Goal: Task Accomplishment & Management: Use online tool/utility

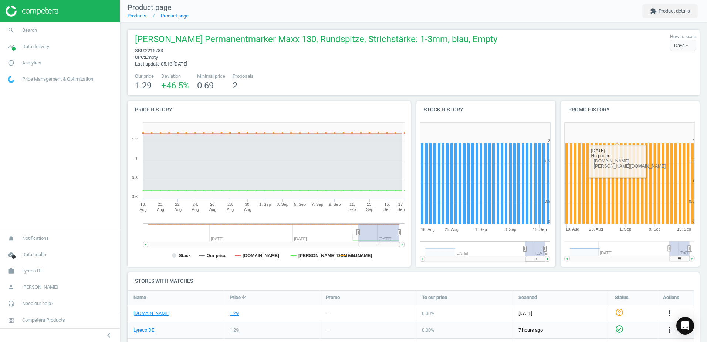
click at [469, 67] on div "Schneider Permanentmarker Maxx 130, Rundspitze, Strichstärke: 1-3mm, blau, Empt…" at bounding box center [413, 50] width 564 height 34
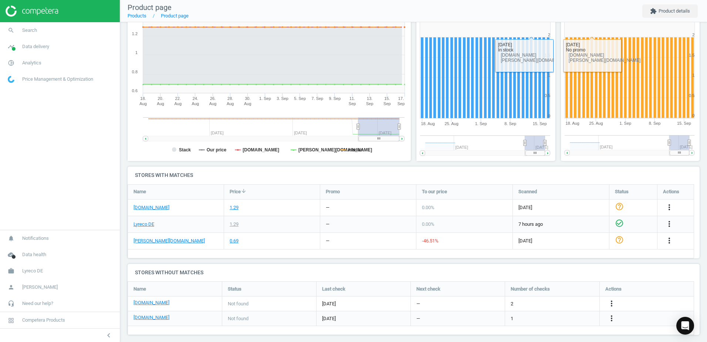
scroll to position [112, 0]
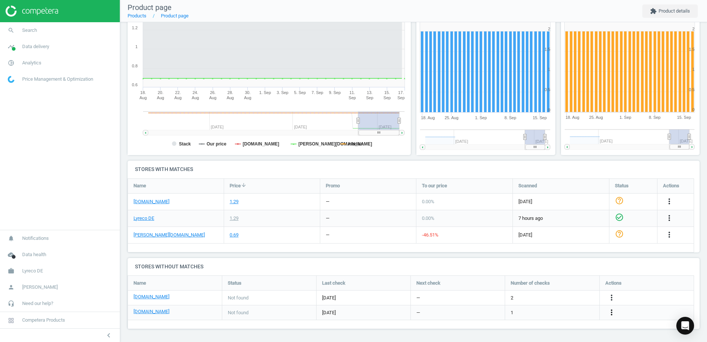
click at [610, 316] on icon "more_vert" at bounding box center [611, 312] width 9 height 9
click at [519, 313] on link "Edit URL/product option" at bounding box center [553, 311] width 101 height 11
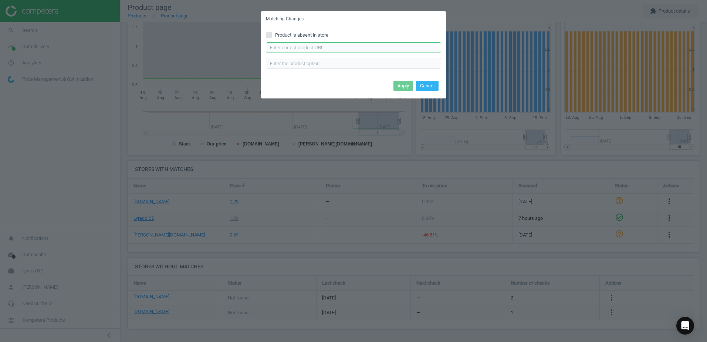
click at [313, 49] on input "text" at bounding box center [353, 47] width 175 height 11
paste input "https://www.office-discount.de/schneider-maxx-130-permanentmarker-779413"
type input "https://www.office-discount.de/schneider-maxx-130-permanentmarker-779413"
click at [404, 87] on button "Apply" at bounding box center [403, 86] width 20 height 10
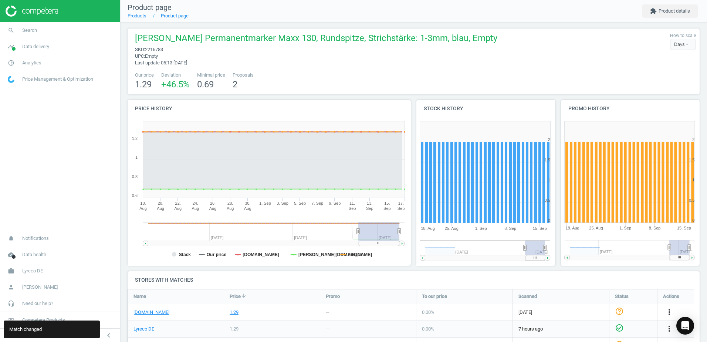
scroll to position [0, 0]
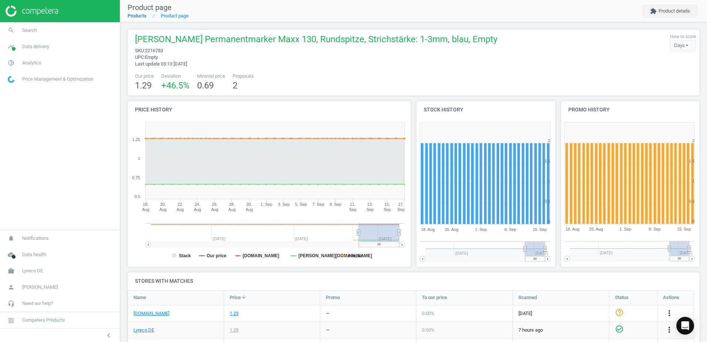
click at [144, 17] on link "Products" at bounding box center [137, 16] width 19 height 6
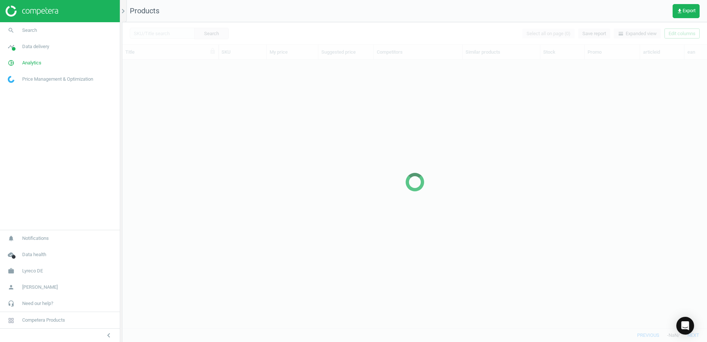
scroll to position [257, 579]
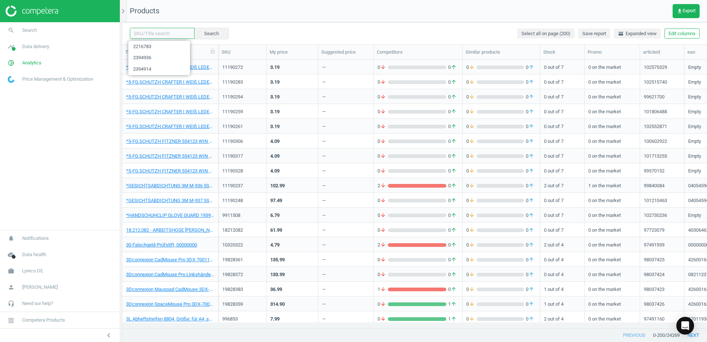
click at [171, 31] on input "text" at bounding box center [162, 33] width 65 height 11
paste input "2216772"
type input "2216772"
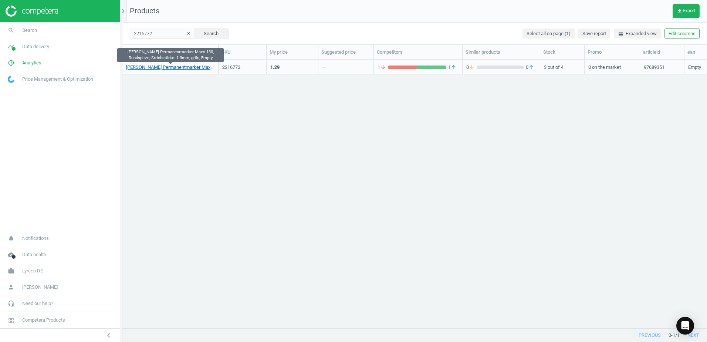
click at [163, 67] on link "Schneider Permanentmarker Maxx 130, Rundspitze, Strichstärke: 1-3mm, grün, Empty" at bounding box center [170, 67] width 88 height 7
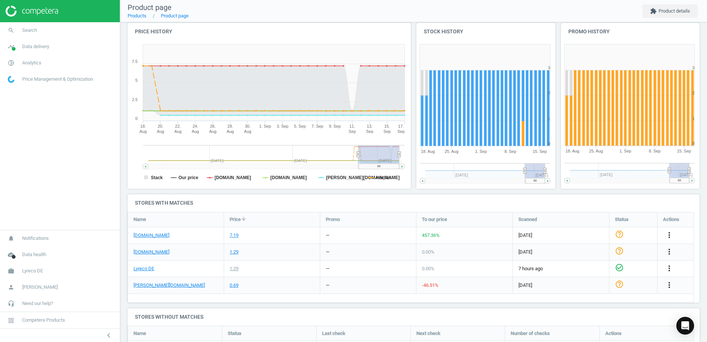
scroll to position [113, 0]
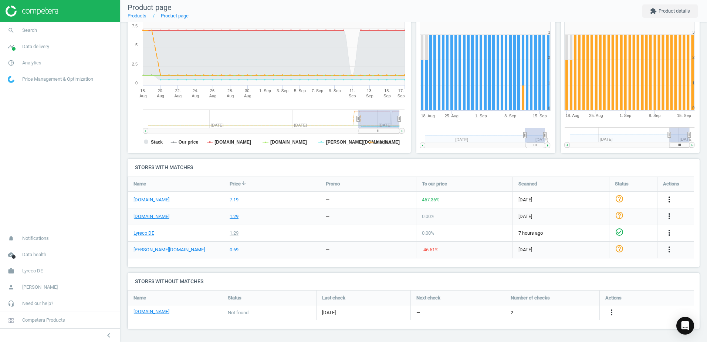
click at [672, 197] on icon "more_vert" at bounding box center [669, 199] width 9 height 9
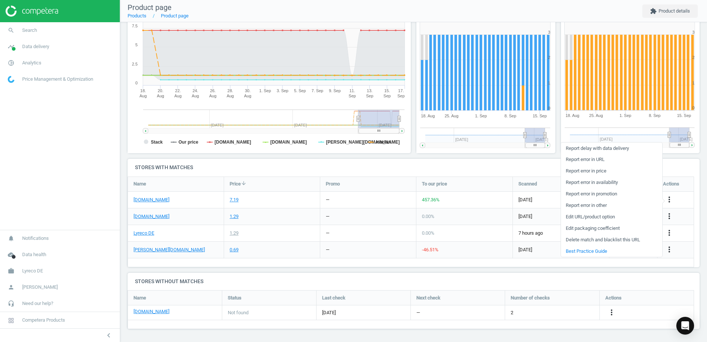
click at [576, 215] on link "Edit URL/product option" at bounding box center [611, 216] width 101 height 11
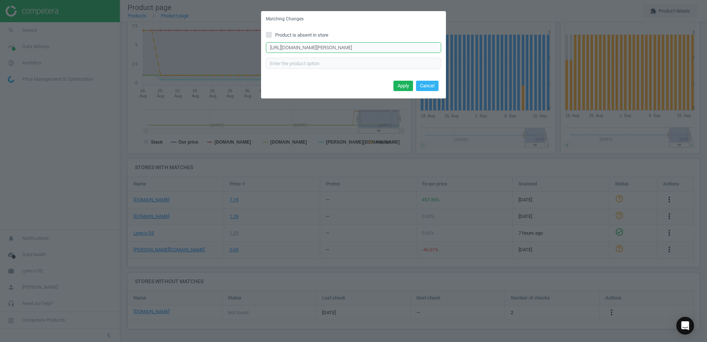
click at [434, 48] on input "https://www.office-discount.de/schneider-maxx-130-permanentmarker-779454" at bounding box center [353, 47] width 175 height 11
click at [434, 47] on input "https://www.office-discount.de/schneider-maxx-130-permanentmarker-779454" at bounding box center [353, 47] width 175 height 11
paste input "https://www.office-discount.de/schneider-maxx-130-permanentmarker-779454"
type input "https://www.office-discount.de/schneider-maxx-130-permanentmarker-779454"
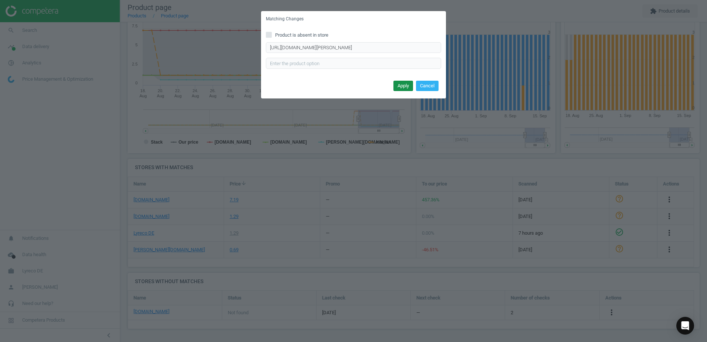
click at [401, 83] on button "Apply" at bounding box center [403, 86] width 20 height 10
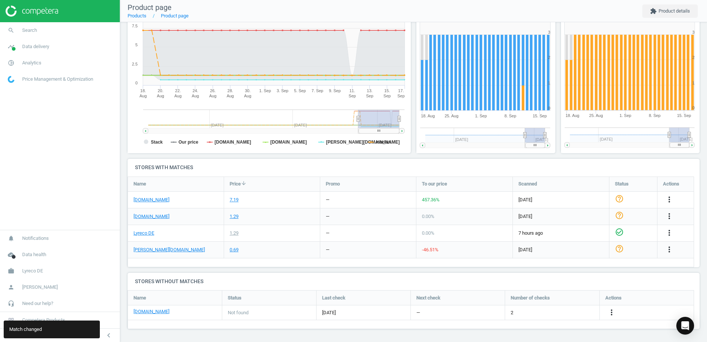
scroll to position [0, 0]
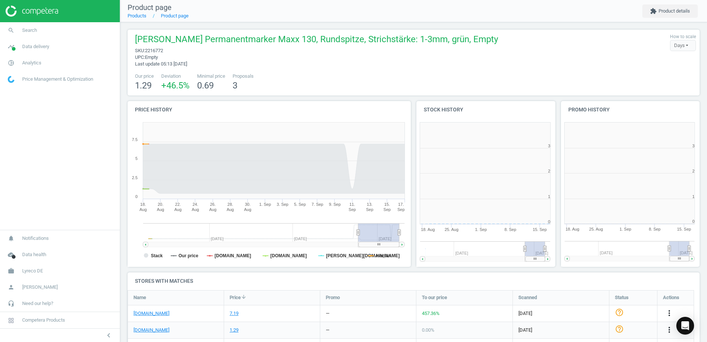
scroll to position [159, 149]
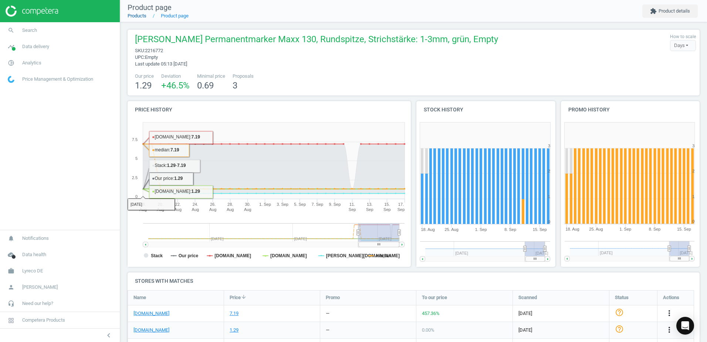
click at [138, 13] on link "Products" at bounding box center [137, 16] width 19 height 6
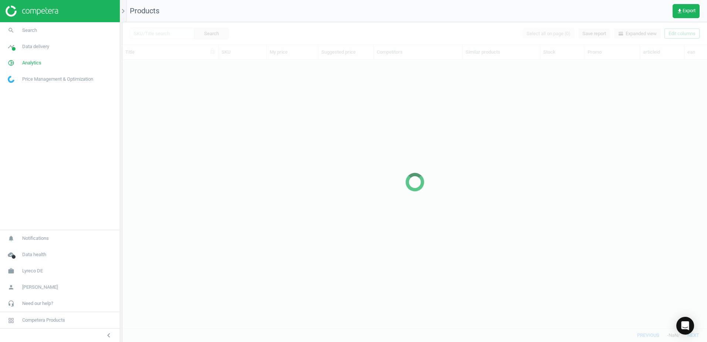
scroll to position [257, 579]
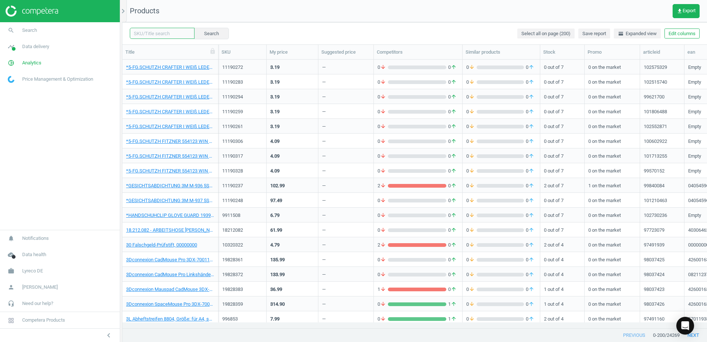
click at [165, 34] on input "text" at bounding box center [162, 33] width 65 height 11
paste input "12046761"
type input "12046761"
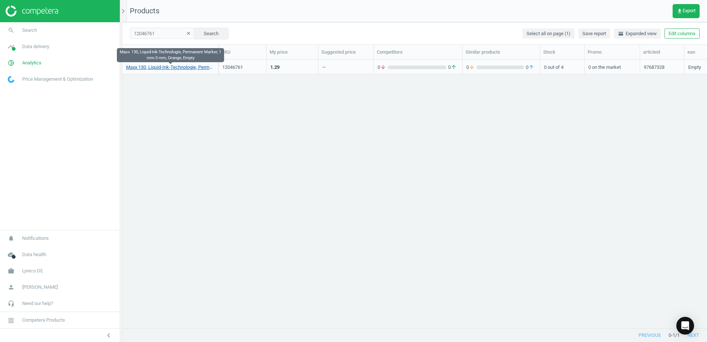
click at [180, 66] on link "Maxx 130, Liquid-Ink-Technologie, Permanent Marker, 1 mm-3 mm, Orange, Empty" at bounding box center [170, 67] width 88 height 7
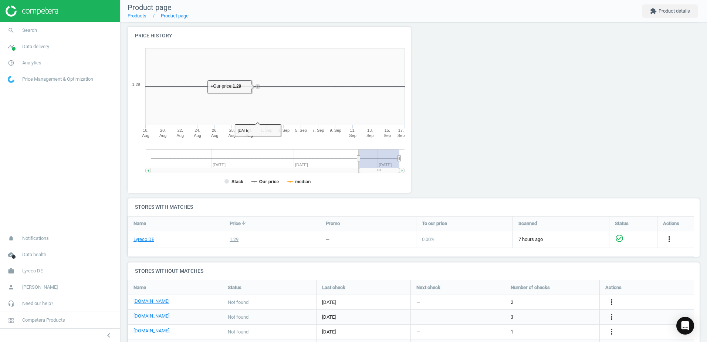
scroll to position [108, 0]
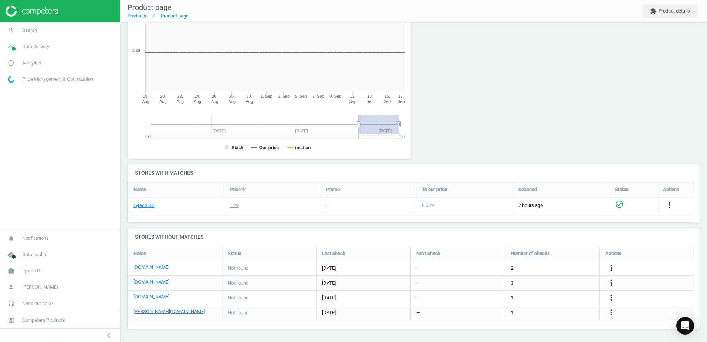
click at [609, 297] on icon "more_vert" at bounding box center [611, 297] width 9 height 9
click at [516, 296] on link "Edit URL/product option" at bounding box center [553, 297] width 101 height 11
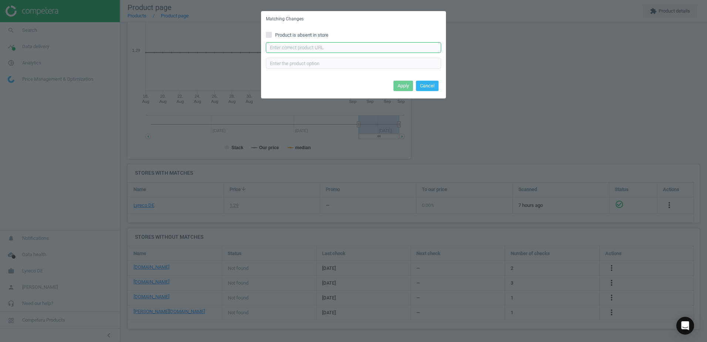
click at [291, 44] on input "text" at bounding box center [353, 47] width 175 height 11
paste input "https://www.office-discount.de/schneider-maxx-130-permanentmarker-779454"
type input "https://www.office-discount.de/schneider-maxx-130-permanentmarker-779454"
click at [405, 89] on button "Apply" at bounding box center [403, 86] width 20 height 10
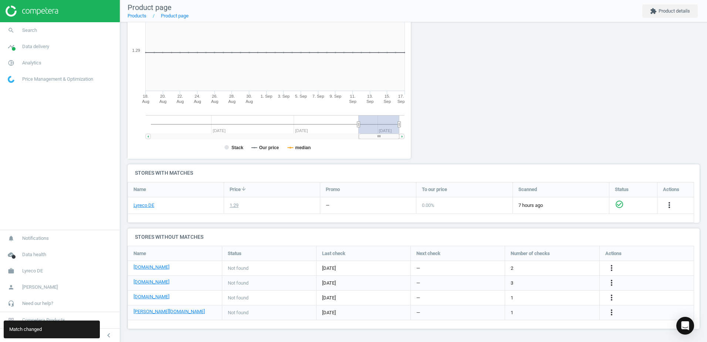
scroll to position [0, 0]
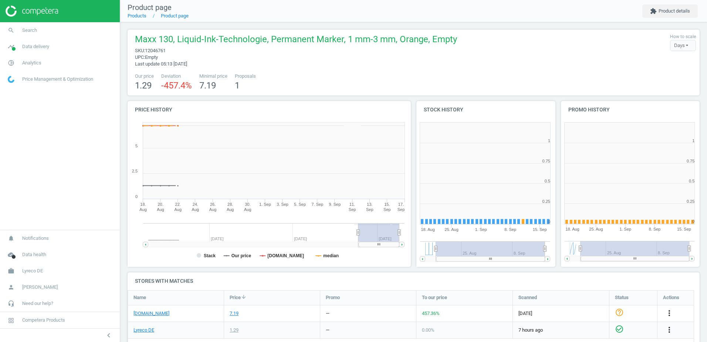
scroll to position [159, 149]
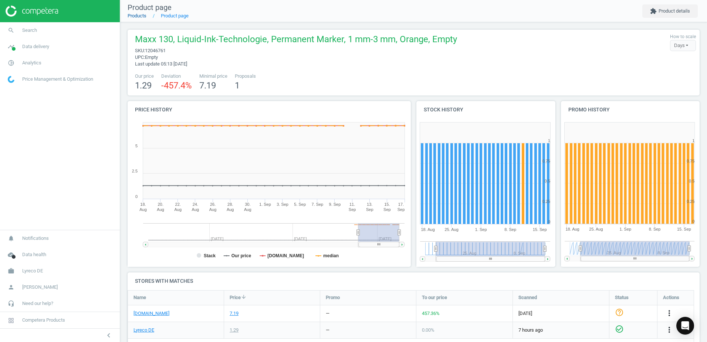
click at [140, 16] on link "Products" at bounding box center [137, 16] width 19 height 6
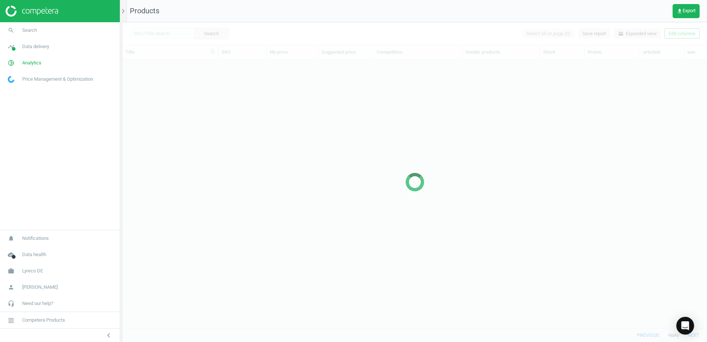
scroll to position [257, 579]
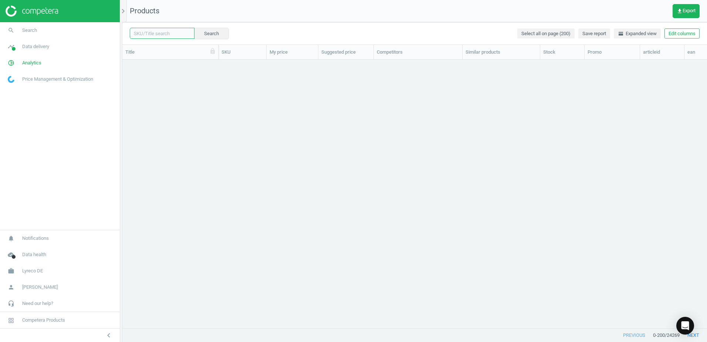
click at [170, 34] on input "text" at bounding box center [162, 33] width 65 height 11
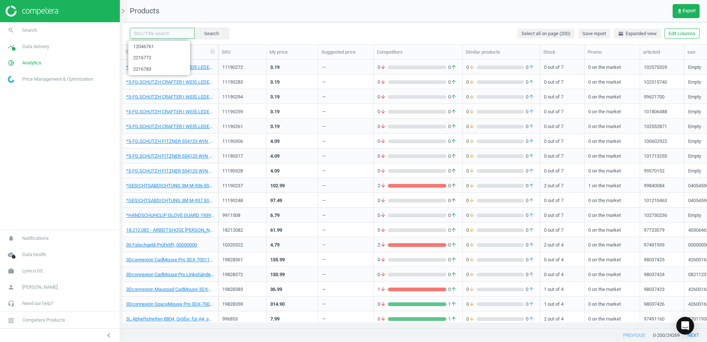
paste input "2229446"
type input "2229446"
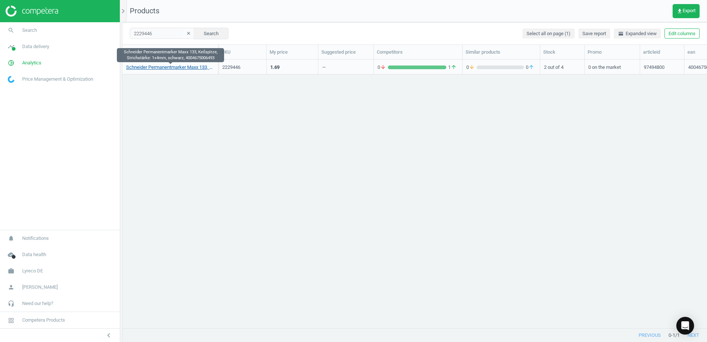
click at [193, 68] on link "Schneider Permanentmarker Maxx 133, Keilspitze, Strichstärke: 1+4mm, schwarz, 4…" at bounding box center [170, 67] width 88 height 7
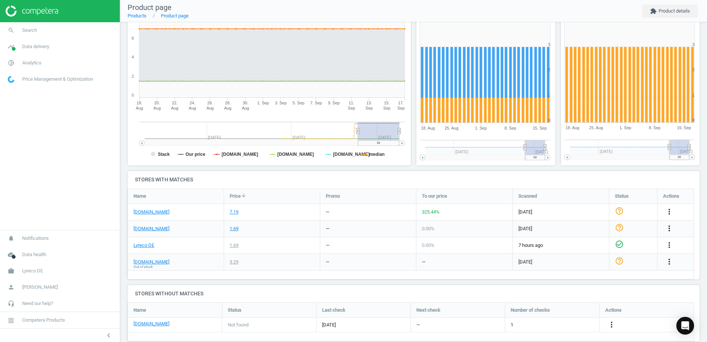
scroll to position [113, 0]
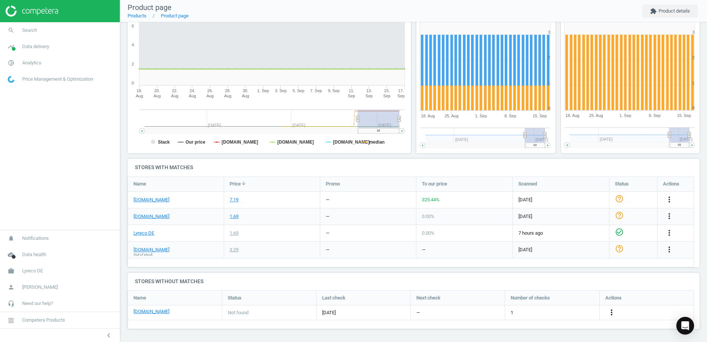
click at [613, 311] on icon "more_vert" at bounding box center [611, 312] width 9 height 9
click at [524, 312] on link "Edit URL/product option" at bounding box center [553, 311] width 101 height 11
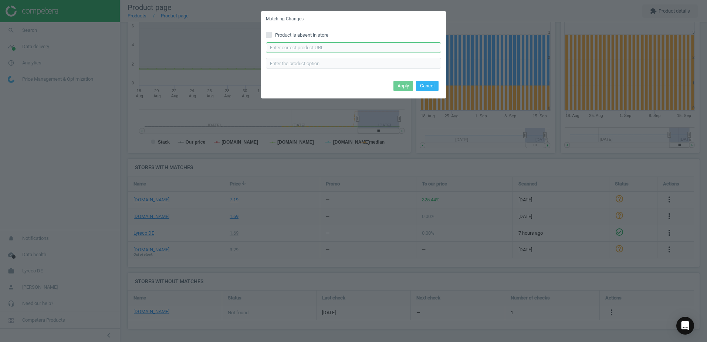
click at [325, 51] on input "text" at bounding box center [353, 47] width 175 height 11
paste input "[URL][DOMAIN_NAME][PERSON_NAME][PERSON_NAME]"
type input "[URL][DOMAIN_NAME][PERSON_NAME][PERSON_NAME]"
click at [402, 87] on button "Apply" at bounding box center [403, 86] width 20 height 10
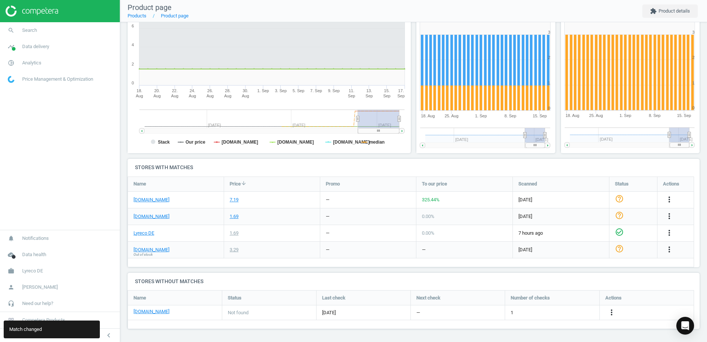
scroll to position [0, 0]
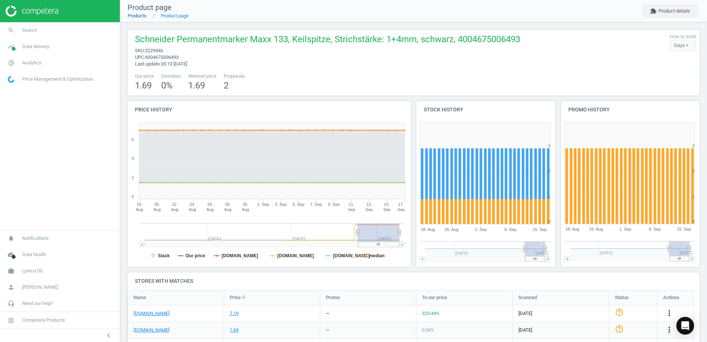
click at [139, 16] on link "Products" at bounding box center [137, 16] width 19 height 6
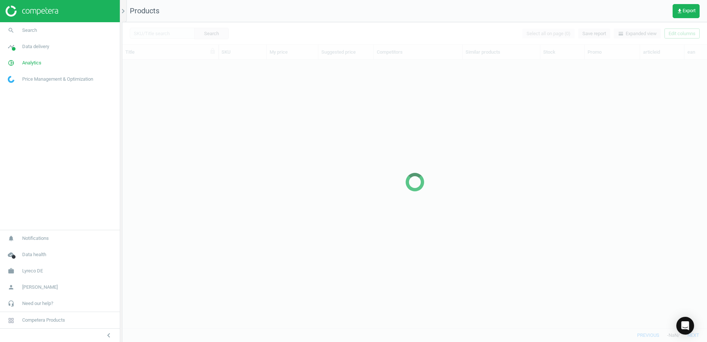
scroll to position [257, 579]
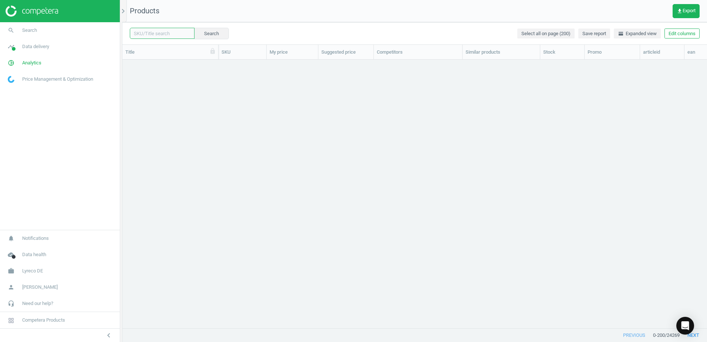
click at [170, 37] on input "text" at bounding box center [162, 33] width 65 height 11
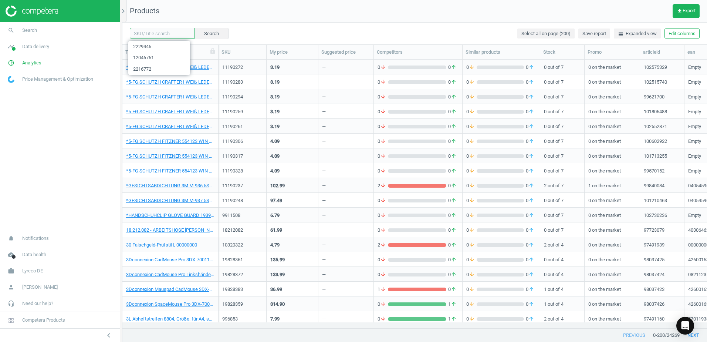
click at [171, 35] on input "text" at bounding box center [162, 33] width 65 height 11
paste input "2229435"
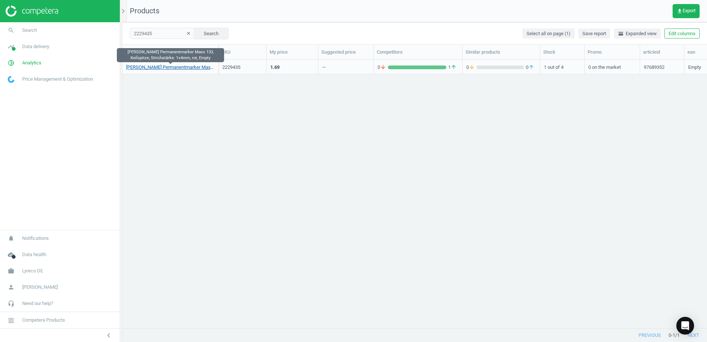
type input "12046761"
click at [189, 67] on link "Maxx 130, Liquid-Ink-Technologie, Permanent Marker, 1 mm-3 mm, Orange, Empty" at bounding box center [170, 67] width 88 height 7
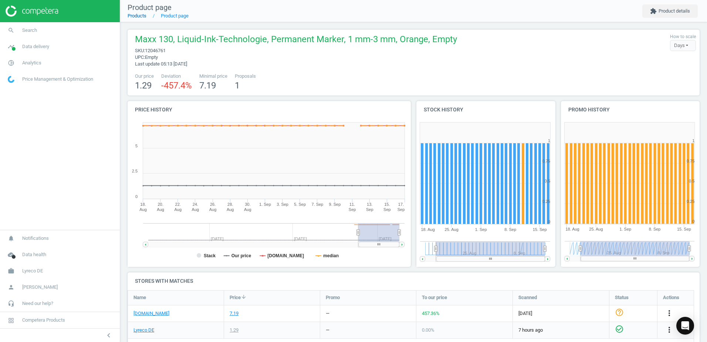
click at [145, 17] on link "Products" at bounding box center [137, 16] width 19 height 6
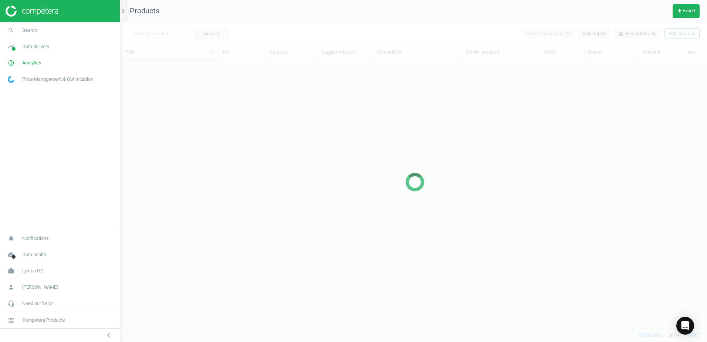
scroll to position [257, 579]
click at [167, 34] on div at bounding box center [414, 181] width 584 height 319
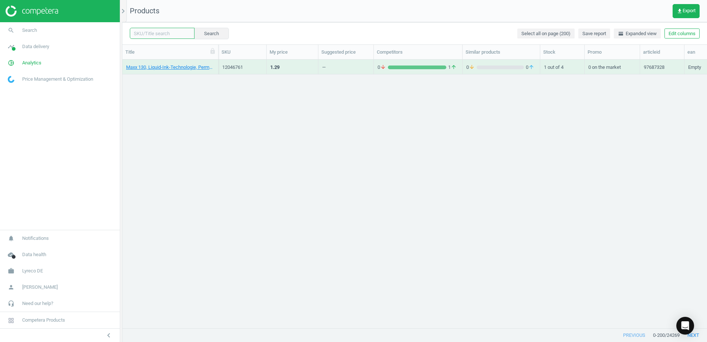
click at [171, 33] on input "text" at bounding box center [162, 33] width 65 height 11
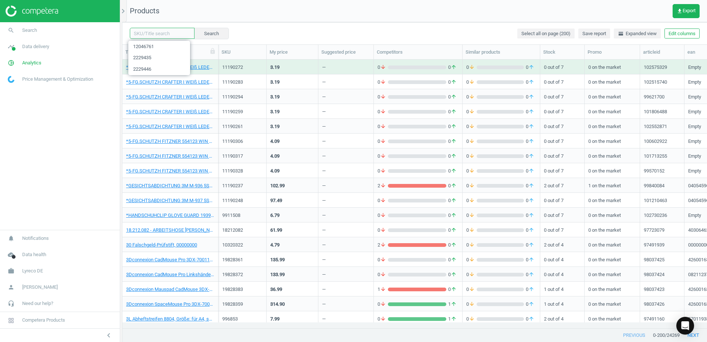
paste input "2229446"
type input "2229446"
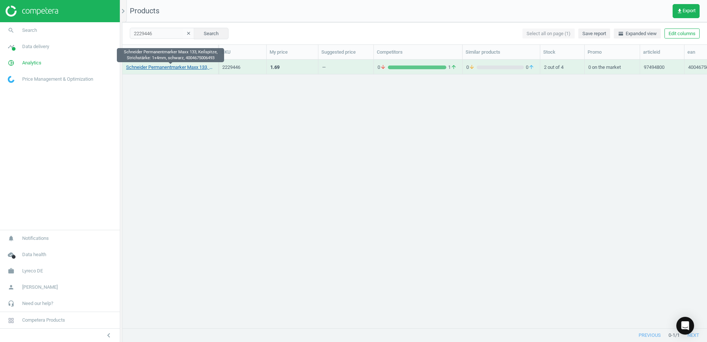
click at [183, 67] on link "Schneider Permanentmarker Maxx 133, Keilspitze, Strichstärke: 1+4mm, schwarz, 4…" at bounding box center [170, 67] width 88 height 7
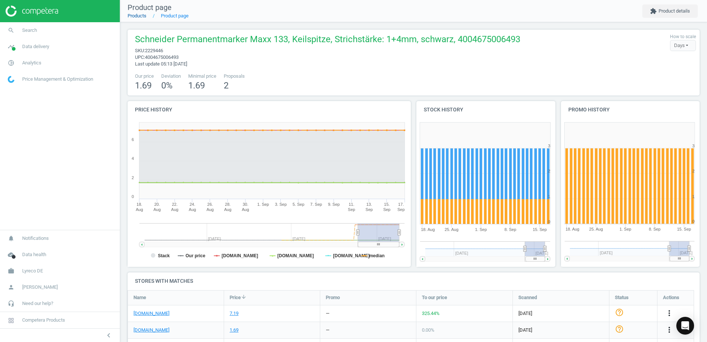
click at [140, 15] on link "Products" at bounding box center [137, 16] width 19 height 6
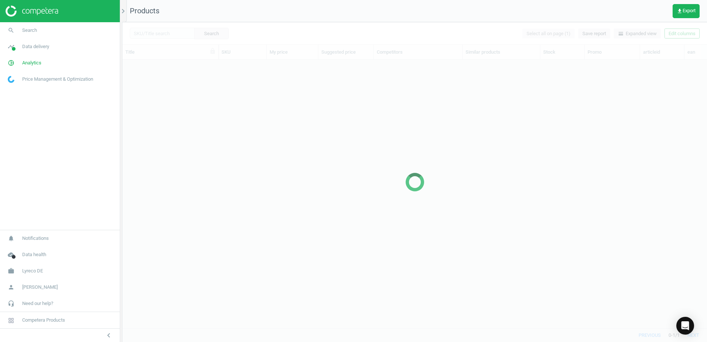
scroll to position [257, 579]
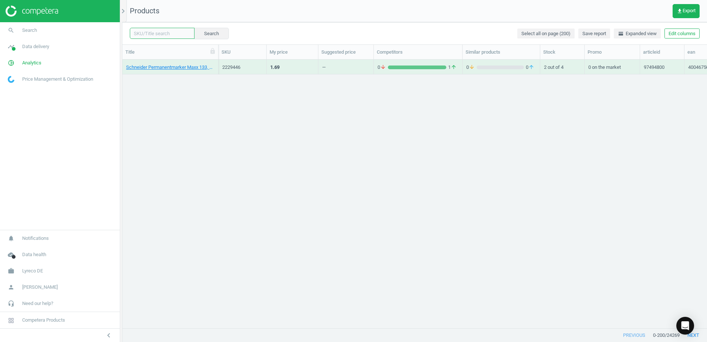
click at [163, 34] on input "text" at bounding box center [162, 33] width 65 height 11
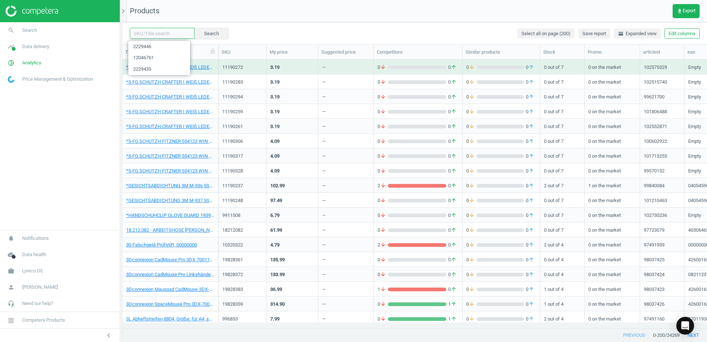
click at [162, 36] on input "text" at bounding box center [162, 33] width 65 height 11
paste input "2229435"
type input "2229435"
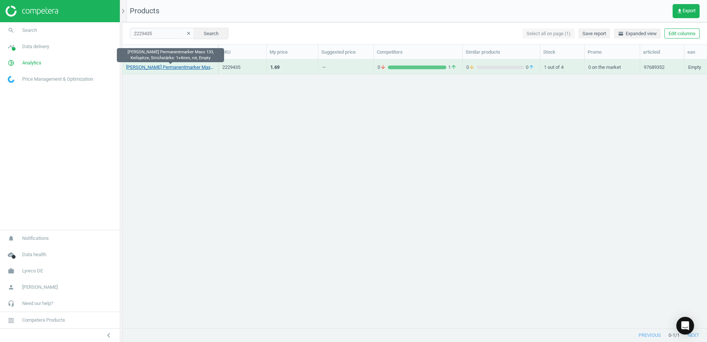
click at [182, 68] on link "[PERSON_NAME] Permanentmarker Maxx 133, Keilspitze, Strichstärke: 1+4mm, rot, E…" at bounding box center [170, 67] width 88 height 7
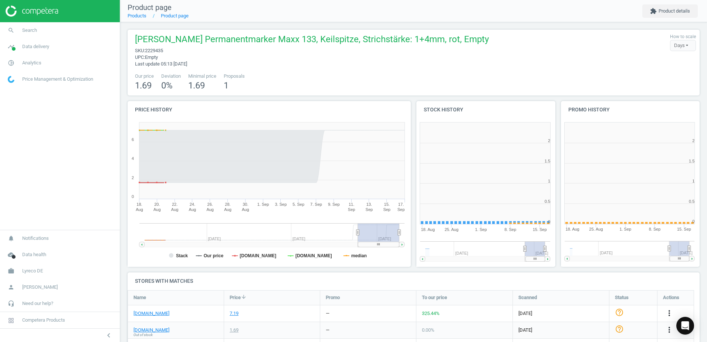
scroll to position [159, 149]
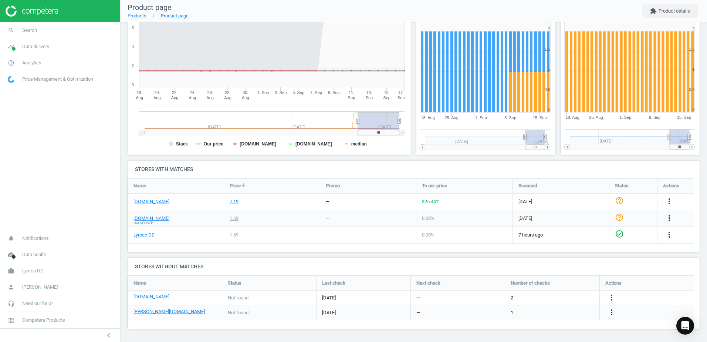
click at [615, 313] on icon "more_vert" at bounding box center [611, 312] width 9 height 9
click at [510, 311] on link "Edit URL/product option" at bounding box center [553, 311] width 101 height 11
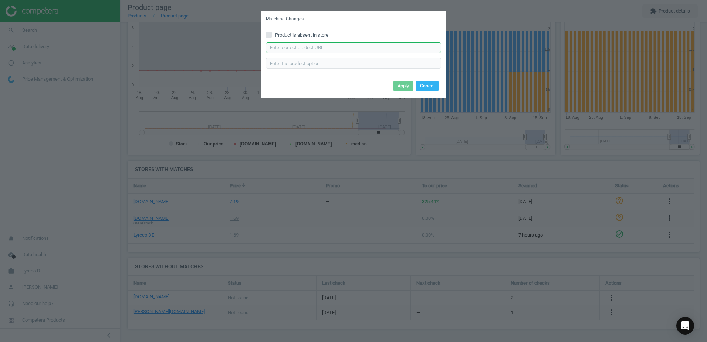
click at [307, 50] on input "text" at bounding box center [353, 47] width 175 height 11
paste input "https://www.otto-office.com/de/Schneider-Permanent-Marker-Maxx-133--Keilspitze-…"
type input "https://www.otto-office.com/de/Schneider-Permanent-Marker-Maxx-133--Keilspitze-…"
click at [398, 86] on button "Apply" at bounding box center [403, 86] width 20 height 10
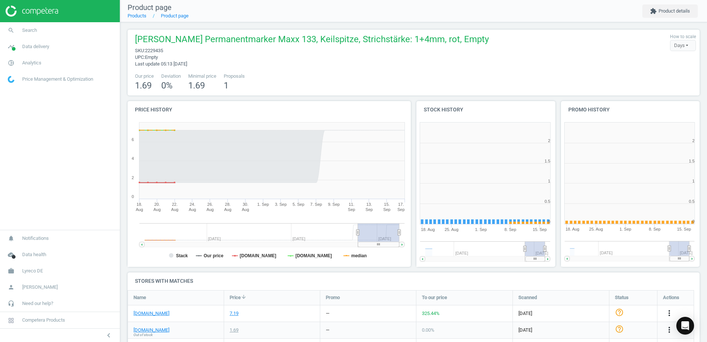
scroll to position [159, 149]
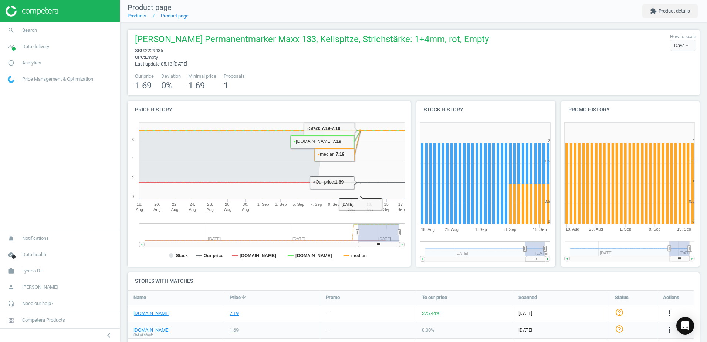
click at [366, 87] on div "Our price 1.69 Deviation 0 % Minimal price 1.69 Proposals 1" at bounding box center [413, 82] width 564 height 19
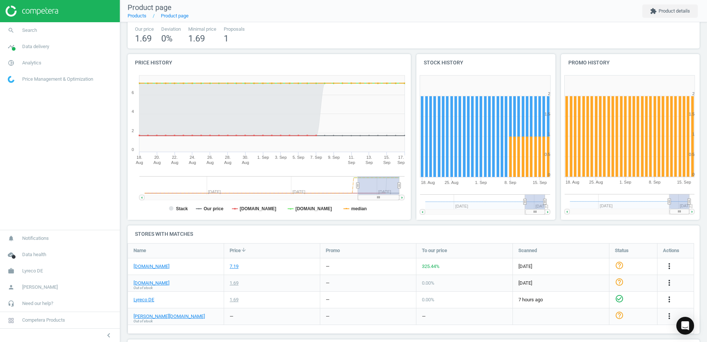
scroll to position [0, 0]
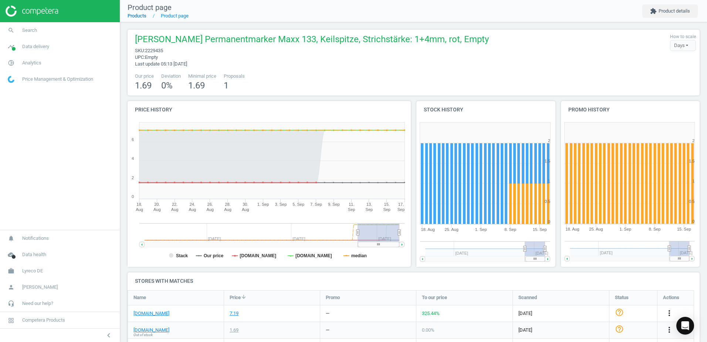
click at [139, 18] on link "Products" at bounding box center [137, 16] width 19 height 6
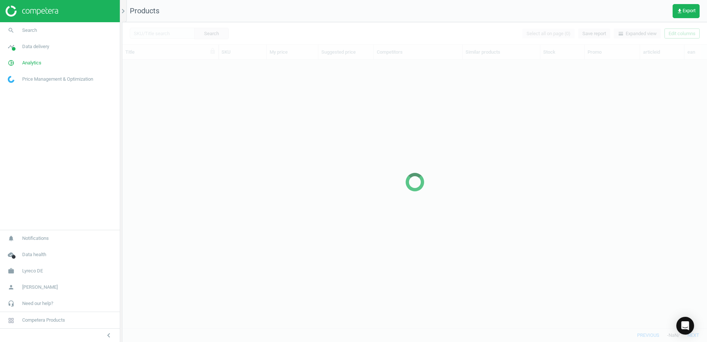
scroll to position [257, 579]
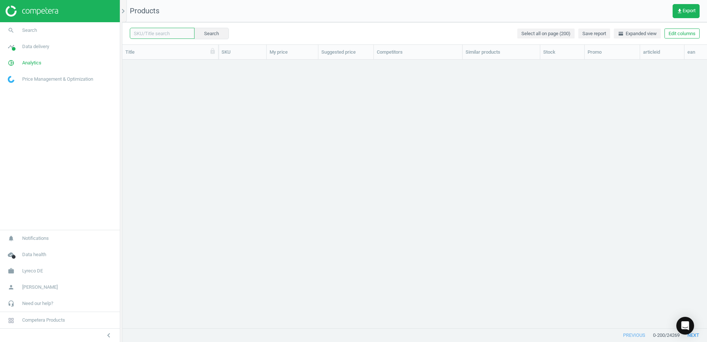
click at [169, 33] on input "text" at bounding box center [162, 33] width 65 height 11
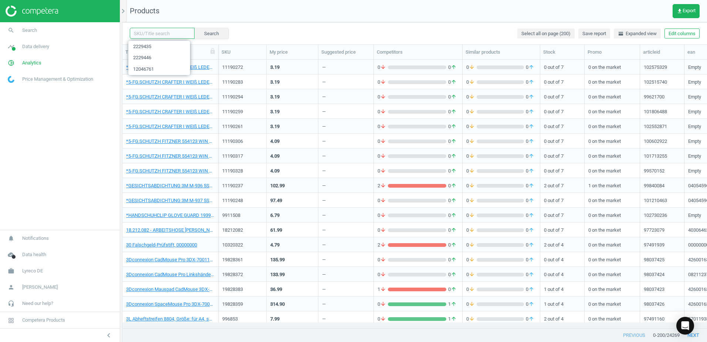
paste input "2229457"
type input "2229457"
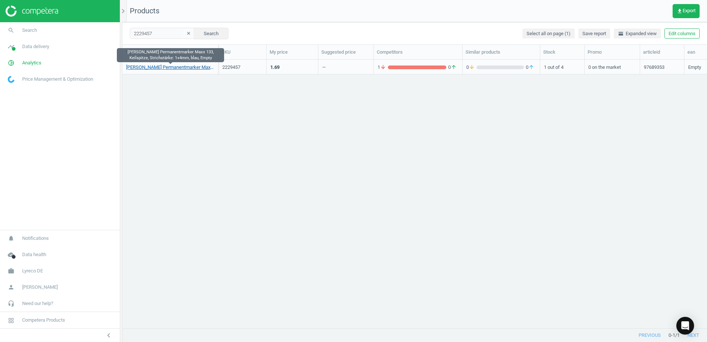
click at [176, 65] on link "[PERSON_NAME] Permanentmarker Maxx 133, Keilspitze, Strichstärke: 1+4mm, blau, …" at bounding box center [170, 67] width 88 height 7
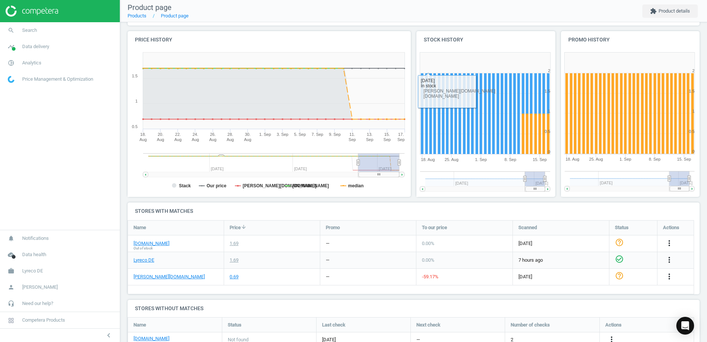
scroll to position [112, 0]
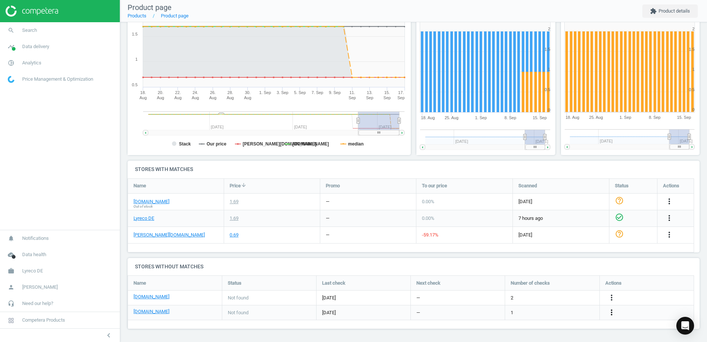
click at [612, 312] on icon "more_vert" at bounding box center [611, 312] width 9 height 9
click at [517, 309] on link "Edit URL/product option" at bounding box center [553, 311] width 101 height 11
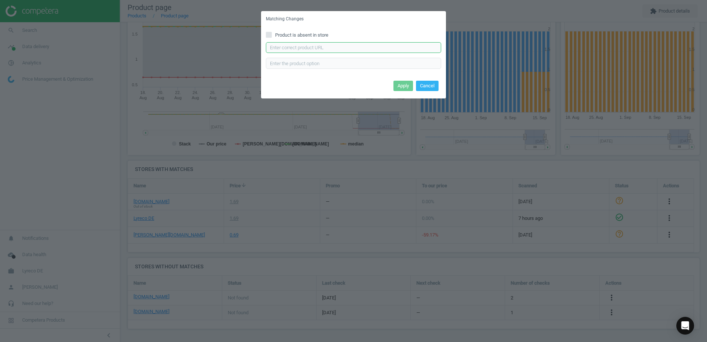
click at [307, 44] on input "text" at bounding box center [353, 47] width 175 height 11
paste input "https://www.office-discount.de/schneider-maxx-133-permanentmarker-779546"
type input "https://www.office-discount.de/schneider-maxx-133-permanentmarker-779546"
click at [395, 87] on button "Apply" at bounding box center [403, 86] width 20 height 10
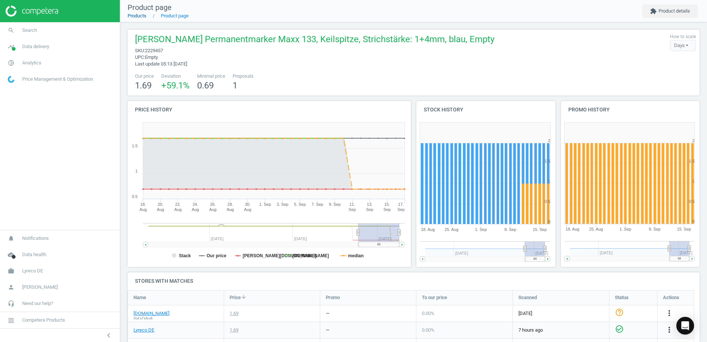
click at [145, 16] on link "Products" at bounding box center [137, 16] width 19 height 6
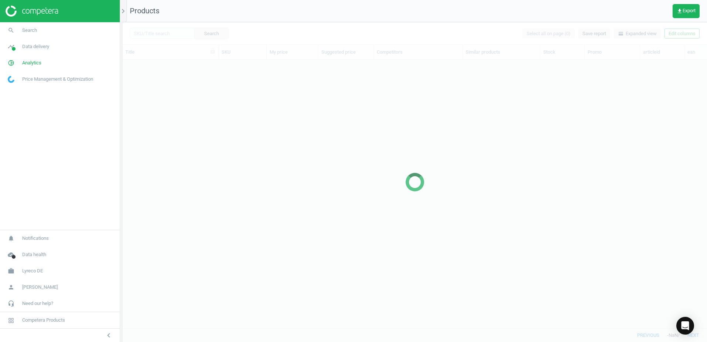
scroll to position [257, 579]
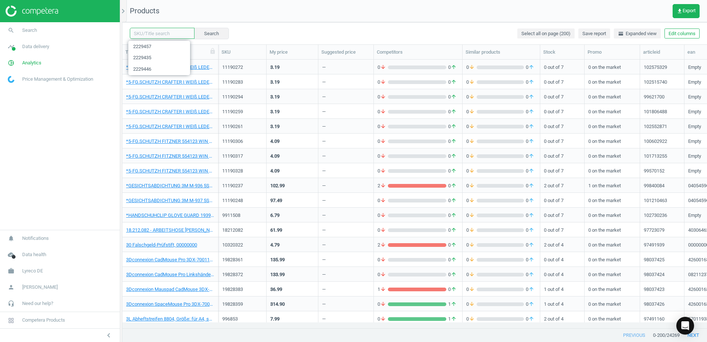
click at [166, 34] on input "text" at bounding box center [162, 33] width 65 height 11
paste input "2229468"
type input "2229468"
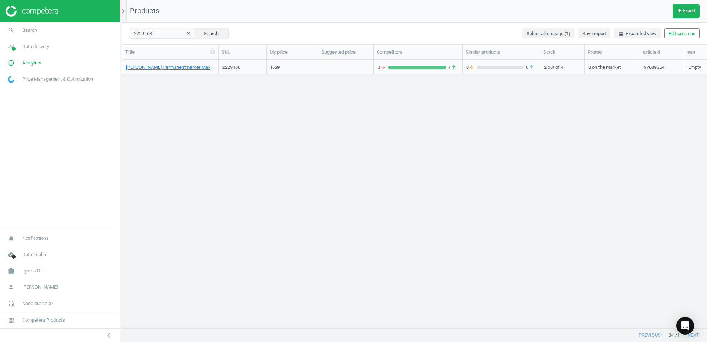
click at [486, 147] on div "[PERSON_NAME] Permanentmarker Maxx 133, Keilspitze, Strichstärke: 1+4mm, grün, …" at bounding box center [414, 191] width 584 height 262
click at [174, 69] on link "[PERSON_NAME] Permanentmarker Maxx 133, Keilspitze, Strichstärke: 1+4mm, grün, …" at bounding box center [170, 67] width 88 height 7
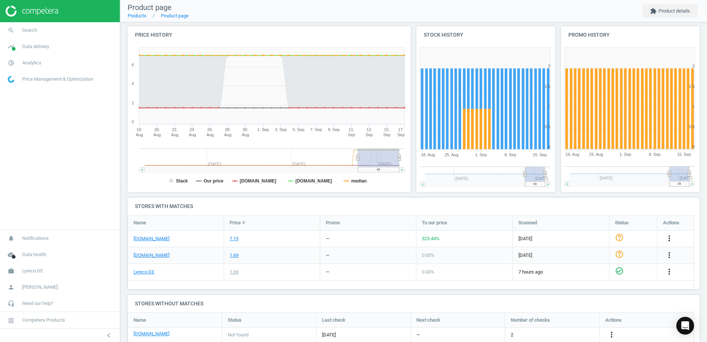
scroll to position [112, 0]
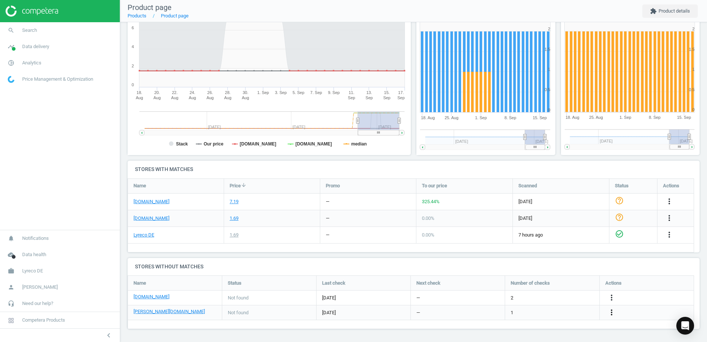
click at [613, 313] on icon "more_vert" at bounding box center [611, 312] width 9 height 9
click at [512, 311] on link "Edit URL/product option" at bounding box center [553, 311] width 101 height 11
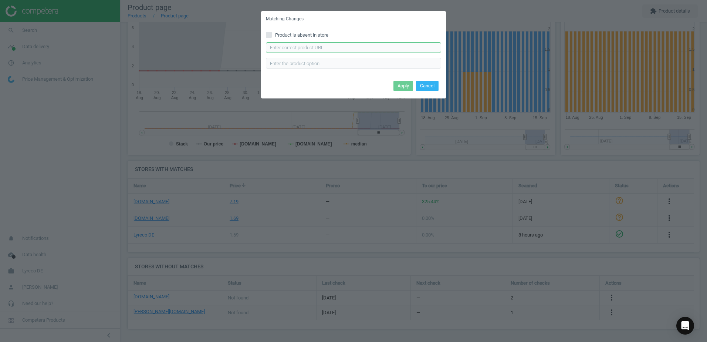
click at [292, 46] on input "text" at bounding box center [353, 47] width 175 height 11
paste input "[URL][DOMAIN_NAME][PERSON_NAME][PERSON_NAME]"
type input "[URL][DOMAIN_NAME][PERSON_NAME][PERSON_NAME]"
click at [404, 86] on button "Apply" at bounding box center [403, 86] width 20 height 10
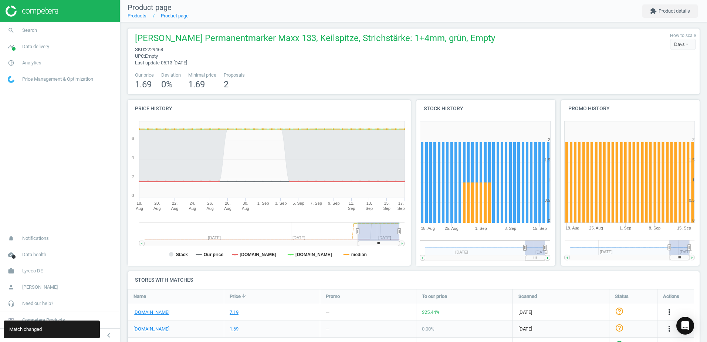
scroll to position [0, 0]
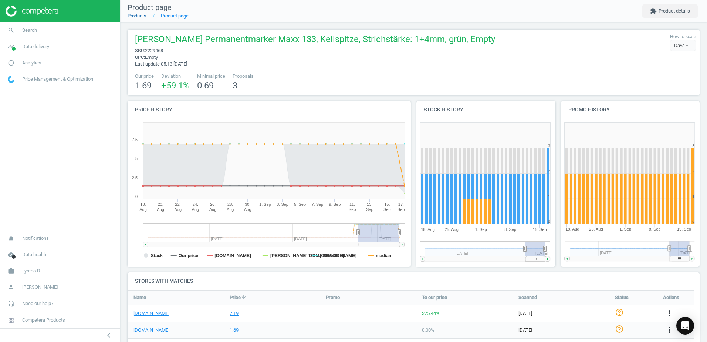
click at [137, 14] on link "Products" at bounding box center [137, 16] width 19 height 6
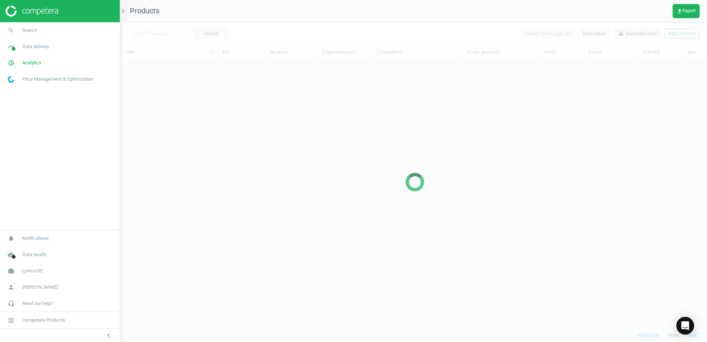
scroll to position [257, 579]
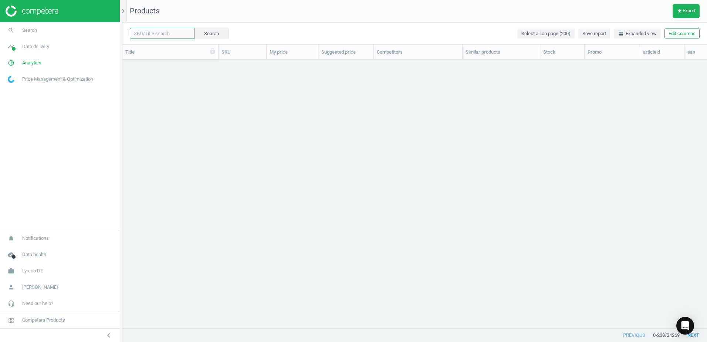
click at [167, 32] on input "text" at bounding box center [162, 33] width 65 height 11
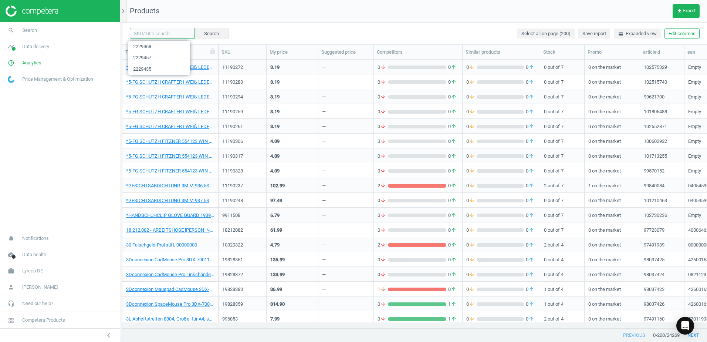
click at [167, 32] on input "text" at bounding box center [162, 33] width 65 height 11
paste input "2229036"
type input "2229036"
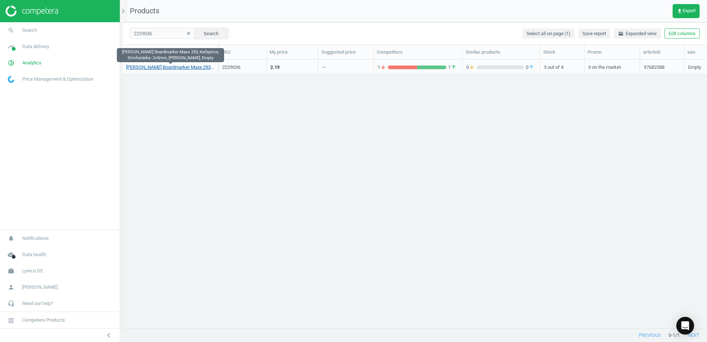
click at [193, 65] on link "Schneider Boardmarker Maxx 293, Keilspitze, Strichstärke: 2+5mm, schwarz, Empty" at bounding box center [170, 67] width 88 height 7
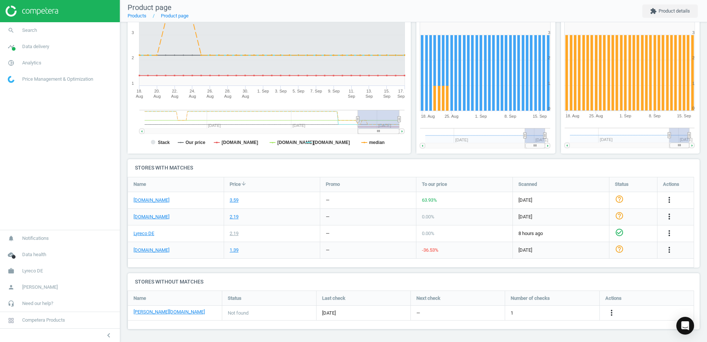
scroll to position [113, 0]
click at [672, 197] on icon "more_vert" at bounding box center [669, 199] width 9 height 9
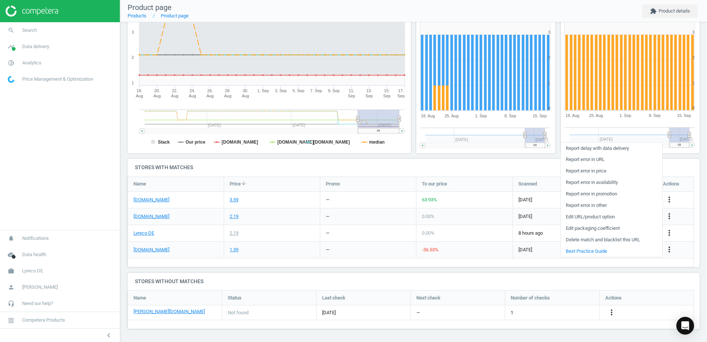
click at [576, 216] on link "Edit URL/product option" at bounding box center [611, 216] width 101 height 11
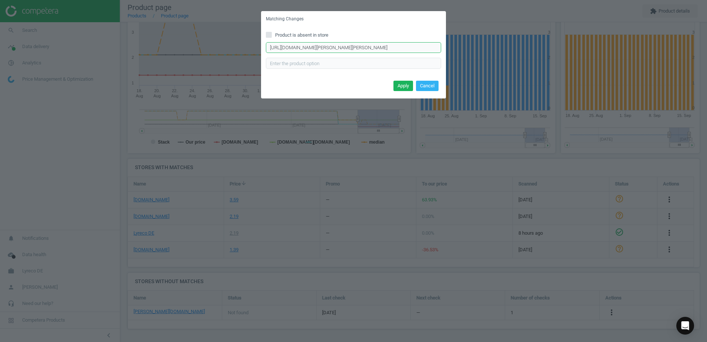
click at [427, 48] on input "https://www.viking.de/de/schneider-boardmarker-maxx-293-keilspitze-schwarz-p-59…" at bounding box center [353, 47] width 175 height 11
click at [438, 48] on input "https://www.viking.de/de/schneider-boardmarker-maxx-293-keilspitze-schwarz-p-59…" at bounding box center [353, 47] width 175 height 11
drag, startPoint x: 438, startPoint y: 48, endPoint x: 272, endPoint y: 50, distance: 165.6
click at [272, 50] on input "https://www.viking.de/de/schneider-boardmarker-maxx-293-keilspitze-schwarz-p-59…" at bounding box center [353, 47] width 175 height 11
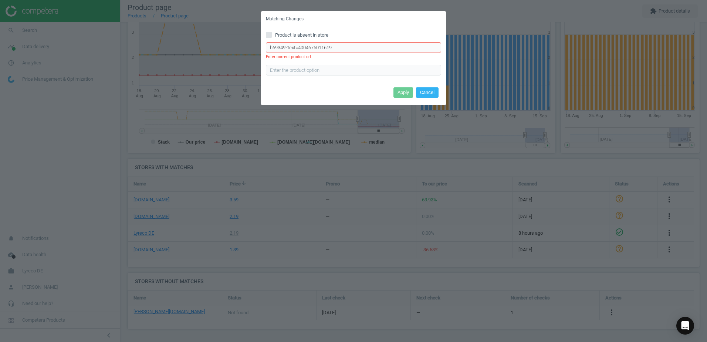
type input "69349?text=4004675011619"
drag, startPoint x: 358, startPoint y: 46, endPoint x: 262, endPoint y: 52, distance: 96.3
click at [262, 52] on div "Product is absent in store 69349?text=4004675011619 Enter correct product url" at bounding box center [353, 56] width 185 height 58
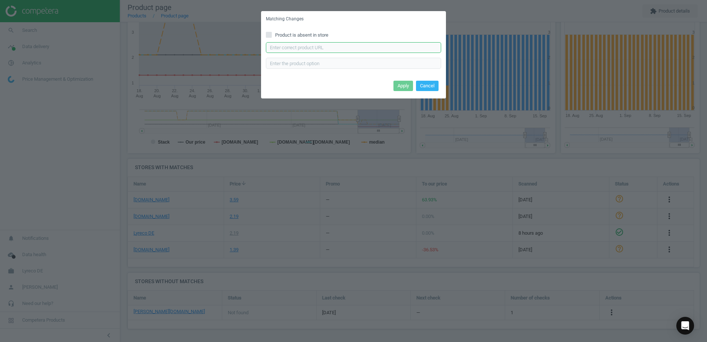
paste input "https://www.viking.de/de/schneider-boardmarker-maxx-293-keilspitze-schwarz-p-59…"
type input "https://www.viking.de/de/schneider-boardmarker-maxx-293-keilspitze-schwarz-p-59…"
click at [405, 83] on button "Apply" at bounding box center [403, 86] width 20 height 10
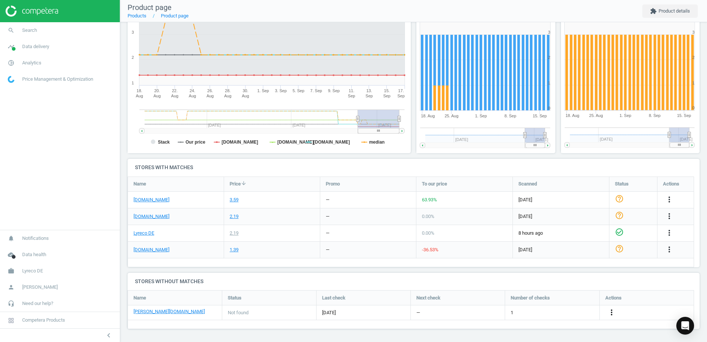
click at [613, 312] on icon "more_vert" at bounding box center [611, 312] width 9 height 9
click at [523, 311] on link "Edit URL/product option" at bounding box center [553, 311] width 101 height 11
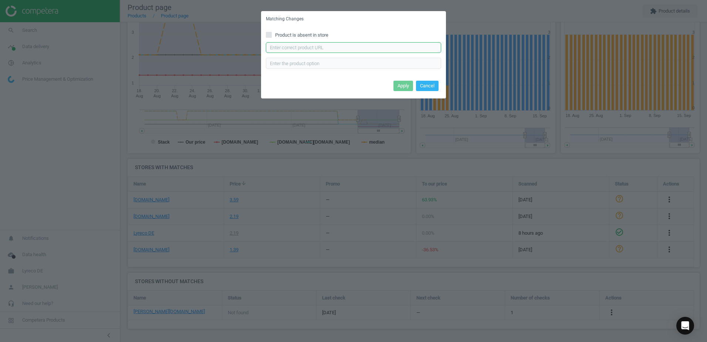
click at [291, 49] on input "text" at bounding box center [353, 47] width 175 height 11
paste input "https://www.otto-office.com/de/Schneider-4er-Pack-Whiteboard-und-Flipchart-Mark…"
type input "https://www.otto-office.com/de/Schneider-4er-Pack-Whiteboard-und-Flipchart-Mark…"
click at [403, 83] on button "Apply" at bounding box center [403, 86] width 20 height 10
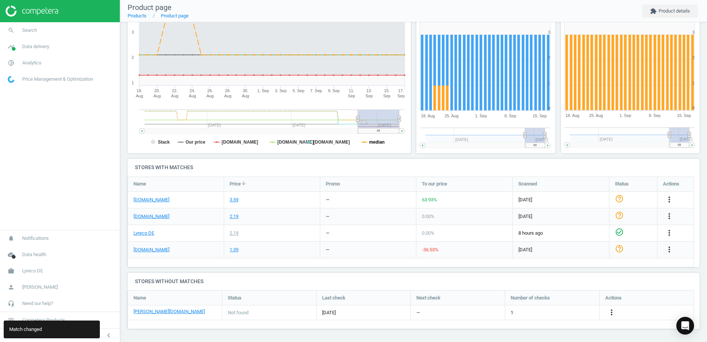
scroll to position [0, 0]
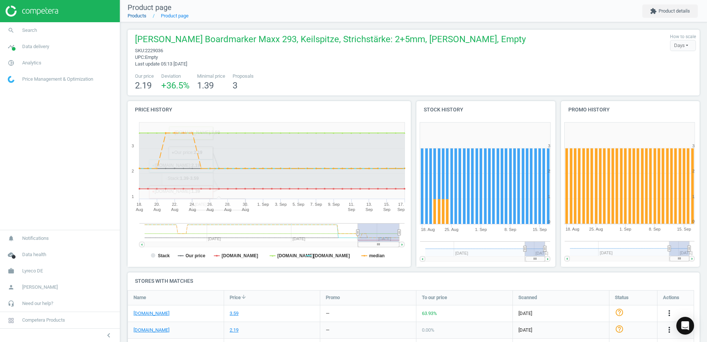
click at [140, 16] on link "Products" at bounding box center [137, 16] width 19 height 6
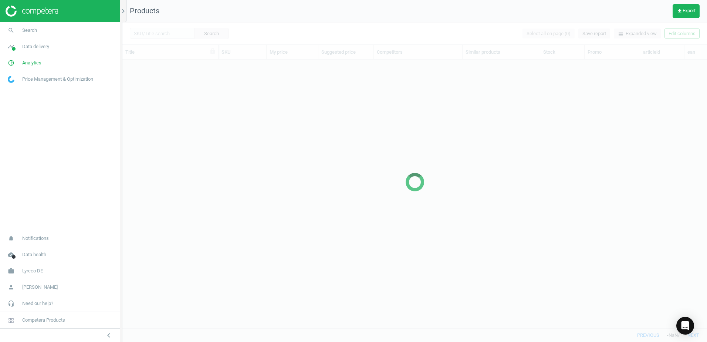
scroll to position [257, 579]
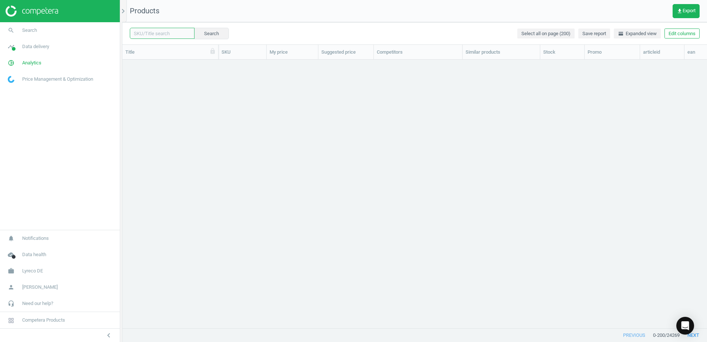
click at [163, 32] on input "text" at bounding box center [162, 33] width 65 height 11
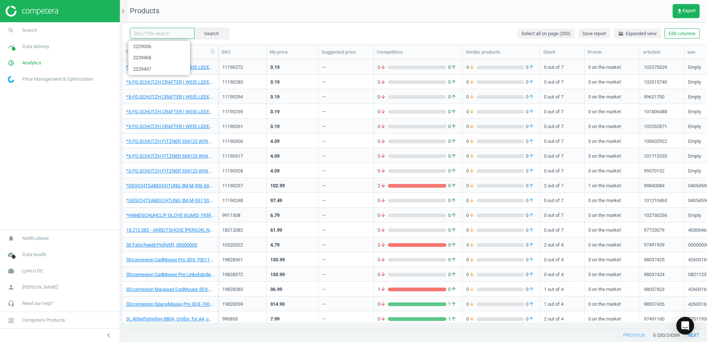
paste input "2229025"
type input "2229025"
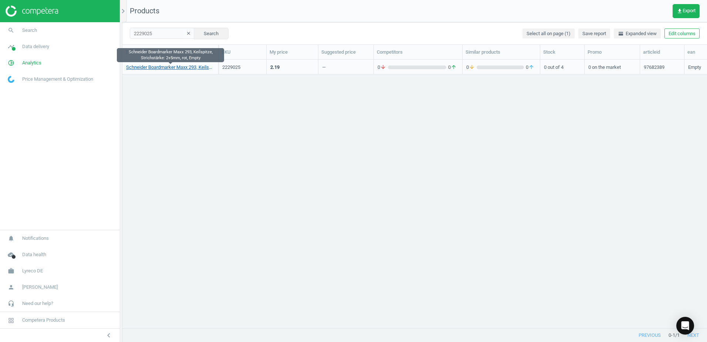
click at [182, 69] on link "Schneider Boardmarker Maxx 293, Keilspitze, Strichstärke: 2+5mm, rot, Empty" at bounding box center [170, 67] width 88 height 7
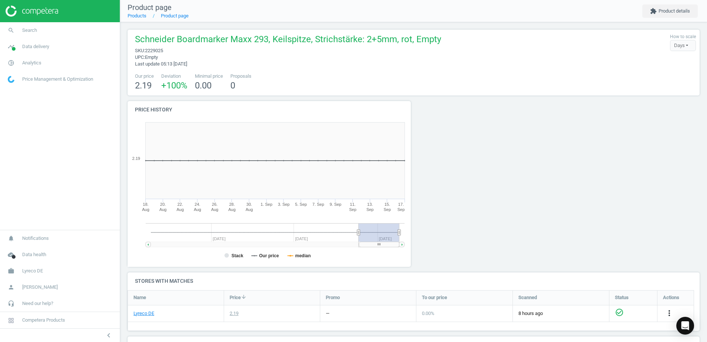
scroll to position [108, 0]
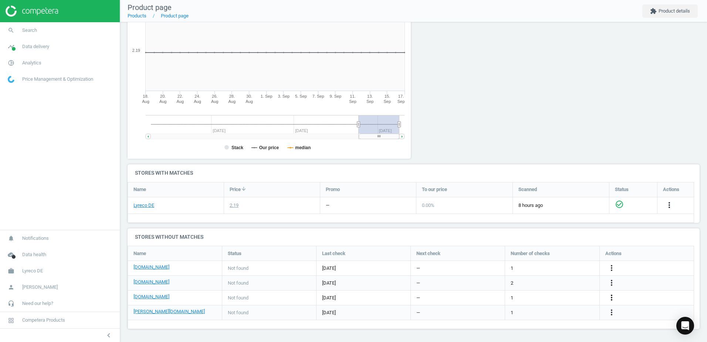
click at [612, 298] on icon "more_vert" at bounding box center [611, 297] width 9 height 9
click at [518, 298] on link "Edit URL/product option" at bounding box center [553, 297] width 101 height 11
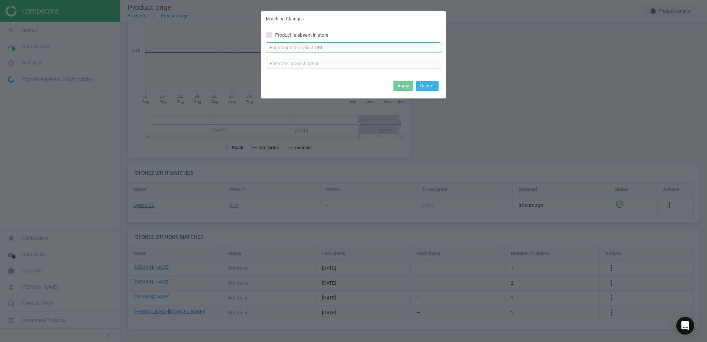
click at [293, 46] on input "text" at bounding box center [353, 47] width 175 height 11
paste input "[URL][DOMAIN_NAME][PERSON_NAME]"
type input "[URL][DOMAIN_NAME][PERSON_NAME]"
click at [398, 84] on button "Apply" at bounding box center [403, 86] width 20 height 10
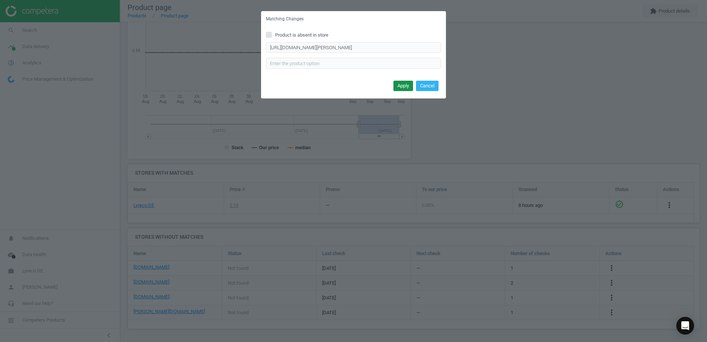
scroll to position [0, 0]
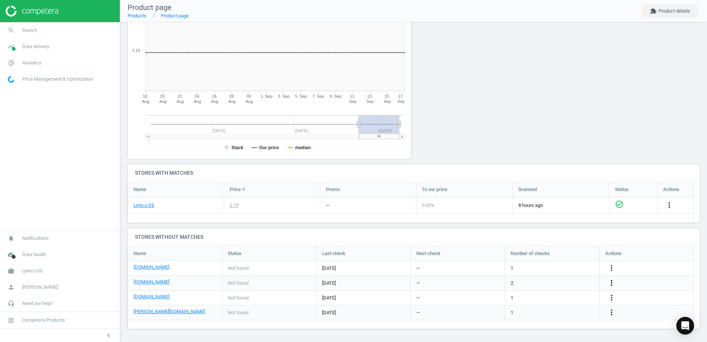
click at [609, 283] on icon "more_vert" at bounding box center [611, 282] width 9 height 9
click at [520, 283] on link "Edit URL/product option" at bounding box center [553, 282] width 101 height 11
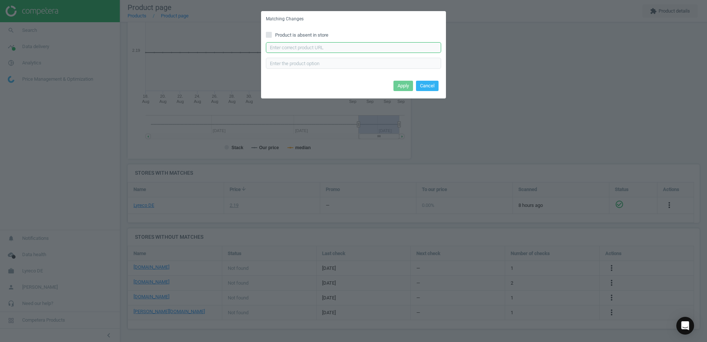
click at [339, 47] on input "text" at bounding box center [353, 47] width 175 height 11
paste input "[URL][DOMAIN_NAME][PERSON_NAME][PERSON_NAME]"
type input "[URL][DOMAIN_NAME][PERSON_NAME][PERSON_NAME]"
click at [401, 85] on button "Apply" at bounding box center [403, 86] width 20 height 10
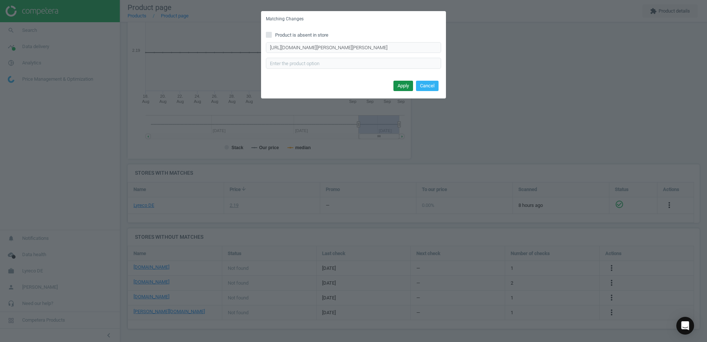
scroll to position [0, 0]
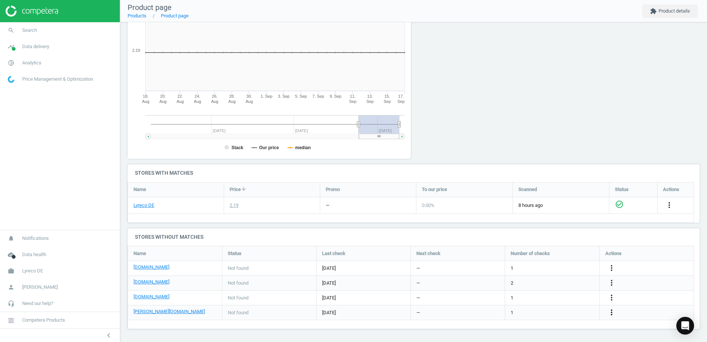
click at [612, 315] on icon "more_vert" at bounding box center [611, 312] width 9 height 9
click at [517, 312] on link "Edit URL/product option" at bounding box center [553, 311] width 101 height 11
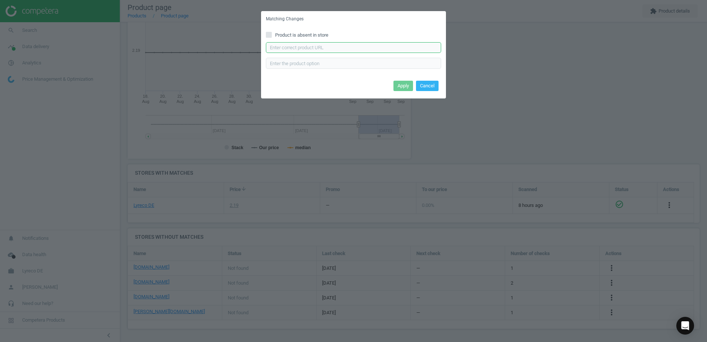
click at [280, 51] on input "text" at bounding box center [353, 47] width 175 height 11
click at [329, 45] on input "text" at bounding box center [353, 47] width 175 height 11
click at [358, 45] on input "text" at bounding box center [353, 47] width 175 height 11
click at [431, 85] on button "Cancel" at bounding box center [427, 86] width 23 height 10
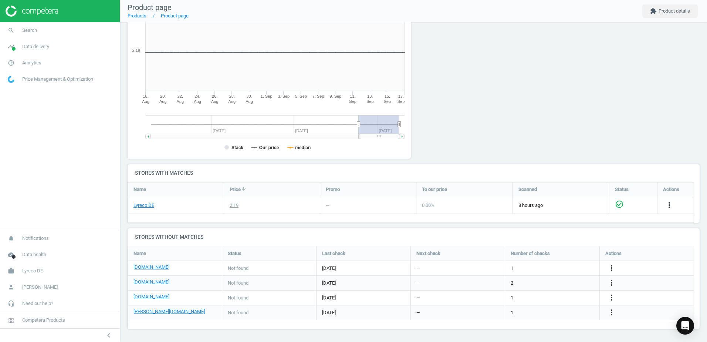
click at [506, 97] on div at bounding box center [486, 78] width 145 height 171
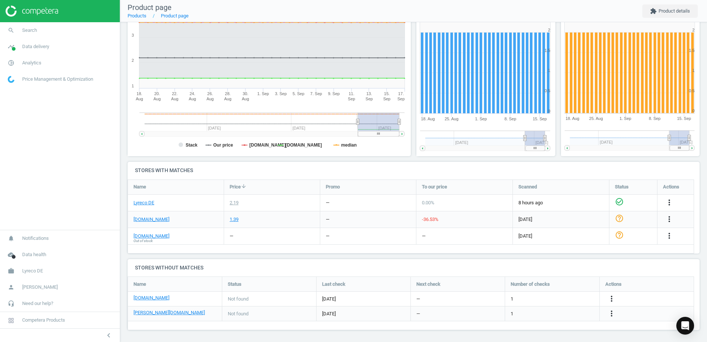
scroll to position [112, 0]
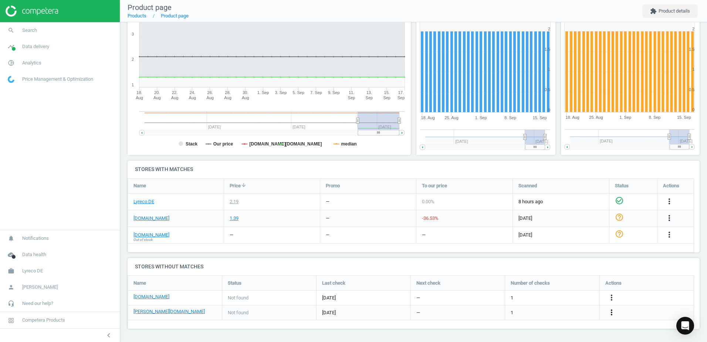
click at [609, 314] on icon "more_vert" at bounding box center [611, 312] width 9 height 9
click at [520, 308] on link "Edit URL/product option" at bounding box center [553, 311] width 101 height 11
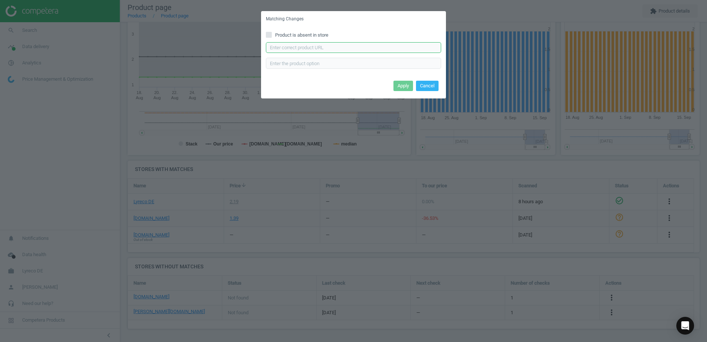
click at [313, 48] on input "text" at bounding box center [353, 47] width 175 height 11
paste input "https://www.otto-office.com/de/Schneider-4er-Pack-Whiteboard-und-Flipchart-Mark…"
type input "https://www.otto-office.com/de/Schneider-4er-Pack-Whiteboard-und-Flipchart-Mark…"
click at [398, 86] on button "Apply" at bounding box center [403, 86] width 20 height 10
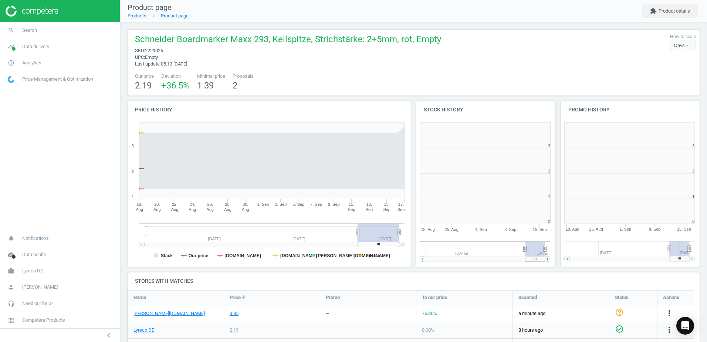
scroll to position [159, 149]
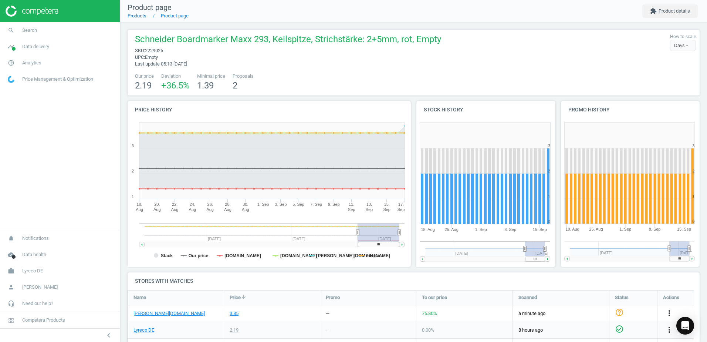
click at [136, 16] on link "Products" at bounding box center [137, 16] width 19 height 6
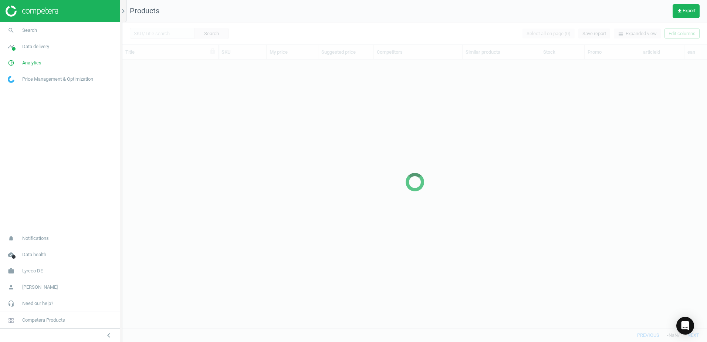
scroll to position [257, 579]
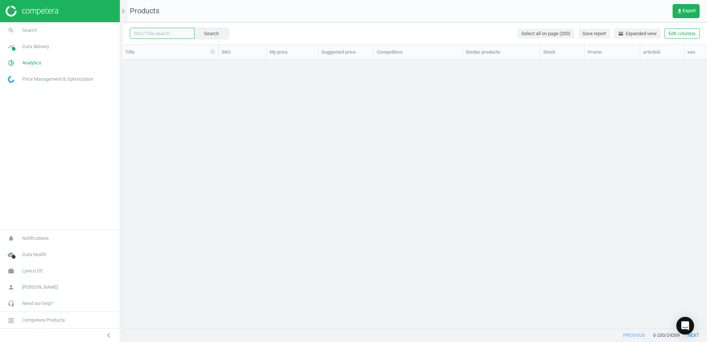
click at [163, 35] on input "text" at bounding box center [162, 33] width 65 height 11
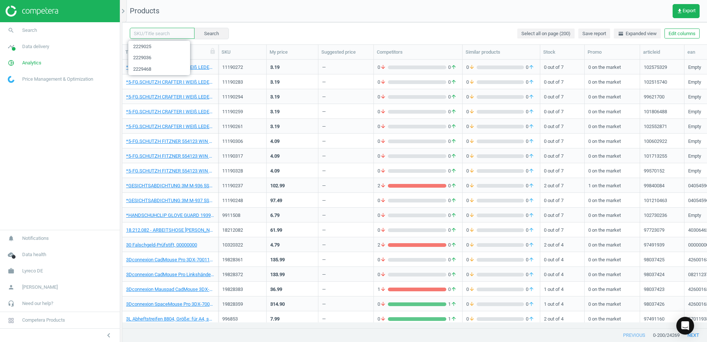
paste input "2229014"
type input "2229014"
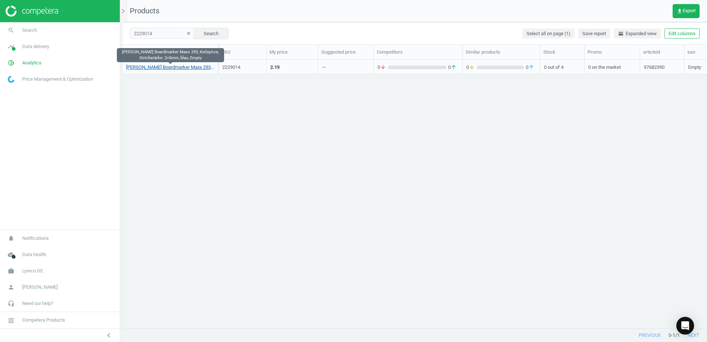
click at [182, 67] on link "[PERSON_NAME] Boardmarker Maxx 293, Keilspitze, Strichstärke: 2+5mm, blau, Empty" at bounding box center [170, 67] width 88 height 7
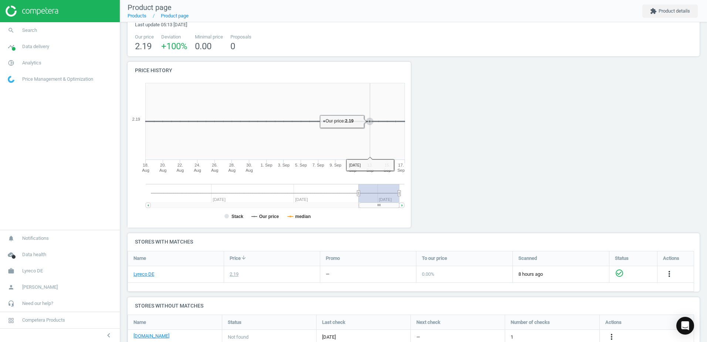
scroll to position [108, 0]
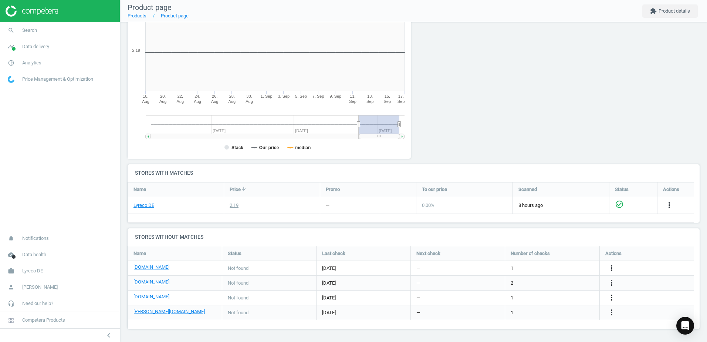
click at [612, 296] on icon "more_vert" at bounding box center [611, 297] width 9 height 9
click at [523, 294] on link "Edit URL/product option" at bounding box center [553, 297] width 101 height 11
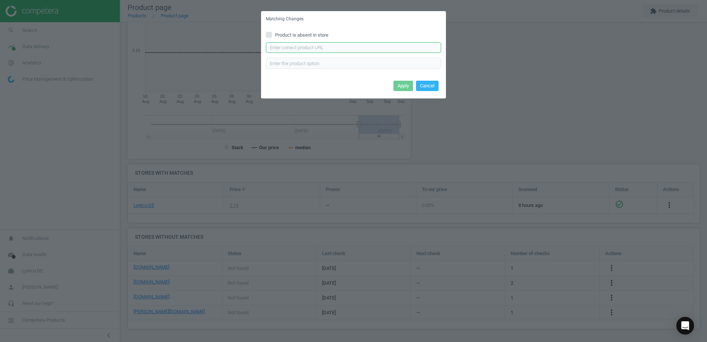
click at [299, 47] on input "text" at bounding box center [353, 47] width 175 height 11
paste input "[URL][DOMAIN_NAME][PERSON_NAME]"
type input "[URL][DOMAIN_NAME][PERSON_NAME]"
click at [397, 84] on button "Apply" at bounding box center [403, 86] width 20 height 10
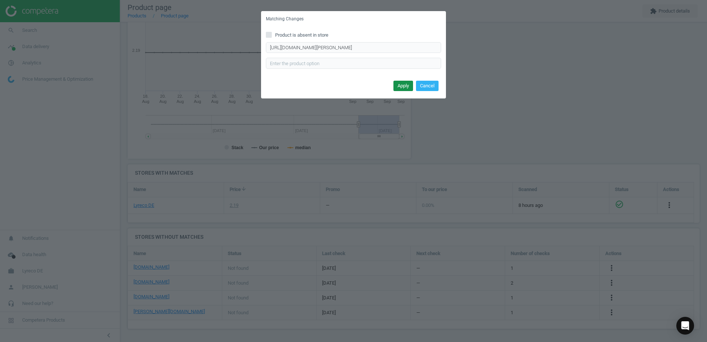
scroll to position [0, 0]
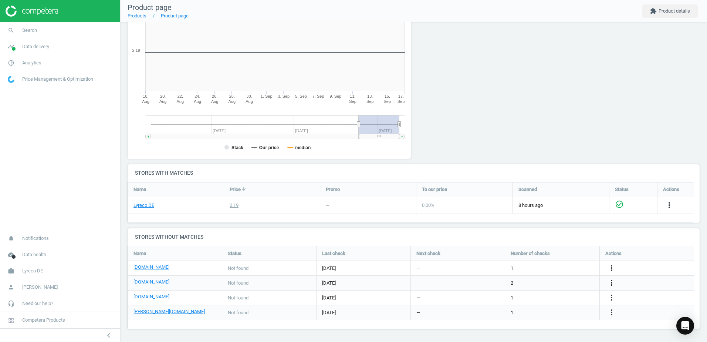
click at [608, 282] on icon "more_vert" at bounding box center [611, 282] width 9 height 9
click at [519, 282] on link "Edit URL/product option" at bounding box center [553, 282] width 101 height 11
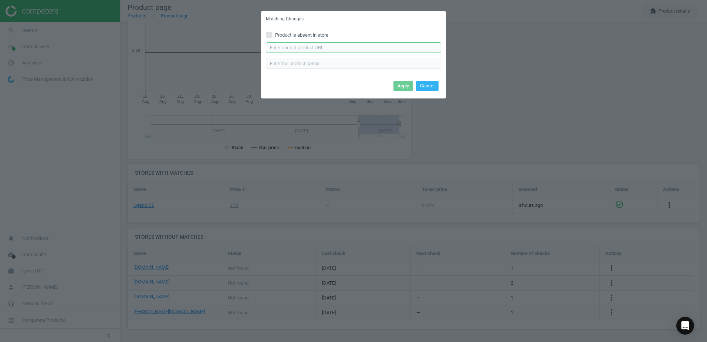
click at [298, 46] on input "text" at bounding box center [353, 47] width 175 height 11
paste input "[URL][DOMAIN_NAME][PERSON_NAME][PERSON_NAME]"
type input "[URL][DOMAIN_NAME][PERSON_NAME][PERSON_NAME]"
click at [395, 88] on button "Apply" at bounding box center [403, 86] width 20 height 10
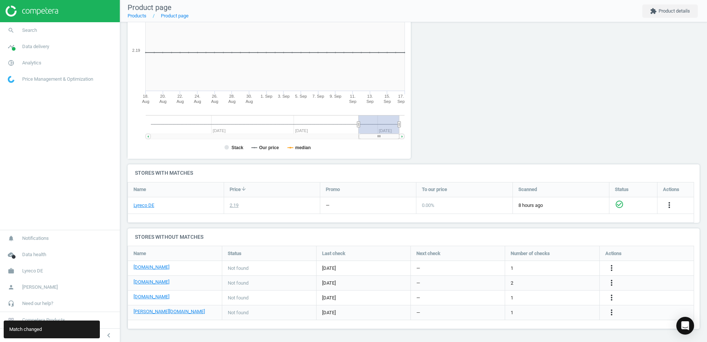
scroll to position [0, 0]
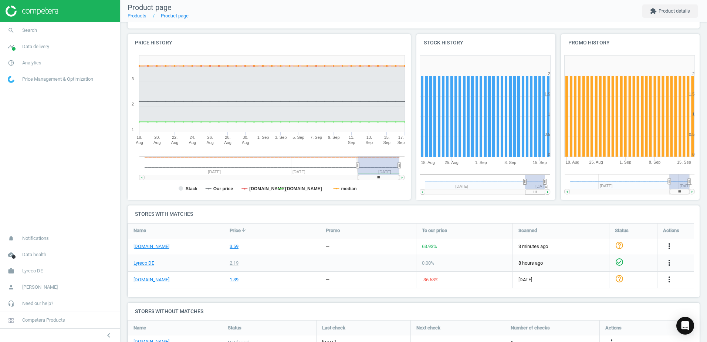
scroll to position [112, 0]
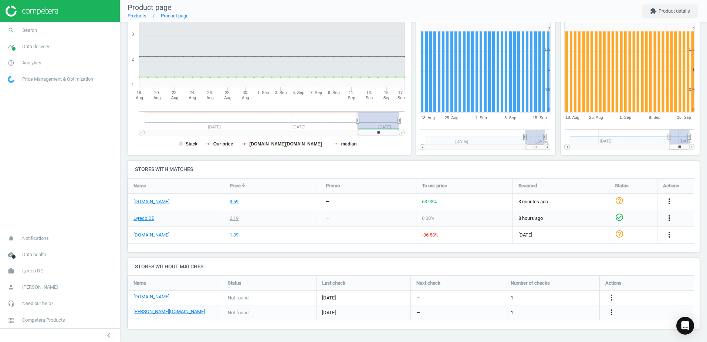
click at [612, 314] on icon "more_vert" at bounding box center [611, 312] width 9 height 9
click at [520, 310] on link "Edit URL/product option" at bounding box center [553, 311] width 101 height 11
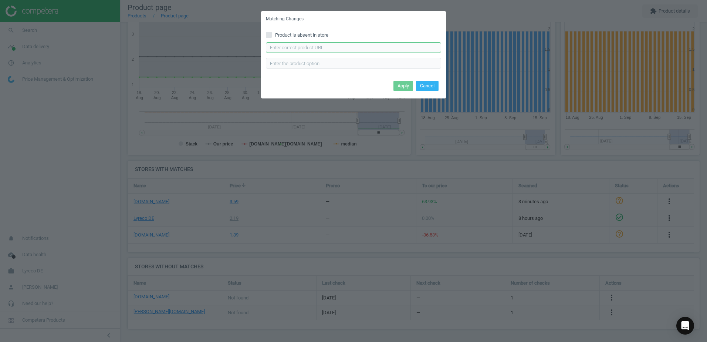
click at [324, 46] on input "text" at bounding box center [353, 47] width 175 height 11
paste input "[URL][DOMAIN_NAME][PERSON_NAME][PERSON_NAME]"
type input "[URL][DOMAIN_NAME][PERSON_NAME][PERSON_NAME]"
click at [401, 84] on button "Apply" at bounding box center [403, 86] width 20 height 10
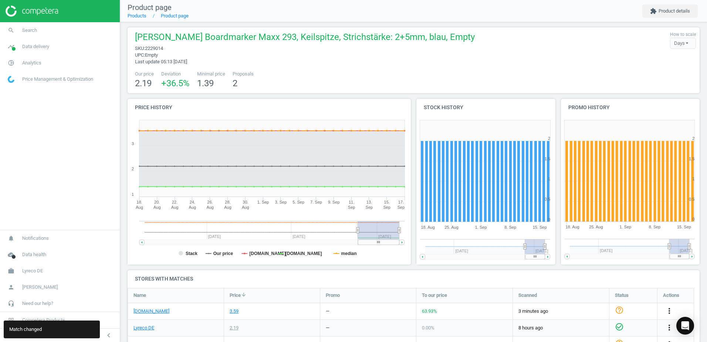
scroll to position [0, 0]
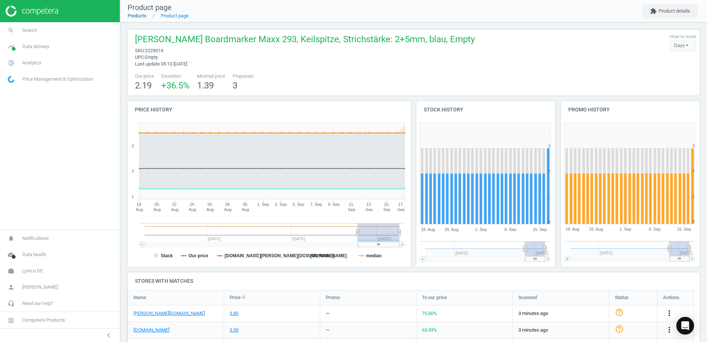
click at [142, 14] on link "Products" at bounding box center [137, 16] width 19 height 6
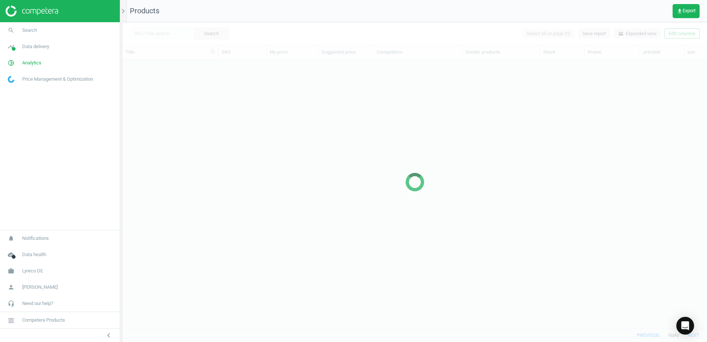
scroll to position [257, 579]
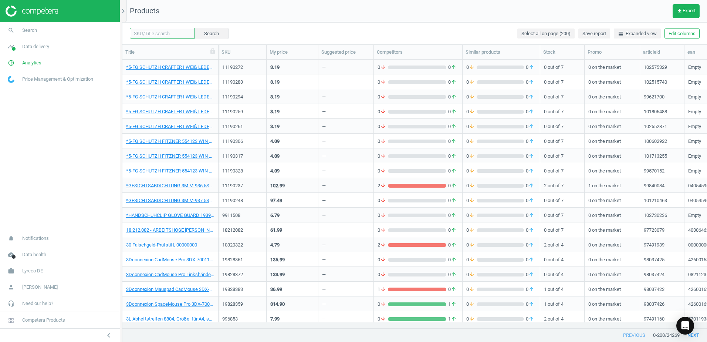
click at [163, 36] on input "text" at bounding box center [162, 33] width 65 height 11
paste input "2229047"
type input "2229047"
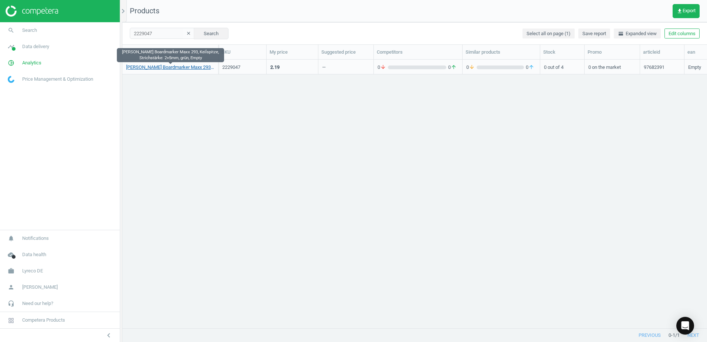
click at [133, 67] on link "Schneider Boardmarker Maxx 293, Keilspitze, Strichstärke: 2+5mm, grün, Empty" at bounding box center [170, 67] width 88 height 7
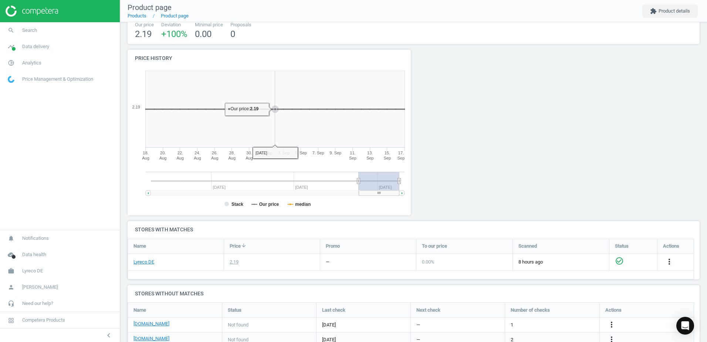
scroll to position [108, 0]
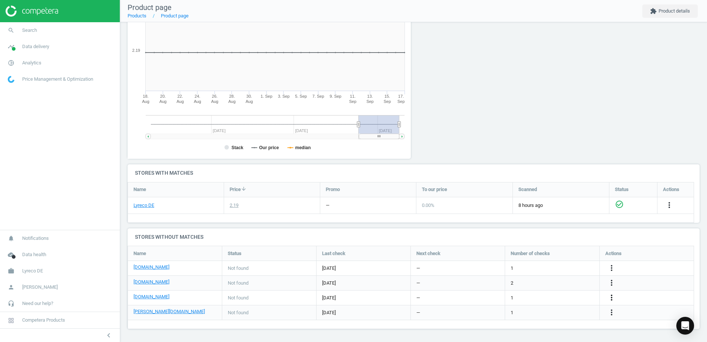
click at [612, 298] on icon "more_vert" at bounding box center [611, 297] width 9 height 9
click at [517, 298] on link "Edit URL/product option" at bounding box center [553, 297] width 101 height 11
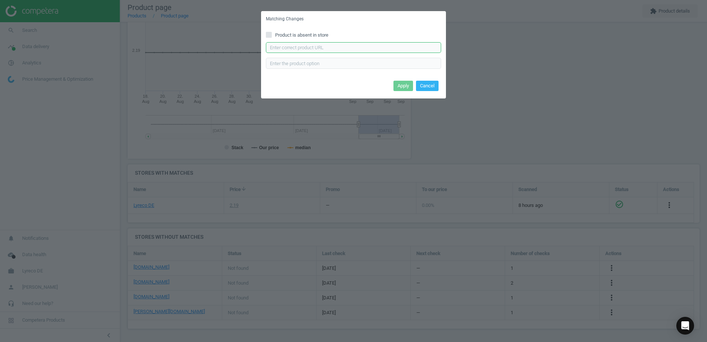
click at [320, 50] on input "text" at bounding box center [353, 47] width 175 height 11
paste input "https://www.office-discount.de/schneider-maxx-293-whiteboard-und-flipchart-mark…"
type input "https://www.office-discount.de/schneider-maxx-293-whiteboard-und-flipchart-mark…"
click at [399, 85] on button "Apply" at bounding box center [403, 86] width 20 height 10
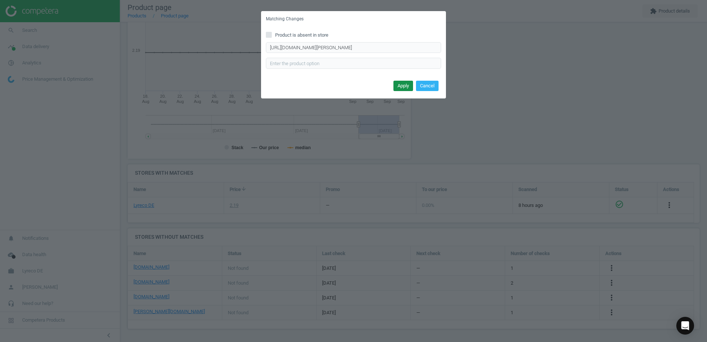
scroll to position [0, 0]
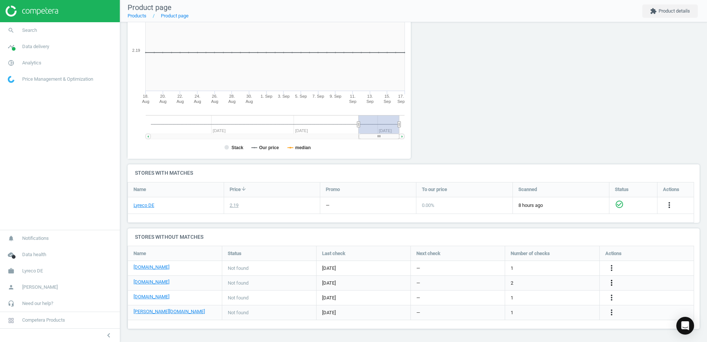
click at [608, 282] on icon "more_vert" at bounding box center [611, 282] width 9 height 9
click at [514, 282] on link "Edit URL/product option" at bounding box center [553, 282] width 101 height 11
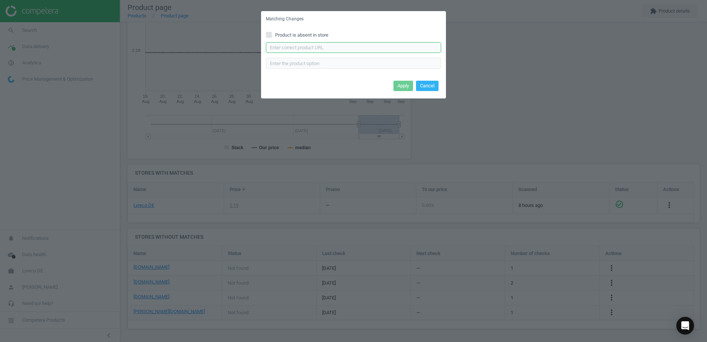
click at [305, 46] on input "text" at bounding box center [353, 47] width 175 height 11
paste input "https://www.viking.de/de/schneider-boardmarker-maxx-293-keilspitze-schwarz-p-59…"
type input "https://www.viking.de/de/schneider-boardmarker-maxx-293-keilspitze-schwarz-p-59…"
click at [408, 86] on button "Apply" at bounding box center [403, 86] width 20 height 10
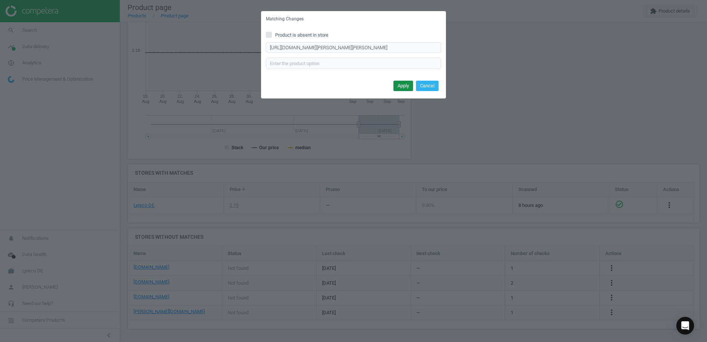
scroll to position [0, 0]
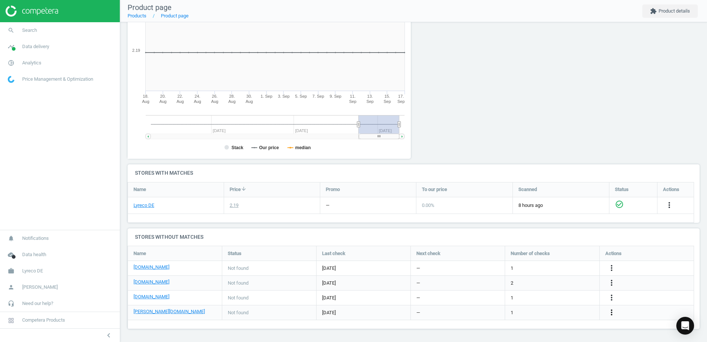
click at [614, 314] on icon "more_vert" at bounding box center [611, 312] width 9 height 9
click at [517, 309] on link "Edit URL/product option" at bounding box center [553, 311] width 101 height 11
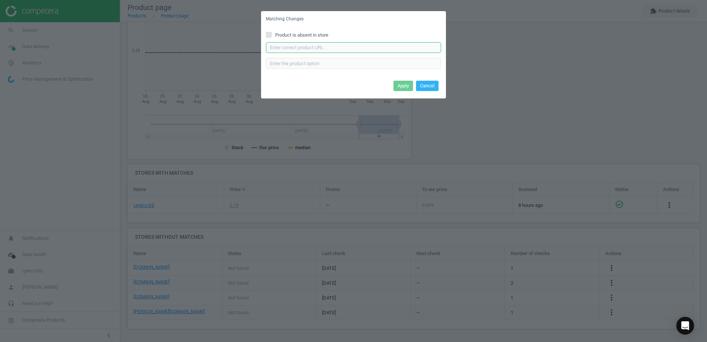
click at [349, 47] on input "text" at bounding box center [353, 47] width 175 height 11
paste input "https://www.otto-office.com/de/Schneider-4er-Pack-Whiteboard-und-Flipchart-Mark…"
click at [292, 49] on input "https://www.otto-office.com/de/Schneider-4er-Pack-Whiteboard-und-Flipchart-Mark…" at bounding box center [353, 47] width 175 height 11
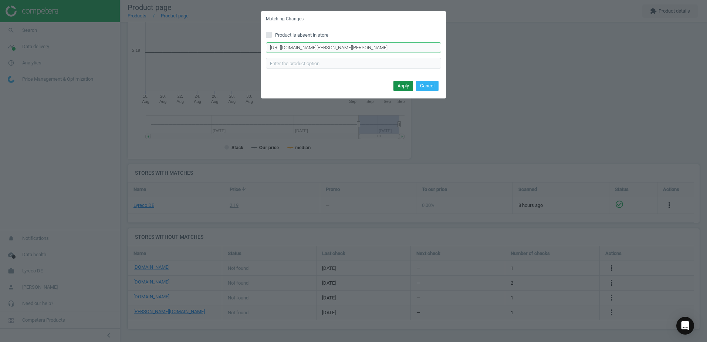
type input "https://www.otto-office.com/de/Schneider-4er-Pack-Whiteboard-und-Flipchart-Mark…"
click at [395, 84] on button "Apply" at bounding box center [403, 86] width 20 height 10
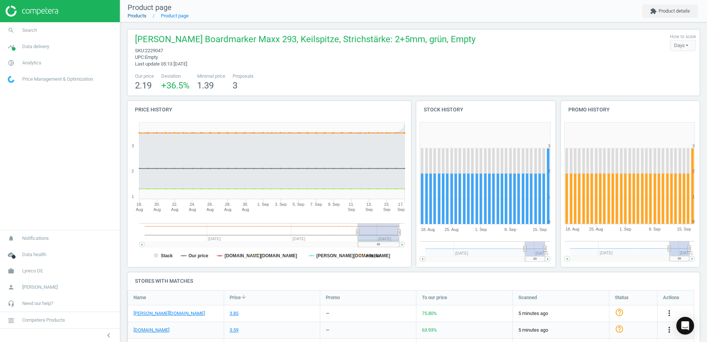
click at [138, 14] on link "Products" at bounding box center [137, 16] width 19 height 6
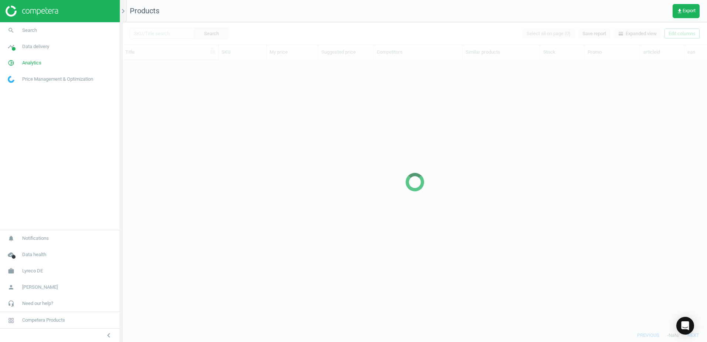
scroll to position [257, 579]
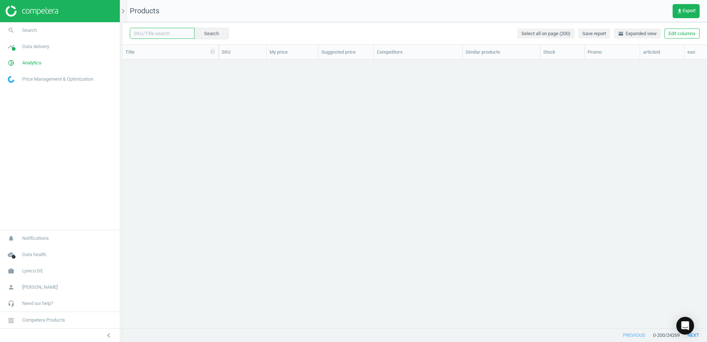
click at [171, 34] on input "text" at bounding box center [162, 33] width 65 height 11
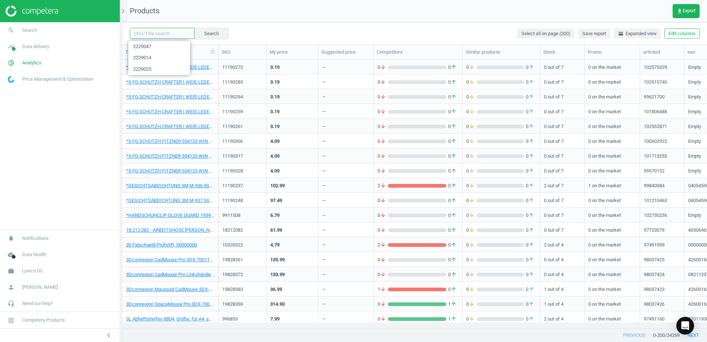
paste input "2229628"
type input "2229628"
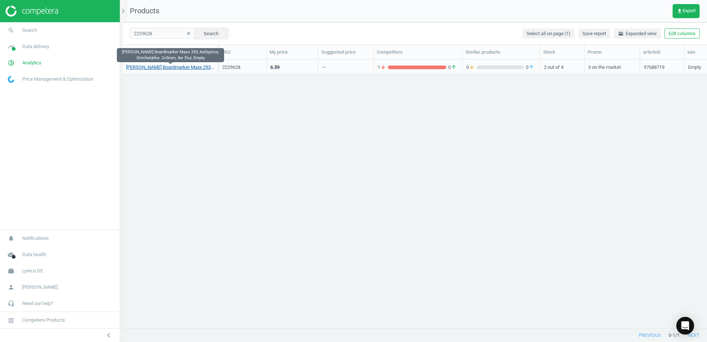
click at [180, 69] on link "[PERSON_NAME] Boardmarker Maxx 293, Keilspitze, Strichstärke: 2+5mm, 4er Etui, …" at bounding box center [170, 67] width 88 height 7
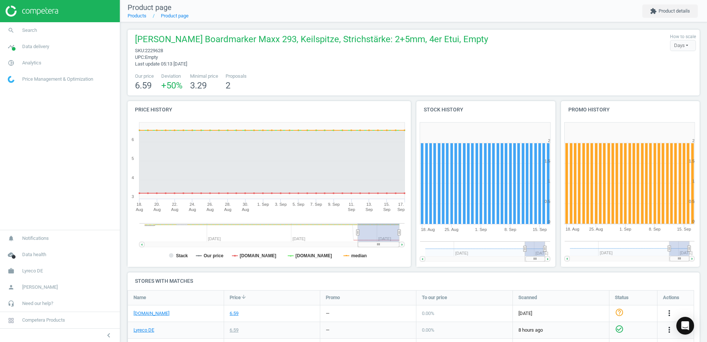
click at [330, 78] on div "Our price 6.59 Deviation +50 % Minimal price 3.29 Proposals 2" at bounding box center [413, 82] width 564 height 19
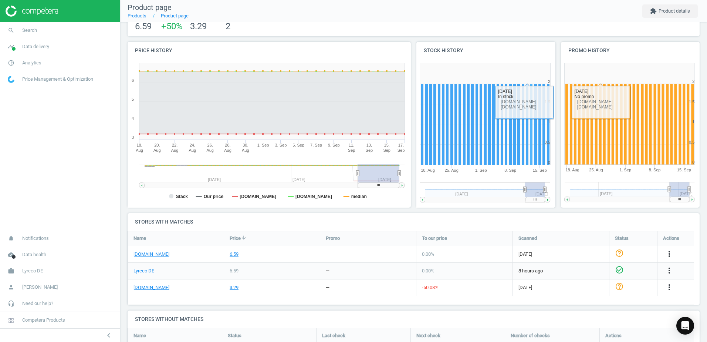
scroll to position [112, 0]
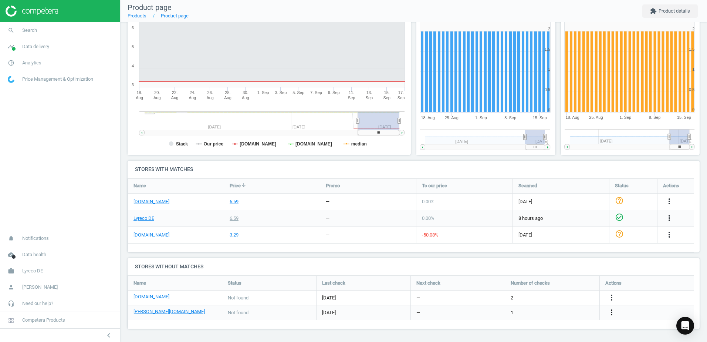
click at [613, 313] on icon "more_vert" at bounding box center [611, 312] width 9 height 9
click at [518, 312] on link "Edit URL/product option" at bounding box center [553, 311] width 101 height 11
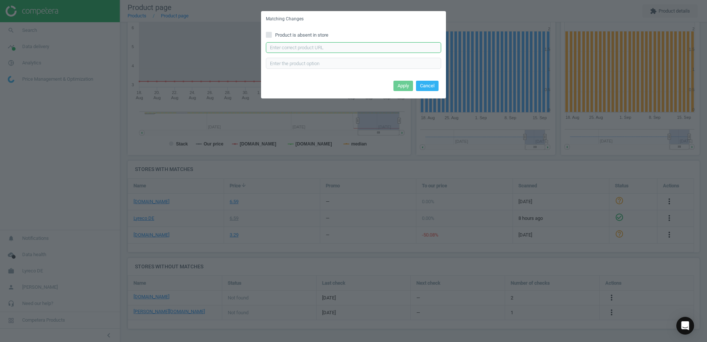
click at [339, 50] on input "text" at bounding box center [353, 47] width 175 height 11
paste input "[URL][DOMAIN_NAME][PERSON_NAME][PERSON_NAME]"
type input "[URL][DOMAIN_NAME][PERSON_NAME][PERSON_NAME]"
click at [396, 84] on button "Apply" at bounding box center [403, 86] width 20 height 10
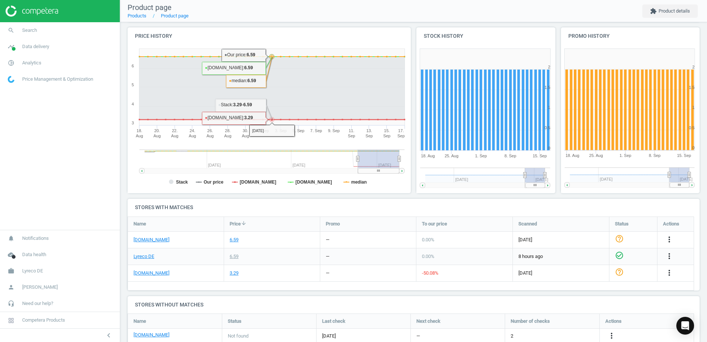
scroll to position [0, 0]
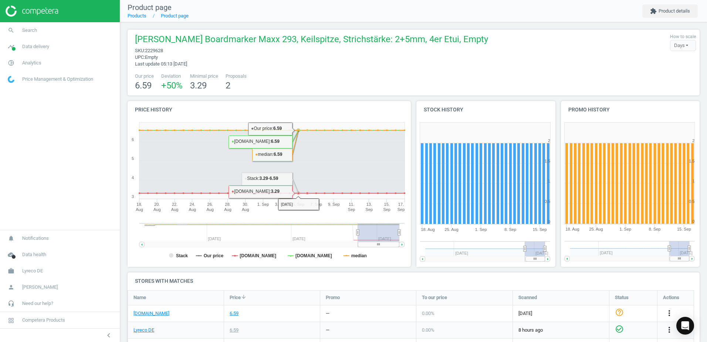
click at [293, 107] on h4 "Price history" at bounding box center [269, 109] width 283 height 17
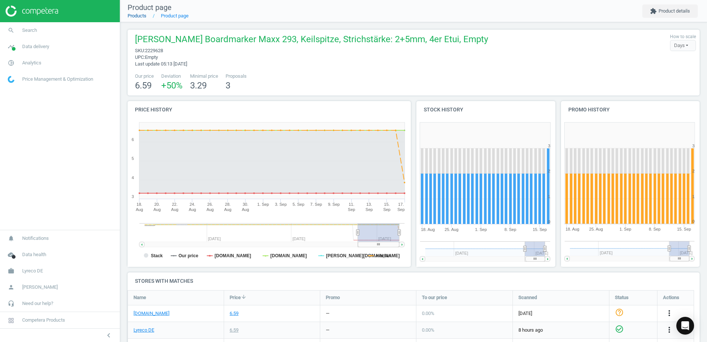
click at [143, 16] on link "Products" at bounding box center [137, 16] width 19 height 6
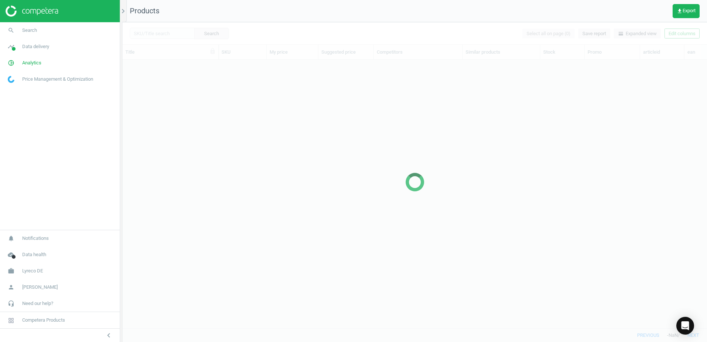
scroll to position [257, 579]
click at [170, 32] on div at bounding box center [414, 181] width 584 height 319
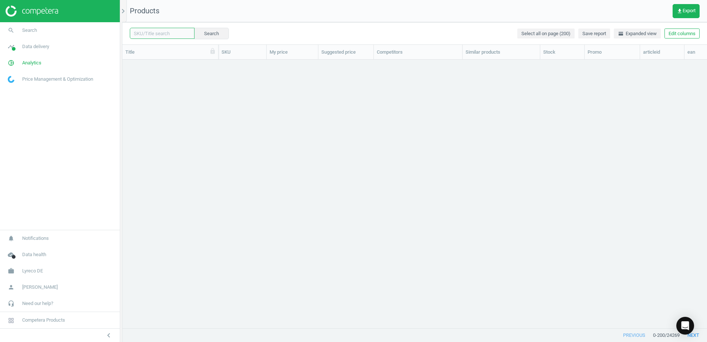
click at [170, 34] on input "text" at bounding box center [162, 33] width 65 height 11
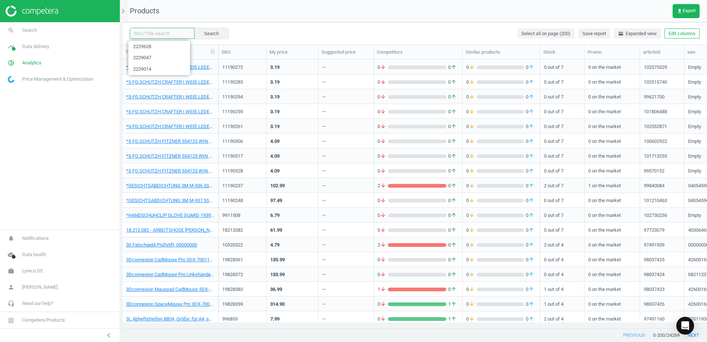
paste input "15578859"
type input "15578859"
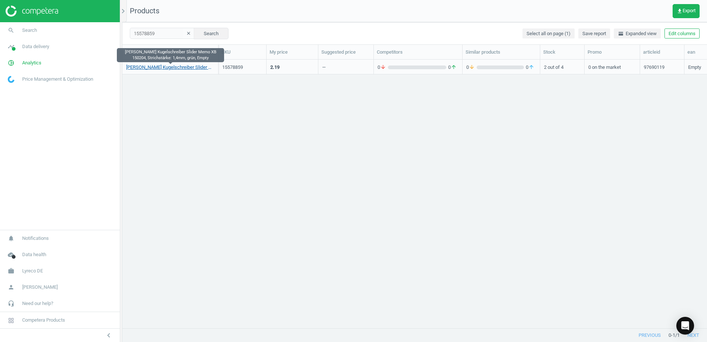
click at [147, 68] on link "[PERSON_NAME] Kugelschreiber Slider Memo XB 150204, Strichstärke: 1,4mm, grün, …" at bounding box center [170, 67] width 88 height 7
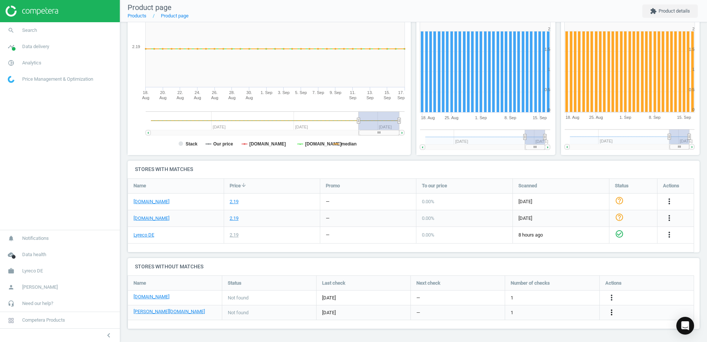
click at [611, 312] on icon "more_vert" at bounding box center [611, 312] width 9 height 9
click at [520, 310] on link "Edit URL/product option" at bounding box center [553, 311] width 101 height 11
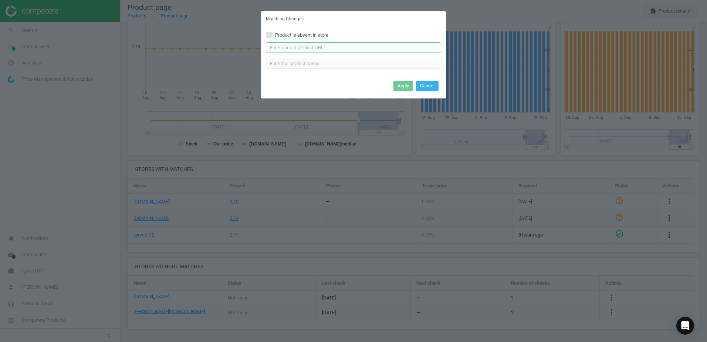
click at [300, 43] on input "text" at bounding box center [353, 47] width 175 height 11
click at [345, 47] on input "text" at bounding box center [353, 47] width 175 height 11
click at [426, 86] on button "Cancel" at bounding box center [427, 86] width 23 height 10
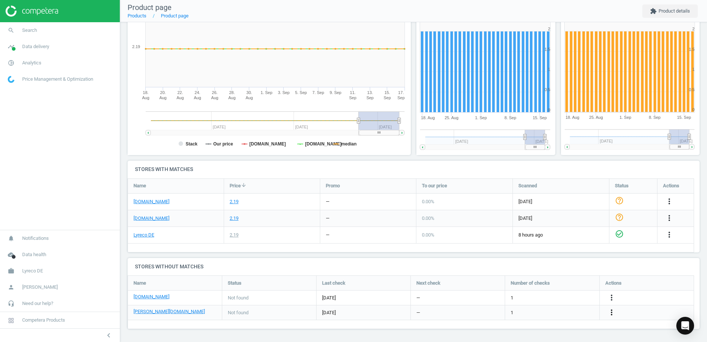
click at [614, 310] on icon "more_vert" at bounding box center [611, 312] width 9 height 9
click at [518, 310] on link "Edit URL/product option" at bounding box center [553, 311] width 101 height 11
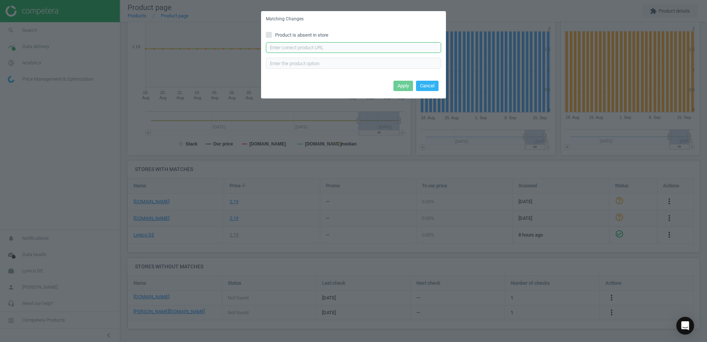
click at [298, 45] on input "text" at bounding box center [353, 47] width 175 height 11
paste input "[URL][DOMAIN_NAME][PERSON_NAME][PERSON_NAME]"
type input "[URL][DOMAIN_NAME][PERSON_NAME][PERSON_NAME]"
click at [402, 84] on button "Apply" at bounding box center [403, 86] width 20 height 10
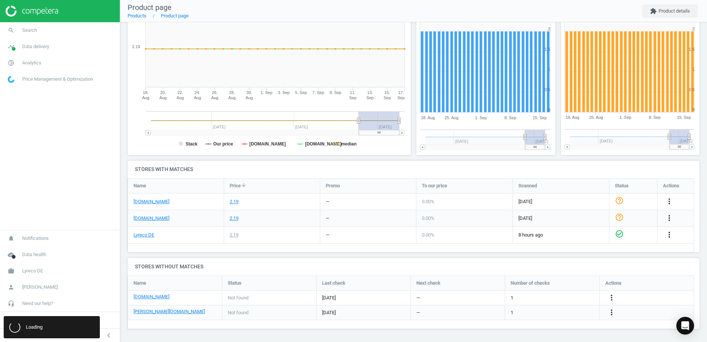
scroll to position [0, 0]
click at [613, 296] on icon "more_vert" at bounding box center [611, 297] width 9 height 9
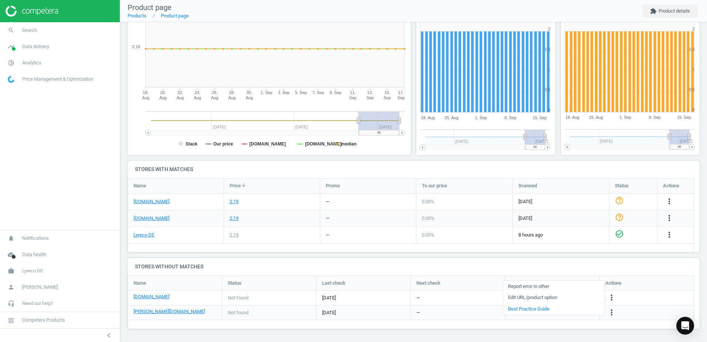
click at [516, 296] on link "Edit URL/product option" at bounding box center [553, 297] width 101 height 11
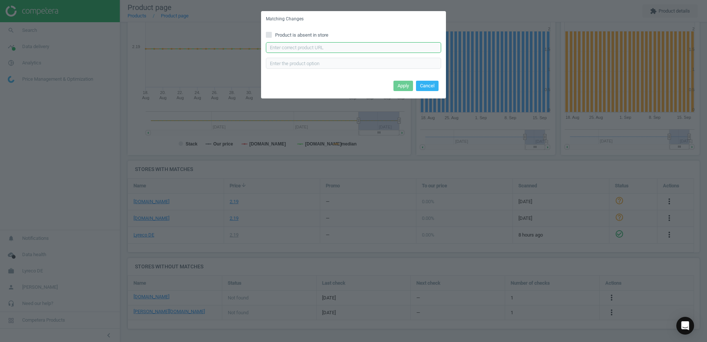
click at [288, 48] on input "text" at bounding box center [353, 47] width 175 height 11
paste input "[URL][DOMAIN_NAME][PERSON_NAME]"
type input "[URL][DOMAIN_NAME][PERSON_NAME]"
click at [404, 88] on button "Apply" at bounding box center [403, 86] width 20 height 10
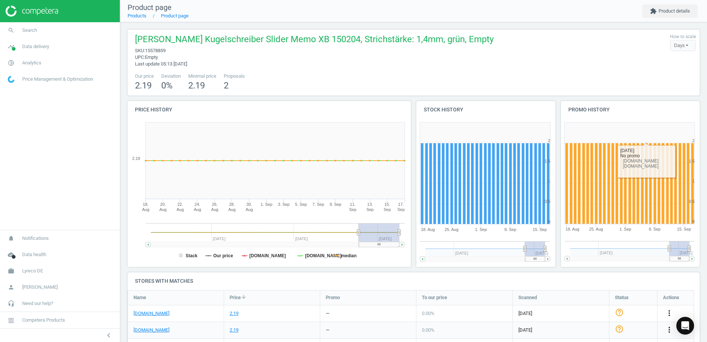
click at [566, 81] on div "Our price 2.19 Deviation 0 % Minimal price 2.19 Proposals 2" at bounding box center [413, 82] width 564 height 19
click at [517, 69] on div "Schneider Kugelschreiber Slider Memo XB 150204, Strichstärke: 1,4mm, grün, Empt…" at bounding box center [414, 63] width 572 height 66
drag, startPoint x: 392, startPoint y: 81, endPoint x: 400, endPoint y: 81, distance: 7.8
click at [393, 81] on div "Our price 2.19 Deviation 0 % Minimal price 2.19 Proposals 2" at bounding box center [413, 82] width 564 height 19
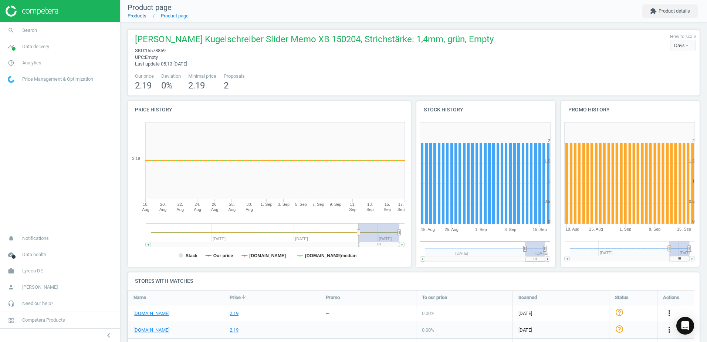
click at [141, 15] on link "Products" at bounding box center [137, 16] width 19 height 6
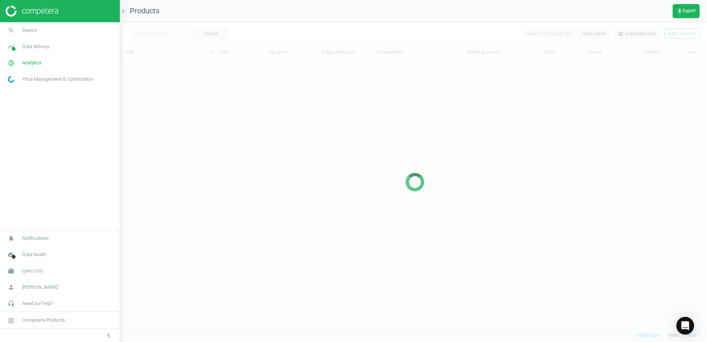
scroll to position [257, 579]
click at [175, 33] on input "text" at bounding box center [162, 33] width 65 height 11
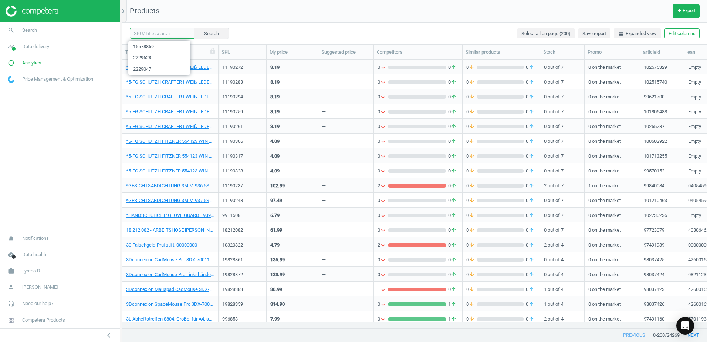
paste input "5025828"
type input "5025828"
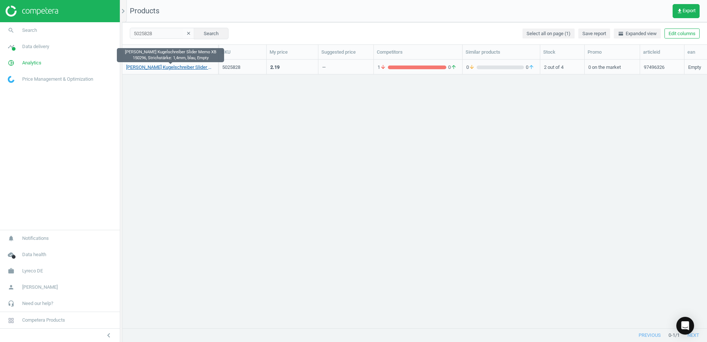
click at [189, 68] on link "[PERSON_NAME] Kugelschreiber Slider Memo XB 150296, Strichstärke: 1,4mm, blau, …" at bounding box center [170, 67] width 88 height 7
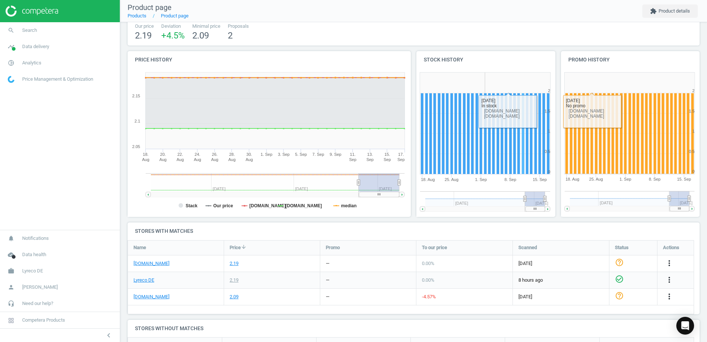
scroll to position [112, 0]
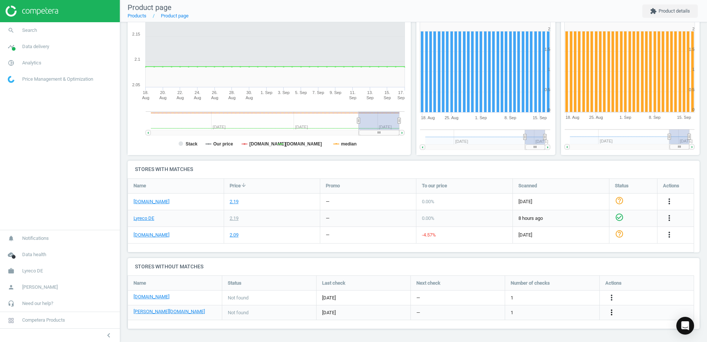
click at [610, 311] on icon "more_vert" at bounding box center [611, 312] width 9 height 9
click at [522, 312] on link "Edit URL/product option" at bounding box center [553, 311] width 101 height 11
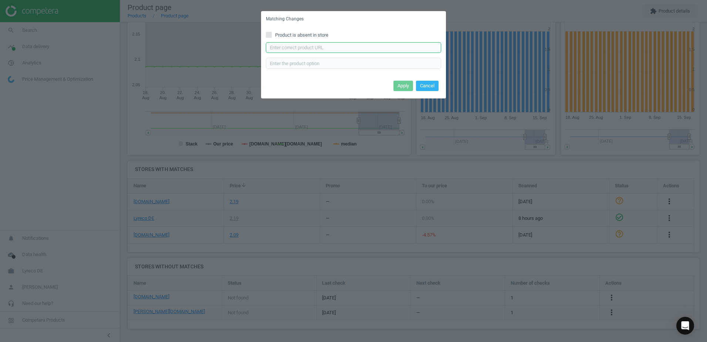
click at [305, 47] on input "text" at bounding box center [353, 47] width 175 height 11
paste input "[URL][DOMAIN_NAME][PERSON_NAME][PERSON_NAME]"
type input "[URL][DOMAIN_NAME][PERSON_NAME][PERSON_NAME]"
click at [409, 88] on button "Apply" at bounding box center [403, 86] width 20 height 10
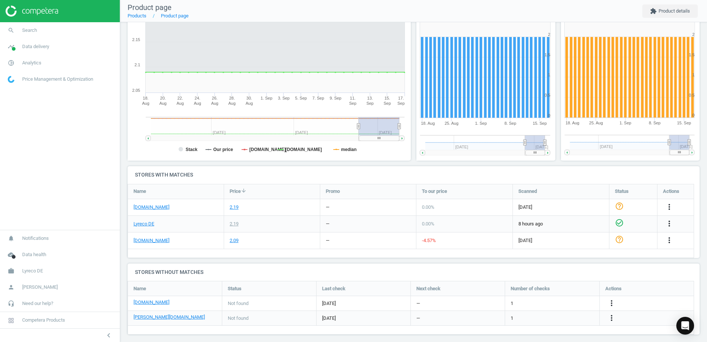
scroll to position [112, 0]
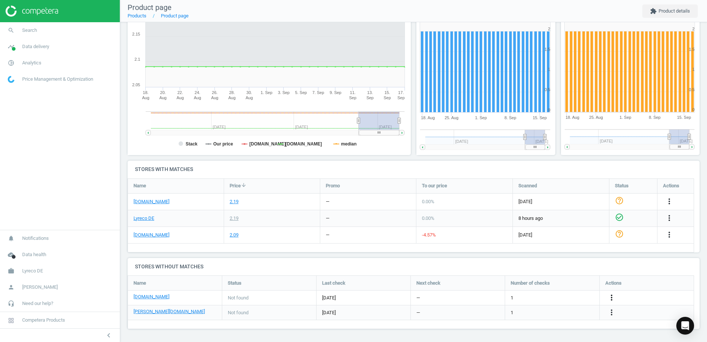
click at [612, 294] on icon "more_vert" at bounding box center [611, 297] width 9 height 9
click at [520, 296] on link "Edit URL/product option" at bounding box center [553, 297] width 101 height 11
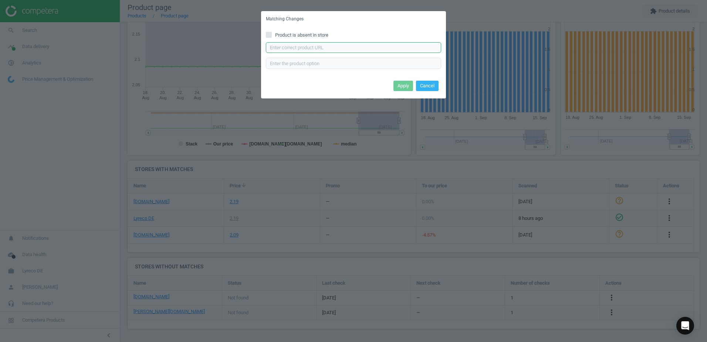
click at [317, 49] on input "text" at bounding box center [353, 47] width 175 height 11
paste input "https://www.office-discount.de/schneider-slider-memo-kugelschreiber-135982"
type input "https://www.office-discount.de/schneider-slider-memo-kugelschreiber-135982"
click at [401, 84] on button "Apply" at bounding box center [403, 86] width 20 height 10
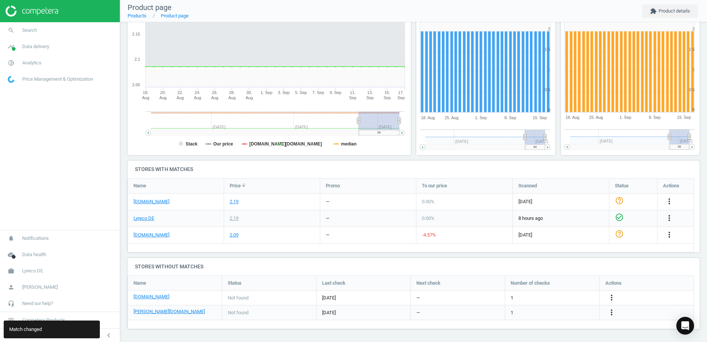
scroll to position [0, 0]
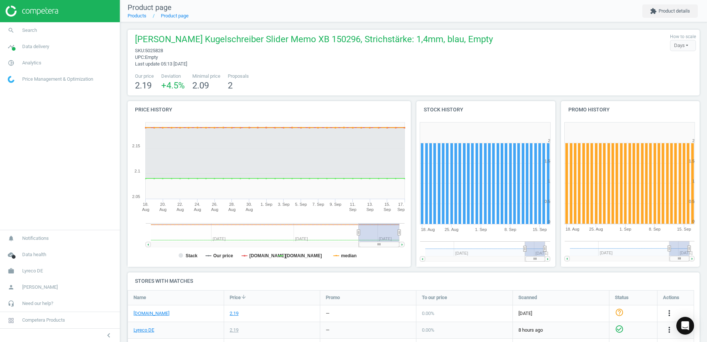
click at [146, 14] on li "Product page" at bounding box center [167, 16] width 42 height 7
click at [135, 14] on link "Products" at bounding box center [137, 16] width 19 height 6
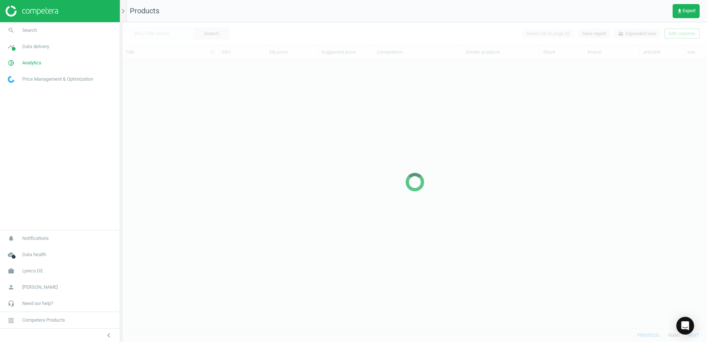
scroll to position [257, 579]
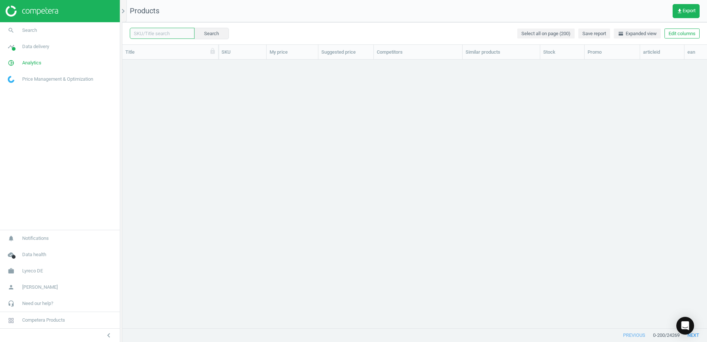
click at [166, 33] on input "text" at bounding box center [162, 33] width 65 height 11
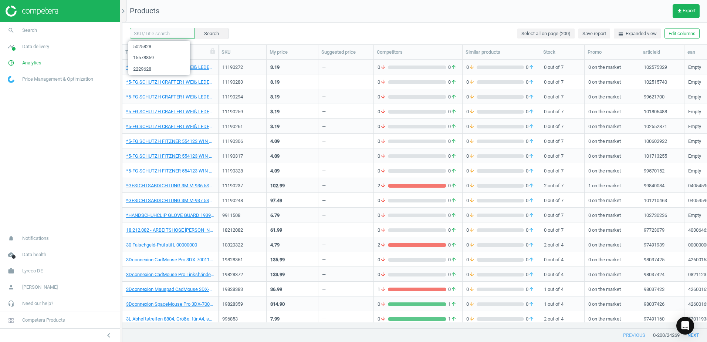
paste input "5025794"
type input "5025794"
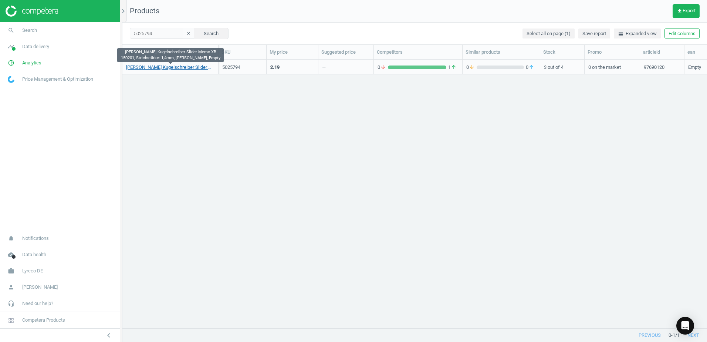
click at [187, 66] on link "[PERSON_NAME] Kugelschreiber Slider Memo XB 150201, Strichstärke: 1,4mm, [PERSO…" at bounding box center [170, 67] width 88 height 7
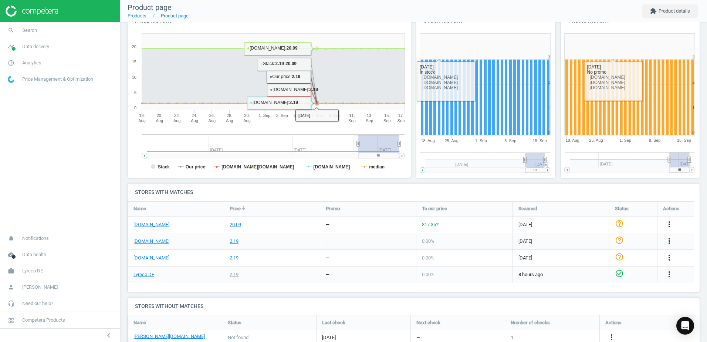
scroll to position [113, 0]
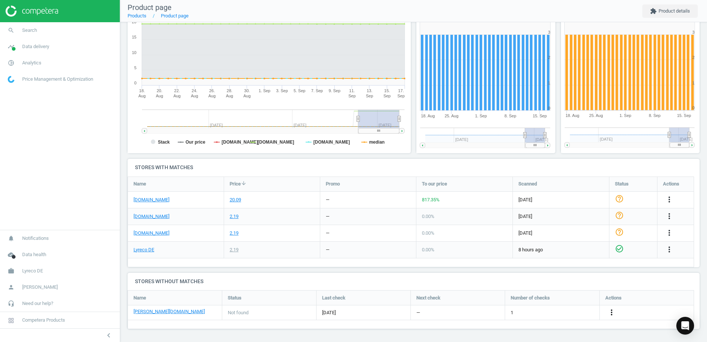
click at [614, 309] on icon "more_vert" at bounding box center [611, 312] width 9 height 9
click at [517, 309] on link "Edit URL/product option" at bounding box center [553, 311] width 101 height 11
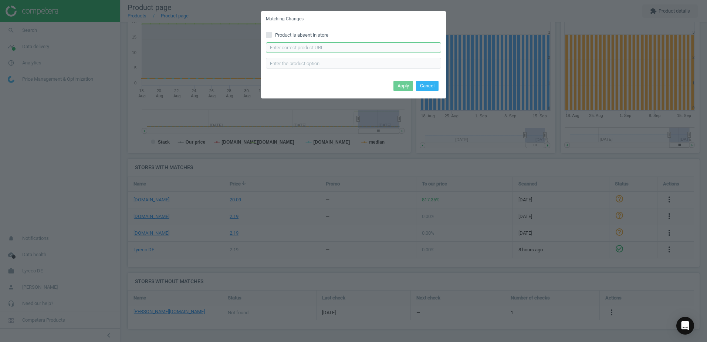
click at [320, 48] on input "text" at bounding box center [353, 47] width 175 height 11
click at [338, 51] on input "text" at bounding box center [353, 47] width 175 height 11
click at [311, 48] on input "text" at bounding box center [353, 47] width 175 height 11
click at [313, 48] on input "text" at bounding box center [353, 47] width 175 height 11
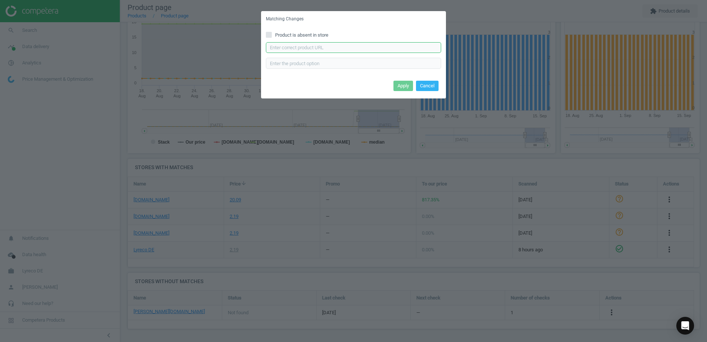
click at [313, 48] on input "text" at bounding box center [353, 47] width 175 height 11
click at [360, 25] on div "Matching Changes" at bounding box center [353, 19] width 185 height 16
click at [437, 84] on button "Cancel" at bounding box center [427, 86] width 23 height 10
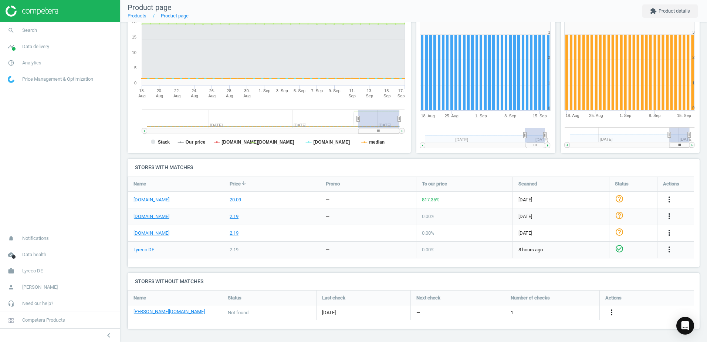
click at [607, 313] on icon "more_vert" at bounding box center [611, 312] width 9 height 9
click at [520, 310] on link "Edit URL/product option" at bounding box center [553, 311] width 101 height 11
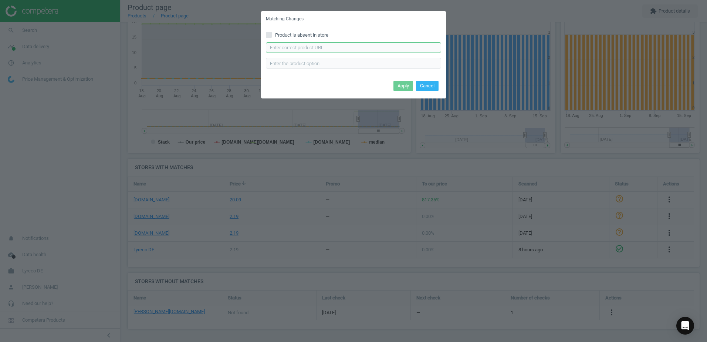
click at [301, 51] on input "text" at bounding box center [353, 47] width 175 height 11
paste input "[URL][DOMAIN_NAME][PERSON_NAME][PERSON_NAME]"
type input "[URL][DOMAIN_NAME][PERSON_NAME][PERSON_NAME]"
click at [403, 85] on button "Apply" at bounding box center [403, 86] width 20 height 10
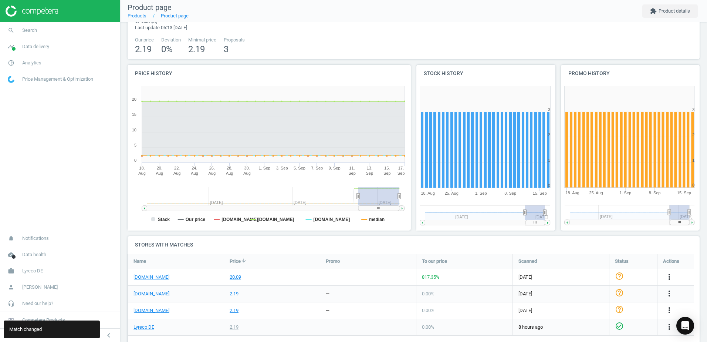
scroll to position [0, 0]
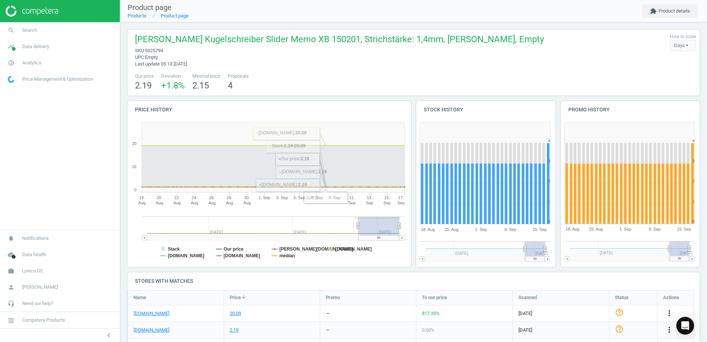
click at [259, 103] on h4 "Price history" at bounding box center [269, 109] width 283 height 17
click at [136, 16] on link "Products" at bounding box center [137, 16] width 19 height 6
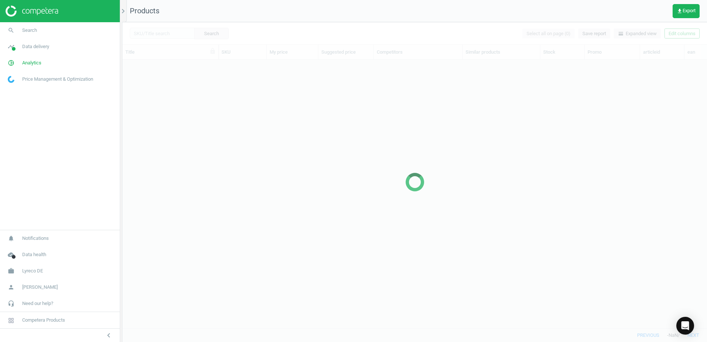
scroll to position [257, 579]
click at [170, 31] on div at bounding box center [414, 181] width 584 height 319
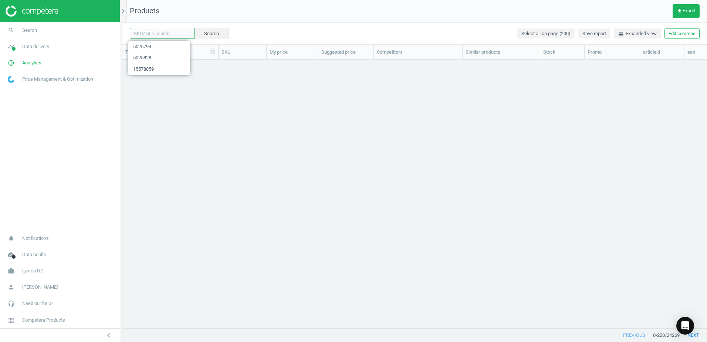
click at [171, 34] on input "text" at bounding box center [162, 33] width 65 height 11
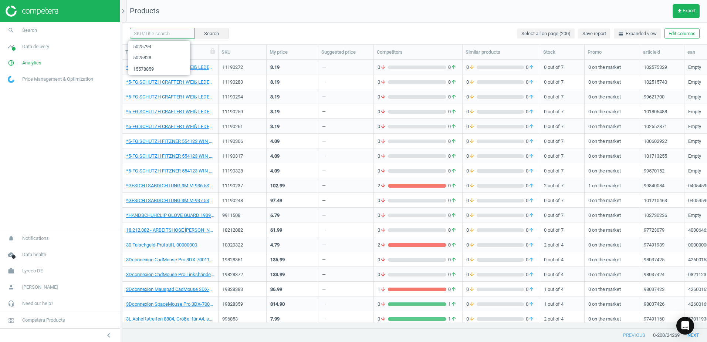
paste input "2905033"
type input "2905033"
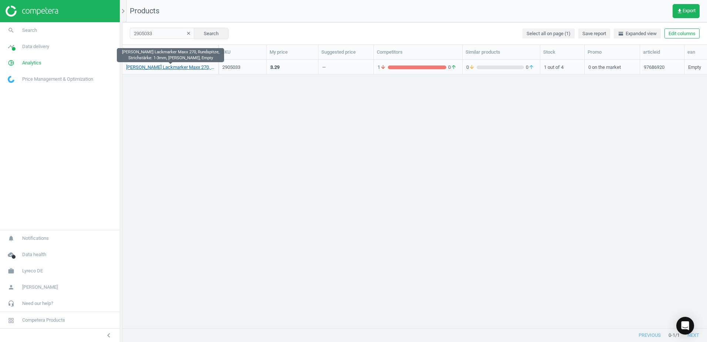
click at [182, 70] on link "Schneider Lackmarker Maxx 270, Rundspitze, Strichstärke: 1-3mm, schwarz, Empty" at bounding box center [170, 67] width 88 height 7
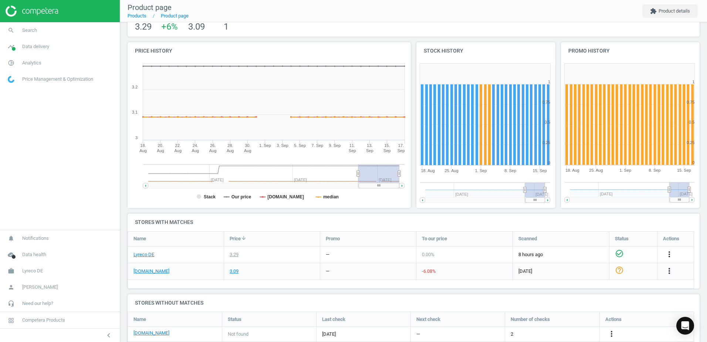
scroll to position [110, 0]
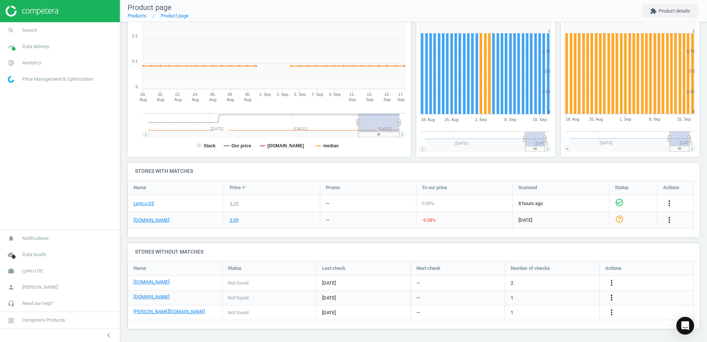
click at [610, 297] on icon "more_vert" at bounding box center [611, 297] width 9 height 9
click at [521, 296] on link "Edit URL/product option" at bounding box center [553, 297] width 101 height 11
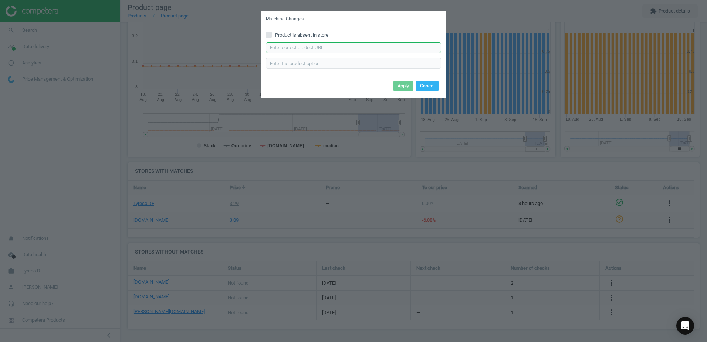
click at [317, 48] on input "text" at bounding box center [353, 47] width 175 height 11
paste input "https://www.office-discount.de/schneider-270-lackmarker-899258"
type input "https://www.office-discount.de/schneider-270-lackmarker-899258"
click at [405, 85] on button "Apply" at bounding box center [403, 86] width 20 height 10
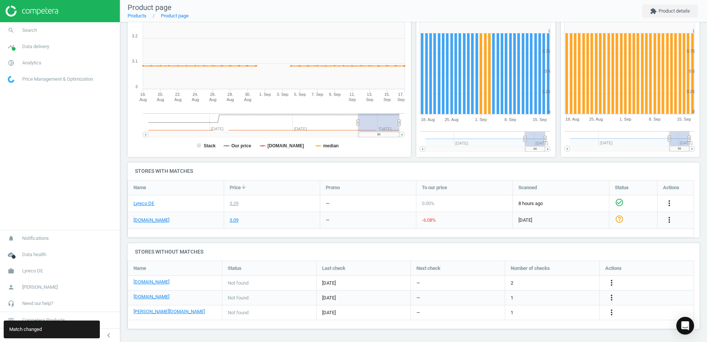
scroll to position [0, 0]
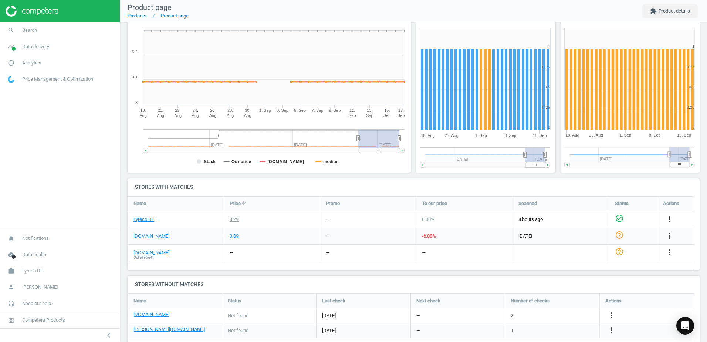
scroll to position [112, 0]
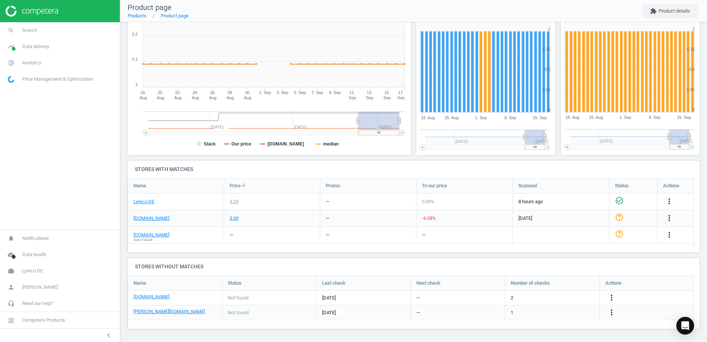
click at [559, 168] on h4 "Stores with matches" at bounding box center [414, 168] width 572 height 17
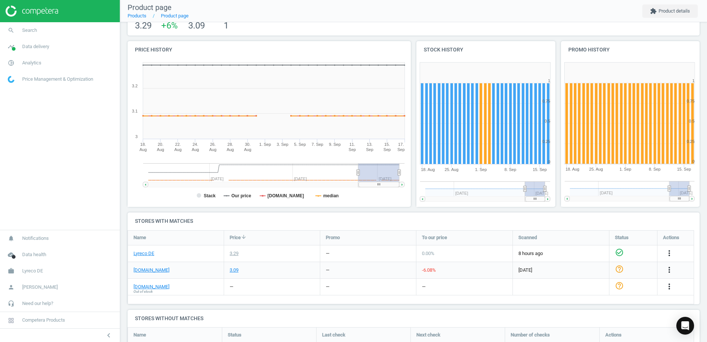
scroll to position [0, 0]
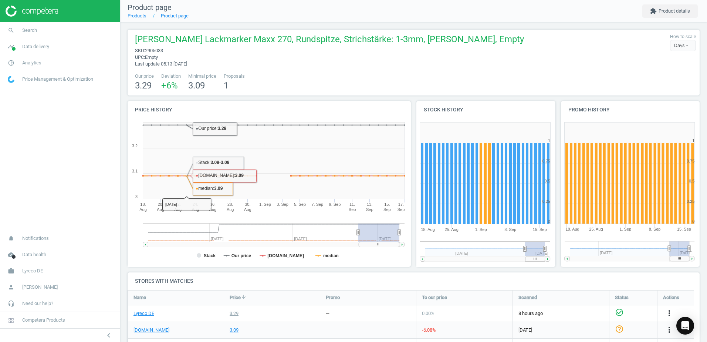
click at [140, 19] on li "Products" at bounding box center [137, 16] width 19 height 7
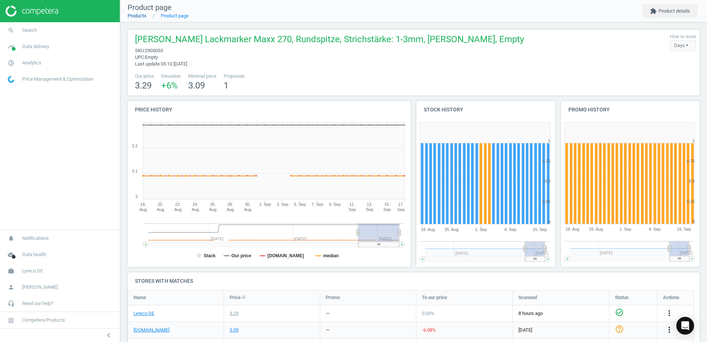
click at [145, 16] on link "Products" at bounding box center [137, 16] width 19 height 6
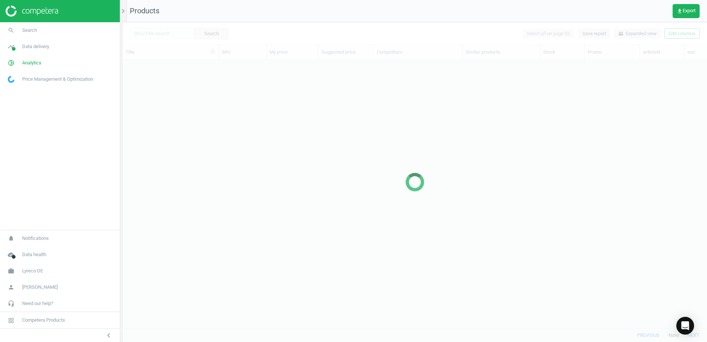
scroll to position [257, 579]
click at [162, 33] on div at bounding box center [414, 181] width 584 height 319
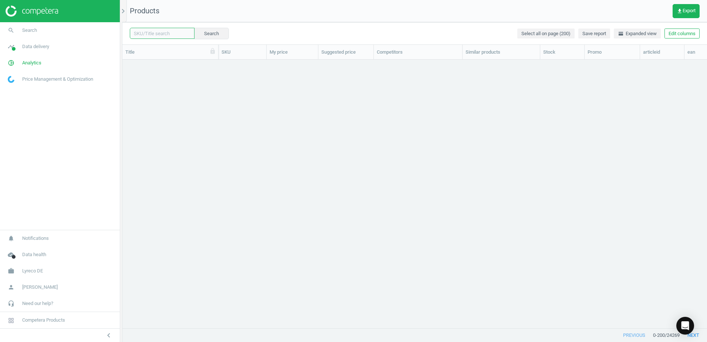
click at [167, 34] on input "text" at bounding box center [162, 33] width 65 height 11
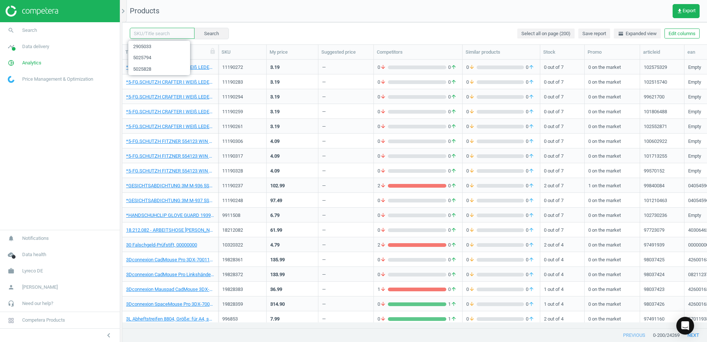
paste input "2216885"
type input "2216885"
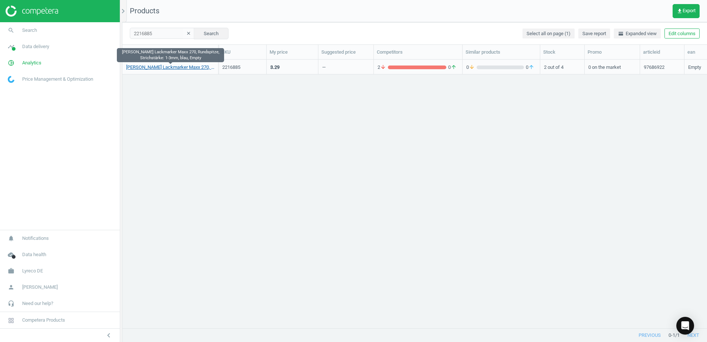
click at [194, 68] on link "Schneider Lackmarker Maxx 270, Rundspitze, Strichstärke: 1-3mm, blau, Empty" at bounding box center [170, 67] width 88 height 7
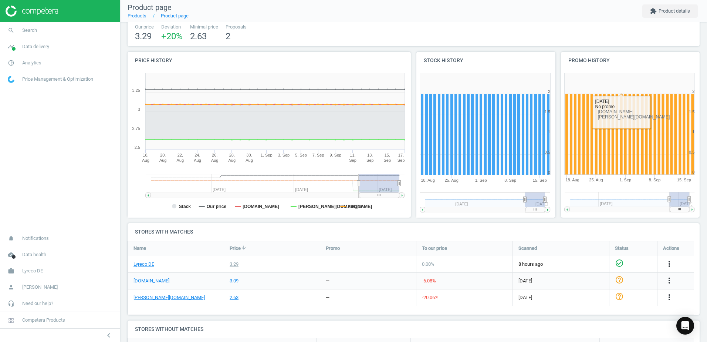
scroll to position [112, 0]
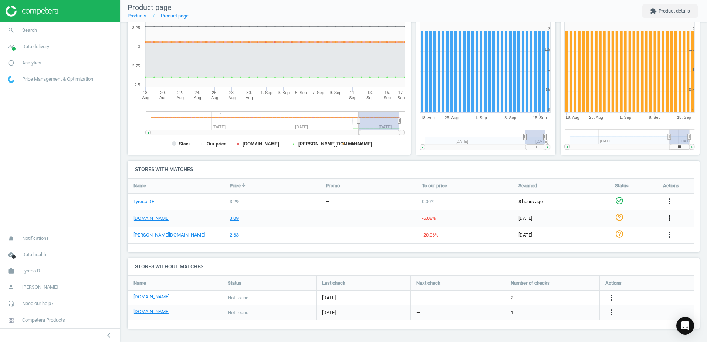
click at [668, 218] on icon "more_vert" at bounding box center [669, 217] width 9 height 9
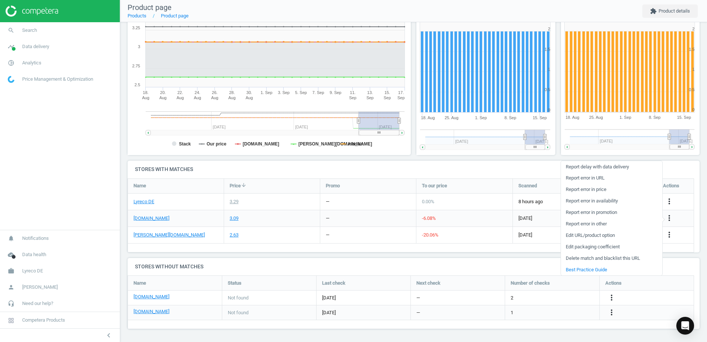
click at [575, 235] on link "Edit URL/product option" at bounding box center [611, 235] width 101 height 11
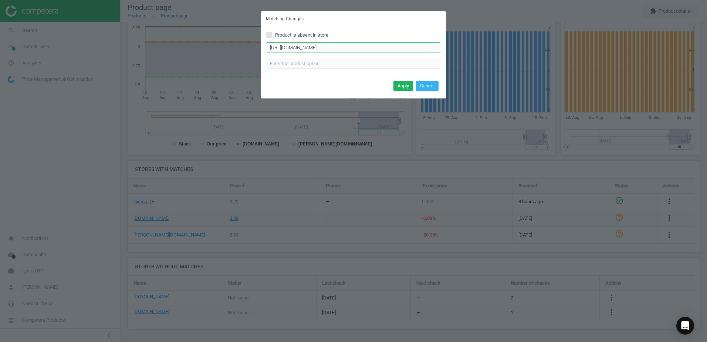
click at [437, 48] on input "https://www.bueromarkt-ag.de/lackmarker_schneider_maxx_270_blau%2Cp-127003.html" at bounding box center [353, 47] width 175 height 11
paste input "https://www.bueromarkt-ag.de/lackmarker_schneider_maxx_270_blau,p-127003.html"
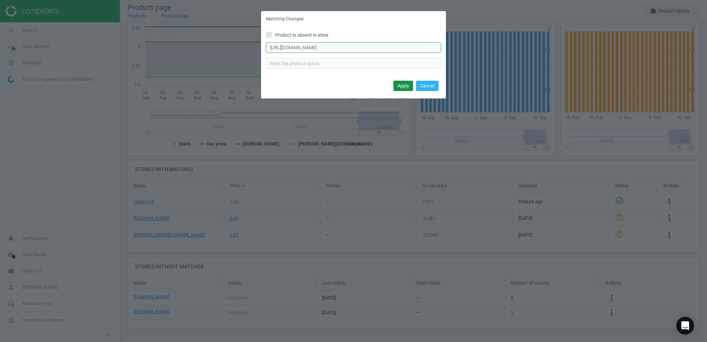
type input "https://www.bueromarkt-ag.de/lackmarker_schneider_maxx_270_blau,p-127003.html"
click at [403, 85] on button "Apply" at bounding box center [403, 86] width 20 height 10
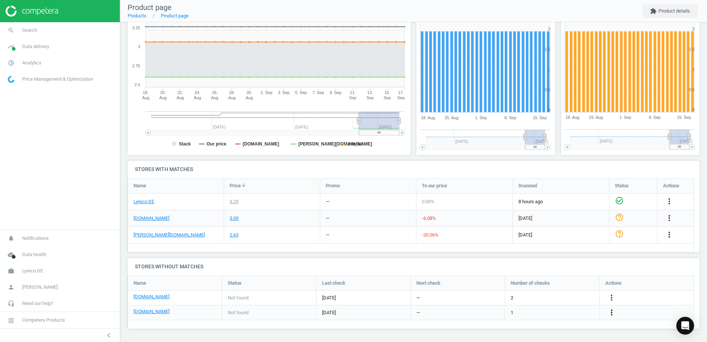
click at [611, 312] on icon "more_vert" at bounding box center [611, 312] width 9 height 9
click at [520, 311] on link "Edit URL/product option" at bounding box center [553, 311] width 101 height 11
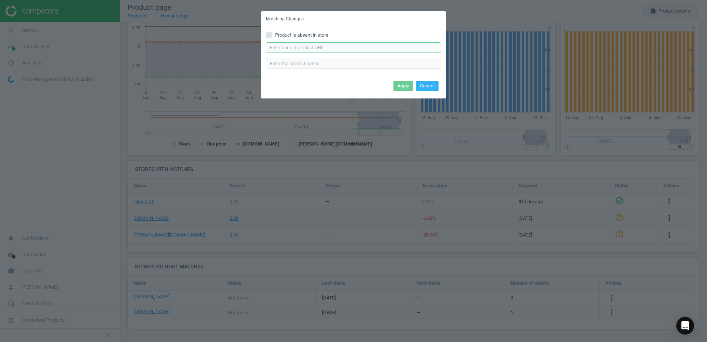
click at [330, 42] on input "text" at bounding box center [353, 47] width 175 height 11
paste input "https://www.office-discount.de/schneider-270-lackmarker-899272"
type input "https://www.office-discount.de/schneider-270-lackmarker-899272"
click at [402, 82] on button "Apply" at bounding box center [403, 86] width 20 height 10
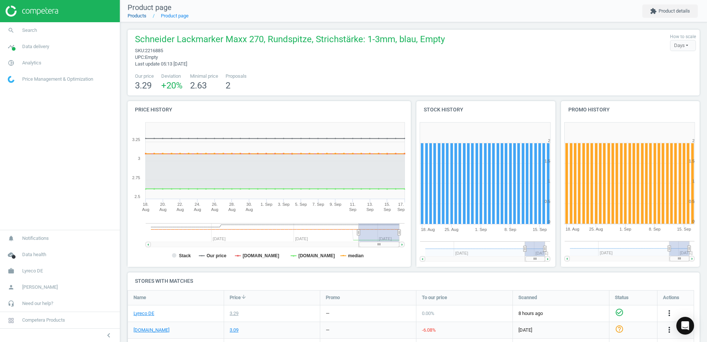
click at [144, 18] on link "Products" at bounding box center [137, 16] width 19 height 6
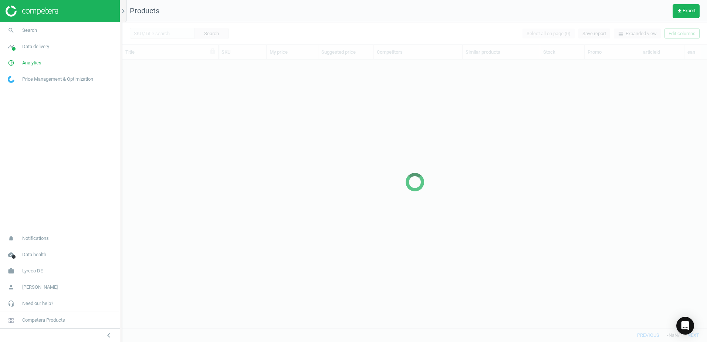
scroll to position [257, 579]
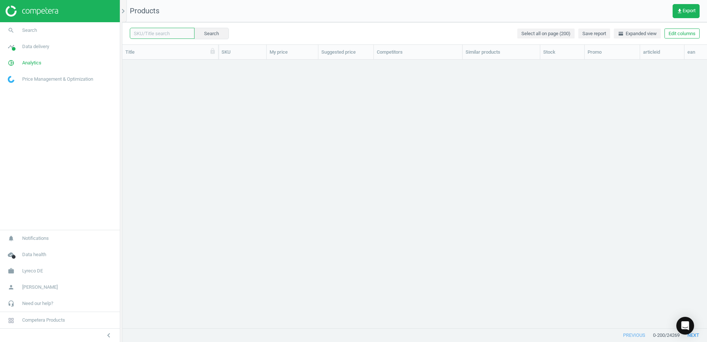
click at [163, 35] on input "text" at bounding box center [162, 33] width 65 height 11
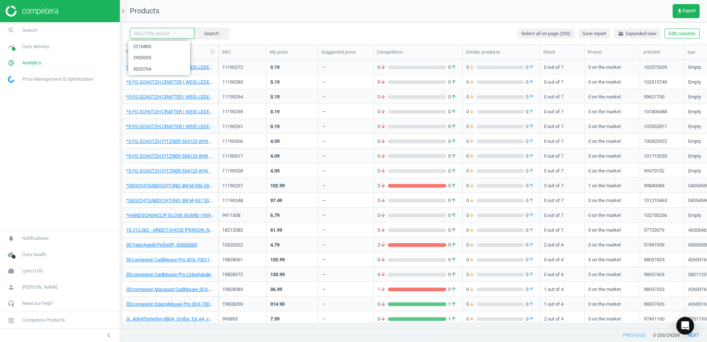
paste input "2905853"
type input "2905853"
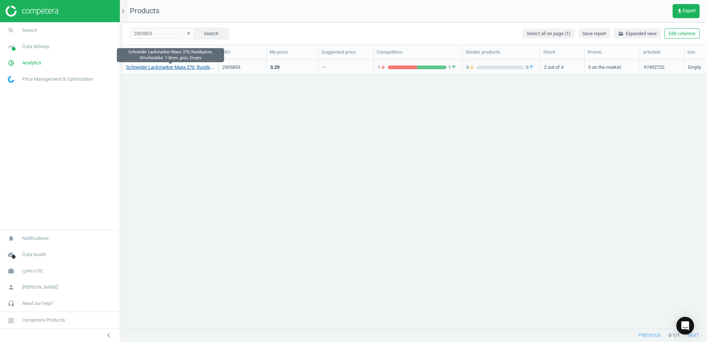
click at [194, 65] on link "Schneider Lackmarker Maxx 270, Rundspitze, Strichstärke: 1-3mm, grün, Empty" at bounding box center [170, 67] width 88 height 7
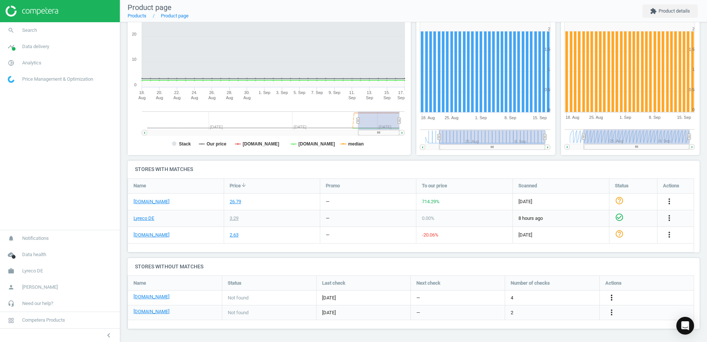
click at [612, 295] on icon "more_vert" at bounding box center [611, 297] width 9 height 9
click at [526, 297] on link "Edit URL/product option" at bounding box center [553, 297] width 101 height 11
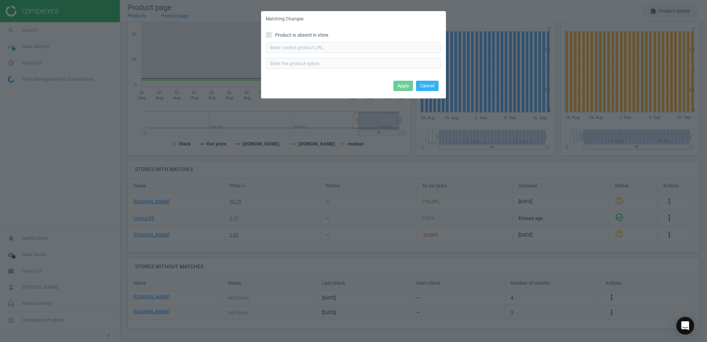
click at [304, 51] on div "Enter correct product url" at bounding box center [353, 55] width 175 height 27
click at [304, 50] on input "text" at bounding box center [353, 47] width 175 height 11
paste input "https://www.bueromarkt-ag.de/lackmarker_schneider_maxx_270_gruen,p-127004.html"
type input "https://www.bueromarkt-ag.de/lackmarker_schneider_maxx_270_gruen,p-127004.html"
click at [404, 85] on button "Apply" at bounding box center [403, 86] width 20 height 10
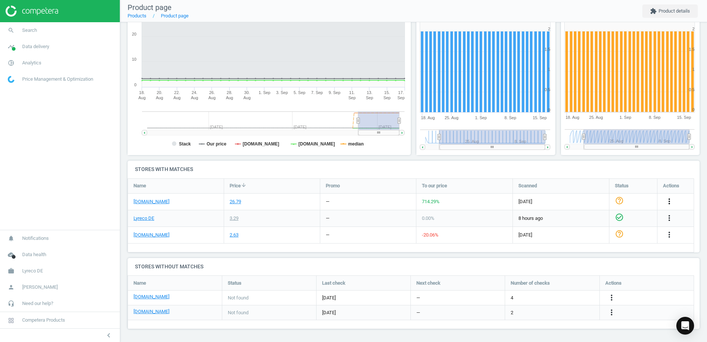
click at [669, 200] on icon "more_vert" at bounding box center [669, 201] width 9 height 9
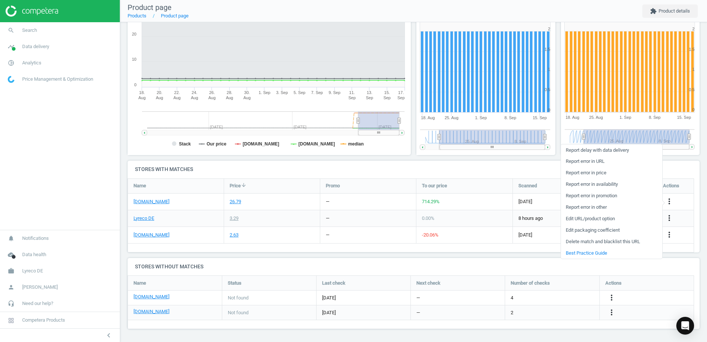
click at [574, 218] on link "Edit URL/product option" at bounding box center [611, 218] width 101 height 11
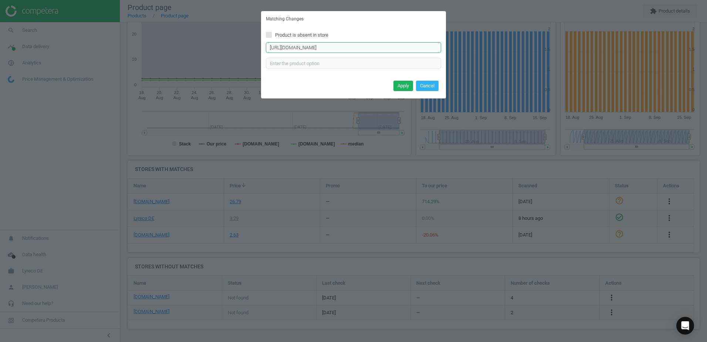
click at [410, 50] on input "https://www.office-discount.de/schneider-270-lackmarker-899260" at bounding box center [353, 47] width 175 height 11
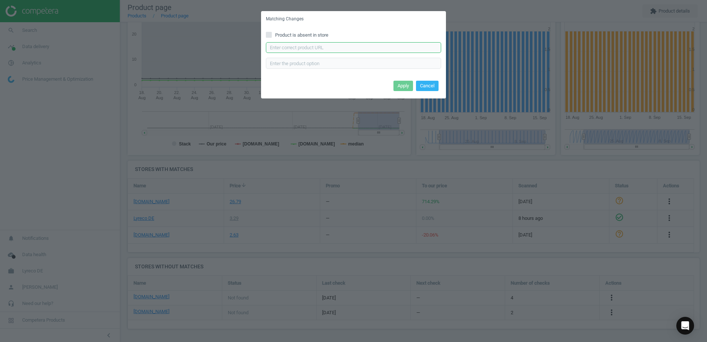
paste input "text"
click at [404, 45] on input "text" at bounding box center [353, 47] width 175 height 11
click at [350, 45] on input "text" at bounding box center [353, 47] width 175 height 11
click at [353, 48] on input "text" at bounding box center [353, 47] width 175 height 11
drag, startPoint x: 353, startPoint y: 48, endPoint x: 326, endPoint y: 52, distance: 27.3
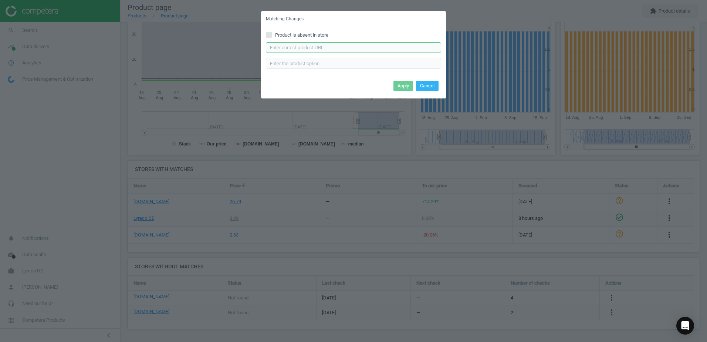
click at [326, 52] on input "text" at bounding box center [353, 47] width 175 height 11
click at [326, 48] on input "text" at bounding box center [353, 47] width 175 height 11
click at [422, 85] on button "Cancel" at bounding box center [427, 86] width 23 height 10
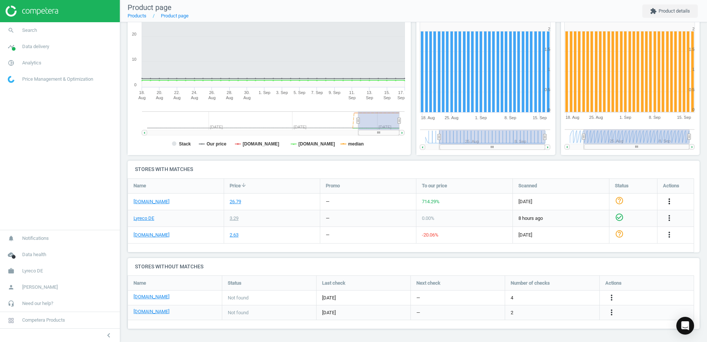
click at [669, 201] on icon "more_vert" at bounding box center [669, 201] width 9 height 9
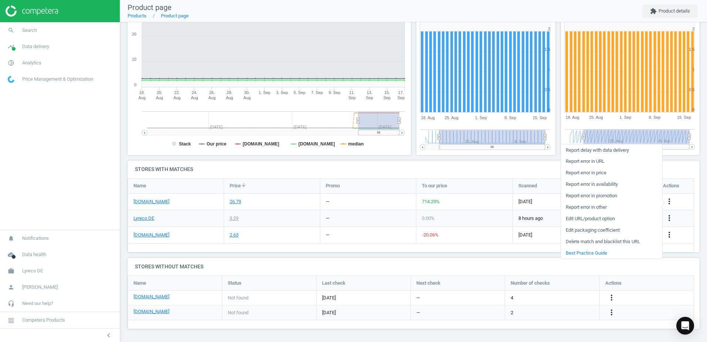
click at [575, 218] on link "Edit URL/product option" at bounding box center [611, 218] width 101 height 11
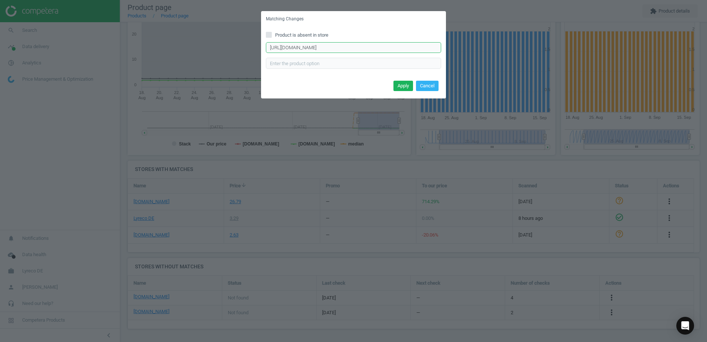
click at [410, 45] on input "https://www.office-discount.de/schneider-270-lackmarker-899260" at bounding box center [353, 47] width 175 height 11
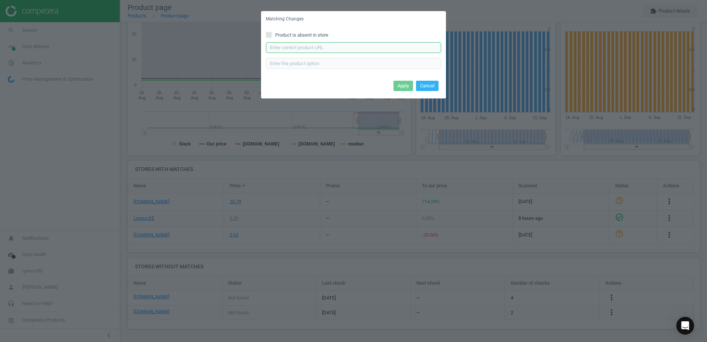
paste input "https://www.office-discount.de/schneider-270-lackmarker-899260"
type input "https://www.office-discount.de/schneider-270-lackmarker-899260"
click at [402, 83] on button "Apply" at bounding box center [403, 86] width 20 height 10
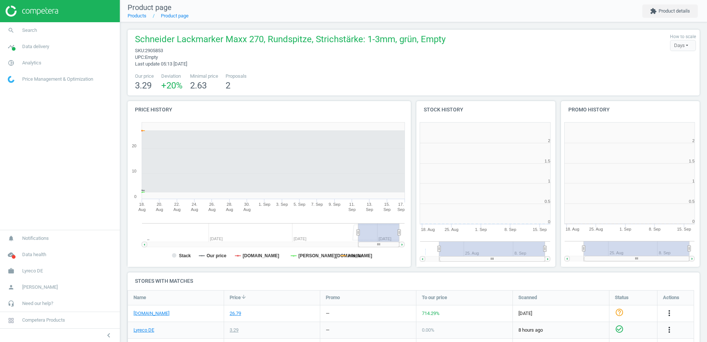
scroll to position [159, 149]
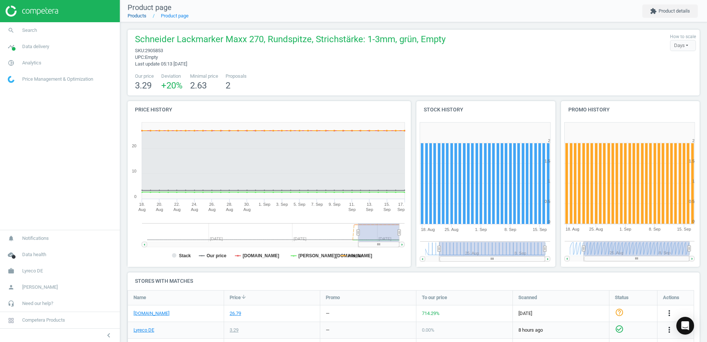
click at [141, 17] on link "Products" at bounding box center [137, 16] width 19 height 6
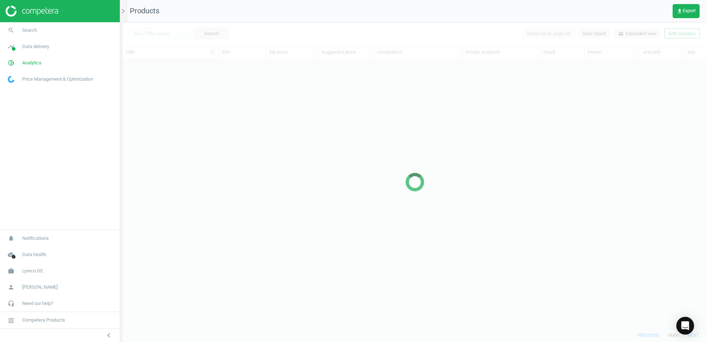
scroll to position [257, 579]
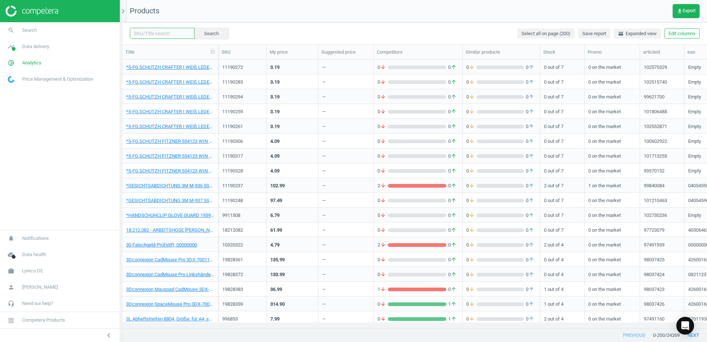
click at [165, 34] on input "text" at bounding box center [162, 33] width 65 height 11
paste input "2216919"
type input "2216919"
click at [215, 32] on button "Search" at bounding box center [211, 33] width 35 height 11
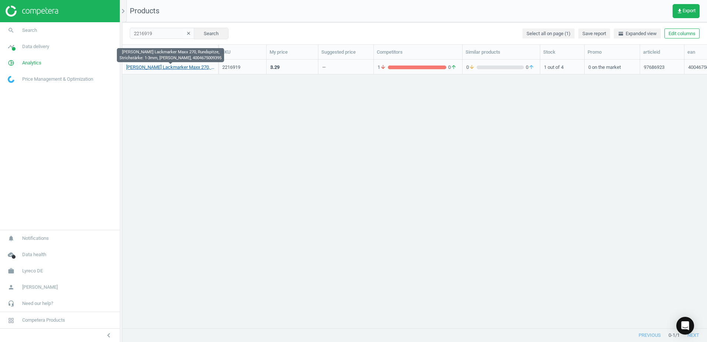
click at [189, 68] on link "[PERSON_NAME] Lackmarker Maxx 270, Rundspitze, Strichstärke: 1-3mm, [PERSON_NAM…" at bounding box center [170, 67] width 88 height 7
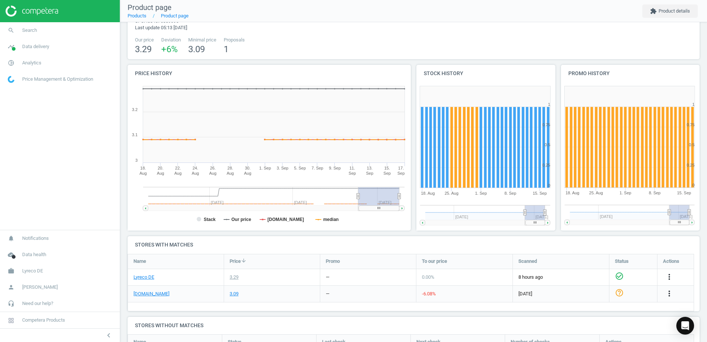
scroll to position [110, 0]
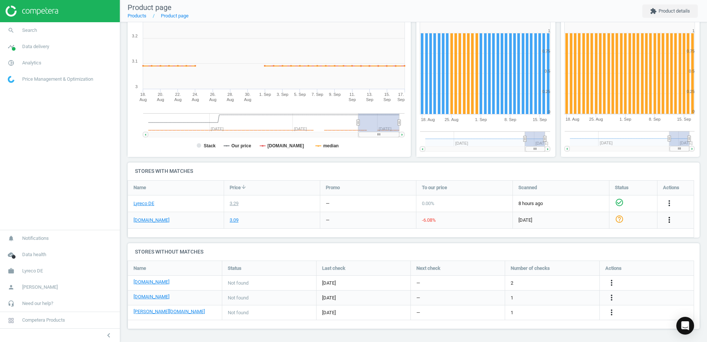
click at [671, 221] on icon "more_vert" at bounding box center [669, 219] width 9 height 9
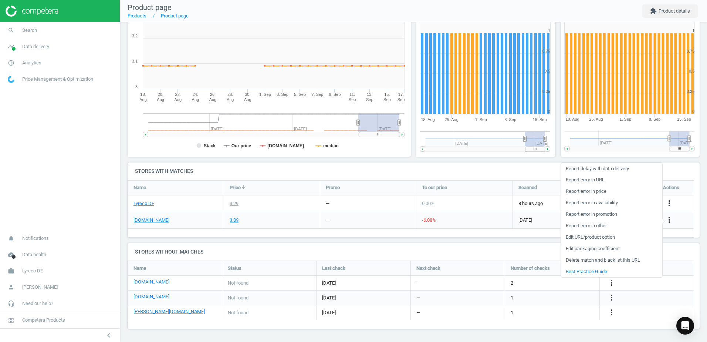
click at [576, 236] on link "Edit URL/product option" at bounding box center [611, 236] width 101 height 11
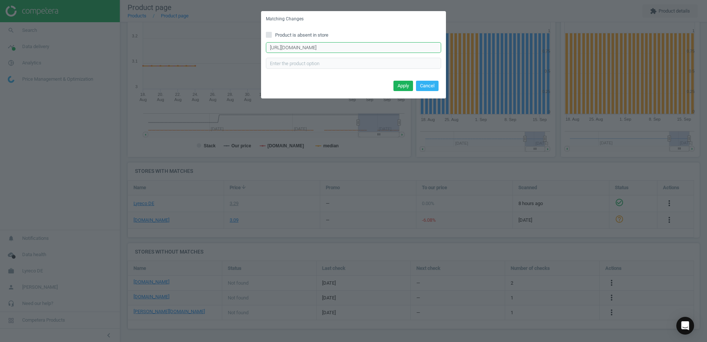
click at [439, 49] on input "https://www.bueromarkt-ag.de/lackmarker_schneider_maxx_270_gelb%2Cp-127005.html" at bounding box center [353, 47] width 175 height 11
paste input "https://www.bueromarkt-ag.de/lackmarker_schneider_maxx_270_gelb,p-127005.html"
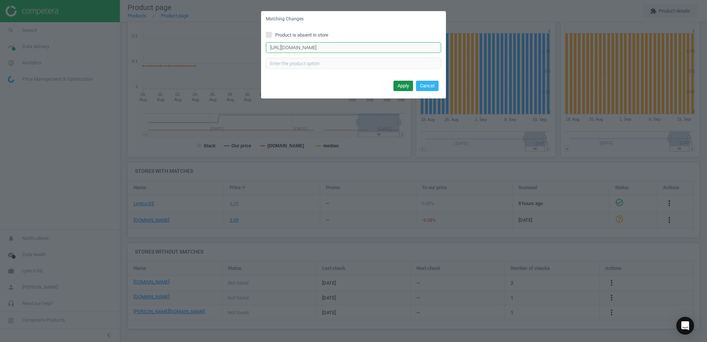
type input "https://www.bueromarkt-ag.de/lackmarker_schneider_maxx_270_gelb,p-127005.html"
click at [404, 83] on button "Apply" at bounding box center [403, 86] width 20 height 10
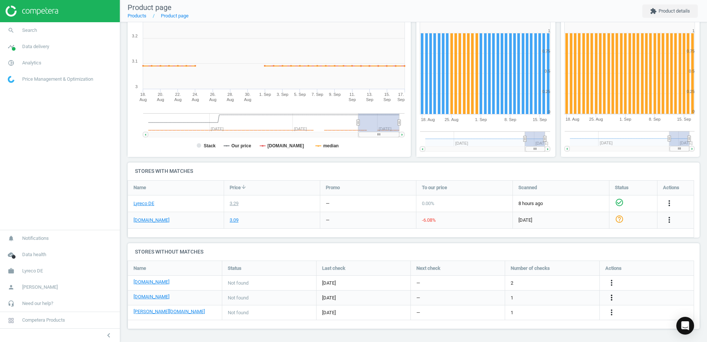
click at [612, 298] on icon "more_vert" at bounding box center [611, 297] width 9 height 9
click at [524, 296] on link "Edit URL/product option" at bounding box center [553, 297] width 101 height 11
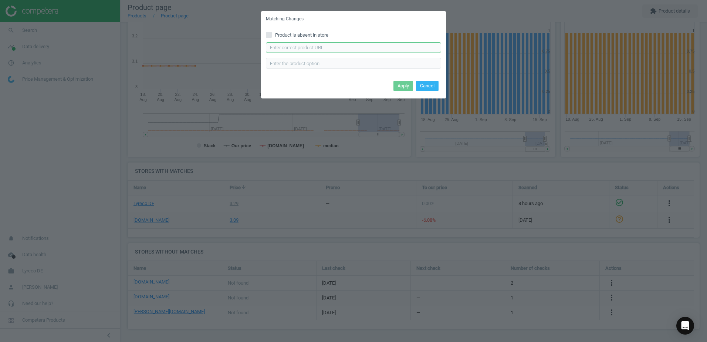
click at [371, 44] on input "text" at bounding box center [353, 47] width 175 height 11
paste input "https://www.office-discount.de/schneider-270-lackmarker-899190"
type input "https://www.office-discount.de/schneider-270-lackmarker-899190"
click at [409, 84] on button "Apply" at bounding box center [403, 86] width 20 height 10
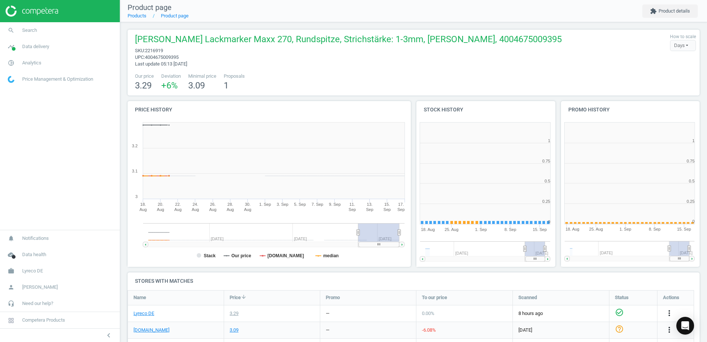
scroll to position [159, 149]
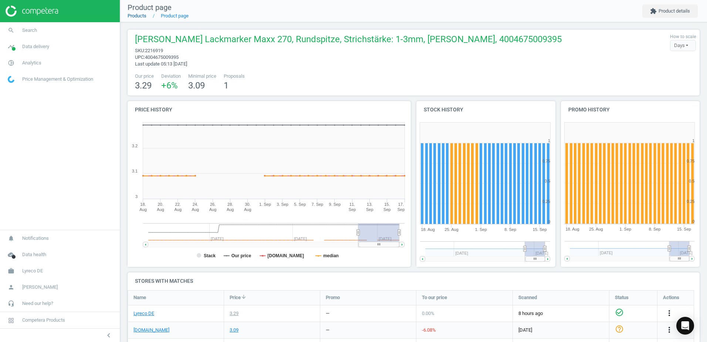
click at [140, 18] on link "Products" at bounding box center [137, 16] width 19 height 6
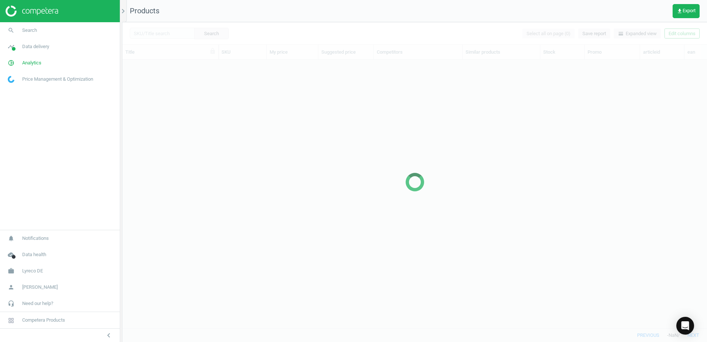
scroll to position [257, 579]
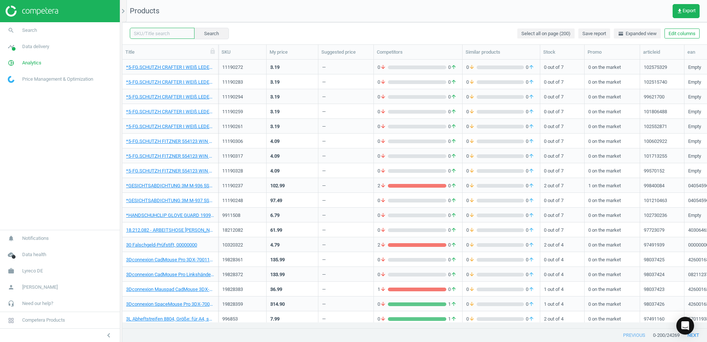
click at [178, 33] on input "text" at bounding box center [162, 33] width 65 height 11
paste input "9737118"
type input "9737118"
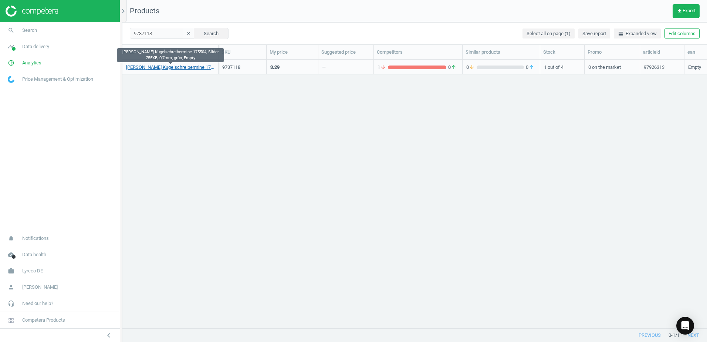
click at [195, 69] on link "[PERSON_NAME] Kugelschreibermine 175504, Slider 755XB, 0,7mm, grün, Empty" at bounding box center [170, 67] width 88 height 7
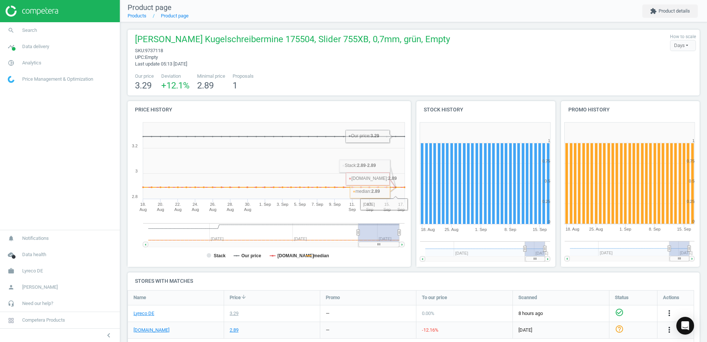
scroll to position [110, 0]
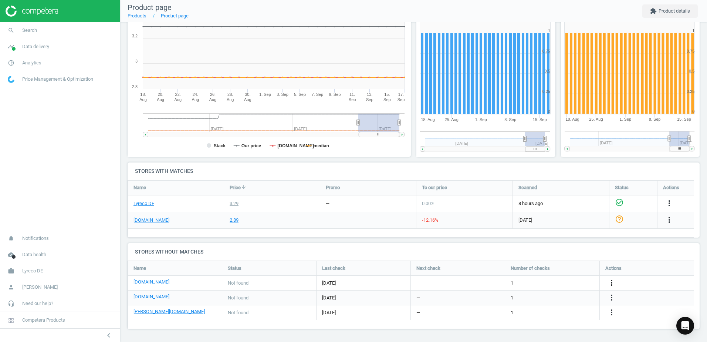
click at [612, 283] on icon "more_vert" at bounding box center [611, 282] width 9 height 9
click at [527, 281] on link "Edit URL/product option" at bounding box center [553, 282] width 101 height 11
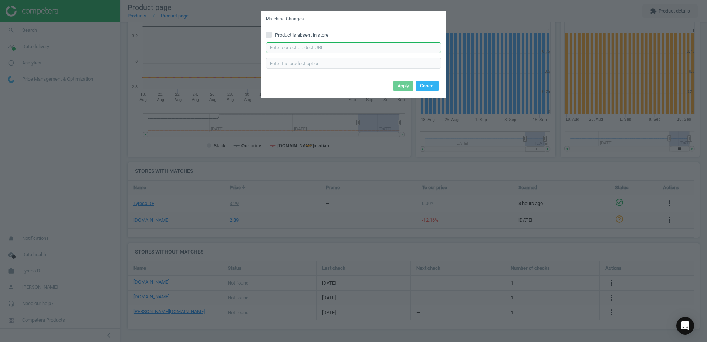
click at [338, 53] on input "text" at bounding box center [353, 47] width 175 height 11
click at [337, 52] on input "text" at bounding box center [353, 47] width 175 height 11
click at [379, 50] on input "text" at bounding box center [353, 47] width 175 height 11
paste input "[URL][DOMAIN_NAME]"
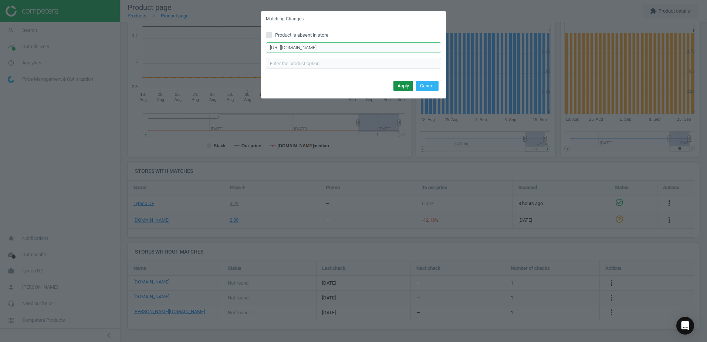
type input "[URL][DOMAIN_NAME]"
click at [402, 85] on button "Apply" at bounding box center [403, 86] width 20 height 10
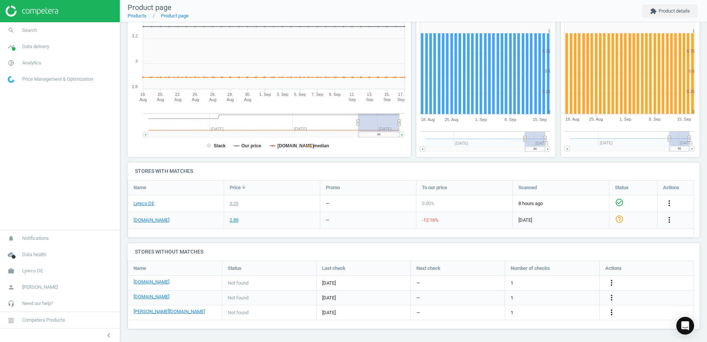
click at [610, 312] on icon "more_vert" at bounding box center [611, 312] width 9 height 9
click at [522, 312] on link "Edit URL/product option" at bounding box center [553, 311] width 101 height 11
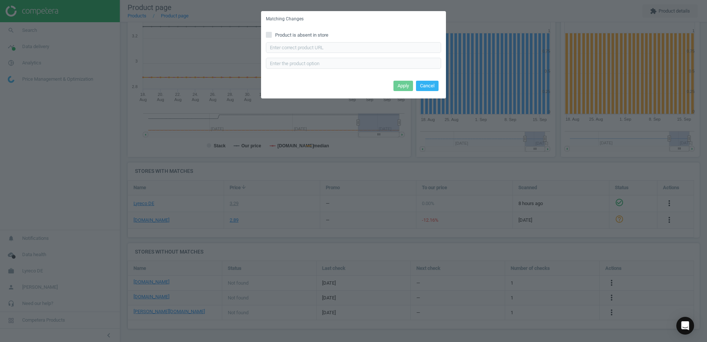
drag, startPoint x: 344, startPoint y: 35, endPoint x: 343, endPoint y: 48, distance: 13.7
click at [344, 36] on label "Product is absent in store" at bounding box center [353, 35] width 175 height 7
click at [271, 36] on input "Product is absent in store" at bounding box center [268, 34] width 5 height 5
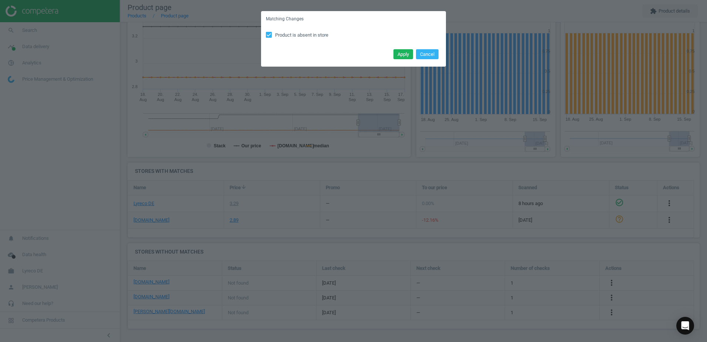
click at [330, 36] on span "Product is absent in store" at bounding box center [302, 35] width 56 height 7
click at [271, 36] on input "Product is absent in store" at bounding box center [268, 34] width 5 height 5
checkbox input "false"
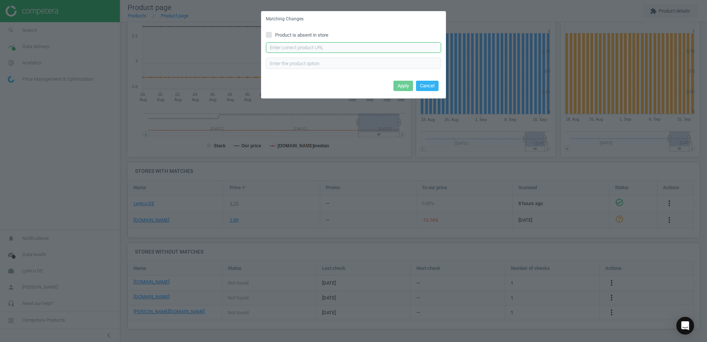
click at [355, 51] on input "text" at bounding box center [353, 47] width 175 height 11
paste input "[URL][DOMAIN_NAME][PERSON_NAME][PERSON_NAME]"
click at [276, 47] on input "[URL][DOMAIN_NAME][PERSON_NAME][PERSON_NAME]" at bounding box center [353, 47] width 175 height 11
type input "[URL][DOMAIN_NAME][PERSON_NAME][PERSON_NAME]"
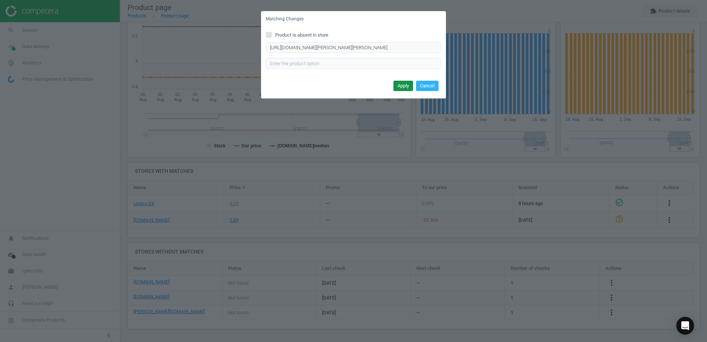
click at [398, 88] on button "Apply" at bounding box center [403, 86] width 20 height 10
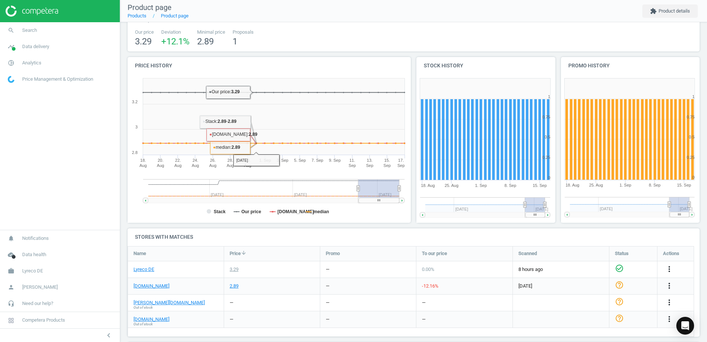
scroll to position [113, 0]
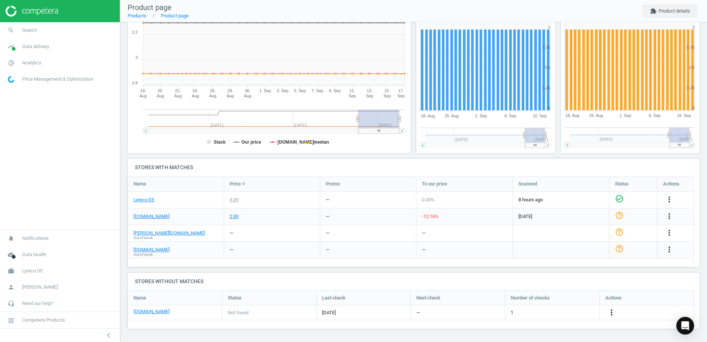
click at [613, 312] on icon "more_vert" at bounding box center [611, 312] width 9 height 9
click at [521, 309] on link "Edit URL/product option" at bounding box center [553, 311] width 101 height 11
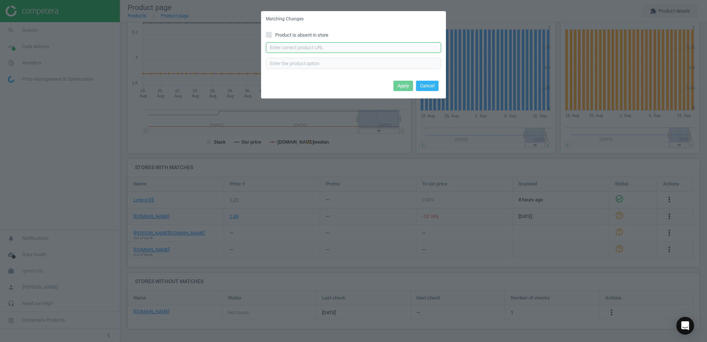
click at [330, 49] on input "text" at bounding box center [353, 47] width 175 height 11
paste input "https://www.office-discount.de/schneider-slider-755-kugelschreiberminen-732792"
type input "https://www.office-discount.de/schneider-slider-755-kugelschreiberminen-732792"
click at [406, 84] on button "Apply" at bounding box center [403, 86] width 20 height 10
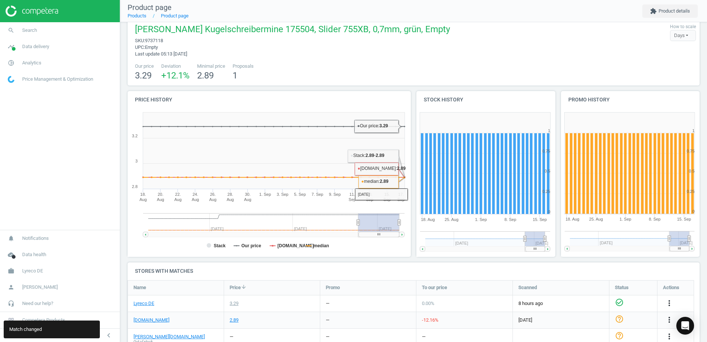
scroll to position [0, 0]
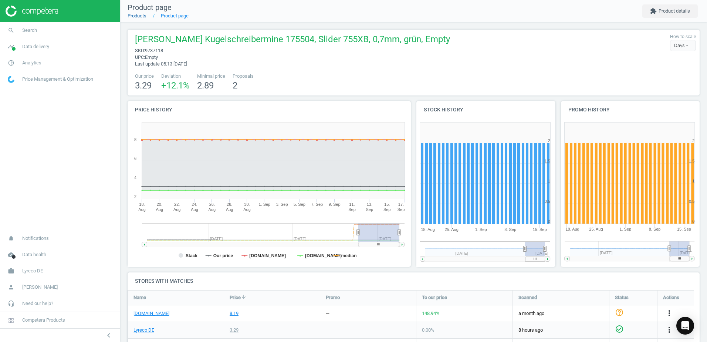
click at [132, 18] on link "Products" at bounding box center [137, 16] width 19 height 6
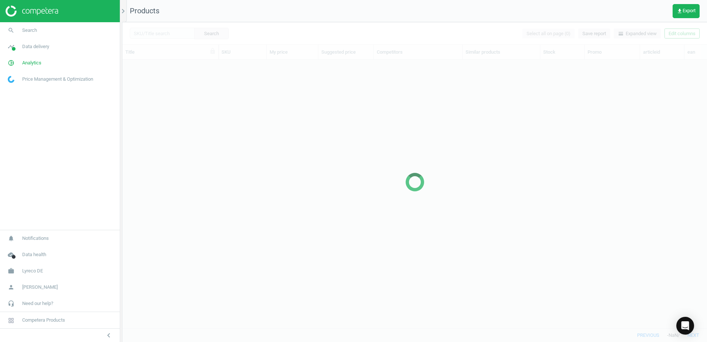
scroll to position [257, 579]
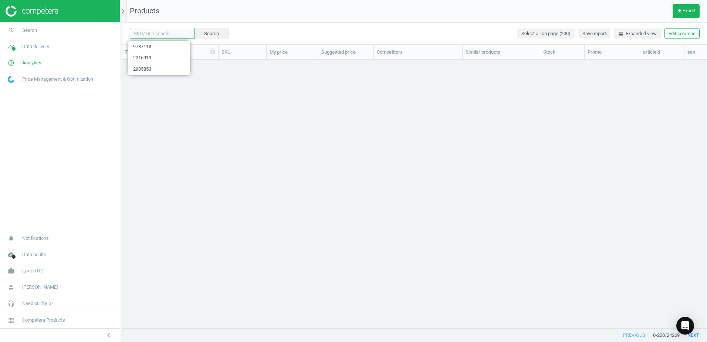
click at [169, 35] on input "text" at bounding box center [162, 33] width 65 height 11
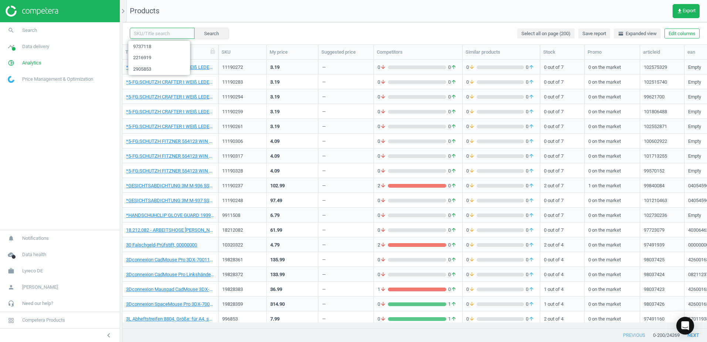
paste input "6070023"
type input "6070023"
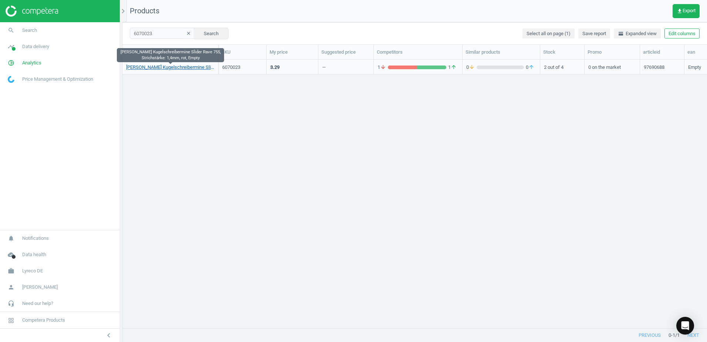
click at [189, 68] on link "Schneider Kugelschreibermine Slider Rave 755, Strichstärke: 1,4mm, rot, Empty" at bounding box center [170, 67] width 88 height 7
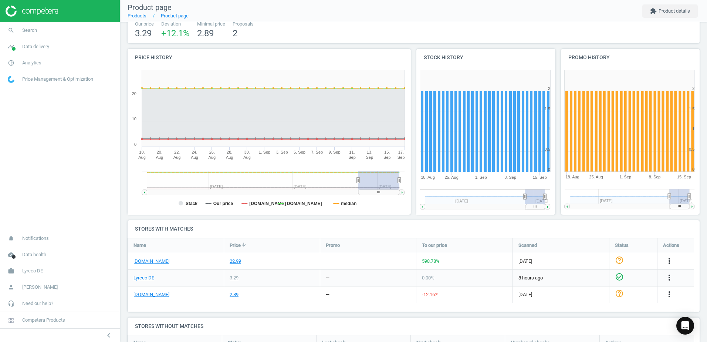
scroll to position [112, 0]
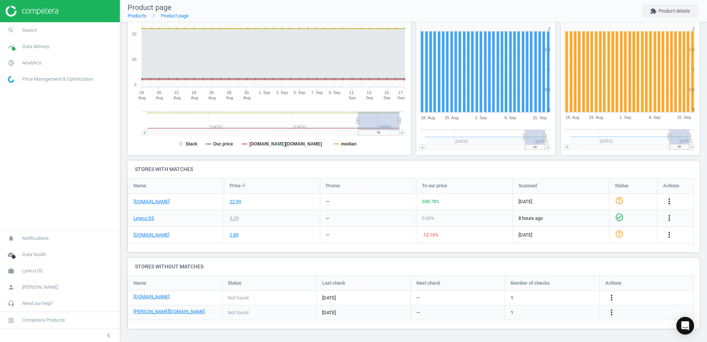
click at [668, 200] on icon "more_vert" at bounding box center [669, 201] width 9 height 9
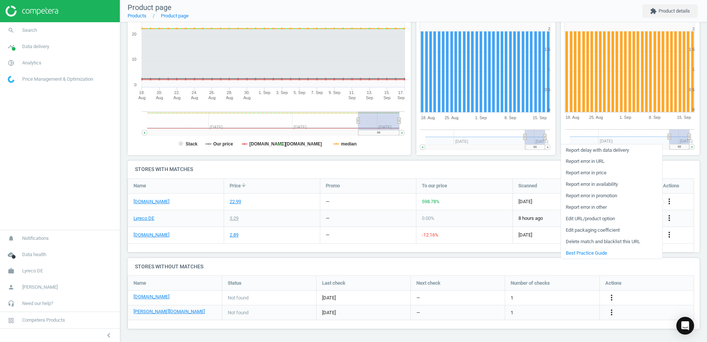
click at [578, 219] on link "Edit URL/product option" at bounding box center [611, 218] width 101 height 11
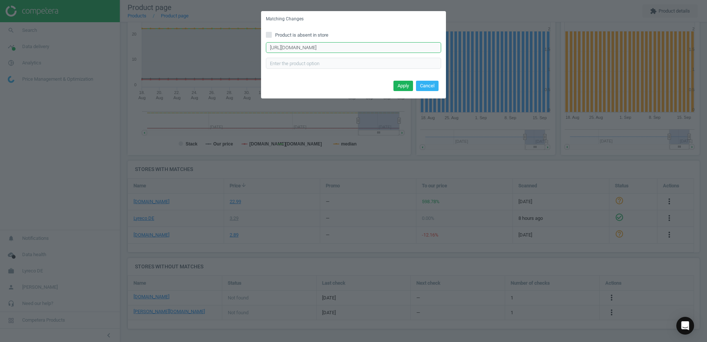
click at [437, 49] on input "https://www.bueromarkt-ag.de/kugelschreiberminen_schneider_slider_755_175502%2C…" at bounding box center [353, 47] width 175 height 11
paste input "https://www.bueromarkt-ag.de/kugelschreiberminen_schneider_slider_755_175502,p-…"
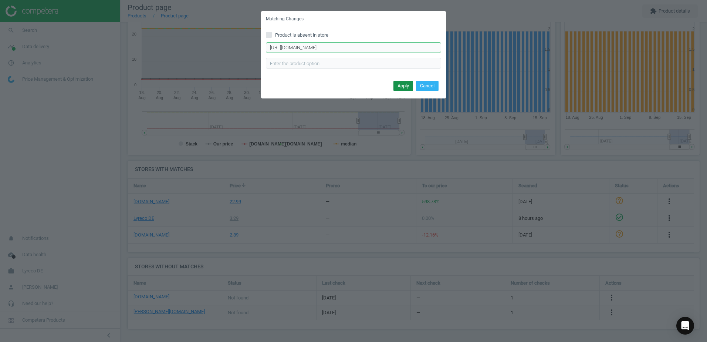
type input "https://www.bueromarkt-ag.de/kugelschreiberminen_schneider_slider_755_175502,p-…"
click at [408, 85] on button "Apply" at bounding box center [403, 86] width 20 height 10
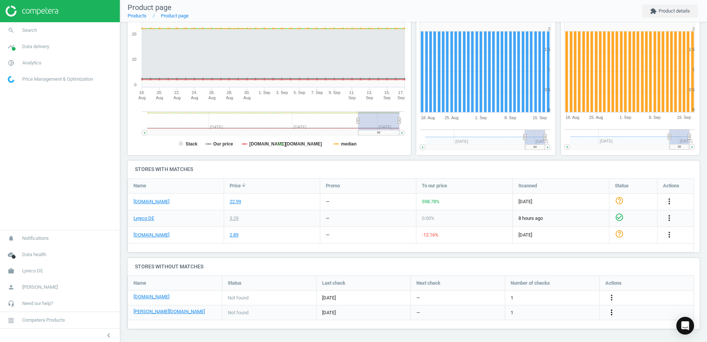
click at [609, 313] on icon "more_vert" at bounding box center [611, 312] width 9 height 9
click at [524, 311] on link "Edit URL/product option" at bounding box center [553, 311] width 101 height 11
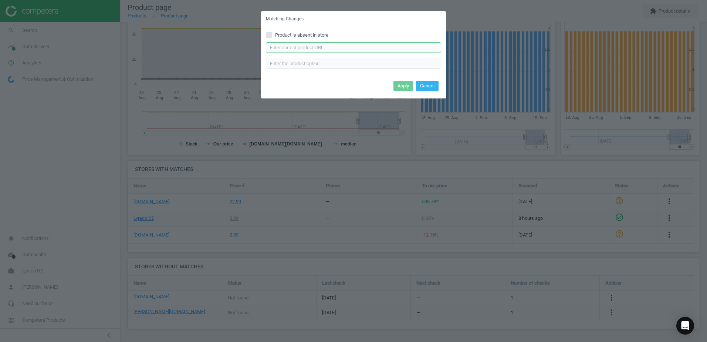
click at [323, 45] on input "text" at bounding box center [353, 47] width 175 height 11
paste input "https://www.otto-office.com/de/Kugelschreibermine-Schneider-Slider-755-XB-dokum…"
type input "https://www.otto-office.com/de/Kugelschreibermine-Schneider-Slider-755-XB-dokum…"
click at [399, 84] on button "Apply" at bounding box center [403, 86] width 20 height 10
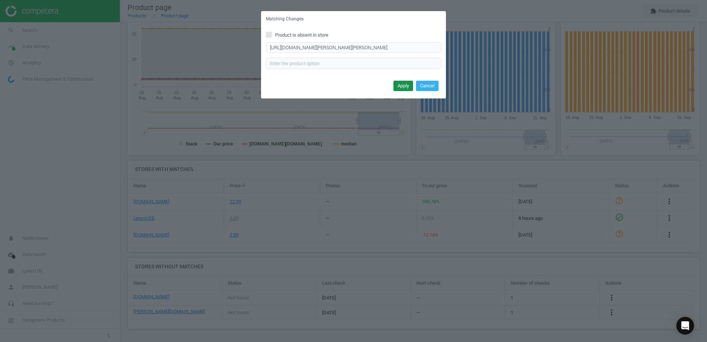
scroll to position [0, 0]
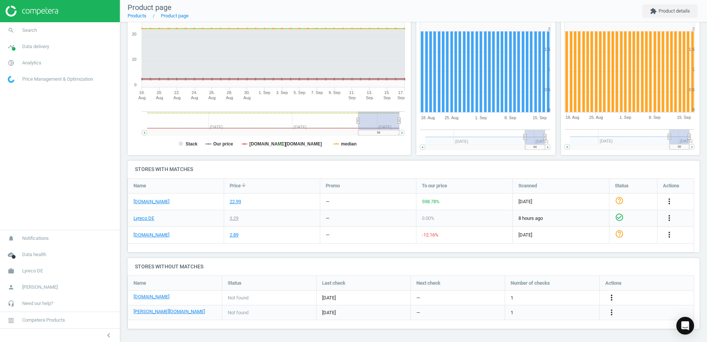
click at [609, 294] on icon "more_vert" at bounding box center [611, 297] width 9 height 9
click at [518, 295] on link "Edit URL/product option" at bounding box center [553, 297] width 101 height 11
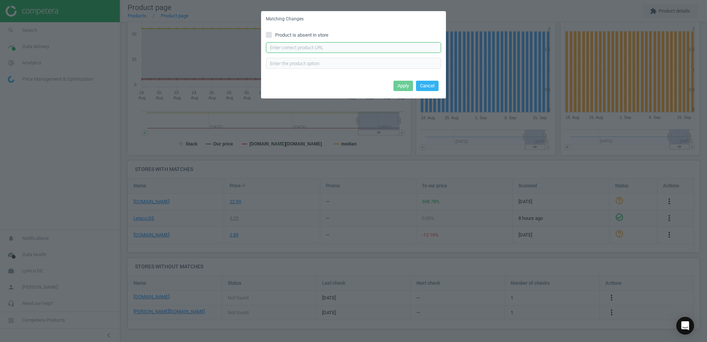
click at [308, 49] on input "text" at bounding box center [353, 47] width 175 height 11
paste input "https://www.office-discount.de/schneider-slider-755-kugelschreiberminen-733584"
type input "https://www.office-discount.de/schneider-slider-755-kugelschreiberminen-733584"
click at [400, 88] on button "Apply" at bounding box center [403, 86] width 20 height 10
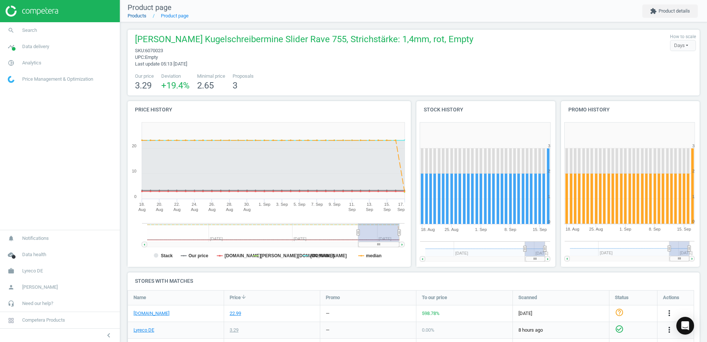
click at [129, 15] on link "Products" at bounding box center [137, 16] width 19 height 6
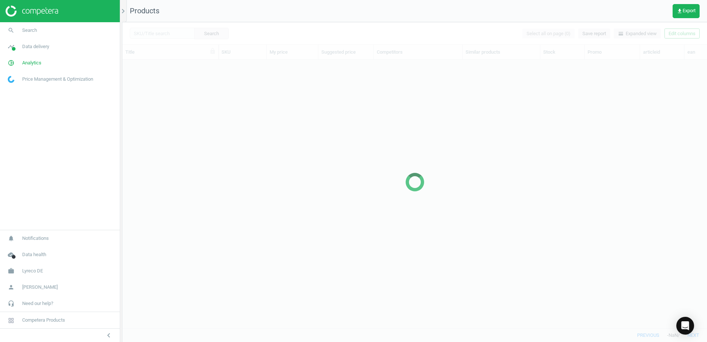
scroll to position [257, 579]
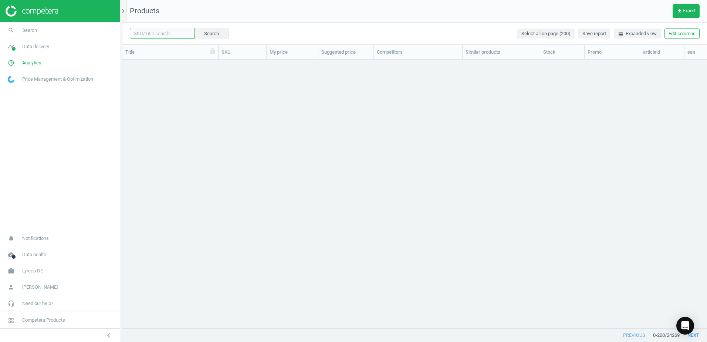
click at [171, 34] on input "text" at bounding box center [162, 33] width 65 height 11
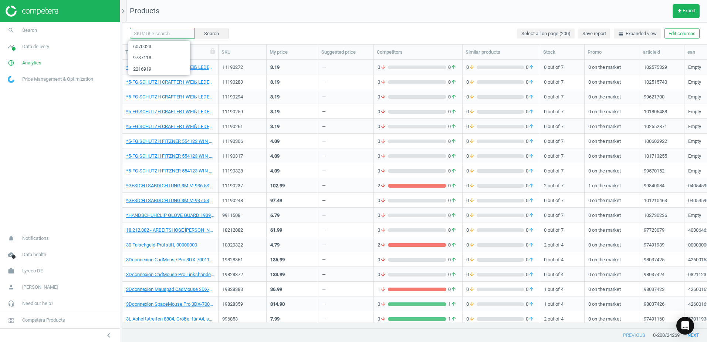
paste input "6070012"
type input "6070012"
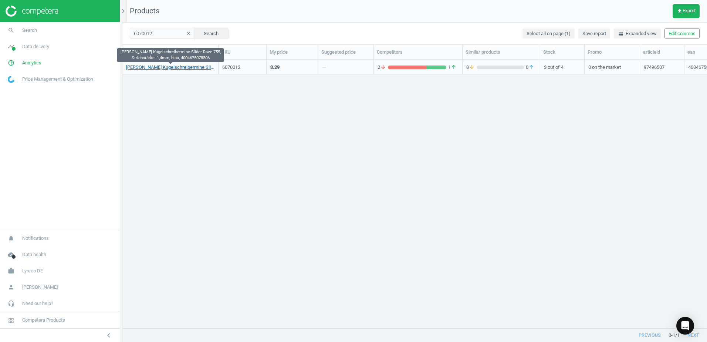
click at [194, 67] on link "[PERSON_NAME] Kugelschreibermine Slider Rave 755, Strichstärke: 1,4mm, blau, 40…" at bounding box center [170, 67] width 88 height 7
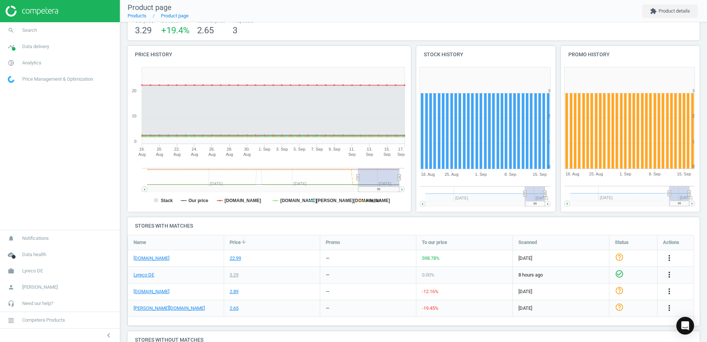
scroll to position [113, 0]
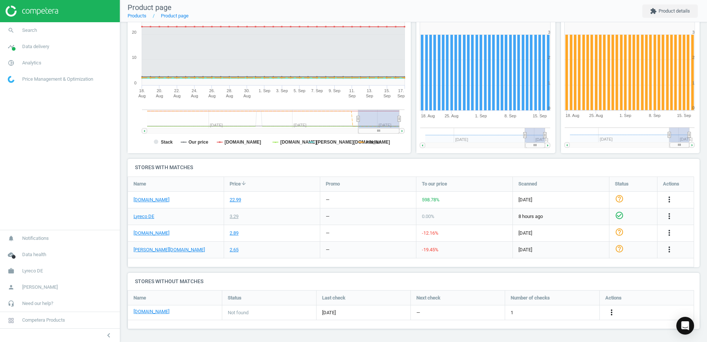
click at [613, 316] on icon "more_vert" at bounding box center [611, 312] width 9 height 9
click at [531, 311] on link "Edit URL/product option" at bounding box center [553, 311] width 101 height 11
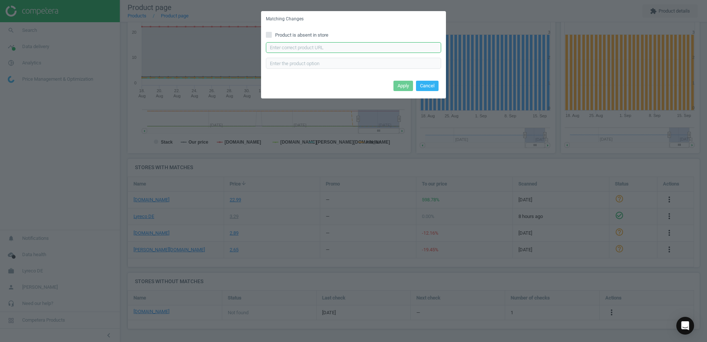
click at [344, 51] on input "text" at bounding box center [353, 47] width 175 height 11
paste input "https://www.office-discount.de/schneider-slider-755-kugelschreiberminen-732792"
type input "https://www.office-discount.de/schneider-slider-755-kugelschreiberminen-732792"
click at [411, 91] on button "Apply" at bounding box center [403, 86] width 20 height 10
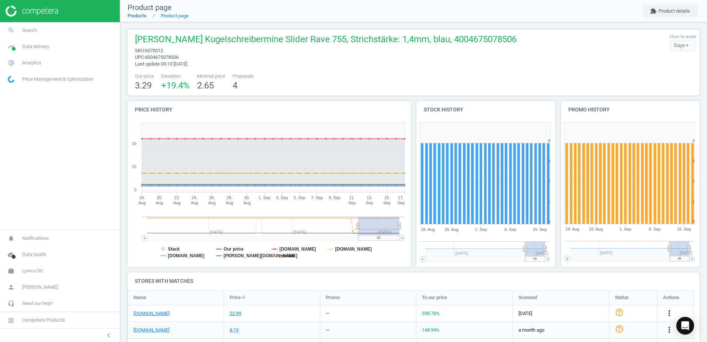
click at [144, 15] on link "Products" at bounding box center [137, 16] width 19 height 6
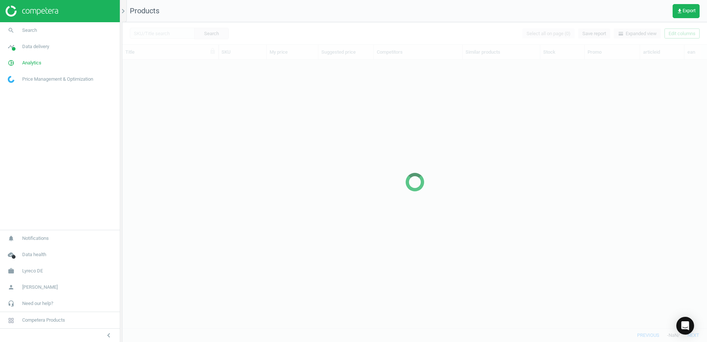
scroll to position [257, 579]
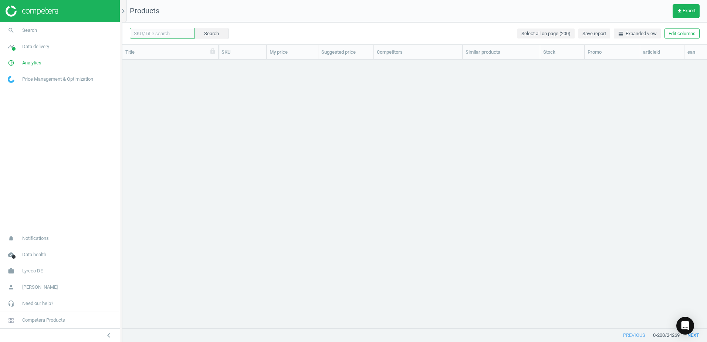
click at [167, 36] on input "text" at bounding box center [162, 33] width 65 height 11
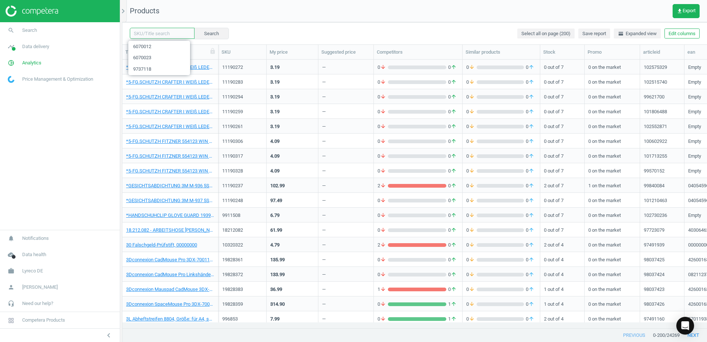
paste input "6070034"
type input "6070034"
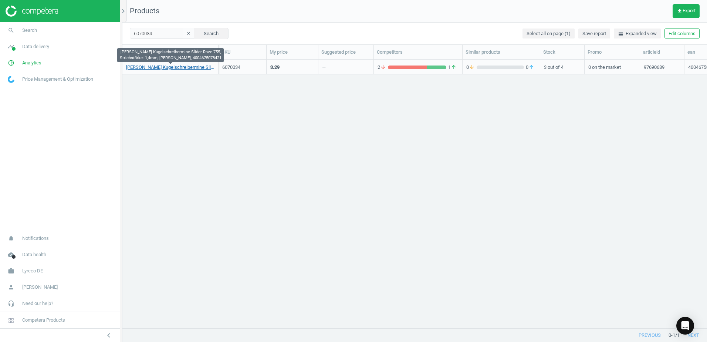
click at [183, 66] on link "[PERSON_NAME] Kugelschreibermine Slider Rave 755, Strichstärke: 1,4mm, [PERSON_…" at bounding box center [170, 67] width 88 height 7
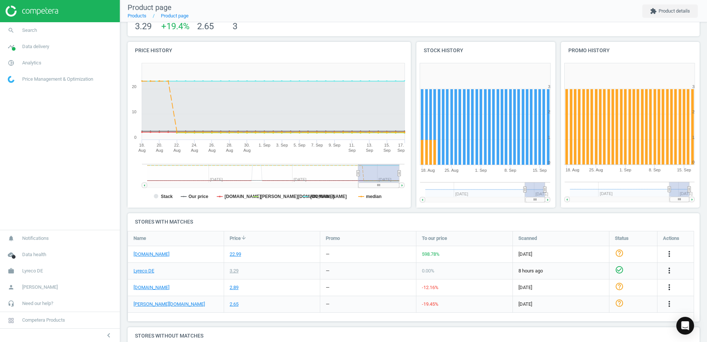
scroll to position [113, 0]
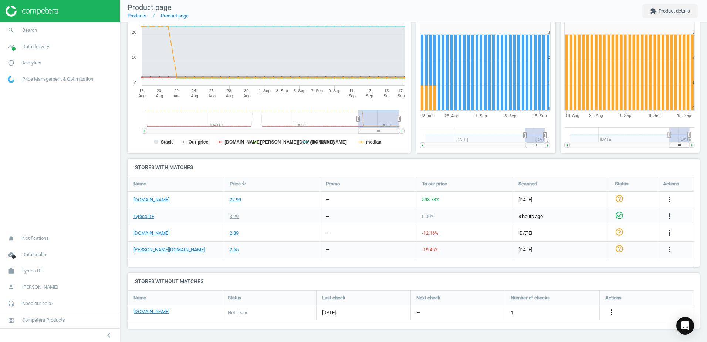
click at [611, 314] on icon "more_vert" at bounding box center [611, 312] width 9 height 9
click at [516, 313] on link "Edit URL/product option" at bounding box center [553, 311] width 101 height 11
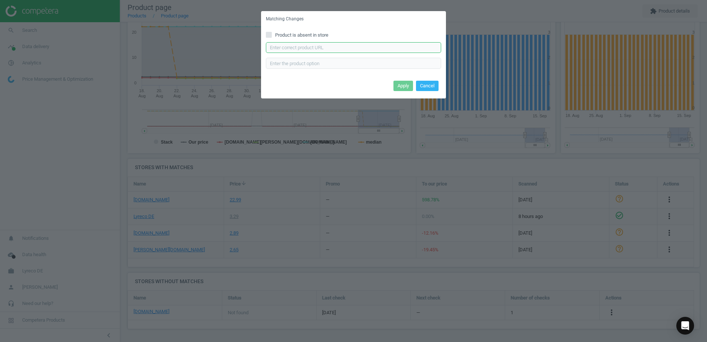
click at [300, 47] on input "text" at bounding box center [353, 47] width 175 height 11
paste input "[URL][DOMAIN_NAME][PERSON_NAME]"
type input "[URL][DOMAIN_NAME][PERSON_NAME]"
click at [400, 84] on button "Apply" at bounding box center [403, 86] width 20 height 10
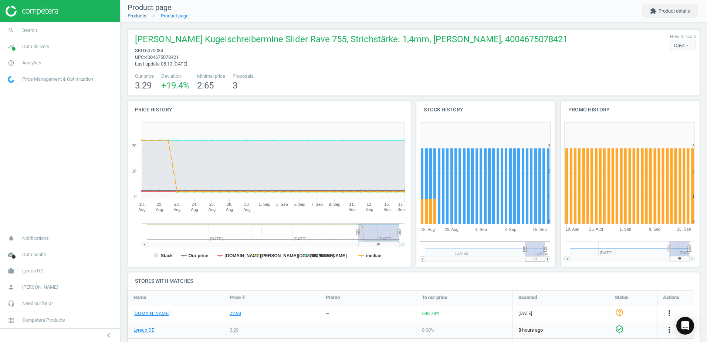
click at [137, 15] on link "Products" at bounding box center [137, 16] width 19 height 6
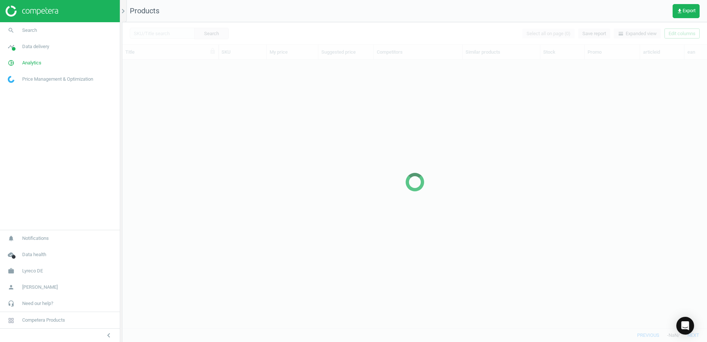
scroll to position [257, 579]
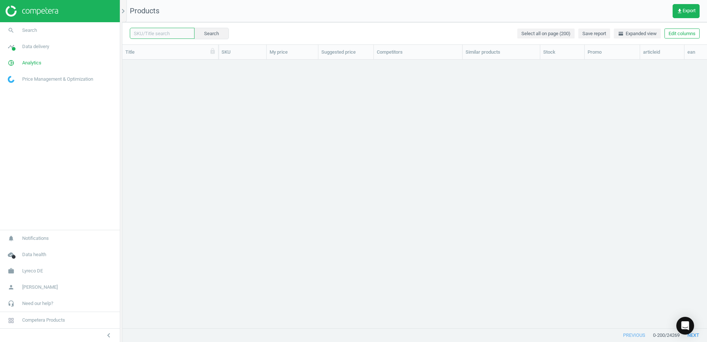
click at [167, 35] on input "text" at bounding box center [162, 33] width 65 height 11
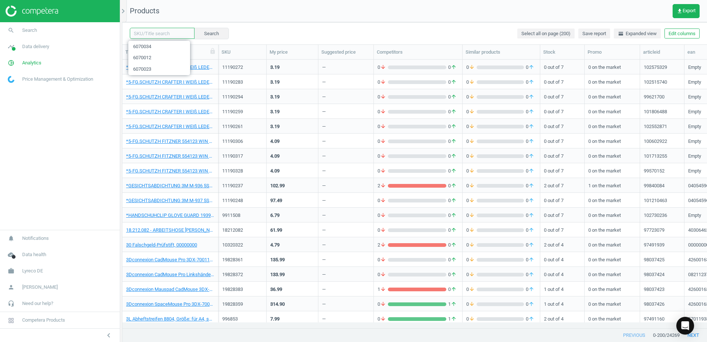
click at [168, 35] on input "text" at bounding box center [162, 33] width 65 height 11
click at [174, 36] on input "text" at bounding box center [162, 33] width 65 height 11
paste input "15579135"
type input "15579135"
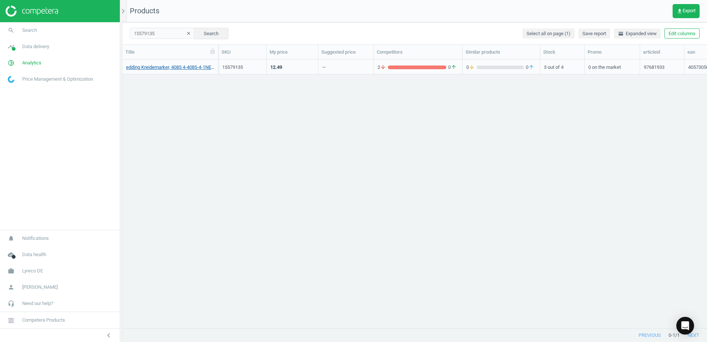
click at [176, 68] on link "edding Kreidemarker, 4085 4-4085-4-1NEON, Rundspitze, 4er neon sort. 4 Stück, 4…" at bounding box center [170, 67] width 88 height 7
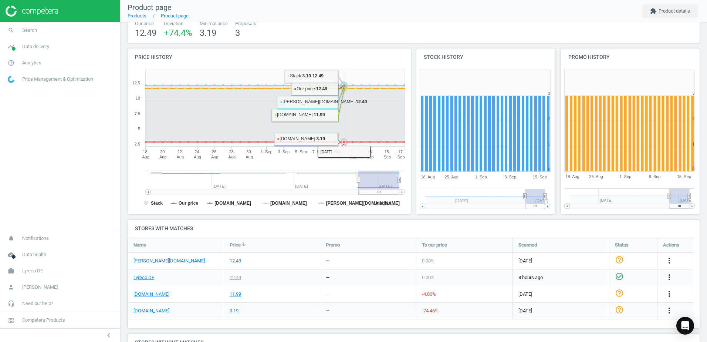
scroll to position [113, 0]
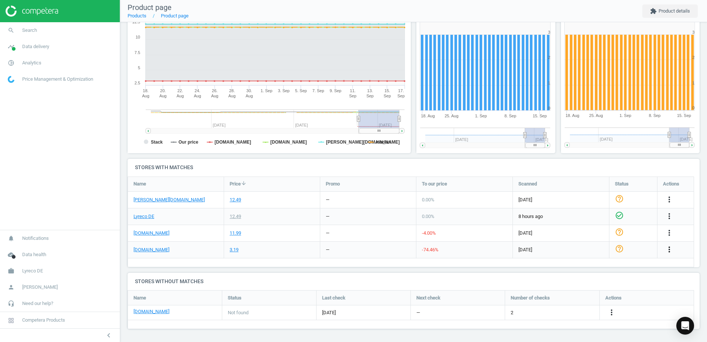
click at [667, 251] on icon "more_vert" at bounding box center [669, 249] width 9 height 9
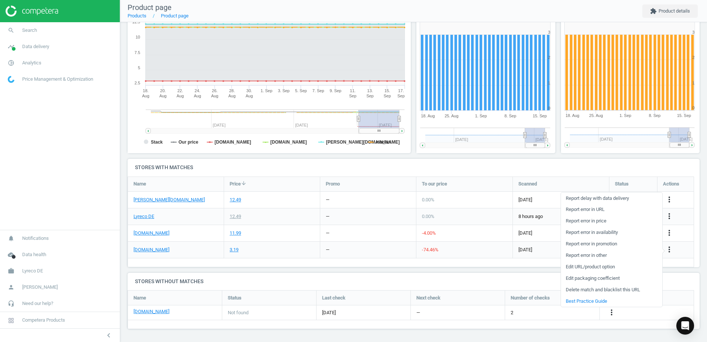
click at [577, 266] on link "Edit URL/product option" at bounding box center [611, 266] width 101 height 11
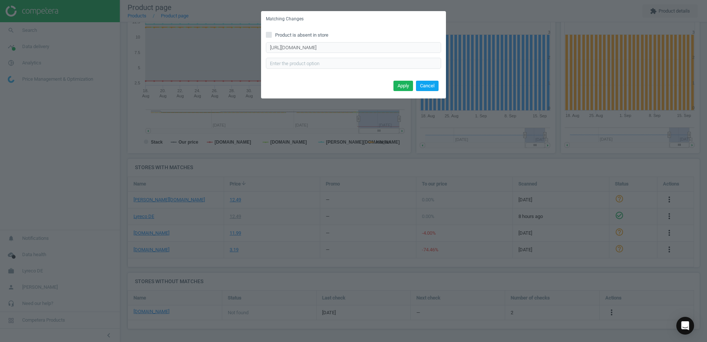
click at [424, 88] on button "Cancel" at bounding box center [427, 86] width 23 height 10
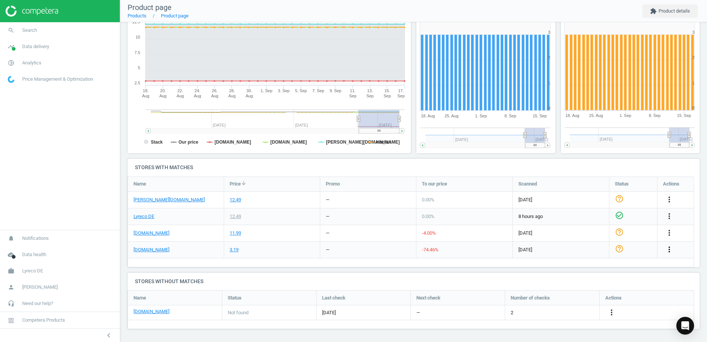
click at [672, 249] on icon "more_vert" at bounding box center [669, 249] width 9 height 9
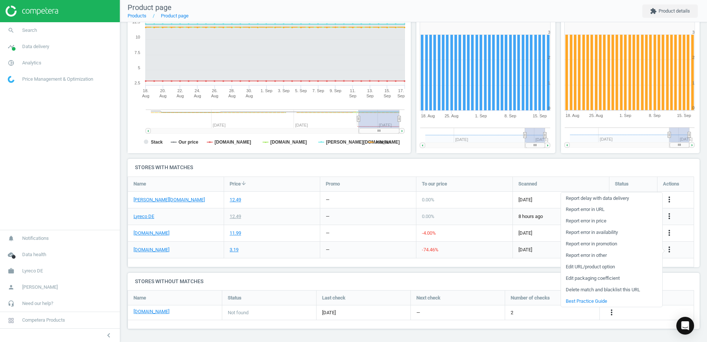
click at [584, 266] on link "Edit URL/product option" at bounding box center [611, 266] width 101 height 11
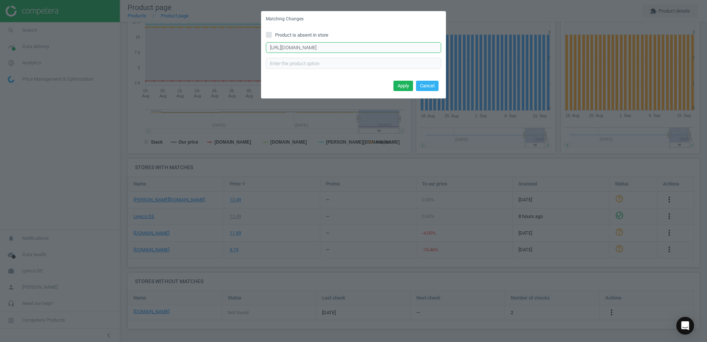
click at [419, 48] on input "https://www.office-discount.de/edding-4085-kreidemarker-495053" at bounding box center [353, 47] width 175 height 11
paste input "https://www.office-discount.de/edding-4085-pastell-kreidemarker-495287"
type input "https://www.office-discount.de/edding-4085-pastell-kreidemarker-495287"
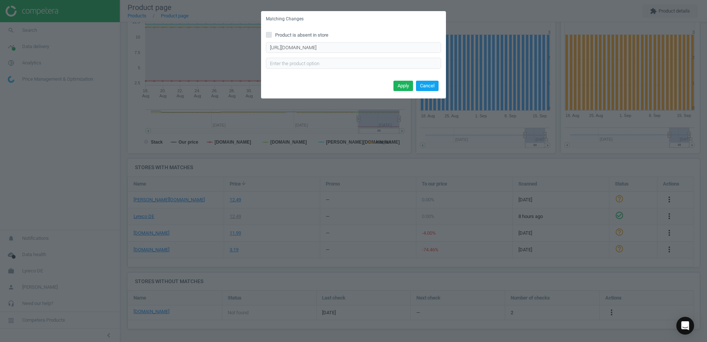
click at [424, 86] on button "Cancel" at bounding box center [427, 86] width 23 height 10
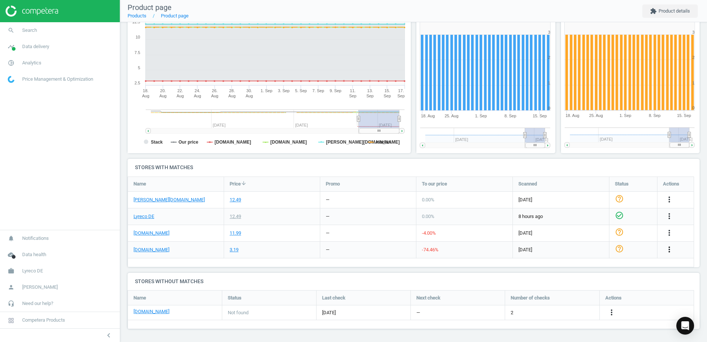
click at [670, 254] on icon "more_vert" at bounding box center [669, 249] width 9 height 9
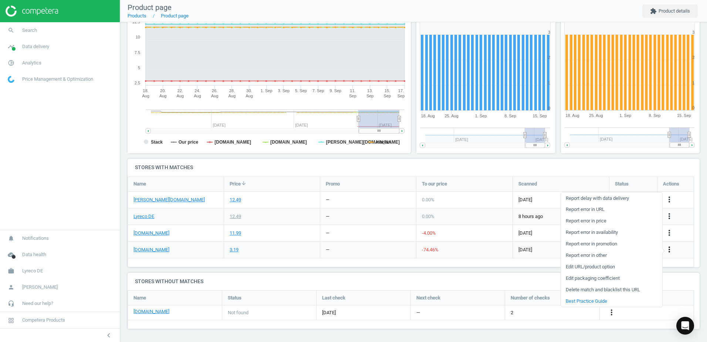
click at [672, 249] on icon "more_vert" at bounding box center [669, 249] width 9 height 9
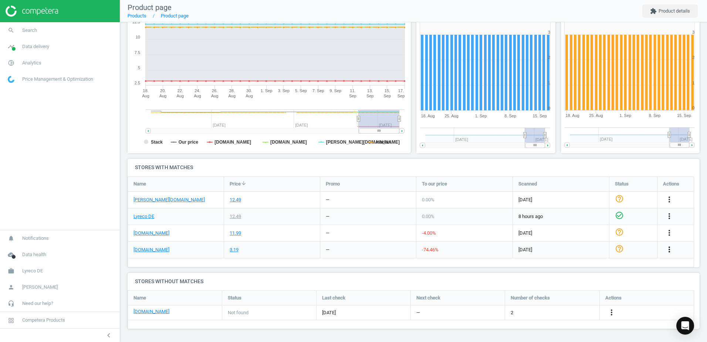
click at [668, 248] on icon "more_vert" at bounding box center [669, 249] width 9 height 9
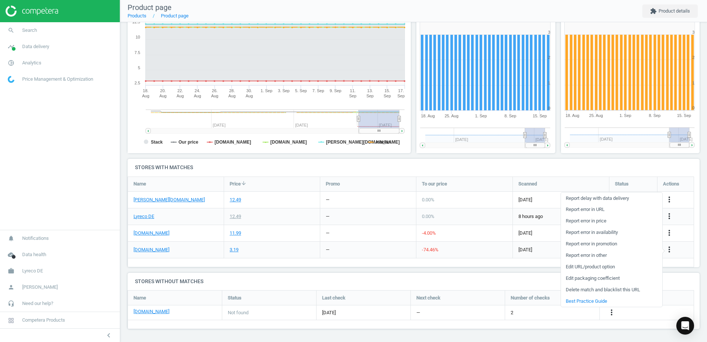
click at [575, 267] on link "Edit URL/product option" at bounding box center [611, 266] width 101 height 11
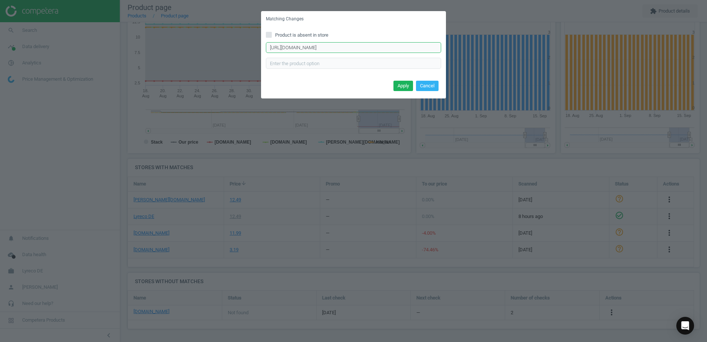
click at [410, 49] on input "https://www.office-discount.de/edding-4085-kreidemarker-495053" at bounding box center [353, 47] width 175 height 11
paste input "https://www.office-discount.de/edding-4085-pastell-kreidemarker-495287"
type input "https://www.office-discount.de/edding-4085-pastell-kreidemarker-495287"
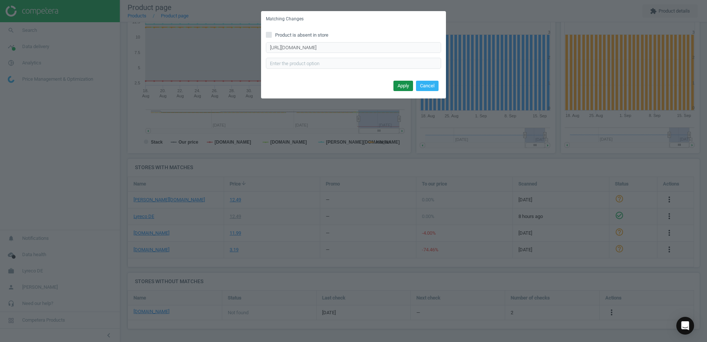
click at [404, 84] on button "Apply" at bounding box center [403, 86] width 20 height 10
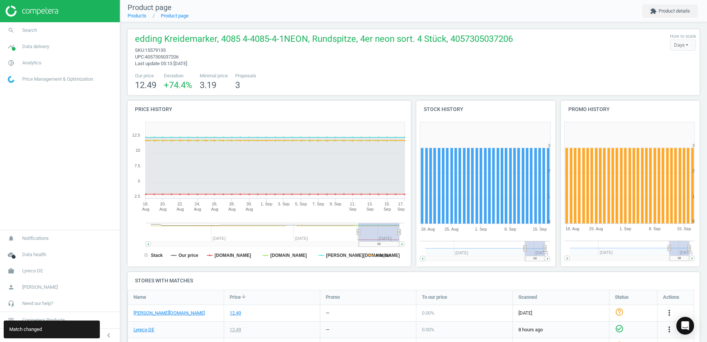
scroll to position [0, 0]
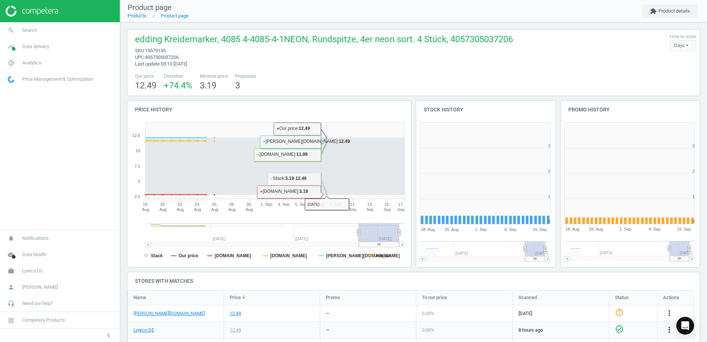
scroll to position [159, 149]
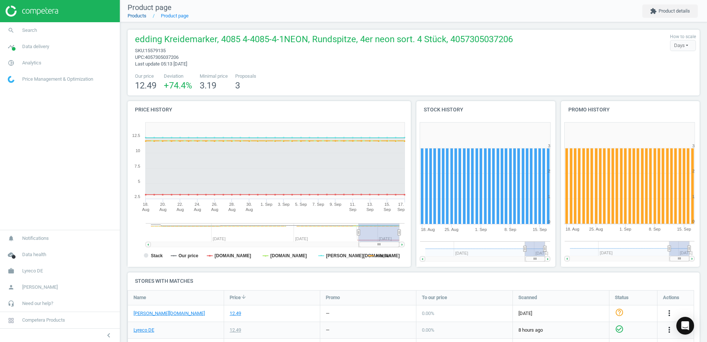
click at [143, 17] on link "Products" at bounding box center [137, 16] width 19 height 6
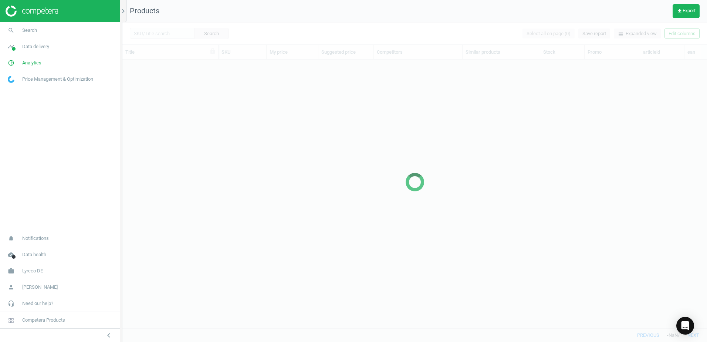
scroll to position [257, 579]
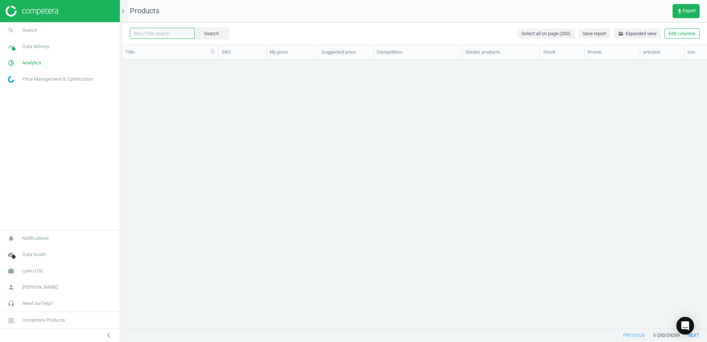
click at [172, 34] on input "text" at bounding box center [162, 33] width 65 height 11
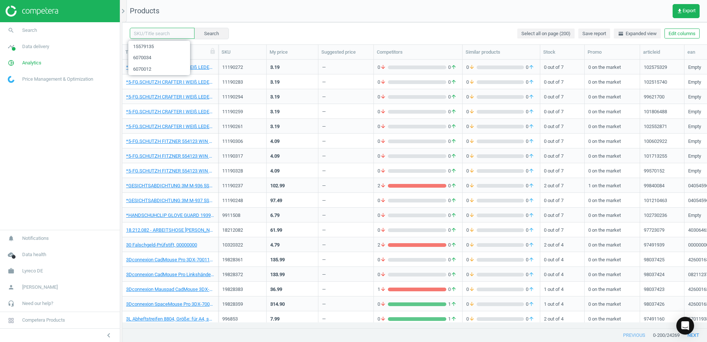
paste input "1054822"
type input "1054822"
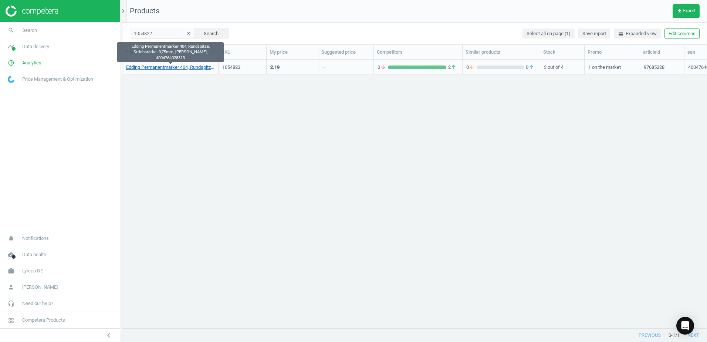
click at [190, 67] on link "Edding Permanentmarker 404, Rundspitze, Strichstärke: 0,75mm, schwarz, 40047640…" at bounding box center [170, 67] width 88 height 7
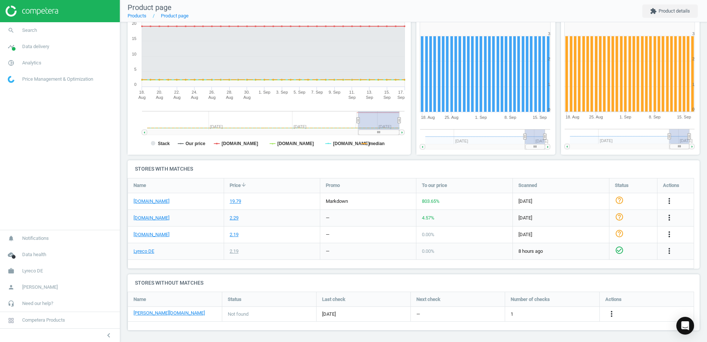
scroll to position [113, 0]
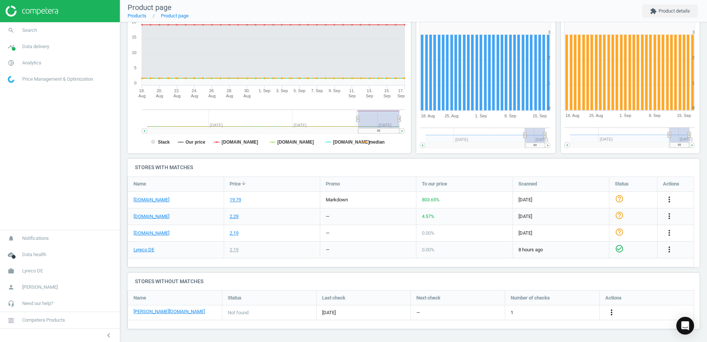
click at [608, 311] on icon "more_vert" at bounding box center [611, 312] width 9 height 9
click at [512, 310] on link "Edit URL/product option" at bounding box center [553, 311] width 101 height 11
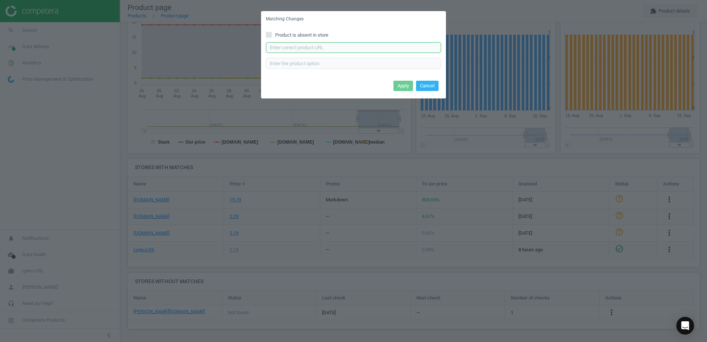
click at [313, 50] on input "text" at bounding box center [353, 47] width 175 height 11
click at [313, 48] on input "text" at bounding box center [353, 47] width 175 height 11
click at [341, 43] on input "text" at bounding box center [353, 47] width 175 height 11
click at [344, 44] on input "text" at bounding box center [353, 47] width 175 height 11
click at [350, 44] on input "text" at bounding box center [353, 47] width 175 height 11
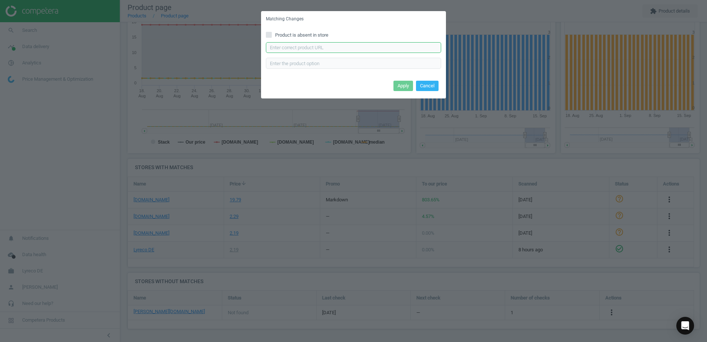
paste input "https://www.otto-office.com/de/edding-Permanent-Marker-404--Rundspitze-Strichst…"
type input "https://www.otto-office.com/de/edding-Permanent-Marker-404--Rundspitze-Strichst…"
click at [403, 88] on button "Apply" at bounding box center [403, 86] width 20 height 10
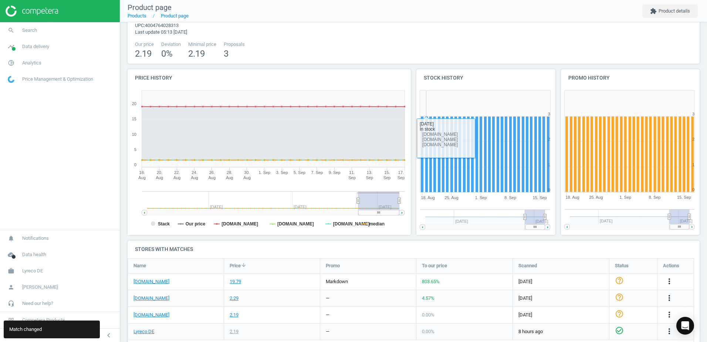
scroll to position [0, 0]
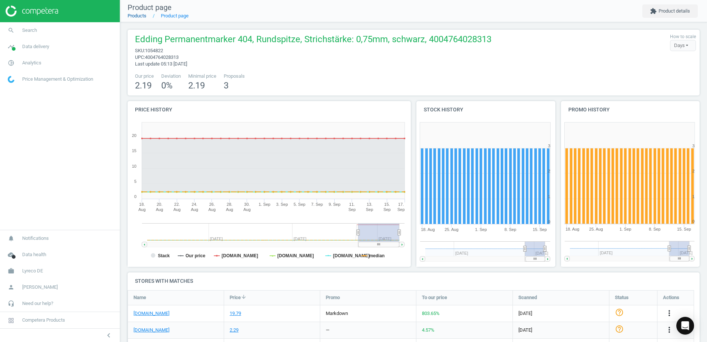
click at [133, 15] on link "Products" at bounding box center [137, 16] width 19 height 6
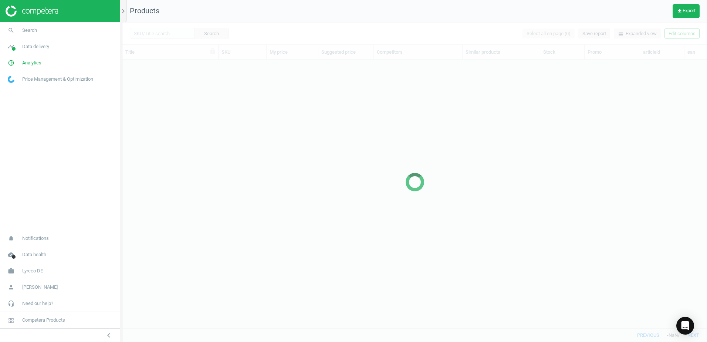
scroll to position [257, 579]
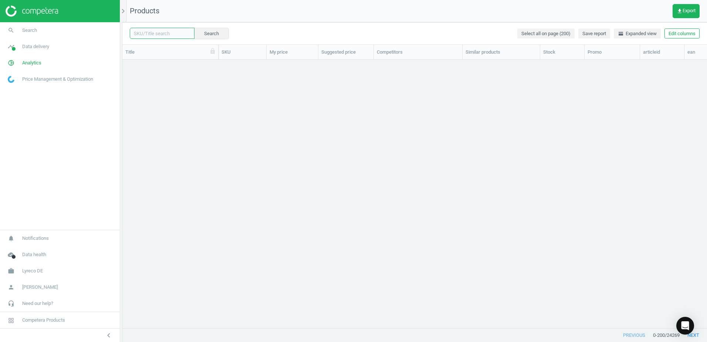
click at [159, 35] on input "text" at bounding box center [162, 33] width 65 height 11
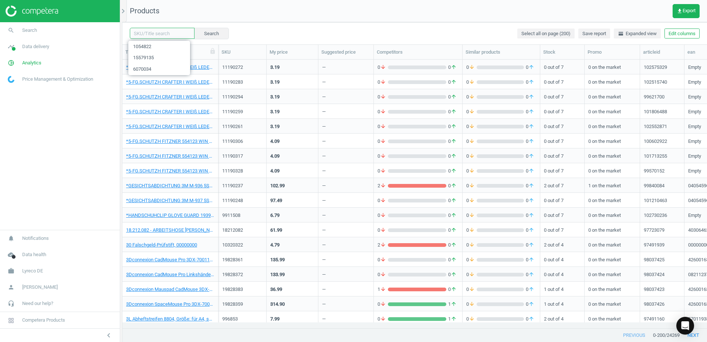
paste input "1069253"
type input "1069253"
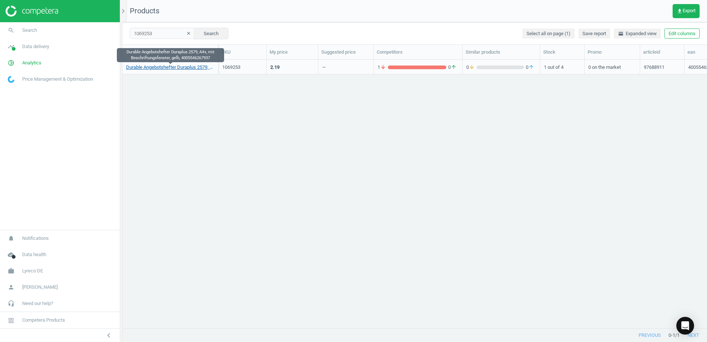
click at [163, 68] on link "Durable Angebotshefter Duraplus 2579, A4+, mit Beschriftungsfenster, gelb, 4005…" at bounding box center [170, 67] width 88 height 7
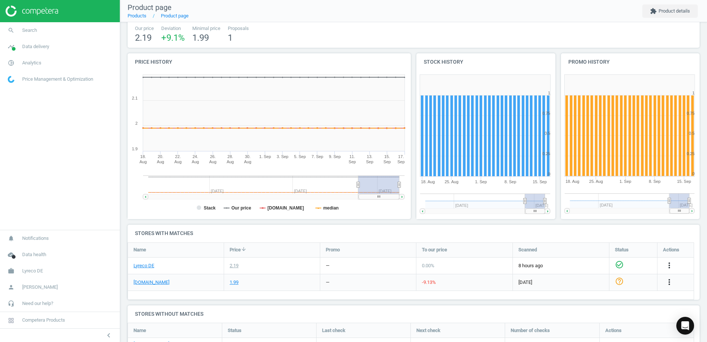
scroll to position [110, 0]
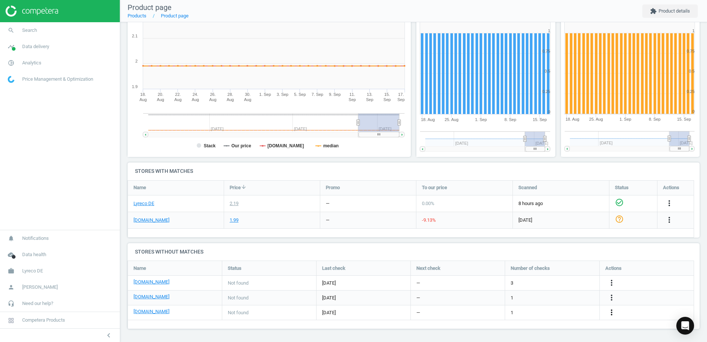
click at [612, 312] on icon "more_vert" at bounding box center [611, 312] width 9 height 9
click at [521, 312] on link "Edit URL/product option" at bounding box center [553, 311] width 101 height 11
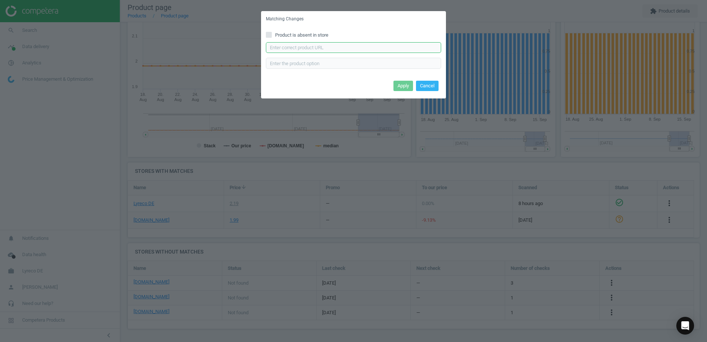
drag, startPoint x: 326, startPoint y: 43, endPoint x: 325, endPoint y: 50, distance: 7.2
click at [325, 43] on input "text" at bounding box center [353, 47] width 175 height 11
paste input "https://www.otto-office.com/de/Durable-Schnellhefter-Duraplus-2579-A4+/27051/p"
type input "https://www.otto-office.com/de/Durable-Schnellhefter-Duraplus-2579-A4+/27051/p"
click at [401, 89] on button "Apply" at bounding box center [403, 86] width 20 height 10
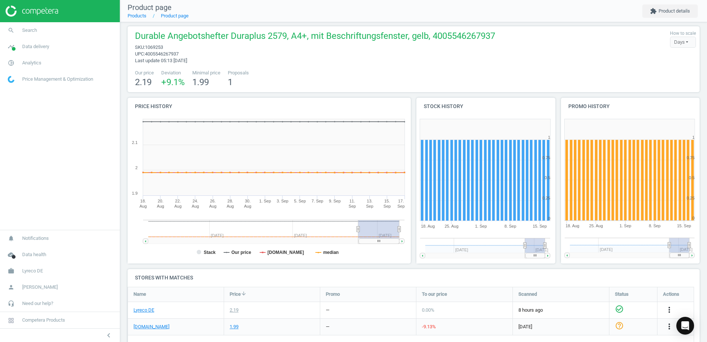
scroll to position [0, 0]
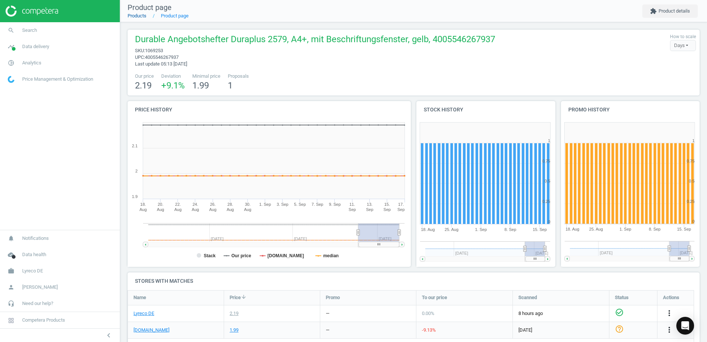
click at [142, 14] on link "Products" at bounding box center [137, 16] width 19 height 6
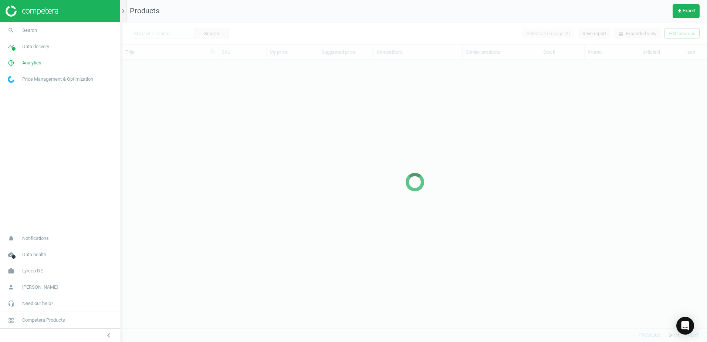
scroll to position [257, 579]
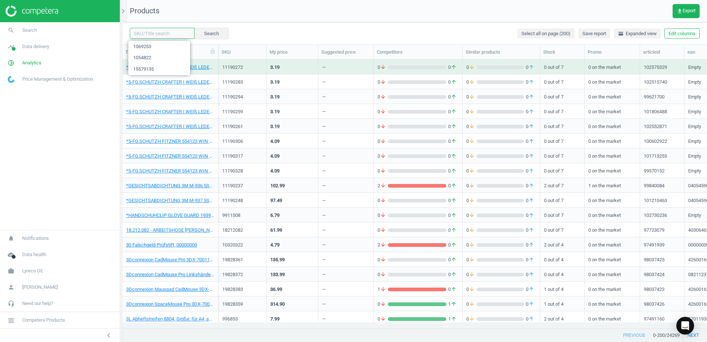
click at [164, 35] on input "text" at bounding box center [162, 33] width 65 height 11
paste input "400319"
type input "400319"
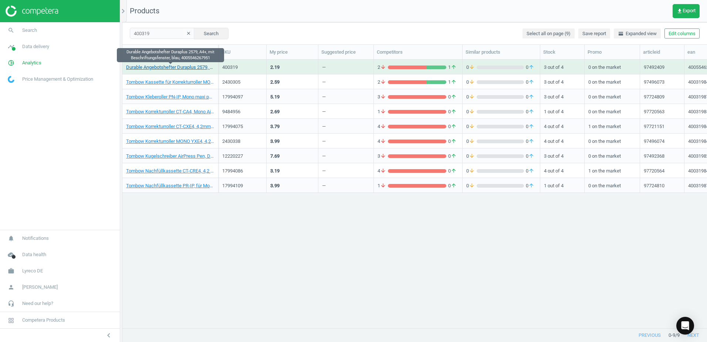
click at [181, 66] on link "Durable Angebotshefter Duraplus 2579, A4+, mit Beschriftungsfenster, blau, 4005…" at bounding box center [170, 67] width 88 height 7
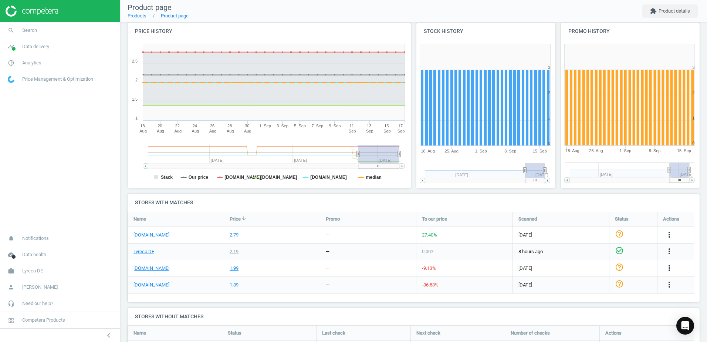
scroll to position [113, 0]
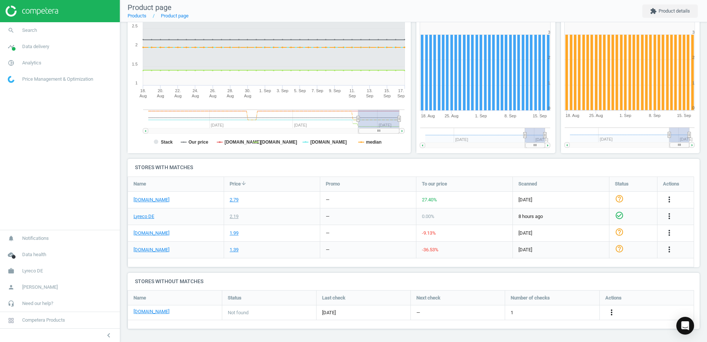
click at [611, 313] on icon "more_vert" at bounding box center [611, 312] width 9 height 9
click at [518, 310] on link "Edit URL/product option" at bounding box center [553, 311] width 101 height 11
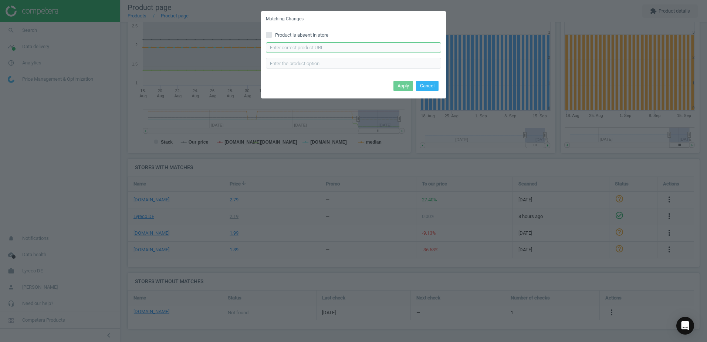
click at [320, 48] on input "text" at bounding box center [353, 47] width 175 height 11
click at [322, 50] on input "text" at bounding box center [353, 47] width 175 height 11
click at [340, 47] on input "text" at bounding box center [353, 47] width 175 height 11
paste input "https://www.office-discount.de/durable-duraplus-praesentationshefter-467167"
type input "https://www.office-discount.de/durable-duraplus-praesentationshefter-467167"
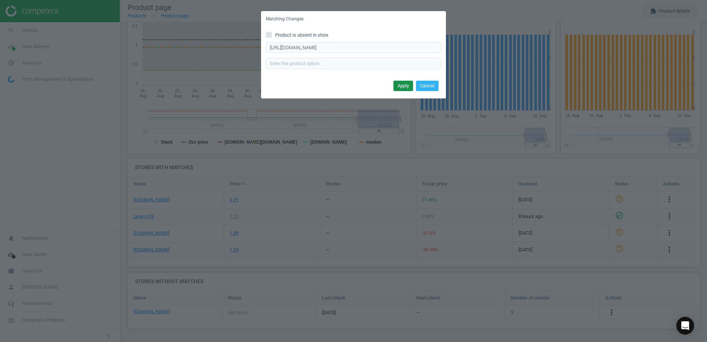
click at [408, 86] on button "Apply" at bounding box center [403, 86] width 20 height 10
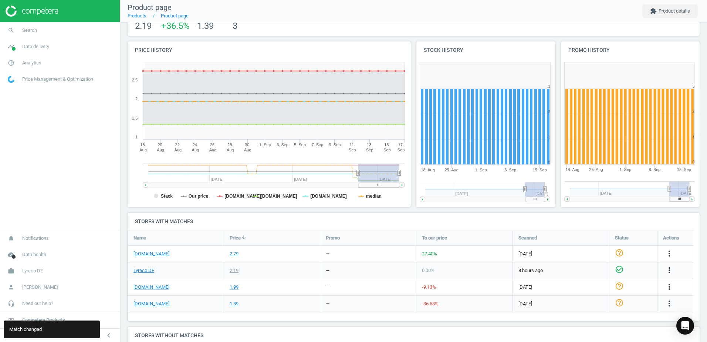
scroll to position [0, 0]
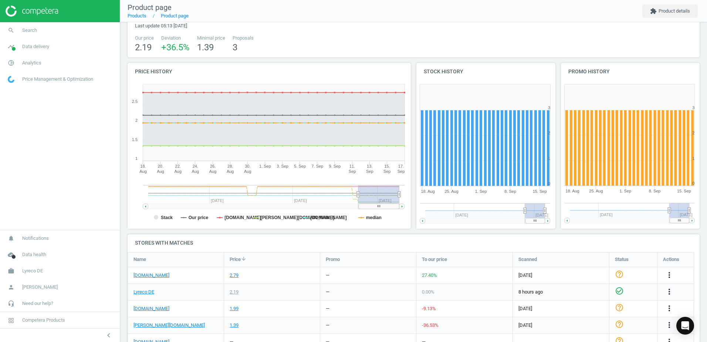
scroll to position [68, 0]
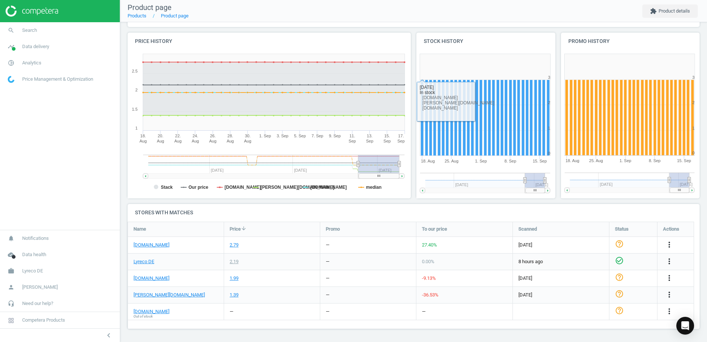
click at [400, 184] on rect at bounding box center [268, 124] width 281 height 148
drag, startPoint x: 378, startPoint y: 177, endPoint x: 398, endPoint y: 181, distance: 21.1
click at [398, 181] on icon "Created with Highstock 6.2.0 Stack Our price viking.de otto-office.com bueromar…" at bounding box center [268, 124] width 281 height 148
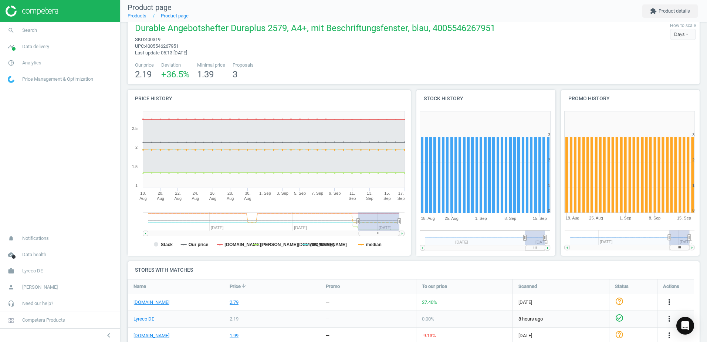
scroll to position [0, 0]
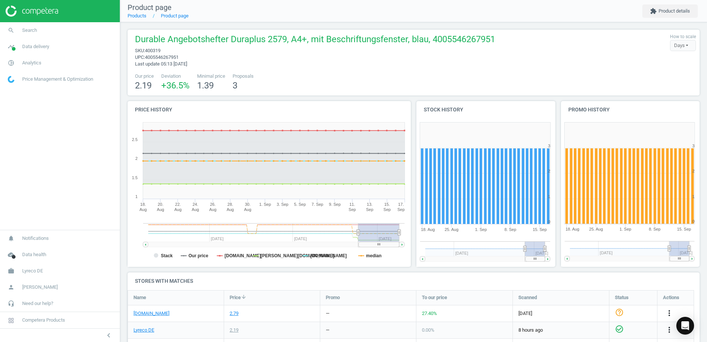
click at [369, 67] on div "Durable Angebotshefter Duraplus 2579, A4+, mit Beschriftungsfenster, blau, 4005…" at bounding box center [313, 50] width 364 height 34
click at [125, 115] on div "Price history Created with Highstock 6.2.0 18. Aug 20. Aug 22. Aug 24. Aug 26. …" at bounding box center [269, 186] width 289 height 171
click at [138, 18] on link "Products" at bounding box center [137, 16] width 19 height 6
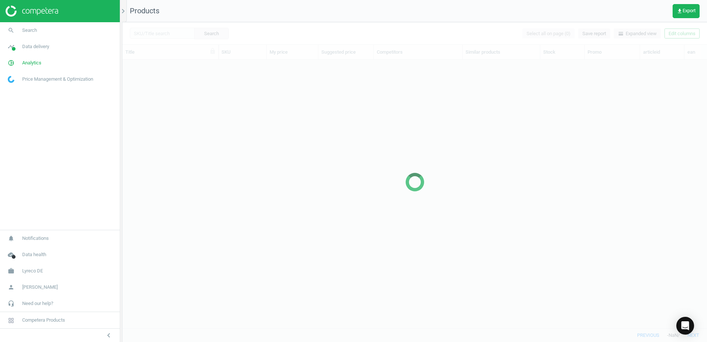
scroll to position [257, 579]
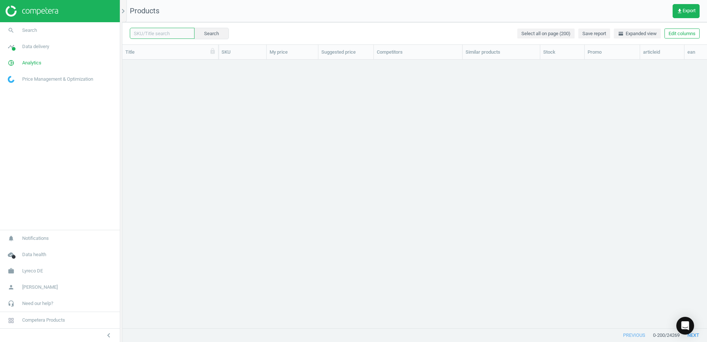
click at [161, 35] on input "text" at bounding box center [162, 33] width 65 height 11
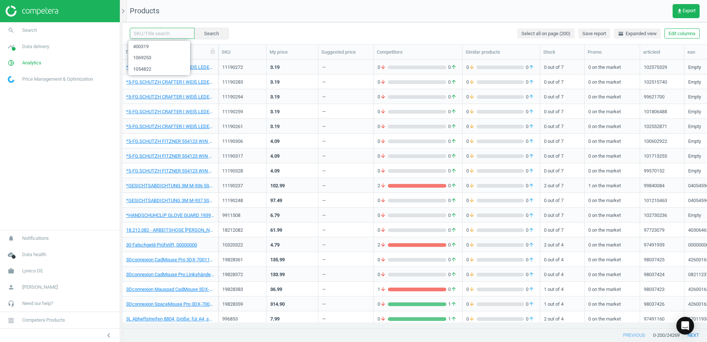
paste input "1069264"
type input "1069264"
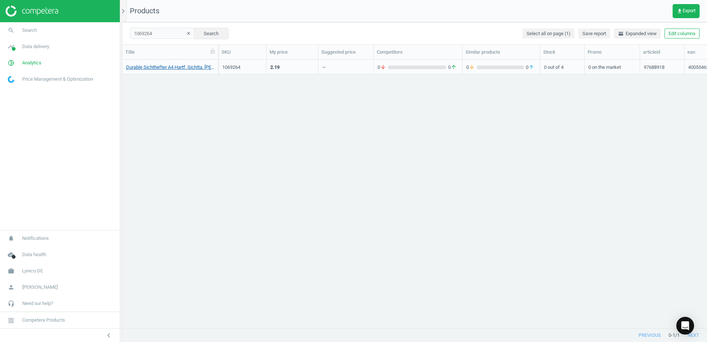
click at [183, 69] on link "Durable Sichthefter A4 Hartf. Sichtta. grau Duraplus, 4005546201467" at bounding box center [170, 67] width 88 height 7
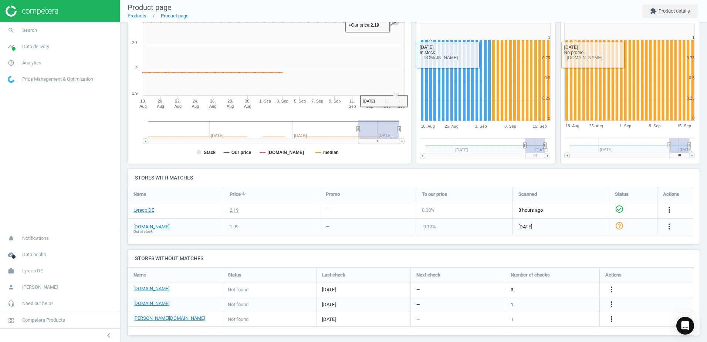
scroll to position [110, 0]
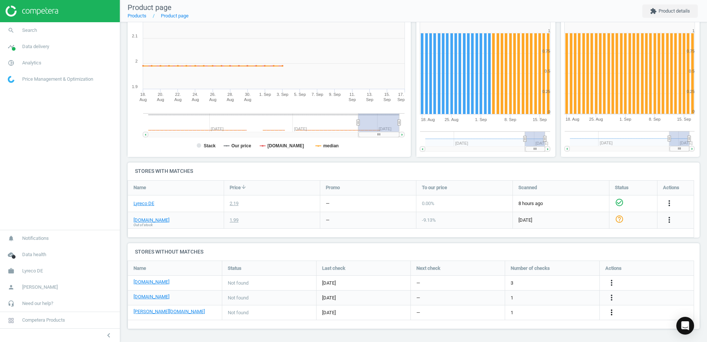
click at [610, 315] on icon "more_vert" at bounding box center [611, 312] width 9 height 9
click at [516, 312] on link "Edit URL/product option" at bounding box center [553, 311] width 101 height 11
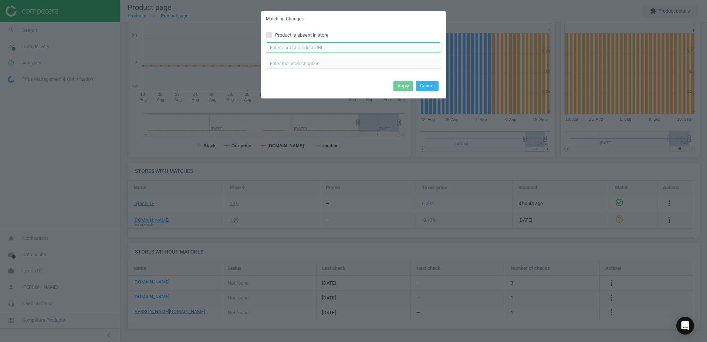
click at [297, 52] on input "text" at bounding box center [353, 47] width 175 height 11
click at [300, 50] on input "text" at bounding box center [353, 47] width 175 height 11
click at [319, 51] on input "text" at bounding box center [353, 47] width 175 height 11
click at [435, 85] on button "Cancel" at bounding box center [427, 86] width 23 height 10
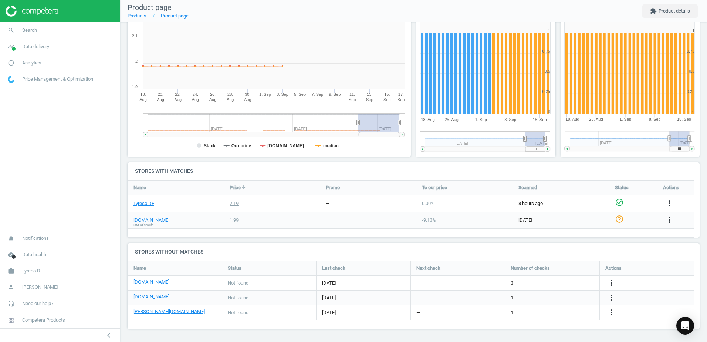
click at [607, 313] on div "more_vert" at bounding box center [612, 313] width 14 height 10
click at [611, 313] on icon "more_vert" at bounding box center [611, 312] width 9 height 9
click at [516, 312] on link "Edit URL/product option" at bounding box center [553, 311] width 101 height 11
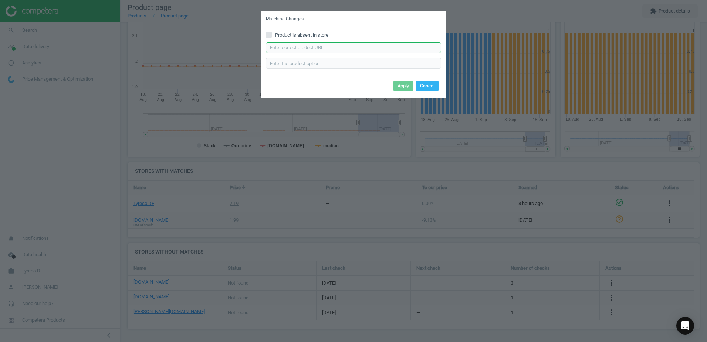
click at [294, 45] on input "text" at bounding box center [353, 47] width 175 height 11
paste input "https://www.otto-office.com/de/Durable-Schnellhefter-Duraplus-2579-A4+/27051/p"
type input "https://www.otto-office.com/de/Durable-Schnellhefter-Duraplus-2579-A4+/27051/p"
click at [403, 85] on button "Apply" at bounding box center [403, 86] width 20 height 10
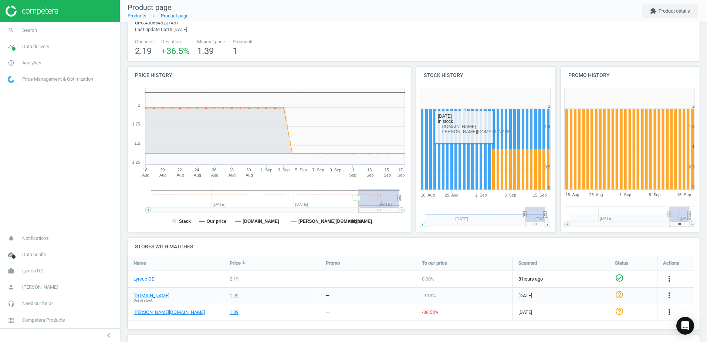
scroll to position [112, 0]
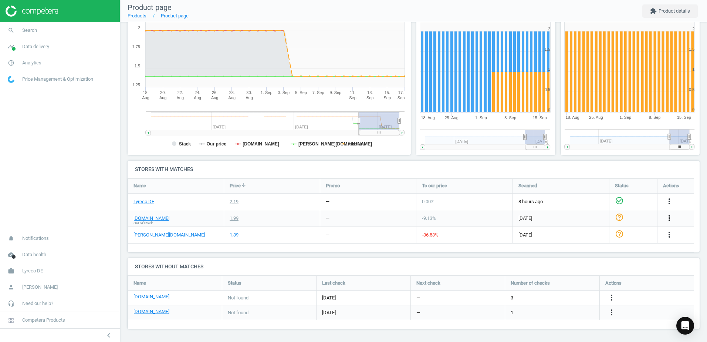
click at [668, 215] on icon "more_vert" at bounding box center [669, 217] width 9 height 9
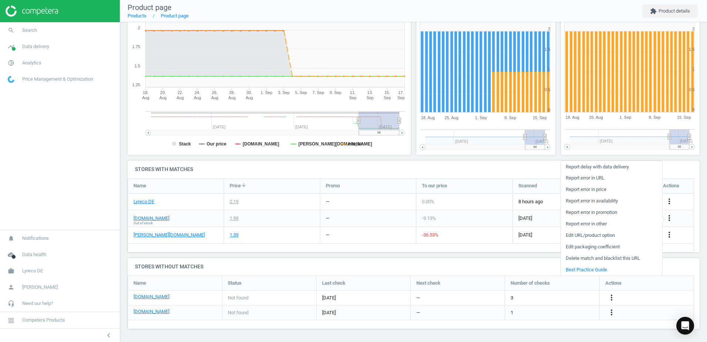
click at [455, 246] on div "Name Price arrow_downward Promo To our price Scanned Status Actions Lyreco DE 2…" at bounding box center [411, 215] width 566 height 74
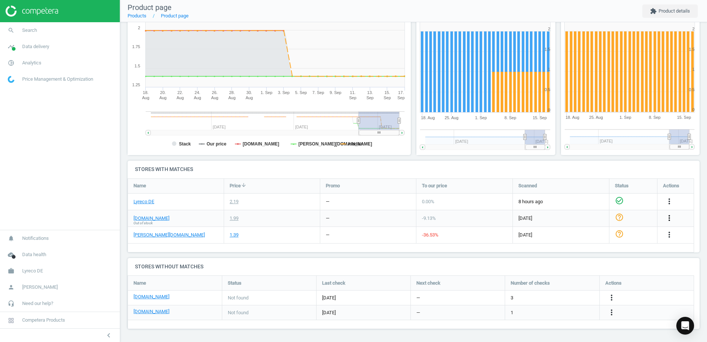
click at [665, 214] on icon "more_vert" at bounding box center [669, 217] width 9 height 9
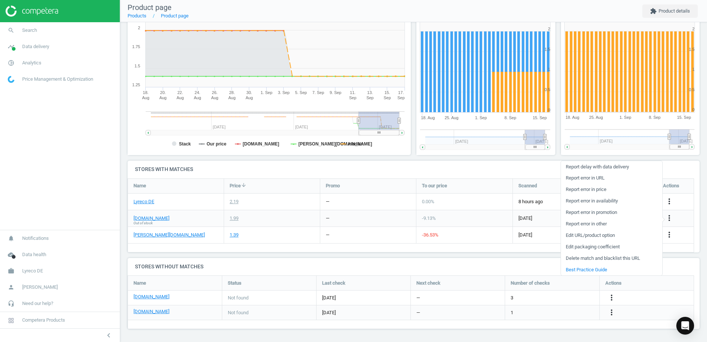
click at [578, 235] on link "Edit URL/product option" at bounding box center [611, 235] width 101 height 11
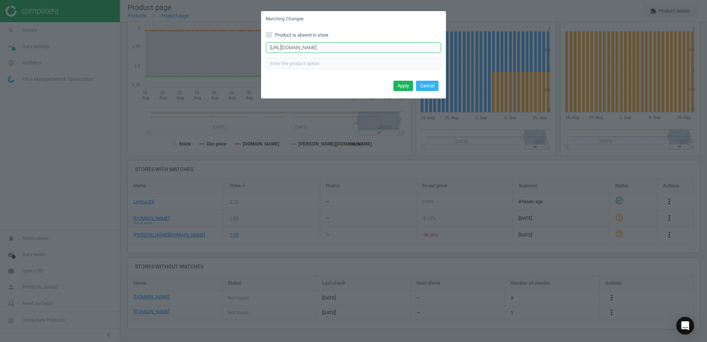
click at [437, 49] on input "[URL][DOMAIN_NAME]" at bounding box center [353, 47] width 175 height 11
click at [438, 49] on input "[URL][DOMAIN_NAME]" at bounding box center [353, 47] width 175 height 11
paste input "[URL][DOMAIN_NAME]"
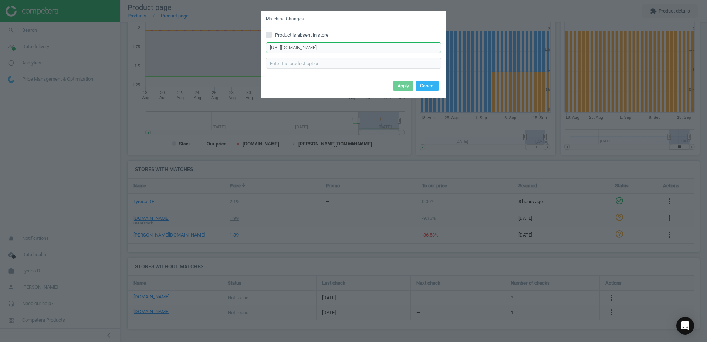
scroll to position [0, 23]
type input "[URL][DOMAIN_NAME]"
click at [404, 88] on button "Apply" at bounding box center [403, 86] width 20 height 10
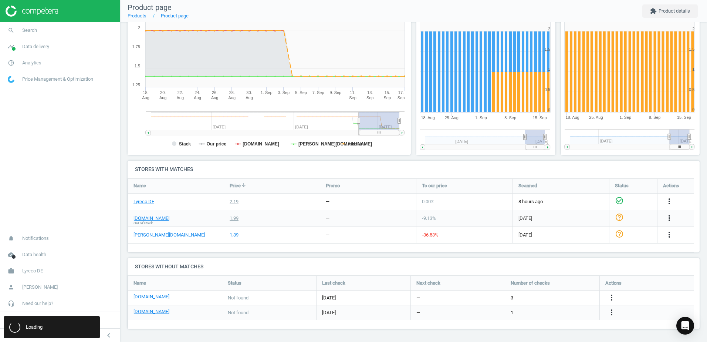
scroll to position [0, 0]
click at [377, 165] on h4 "Stores with matches" at bounding box center [414, 168] width 572 height 17
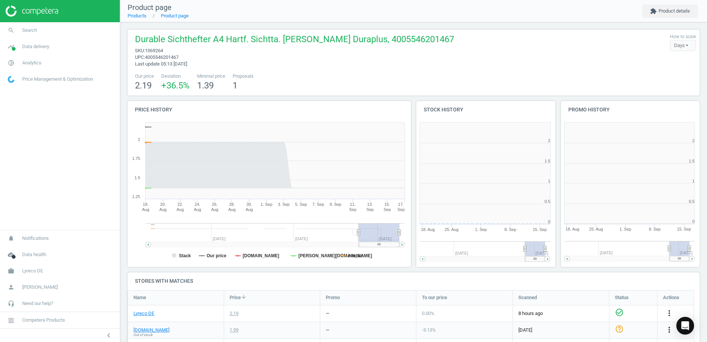
scroll to position [159, 149]
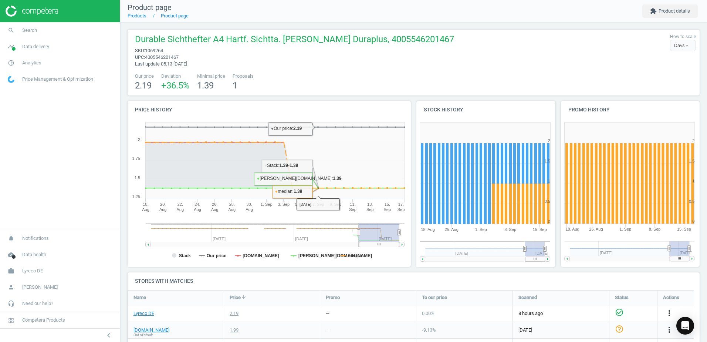
click at [315, 64] on div "Durable Sichthefter A4 Hartf. Sichtta. [PERSON_NAME] Duraplus, 4005546201467 sk…" at bounding box center [292, 50] width 323 height 34
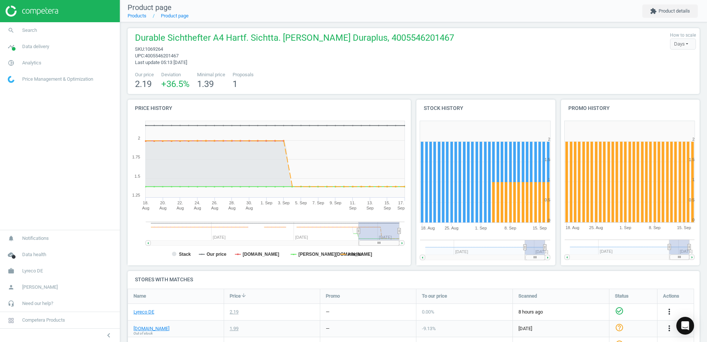
scroll to position [0, 0]
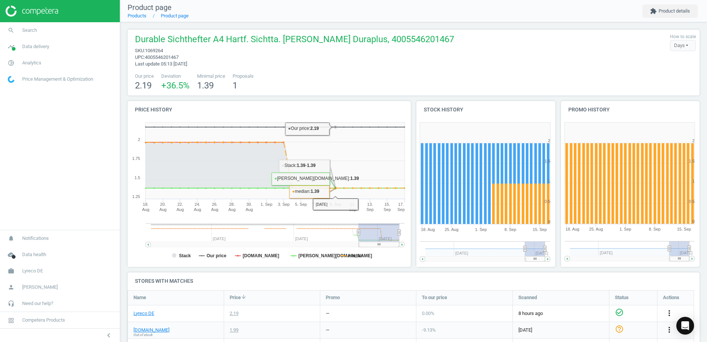
click at [342, 53] on span "sku : 1069264" at bounding box center [294, 50] width 319 height 7
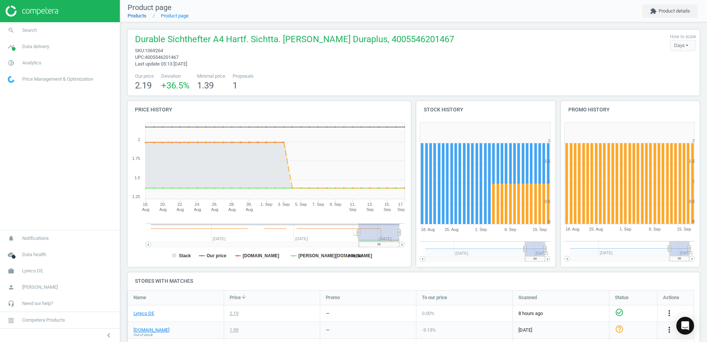
click at [140, 17] on link "Products" at bounding box center [137, 16] width 19 height 6
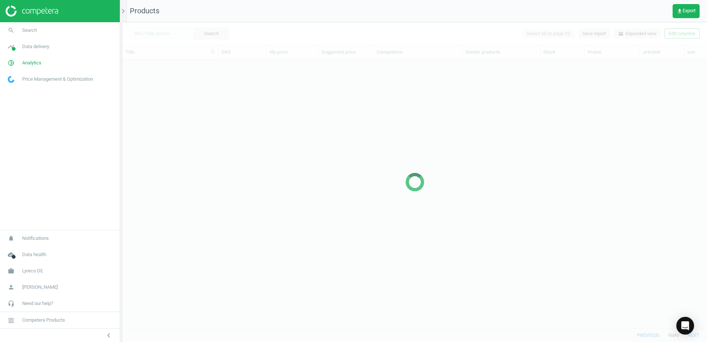
scroll to position [257, 579]
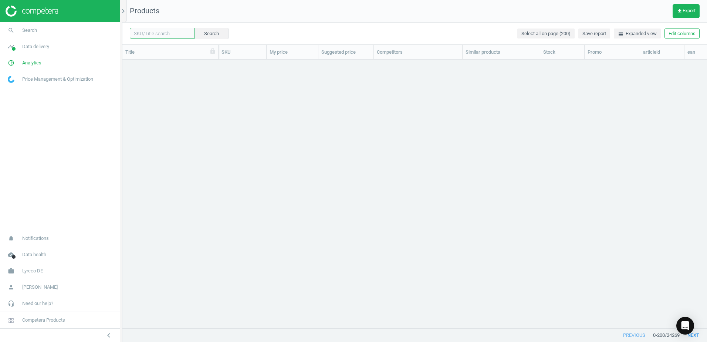
click at [171, 34] on input "text" at bounding box center [162, 33] width 65 height 11
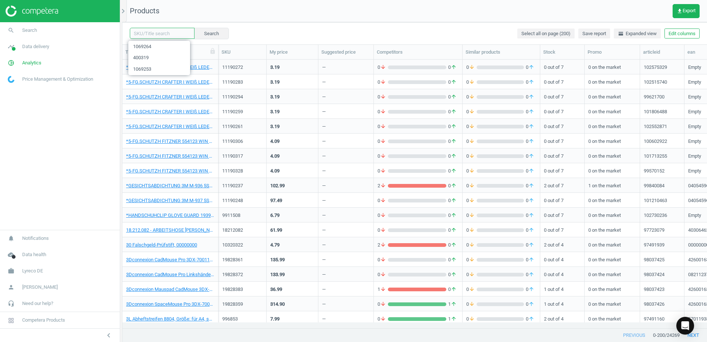
paste input "400321"
type input "400321"
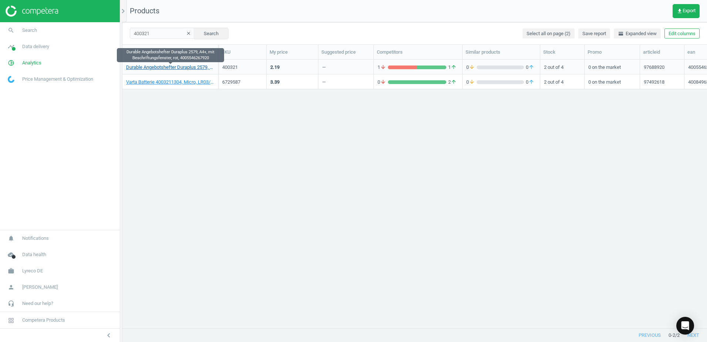
click at [171, 68] on link "Durable Angebotshefter Duraplus 2579, A4+, mit Beschriftungsfenster, rot, 40055…" at bounding box center [170, 67] width 88 height 7
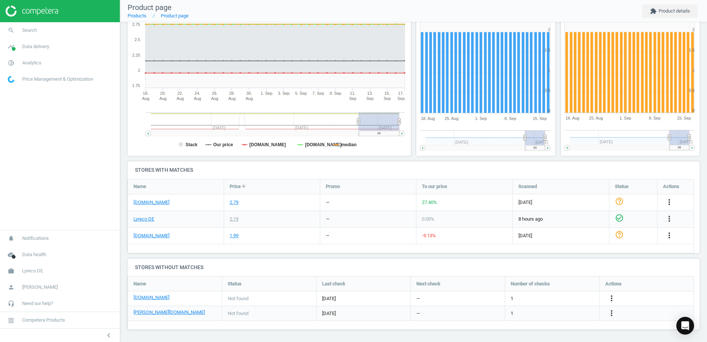
scroll to position [112, 0]
click at [611, 315] on icon "more_vert" at bounding box center [611, 312] width 9 height 9
click at [520, 310] on link "Edit URL/product option" at bounding box center [553, 311] width 101 height 11
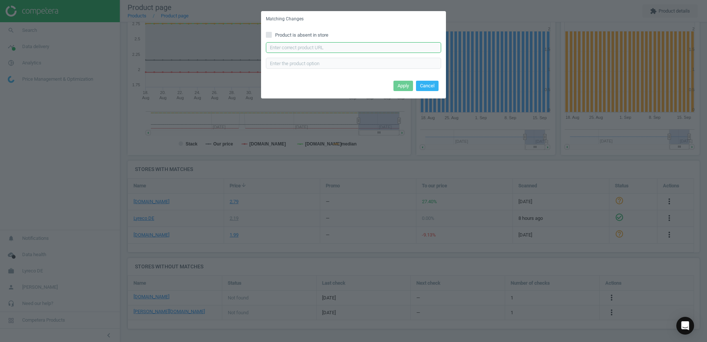
click at [317, 48] on input "text" at bounding box center [353, 47] width 175 height 11
paste input "https://www.otto-office.com/de/Durable-Schnellhefter-Duraplus-2579-A4+/27051/p"
type input "https://www.otto-office.com/de/Durable-Schnellhefter-Duraplus-2579-A4+/27051/p"
click at [401, 85] on button "Apply" at bounding box center [403, 86] width 20 height 10
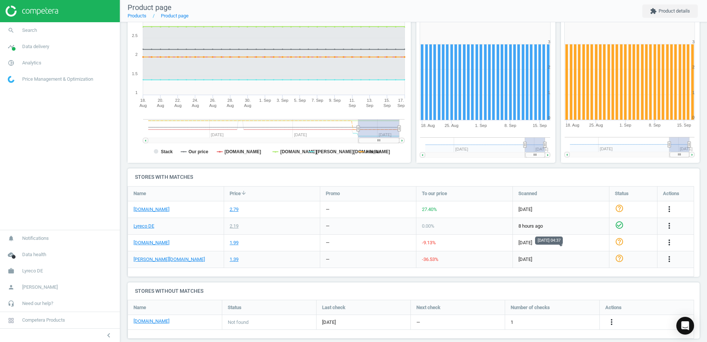
scroll to position [113, 0]
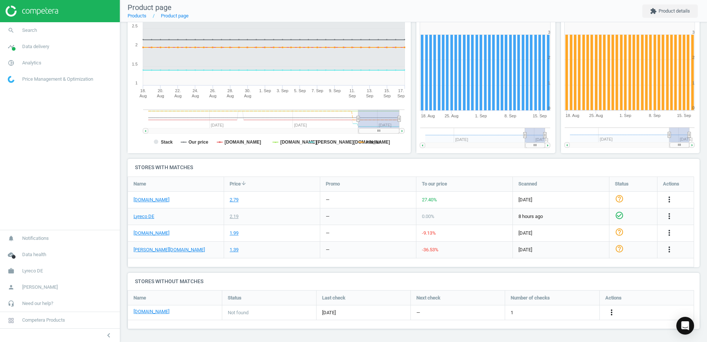
click at [609, 308] on icon "more_vert" at bounding box center [611, 312] width 9 height 9
click at [516, 311] on link "Edit URL/product option" at bounding box center [553, 311] width 101 height 11
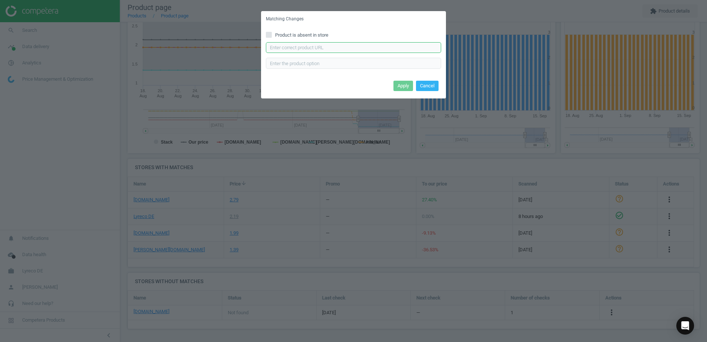
click at [331, 45] on input "text" at bounding box center [353, 47] width 175 height 11
paste input "[URL][DOMAIN_NAME]"
type input "[URL][DOMAIN_NAME]"
click at [405, 85] on button "Apply" at bounding box center [403, 86] width 20 height 10
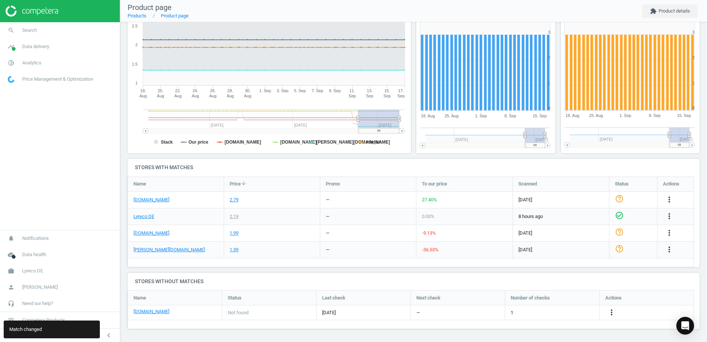
scroll to position [0, 0]
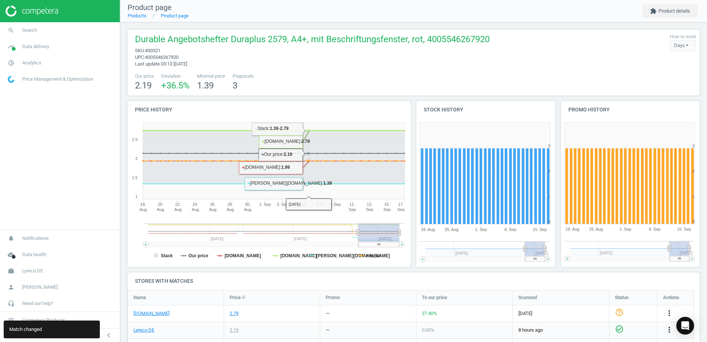
click at [326, 94] on div "Durable Angebotshefter Duraplus 2579, A4+, mit Beschriftungsfenster, rot, 40055…" at bounding box center [414, 63] width 572 height 66
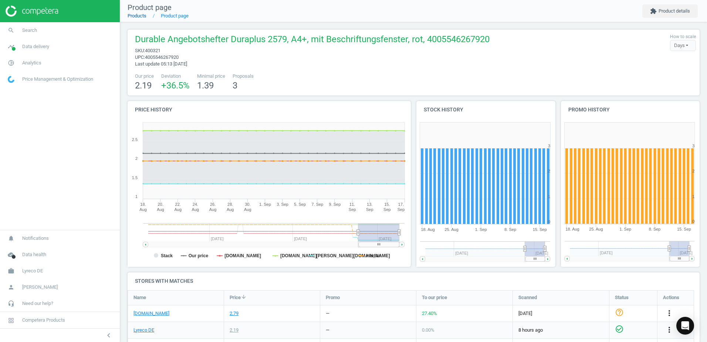
click at [131, 16] on link "Products" at bounding box center [137, 16] width 19 height 6
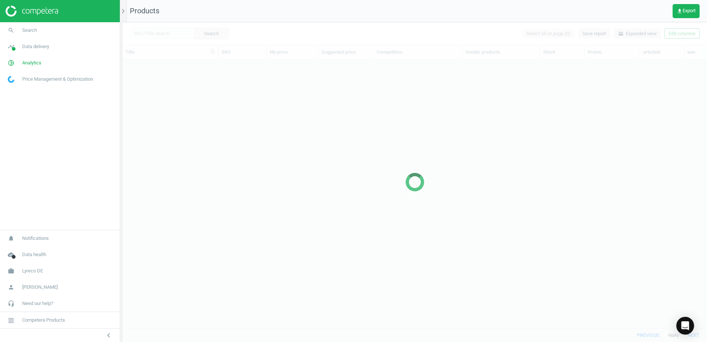
scroll to position [257, 579]
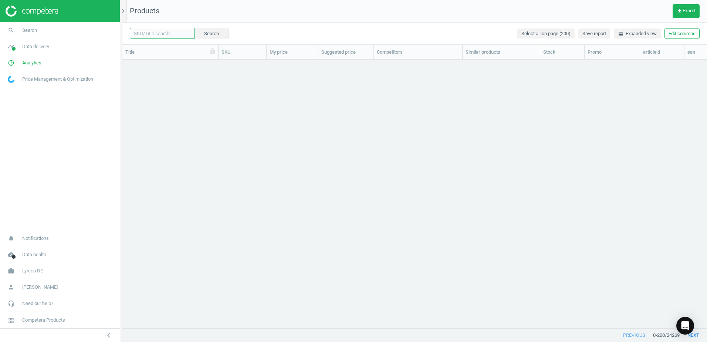
click at [169, 33] on input "text" at bounding box center [162, 33] width 65 height 11
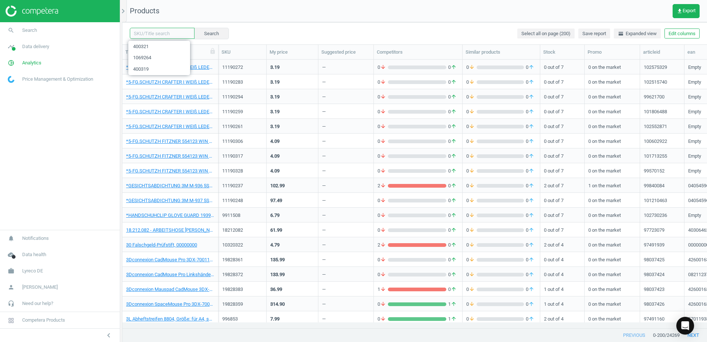
paste input "1069275"
type input "1069275"
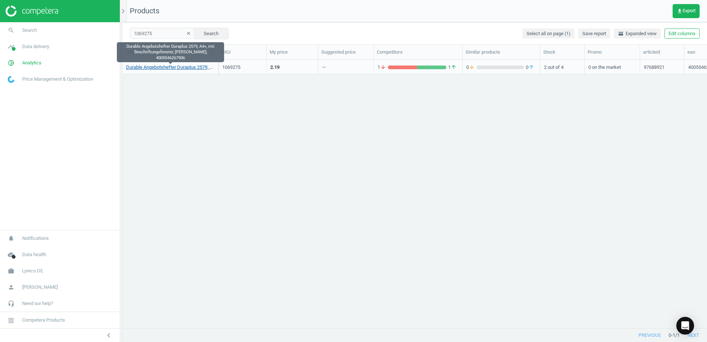
click at [194, 67] on link "Durable Angebotshefter Duraplus 2579, A4+, mit Beschriftungsfenster, schwarz, 4…" at bounding box center [170, 67] width 88 height 7
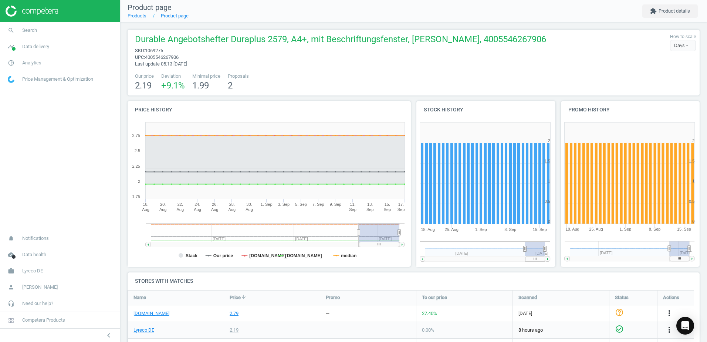
scroll to position [112, 0]
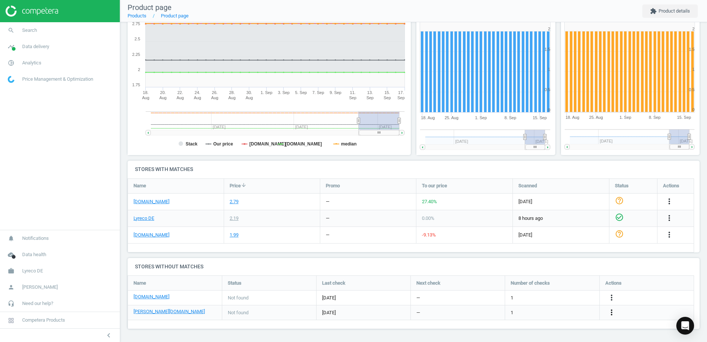
click at [608, 312] on icon "more_vert" at bounding box center [611, 312] width 9 height 9
click at [516, 310] on link "Edit URL/product option" at bounding box center [553, 311] width 101 height 11
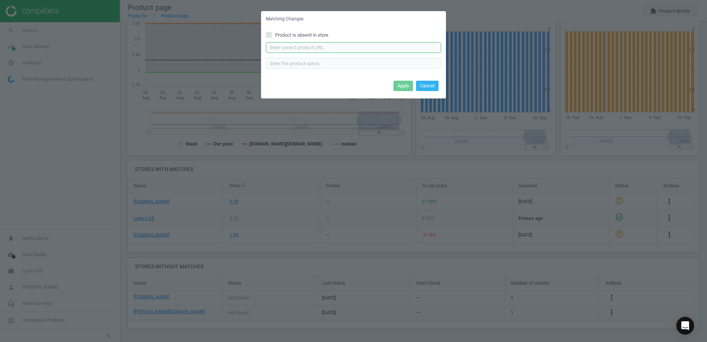
click at [309, 48] on input "text" at bounding box center [353, 47] width 175 height 11
paste input "https://www.otto-office.com/de/Durable-Schnellhefter-Duraplus-2579-A4+/27051/p"
type input "https://www.otto-office.com/de/Durable-Schnellhefter-Duraplus-2579-A4+/27051/p"
click at [405, 84] on button "Apply" at bounding box center [403, 86] width 20 height 10
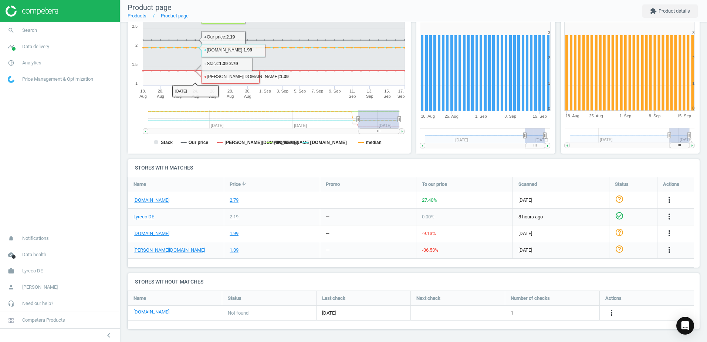
scroll to position [113, 0]
click at [608, 314] on icon "more_vert" at bounding box center [611, 312] width 9 height 9
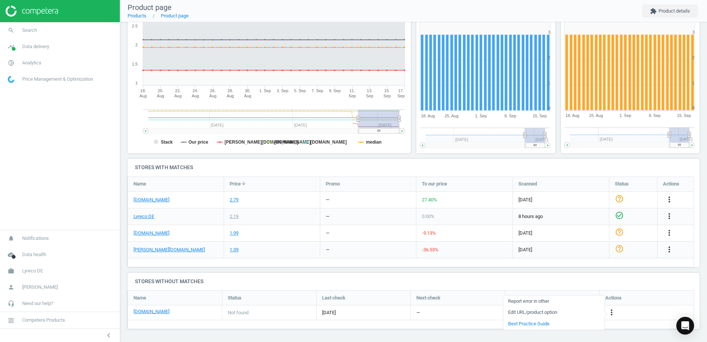
click at [517, 310] on link "Edit URL/product option" at bounding box center [553, 311] width 101 height 11
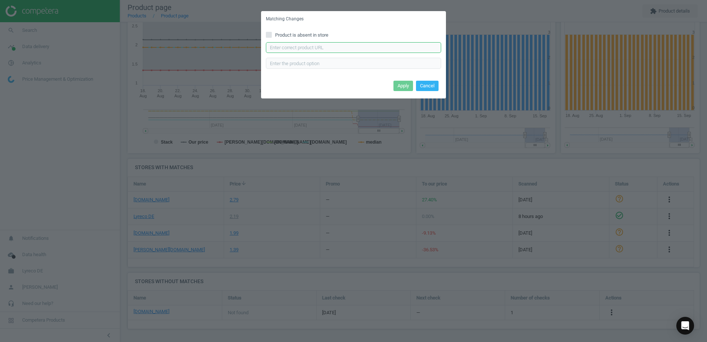
click at [303, 48] on input "text" at bounding box center [353, 47] width 175 height 11
paste input "https://www.office-discount.de/durable-duraplus-praesentationshefter-233866"
type input "https://www.office-discount.de/durable-duraplus-praesentationshefter-233866"
click at [397, 87] on button "Apply" at bounding box center [403, 86] width 20 height 10
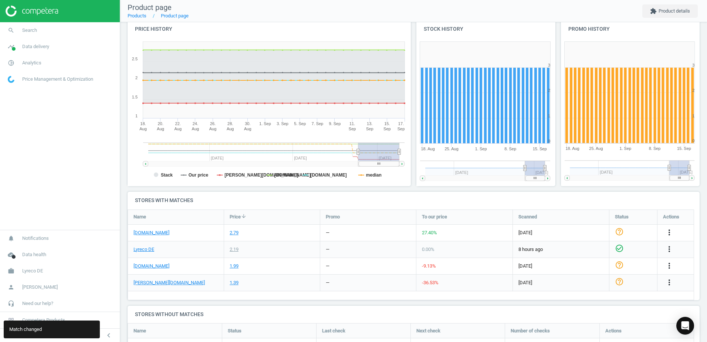
scroll to position [0, 0]
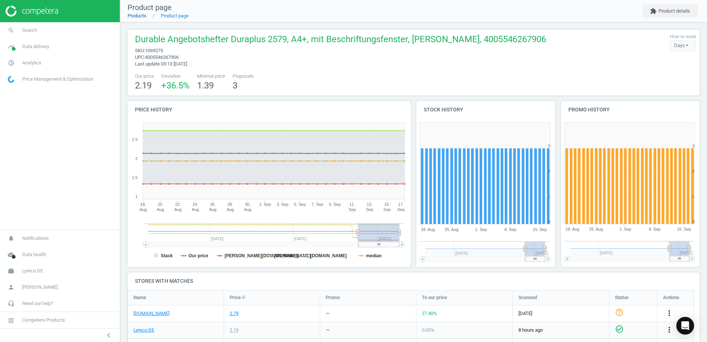
click at [140, 15] on link "Products" at bounding box center [137, 16] width 19 height 6
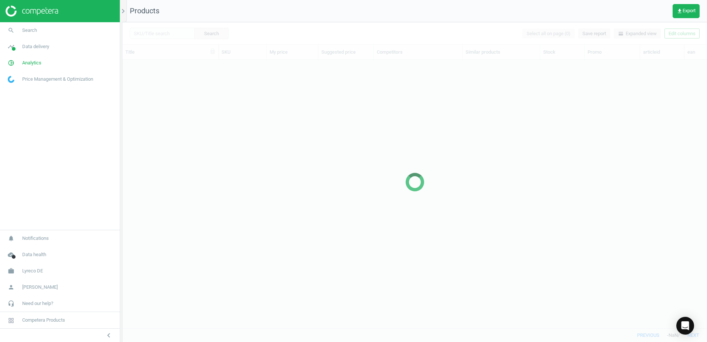
scroll to position [257, 579]
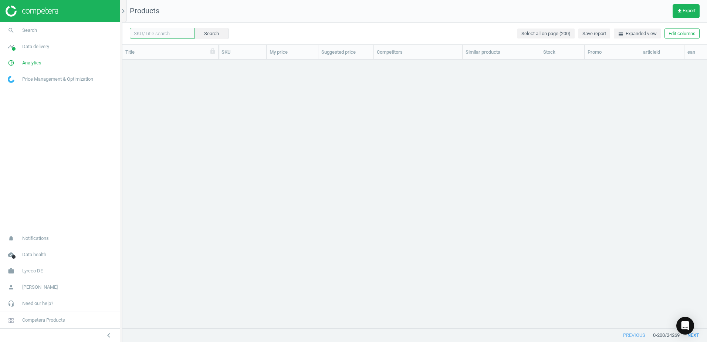
click at [161, 37] on input "text" at bounding box center [162, 33] width 65 height 11
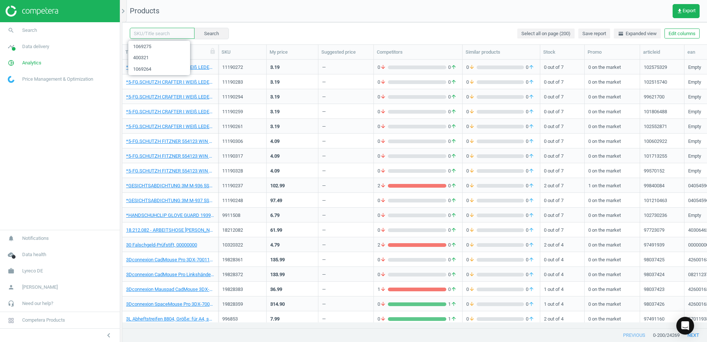
click at [167, 33] on input "text" at bounding box center [162, 33] width 65 height 11
paste input "400285"
type input "400285"
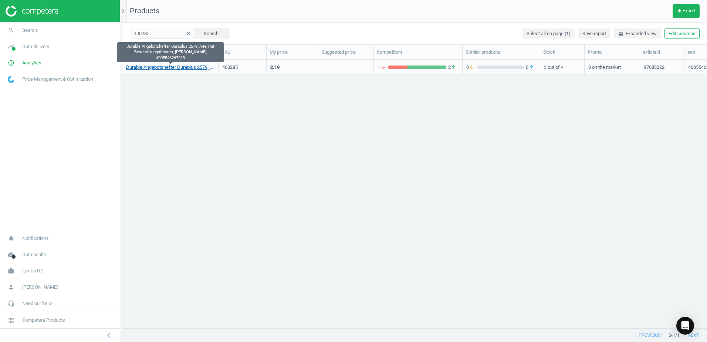
click at [181, 67] on link "Durable Angebotshefter Duraplus 2579, A4+, mit Beschriftungsfenster, [PERSON_NA…" at bounding box center [170, 67] width 88 height 7
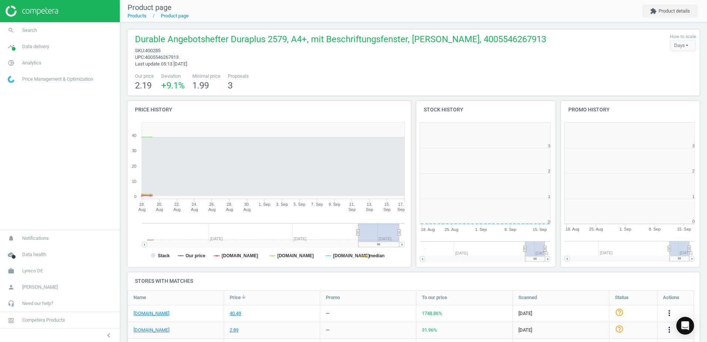
scroll to position [159, 149]
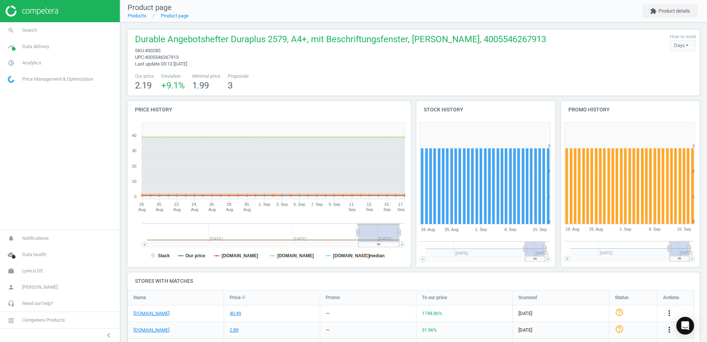
click at [447, 86] on div "Our price 2.19 Deviation +9.1 % Minimal price 1.99 Proposals 3" at bounding box center [413, 82] width 564 height 19
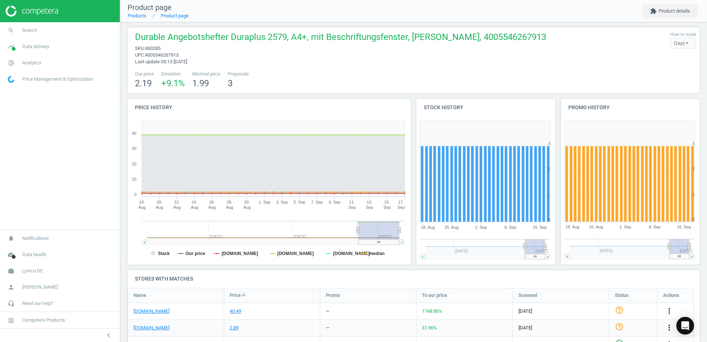
scroll to position [0, 0]
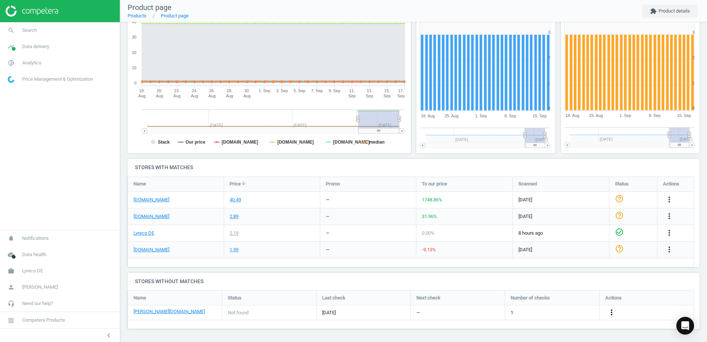
click at [609, 311] on icon "more_vert" at bounding box center [611, 312] width 9 height 9
click at [514, 310] on link "Edit URL/product option" at bounding box center [553, 311] width 101 height 11
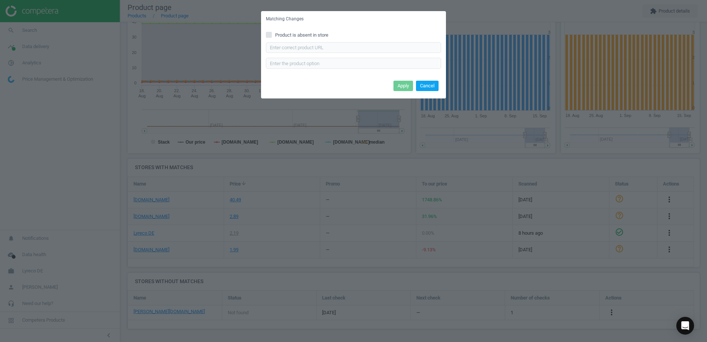
click at [423, 86] on button "Cancel" at bounding box center [427, 86] width 23 height 10
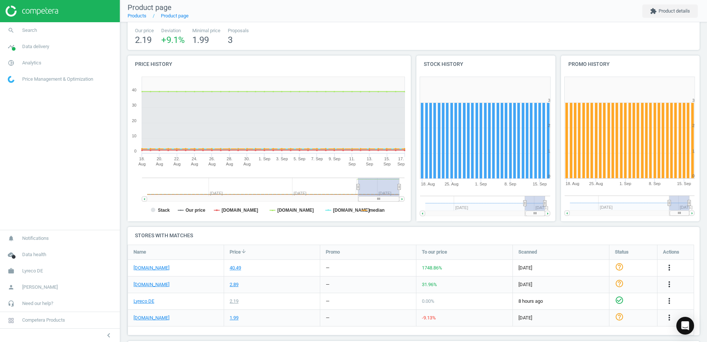
scroll to position [113, 0]
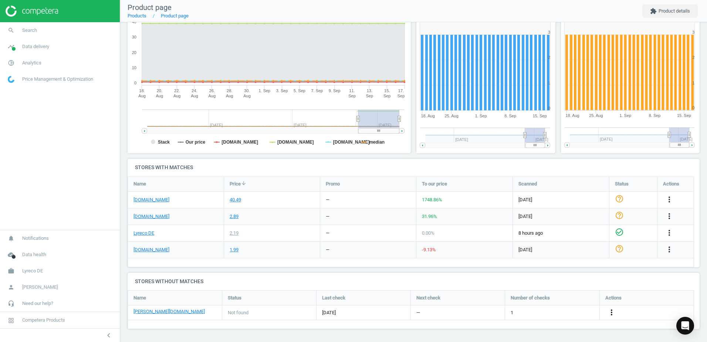
click at [614, 311] on icon "more_vert" at bounding box center [611, 312] width 9 height 9
click at [510, 312] on link "Edit URL/product option" at bounding box center [553, 311] width 101 height 11
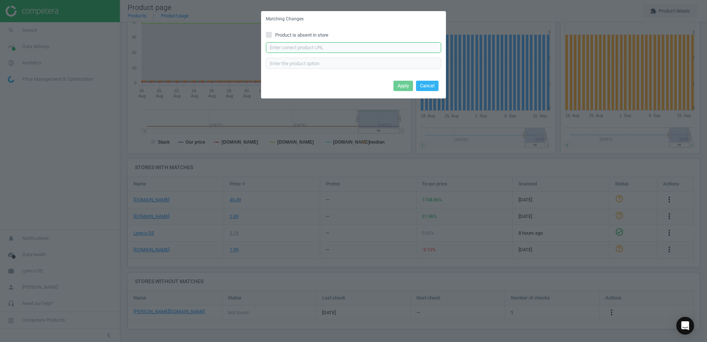
click at [297, 48] on input "text" at bounding box center [353, 47] width 175 height 11
paste input "[URL][DOMAIN_NAME][PERSON_NAME]"
type input "[URL][DOMAIN_NAME][PERSON_NAME]"
click at [403, 88] on button "Apply" at bounding box center [403, 86] width 20 height 10
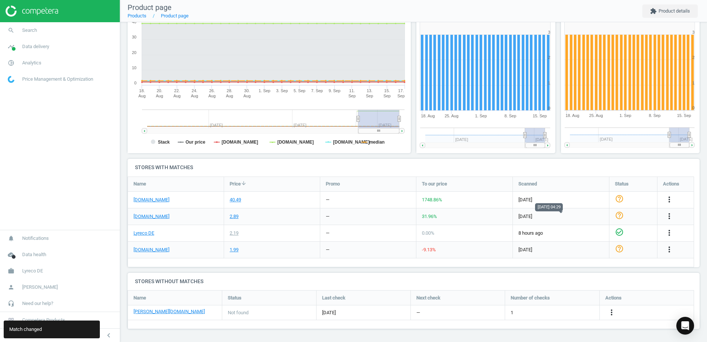
scroll to position [0, 0]
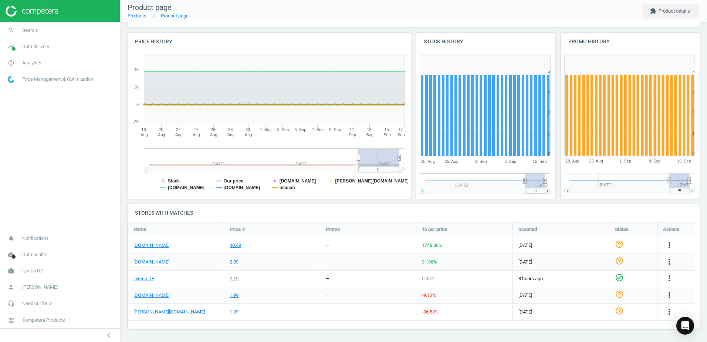
scroll to position [68, 0]
click at [665, 310] on icon "more_vert" at bounding box center [669, 310] width 9 height 9
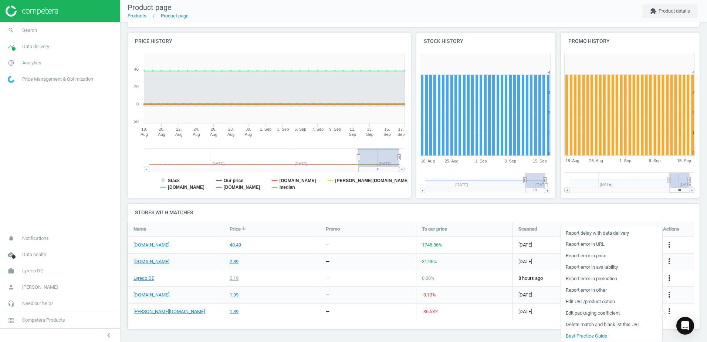
click at [575, 300] on link "Edit URL/product option" at bounding box center [611, 301] width 101 height 11
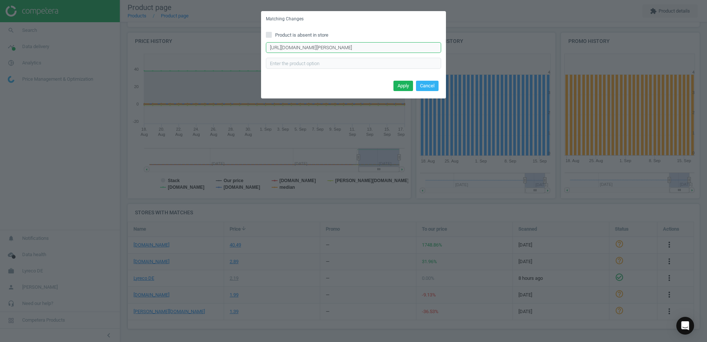
click at [438, 48] on input "https://www.otto-office.com/de/Durable-Schnellhefter-Duraplus-2579-A4+/27051/p" at bounding box center [353, 47] width 175 height 11
paste input "https://www.otto-office.com/de/Durable-Schnellhefter-Duraplus-2579-A4+/27051/p"
type input "https://www.otto-office.com/de/Durable-Schnellhefter-Duraplus-2579-A4+/27051/p"
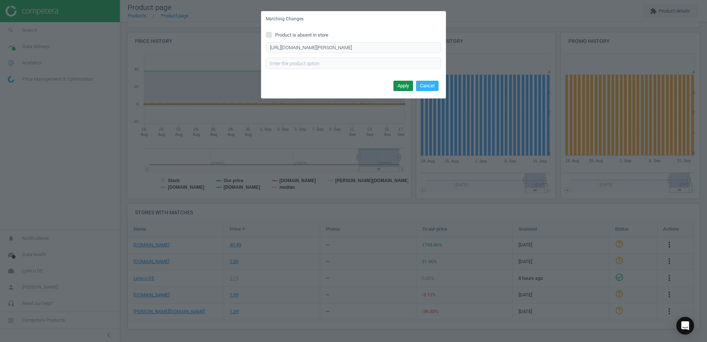
click at [396, 86] on button "Apply" at bounding box center [403, 86] width 20 height 10
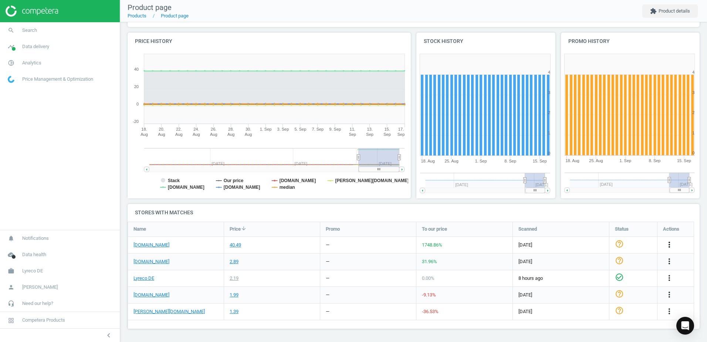
click at [668, 243] on icon "more_vert" at bounding box center [669, 244] width 9 height 9
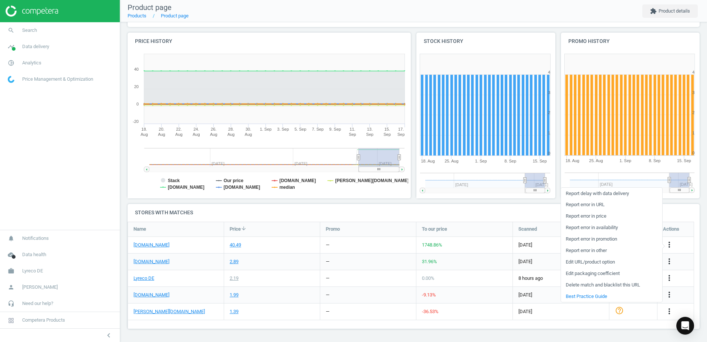
click at [574, 261] on link "Edit URL/product option" at bounding box center [611, 261] width 101 height 11
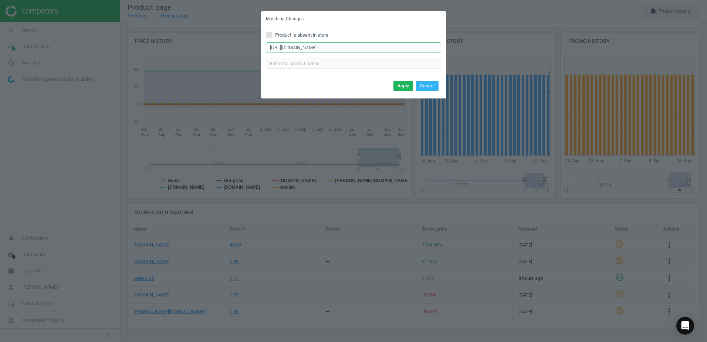
click at [429, 48] on input "https://www.office-discount.de/durable-duraplus-praesentationshefter-137075" at bounding box center [353, 47] width 175 height 11
paste input "https://www.office-discount.de/durable-duraplus-praesentationshefter-137075"
type input "https://www.office-discount.de/durable-duraplus-praesentationshefter-137075"
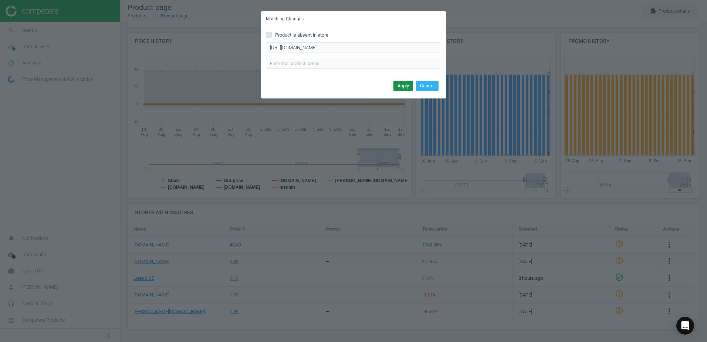
click at [400, 82] on button "Apply" at bounding box center [403, 86] width 20 height 10
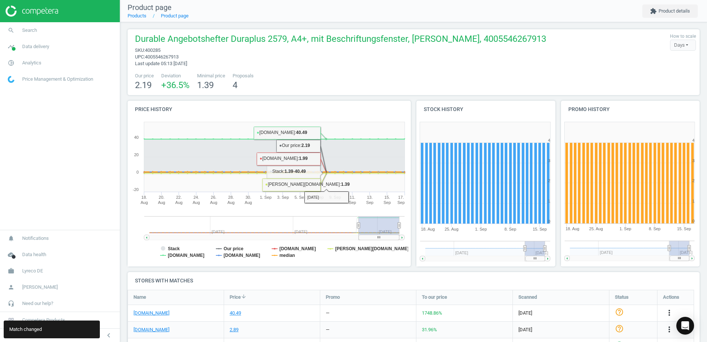
scroll to position [0, 0]
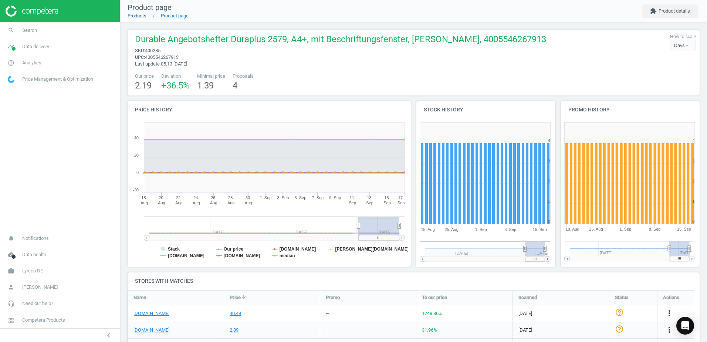
click at [137, 15] on link "Products" at bounding box center [137, 16] width 19 height 6
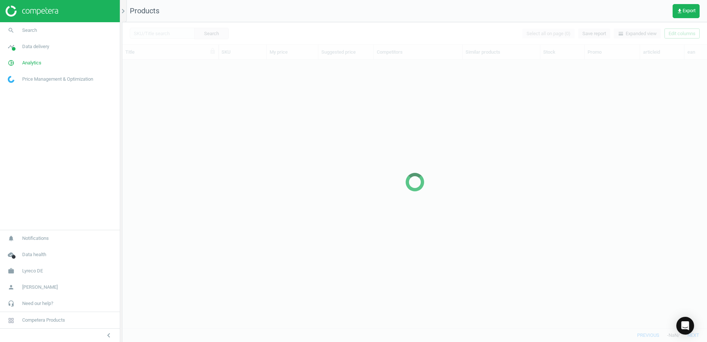
scroll to position [257, 579]
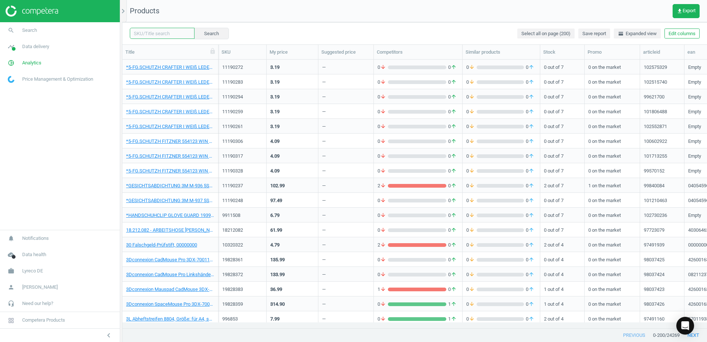
click at [170, 35] on input "text" at bounding box center [162, 33] width 65 height 11
paste input "228883"
type input "228883"
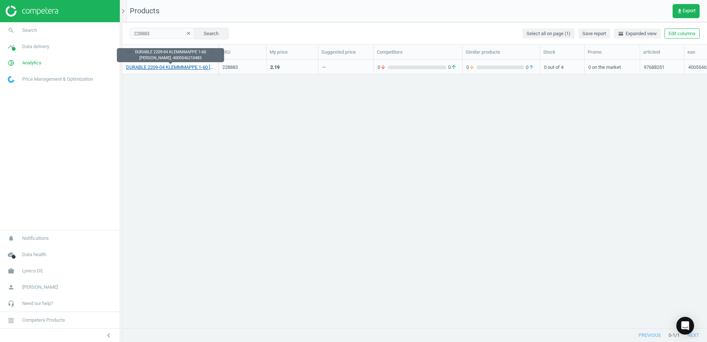
click at [188, 67] on link "DURABLE 2209-04 KLEMMMAPPE 1-60 [PERSON_NAME], 4005546210483" at bounding box center [170, 67] width 88 height 7
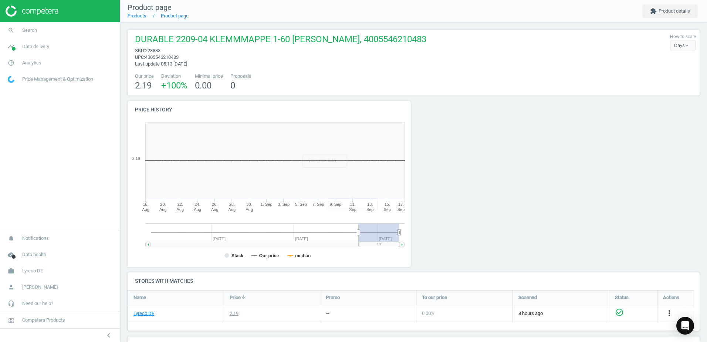
scroll to position [108, 0]
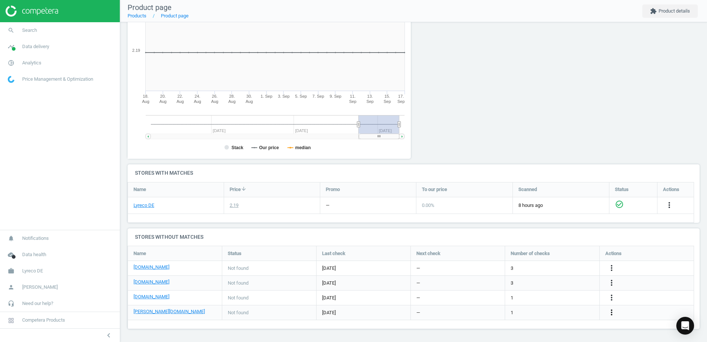
click at [611, 313] on icon "more_vert" at bounding box center [611, 312] width 9 height 9
click at [518, 312] on link "Edit URL/product option" at bounding box center [553, 311] width 101 height 11
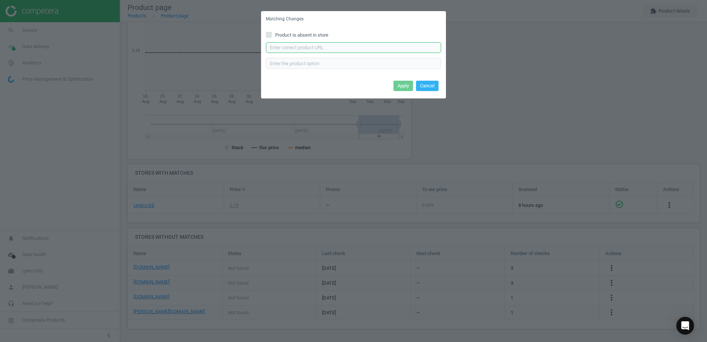
click at [305, 51] on input "text" at bounding box center [353, 47] width 175 height 11
paste input "[URL][DOMAIN_NAME][PERSON_NAME]"
type input "[URL][DOMAIN_NAME][PERSON_NAME]"
click at [398, 87] on button "Apply" at bounding box center [403, 86] width 20 height 10
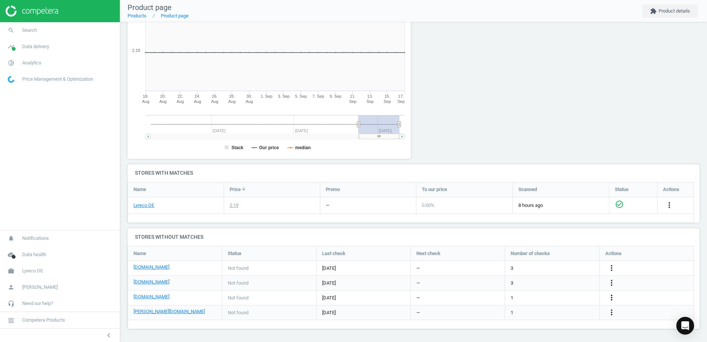
click at [613, 298] on icon "more_vert" at bounding box center [611, 297] width 9 height 9
click at [510, 295] on link "Edit URL/product option" at bounding box center [553, 297] width 101 height 11
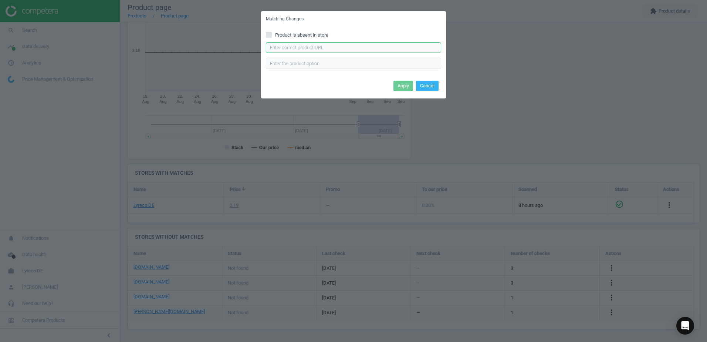
click at [307, 48] on input "text" at bounding box center [353, 47] width 175 height 11
click at [332, 48] on input "text" at bounding box center [353, 47] width 175 height 11
click at [359, 43] on input "text" at bounding box center [353, 47] width 175 height 11
paste input "https://www.office-discount.de/durable-duraclip-klemmhefter-111120"
type input "https://www.office-discount.de/durable-duraclip-klemmhefter-111120"
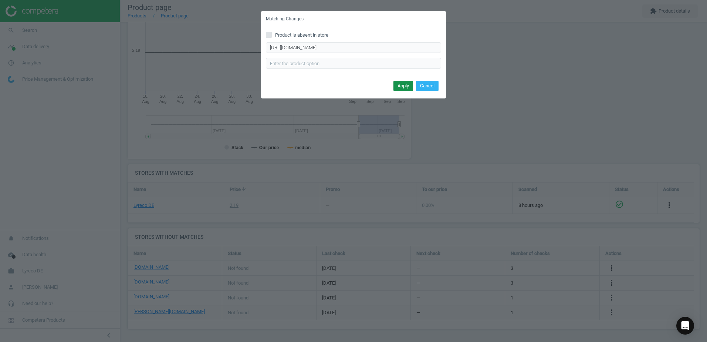
click at [401, 85] on button "Apply" at bounding box center [403, 86] width 20 height 10
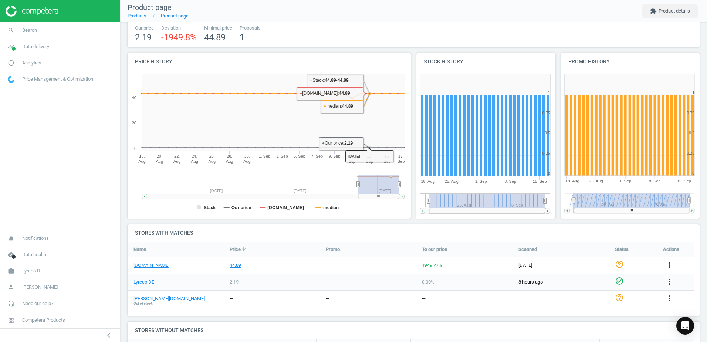
scroll to position [112, 0]
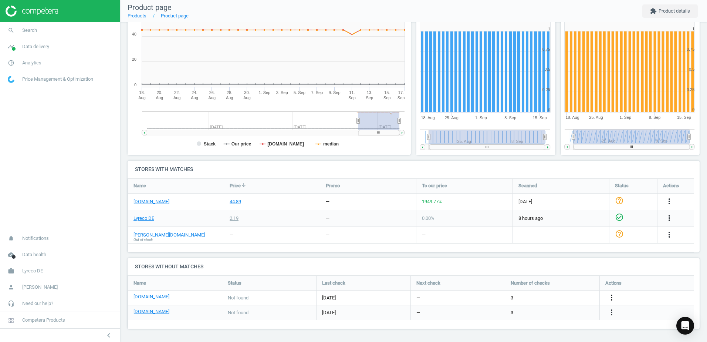
click at [608, 295] on icon "more_vert" at bounding box center [611, 297] width 9 height 9
click at [520, 295] on link "Edit URL/product option" at bounding box center [553, 297] width 101 height 11
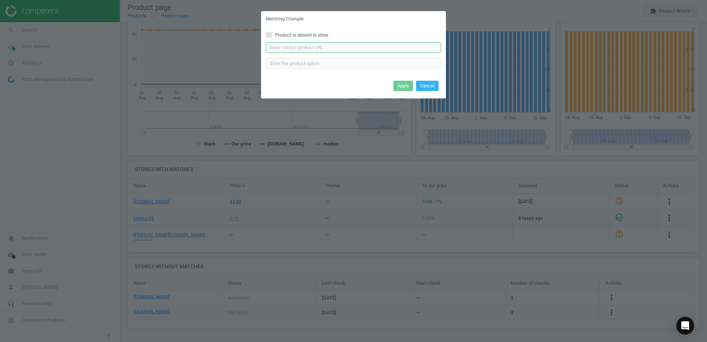
click at [296, 46] on input "text" at bounding box center [353, 47] width 175 height 11
paste input "[URL][DOMAIN_NAME]"
type input "[URL][DOMAIN_NAME]"
click at [401, 85] on button "Apply" at bounding box center [403, 86] width 20 height 10
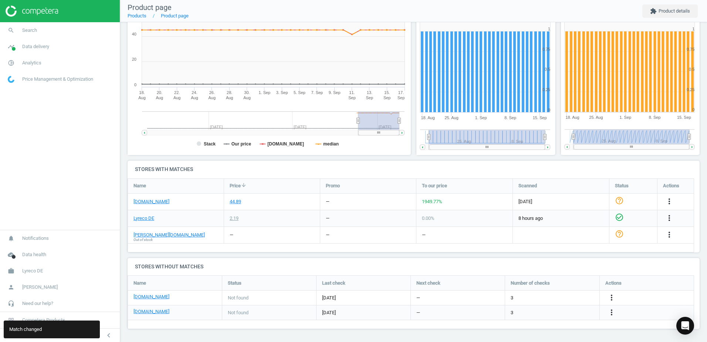
scroll to position [0, 0]
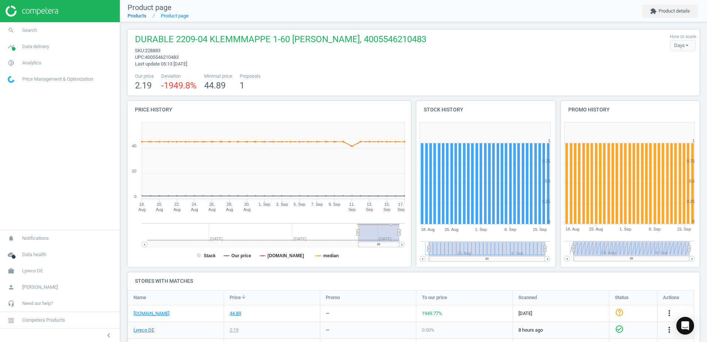
click at [139, 16] on link "Products" at bounding box center [137, 16] width 19 height 6
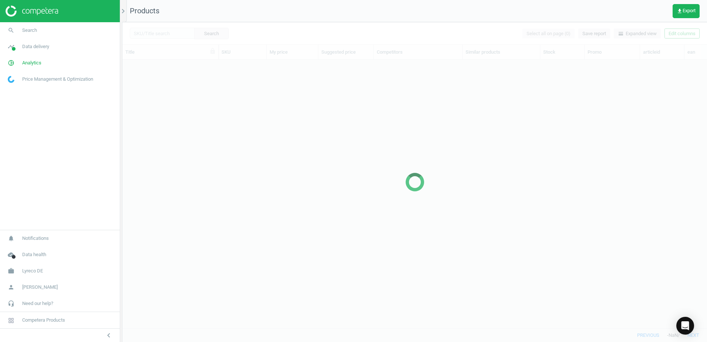
scroll to position [257, 579]
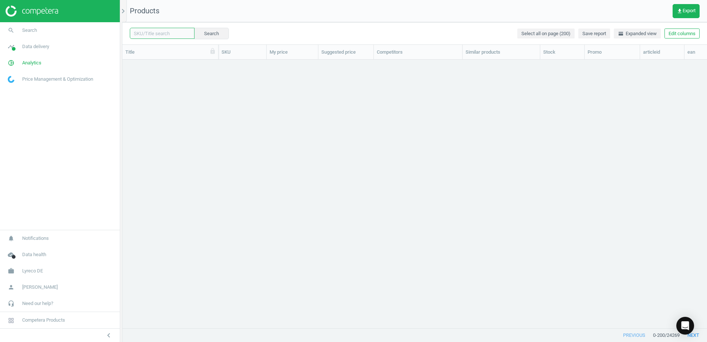
click at [163, 34] on input "text" at bounding box center [162, 33] width 65 height 11
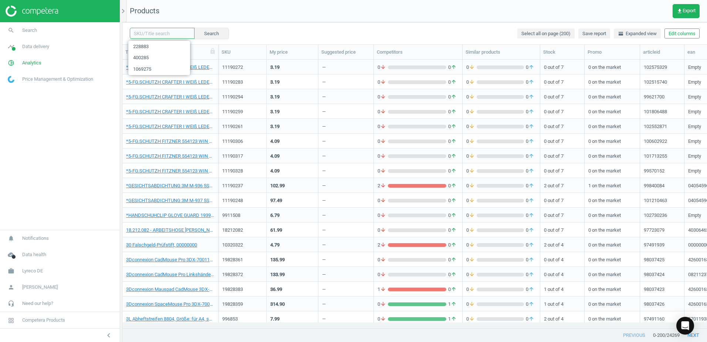
click at [173, 30] on input "text" at bounding box center [162, 33] width 65 height 11
paste input "135448"
type input "135448"
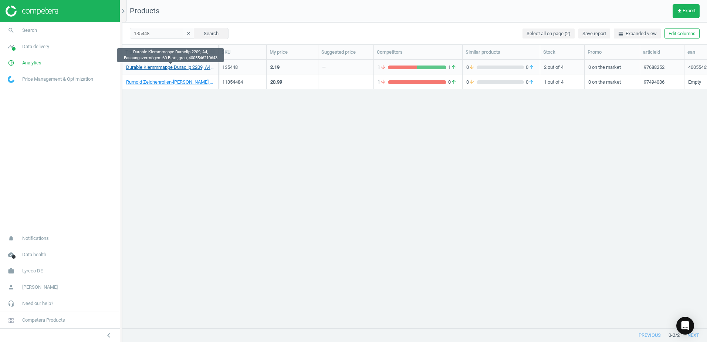
click at [180, 65] on link "Durable Klemmmappe Duraclip 2209, A4, Fassungsvermögen: 60 Blatt, grau, 4005546…" at bounding box center [170, 67] width 88 height 7
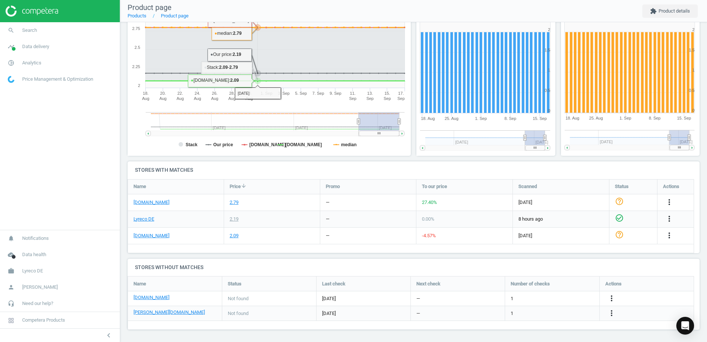
scroll to position [112, 0]
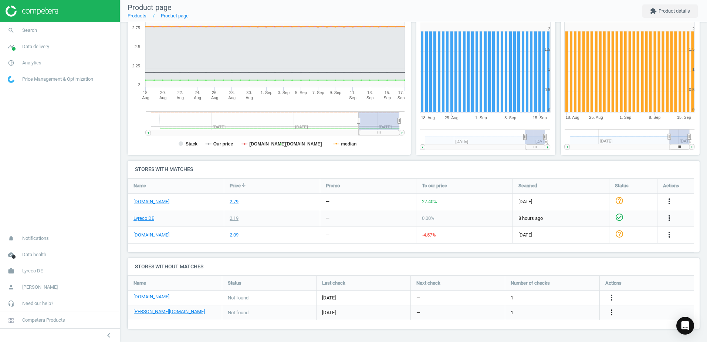
click at [609, 312] on icon "more_vert" at bounding box center [611, 312] width 9 height 9
click at [520, 310] on link "Edit URL/product option" at bounding box center [553, 311] width 101 height 11
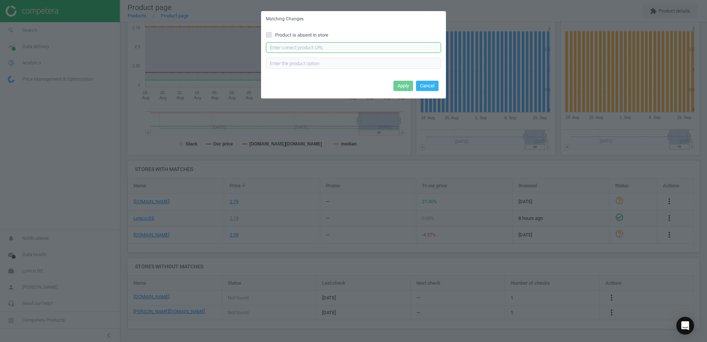
click at [306, 43] on input "text" at bounding box center [353, 47] width 175 height 11
paste input "[URL][DOMAIN_NAME]"
type input "[URL][DOMAIN_NAME]"
click at [404, 85] on button "Apply" at bounding box center [403, 86] width 20 height 10
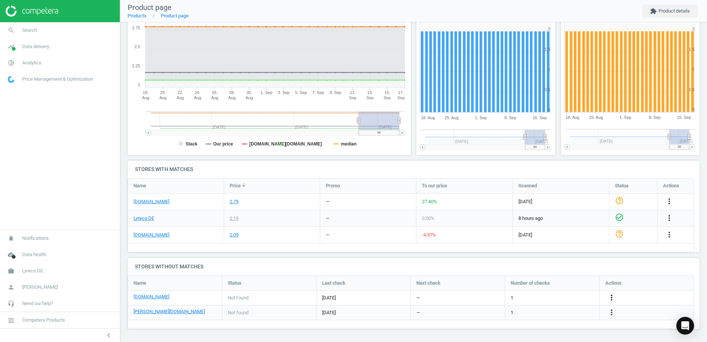
click at [611, 293] on icon "more_vert" at bounding box center [611, 297] width 9 height 9
click at [520, 295] on link "Edit URL/product option" at bounding box center [553, 297] width 101 height 11
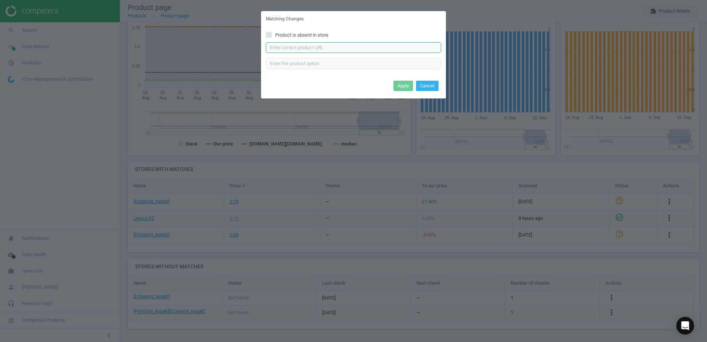
click at [312, 51] on input "text" at bounding box center [353, 47] width 175 height 11
paste input "https://www.office-discount.de/durable-duraclip-klemmhefter-334763"
type input "https://www.office-discount.de/durable-duraclip-klemmhefter-334763"
click at [405, 86] on button "Apply" at bounding box center [403, 86] width 20 height 10
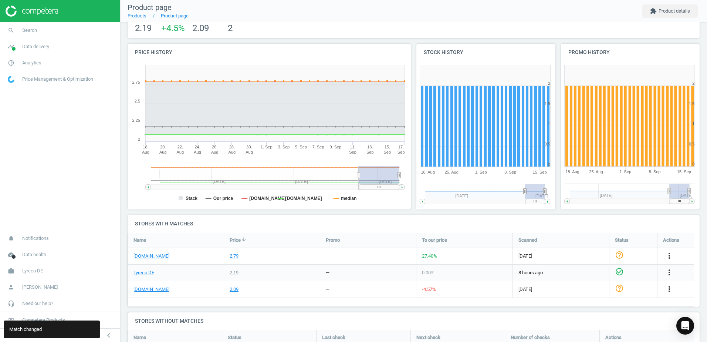
scroll to position [0, 0]
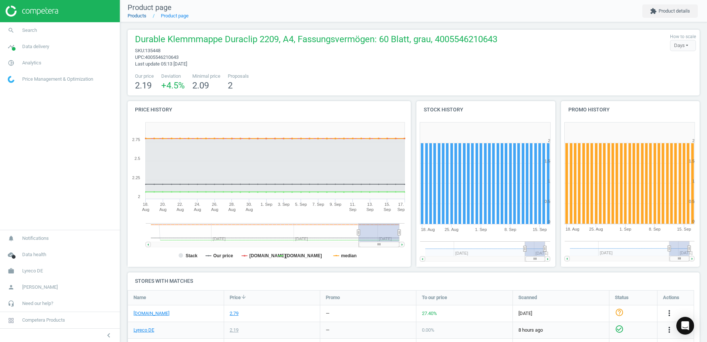
click at [140, 15] on link "Products" at bounding box center [137, 16] width 19 height 6
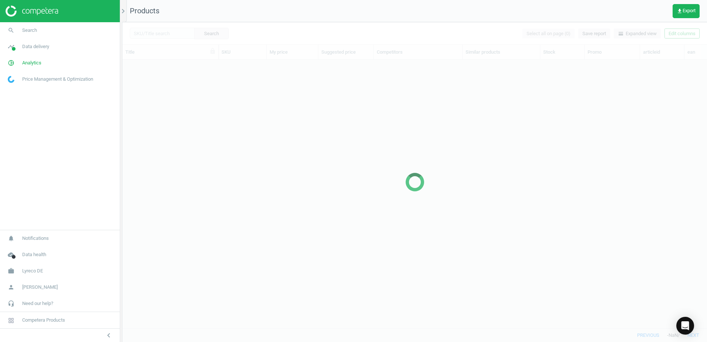
scroll to position [257, 579]
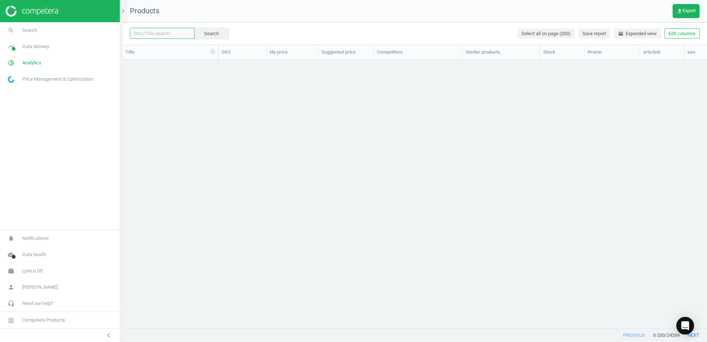
click at [176, 34] on input "text" at bounding box center [162, 33] width 65 height 11
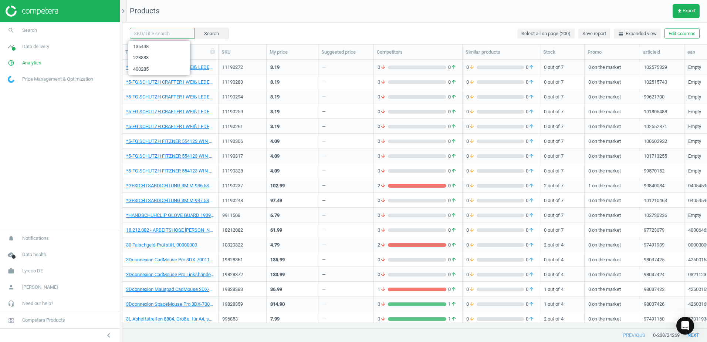
click at [176, 34] on input "text" at bounding box center [162, 33] width 65 height 11
paste input "1069082"
type input "1069082"
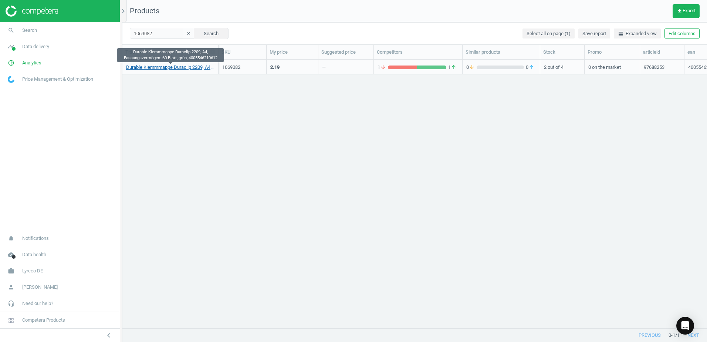
click at [192, 69] on link "Durable Klemmmappe Duraclip 2209, A4, Fassungsvermögen: 60 Blatt, grün, 4005546…" at bounding box center [170, 67] width 88 height 7
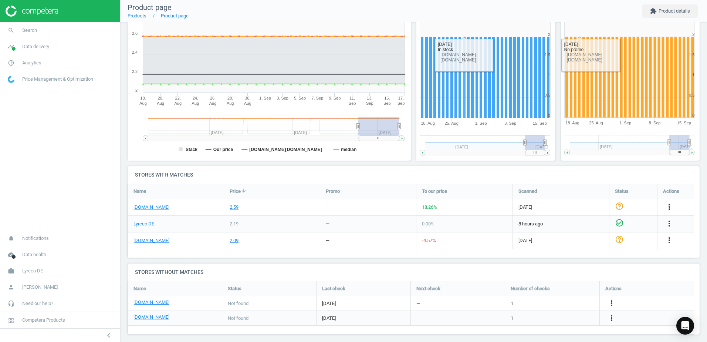
scroll to position [112, 0]
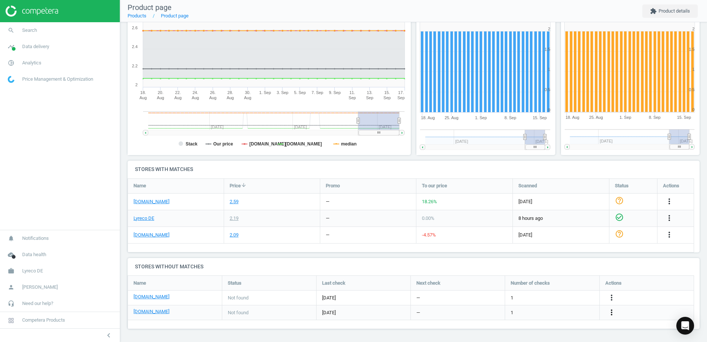
click at [613, 312] on icon "more_vert" at bounding box center [611, 312] width 9 height 9
click at [520, 311] on link "Edit URL/product option" at bounding box center [553, 311] width 101 height 11
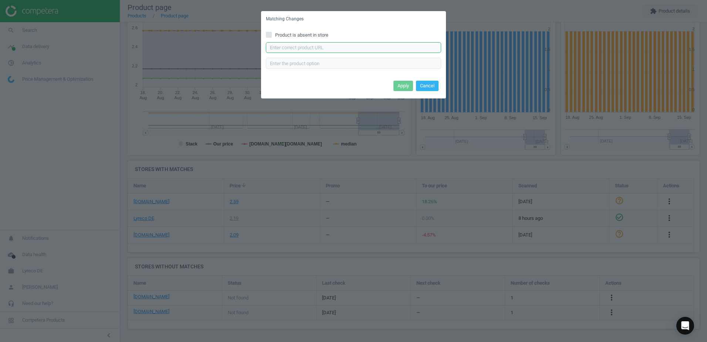
click at [328, 45] on input "text" at bounding box center [353, 47] width 175 height 11
paste input "[URL][DOMAIN_NAME][PERSON_NAME]"
type input "[URL][DOMAIN_NAME][PERSON_NAME]"
click at [407, 85] on button "Apply" at bounding box center [403, 86] width 20 height 10
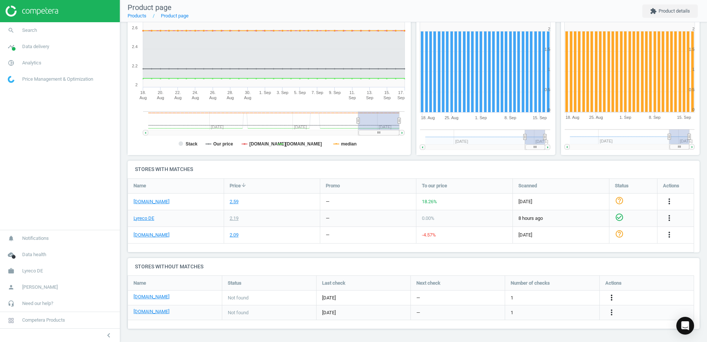
click at [610, 297] on icon "more_vert" at bounding box center [611, 297] width 9 height 9
click at [518, 294] on link "Edit URL/product option" at bounding box center [553, 297] width 101 height 11
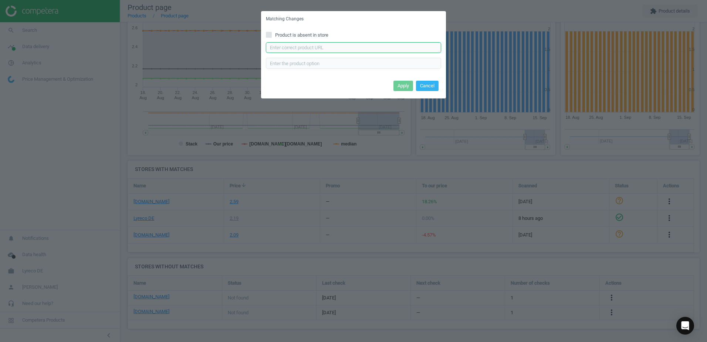
click at [340, 46] on input "text" at bounding box center [353, 47] width 175 height 11
paste input "https://www.office-discount.de/durable-duraclip-klemmhefter-687814"
type input "https://www.office-discount.de/durable-duraclip-klemmhefter-687814"
click at [402, 85] on button "Apply" at bounding box center [403, 86] width 20 height 10
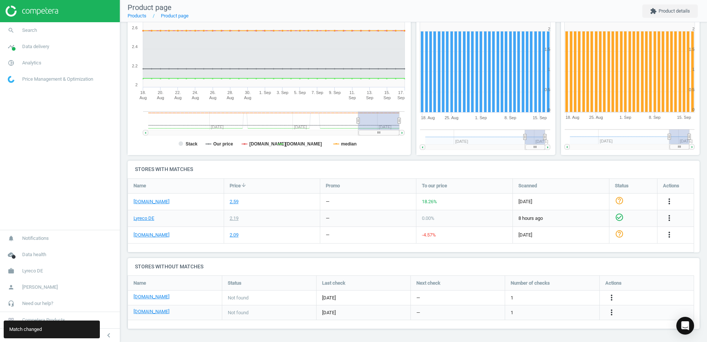
scroll to position [0, 0]
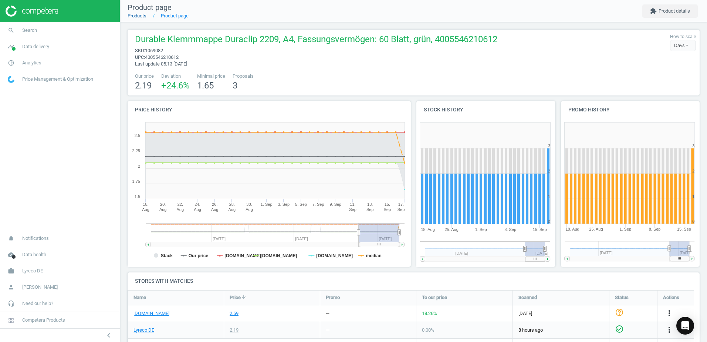
click at [143, 14] on link "Products" at bounding box center [137, 16] width 19 height 6
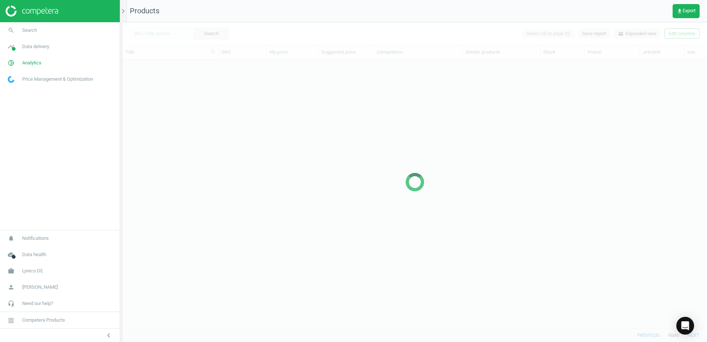
scroll to position [257, 579]
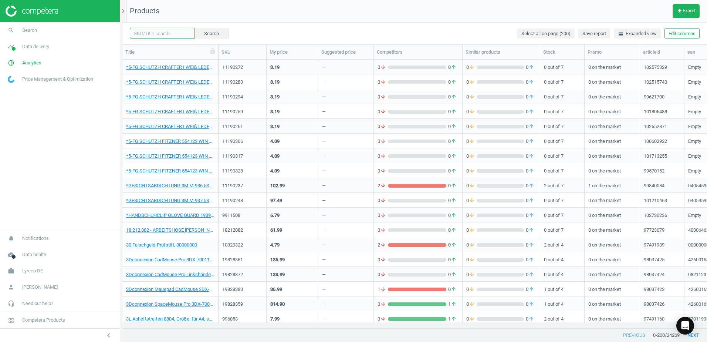
click at [171, 38] on input "text" at bounding box center [162, 33] width 65 height 11
paste input "715283"
type input "715283"
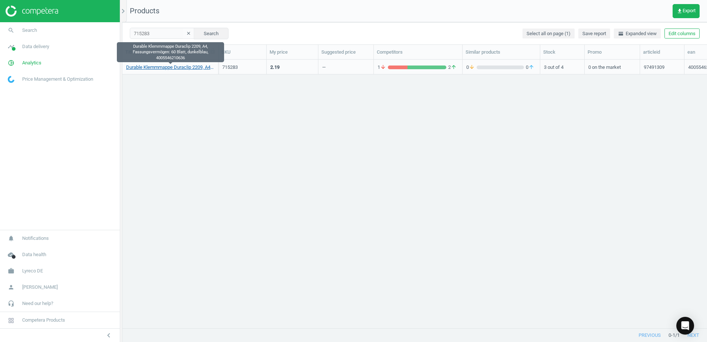
click at [194, 66] on link "Durable Klemmmappe Duraclip 2209, A4, Fassungsvermögen: 60 Blatt, dunkelblau, 4…" at bounding box center [170, 67] width 88 height 7
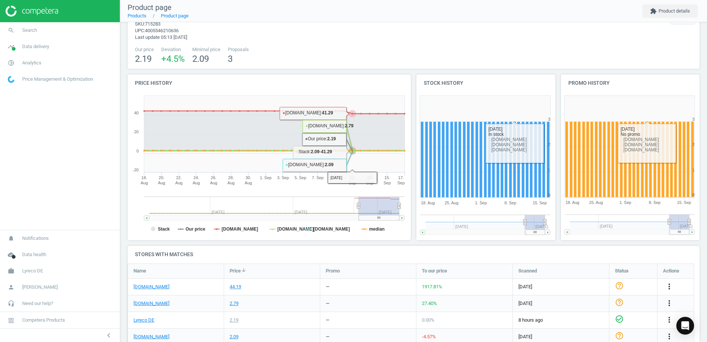
scroll to position [113, 0]
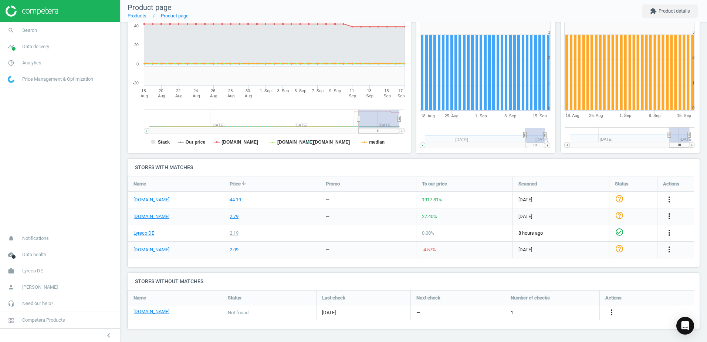
click at [609, 309] on icon "more_vert" at bounding box center [611, 312] width 9 height 9
click at [520, 310] on link "Edit URL/product option" at bounding box center [553, 311] width 101 height 11
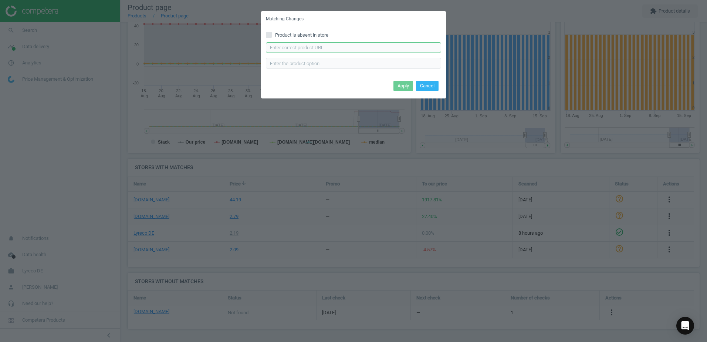
click at [359, 45] on input "text" at bounding box center [353, 47] width 175 height 11
paste input "[URL][DOMAIN_NAME]"
type input "[URL][DOMAIN_NAME]"
click at [405, 88] on button "Apply" at bounding box center [403, 86] width 20 height 10
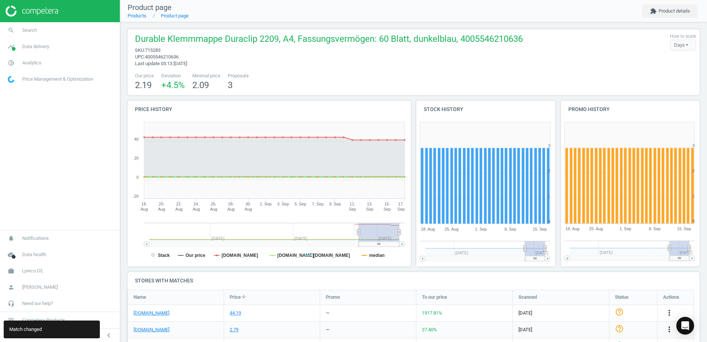
scroll to position [0, 0]
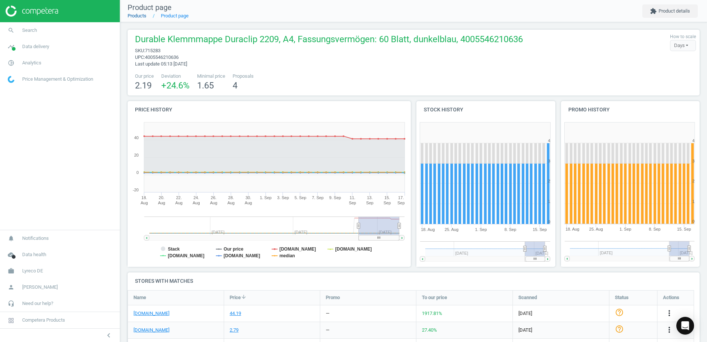
click at [142, 16] on link "Products" at bounding box center [137, 16] width 19 height 6
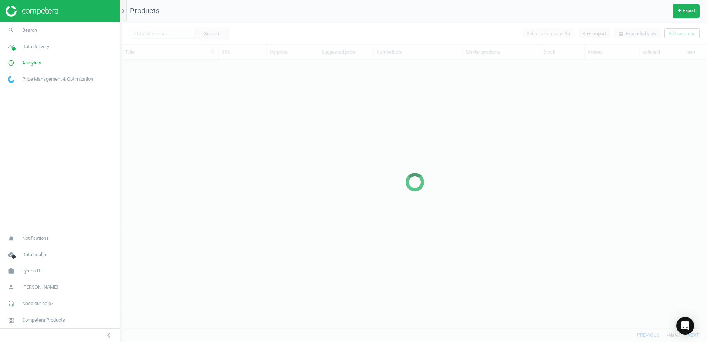
scroll to position [257, 579]
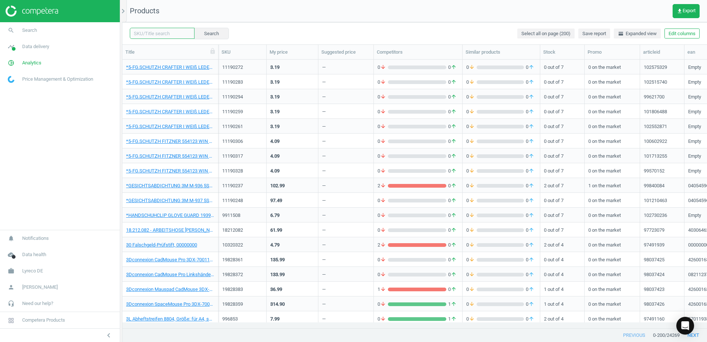
click at [174, 35] on input "text" at bounding box center [162, 33] width 65 height 11
paste input "135426"
type input "135426"
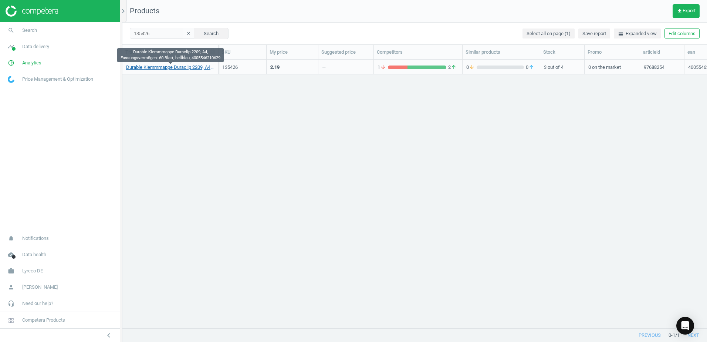
click at [191, 66] on link "Durable Klemmmappe Duraclip 2209, A4, Fassungsvermögen: 60 Blatt, hellblau, 400…" at bounding box center [170, 67] width 88 height 7
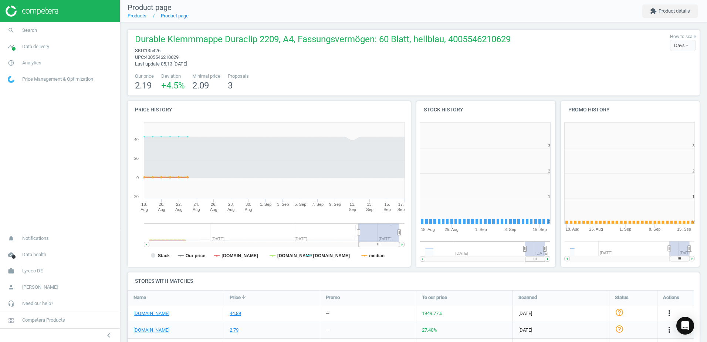
scroll to position [159, 149]
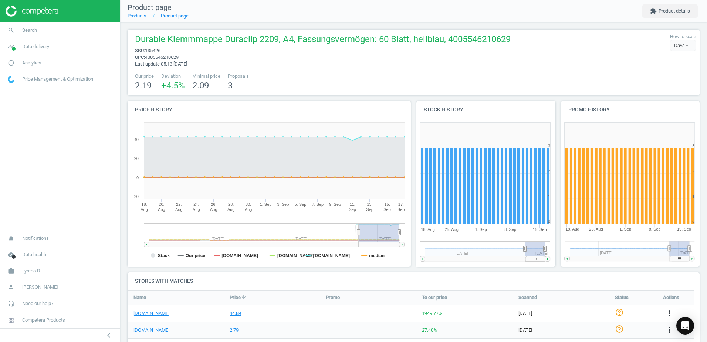
click at [374, 69] on div "Durable Klemmmappe Duraclip 2209, A4, Fassungsvermögen: 60 Blatt, hellblau, 400…" at bounding box center [414, 63] width 572 height 66
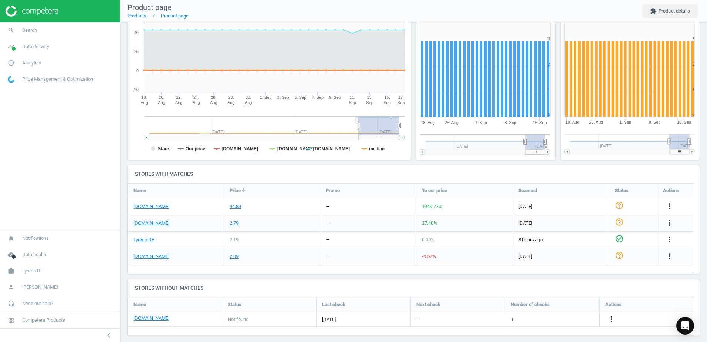
scroll to position [113, 0]
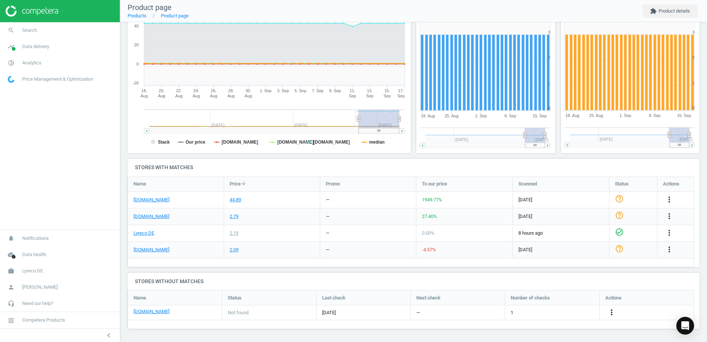
click at [614, 316] on icon "more_vert" at bounding box center [611, 312] width 9 height 9
click at [517, 313] on link "Edit URL/product option" at bounding box center [553, 311] width 101 height 11
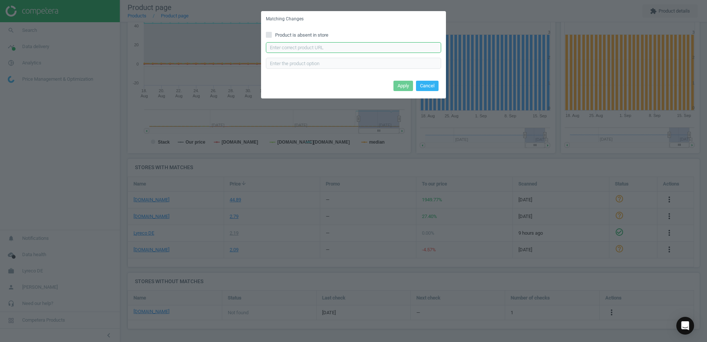
click at [337, 44] on input "text" at bounding box center [353, 47] width 175 height 11
paste input "https://www.otto-office.com/de/Durable-Klemmhefter-Duraclip-60/21097/p"
type input "https://www.otto-office.com/de/Durable-Klemmhefter-Duraclip-60/21097/p"
click at [403, 86] on button "Apply" at bounding box center [403, 86] width 20 height 10
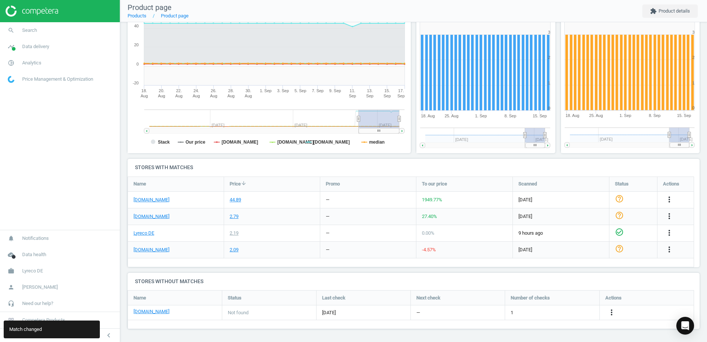
scroll to position [0, 0]
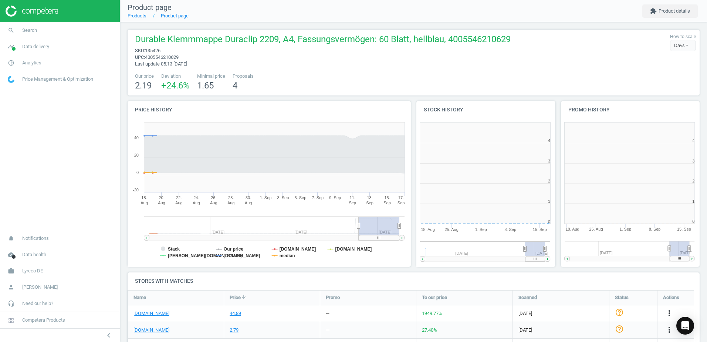
scroll to position [159, 149]
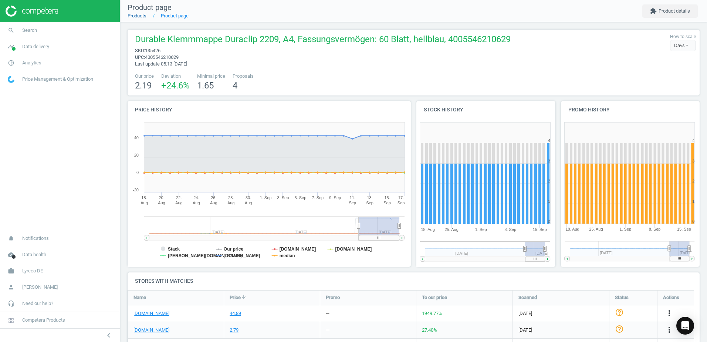
click at [142, 17] on link "Products" at bounding box center [137, 16] width 19 height 6
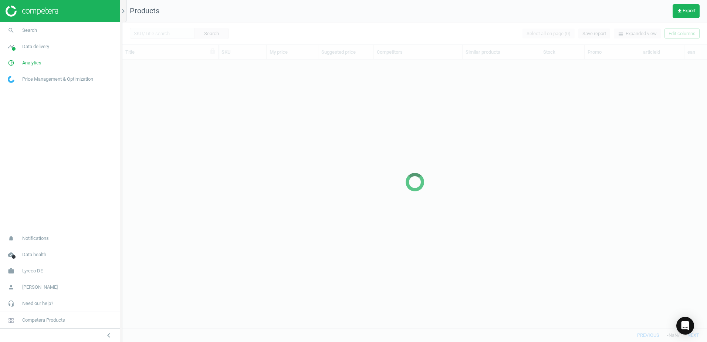
scroll to position [257, 579]
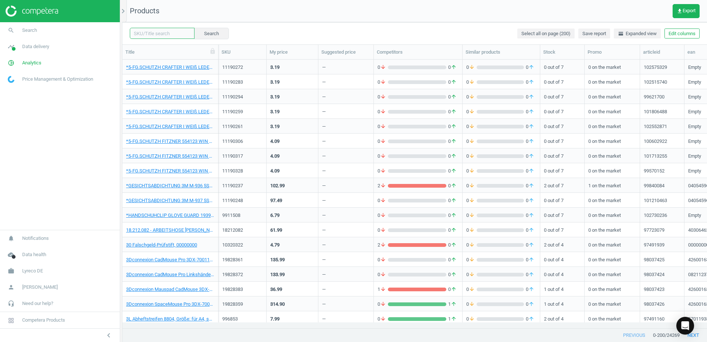
click at [157, 30] on input "text" at bounding box center [162, 33] width 65 height 11
click at [179, 34] on input "text" at bounding box center [162, 33] width 65 height 11
click at [140, 33] on input "text" at bounding box center [162, 33] width 65 height 11
paste input "135437"
type input "135437"
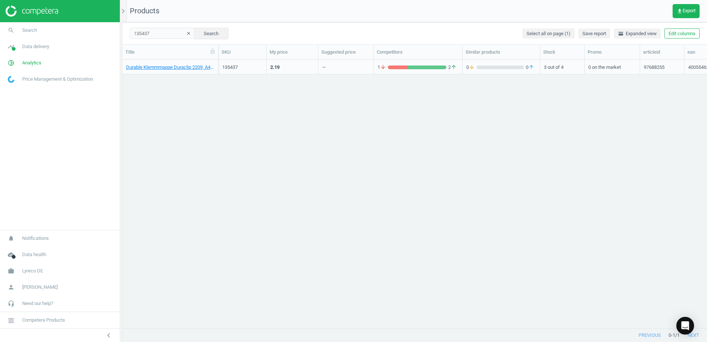
click at [188, 64] on div "Durable Klemmmappe Duraclip 2209, A4, Fassungsvermögen: 60 [PERSON_NAME], rot, …" at bounding box center [170, 66] width 88 height 13
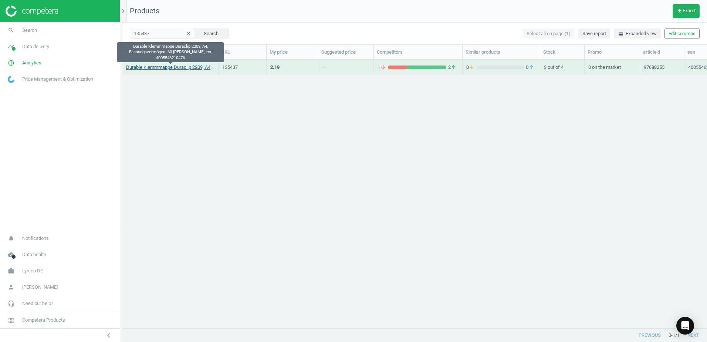
click at [190, 66] on link "Durable Klemmmappe Duraclip 2209, A4, Fassungsvermögen: 60 [PERSON_NAME], rot, …" at bounding box center [170, 67] width 88 height 7
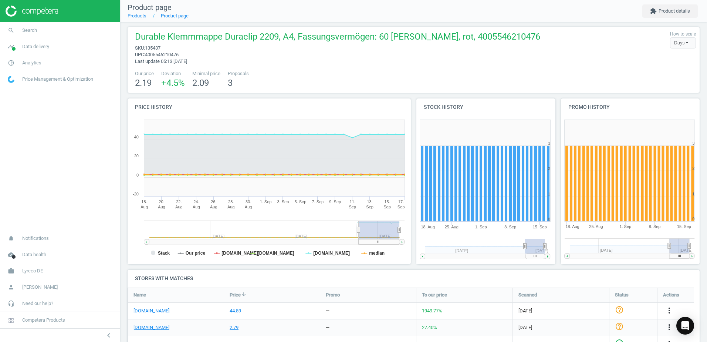
scroll to position [113, 0]
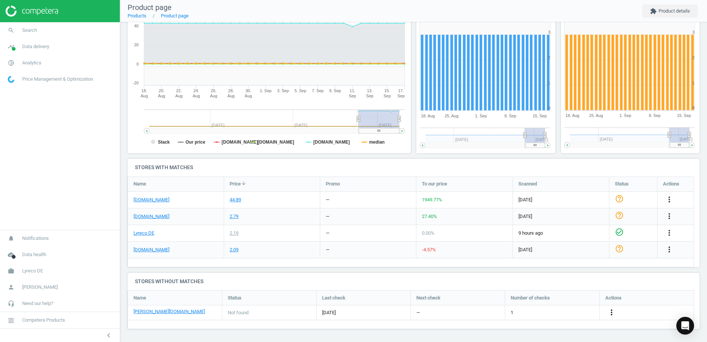
click at [609, 309] on icon "more_vert" at bounding box center [611, 312] width 9 height 9
click at [516, 310] on link "Edit URL/product option" at bounding box center [553, 311] width 101 height 11
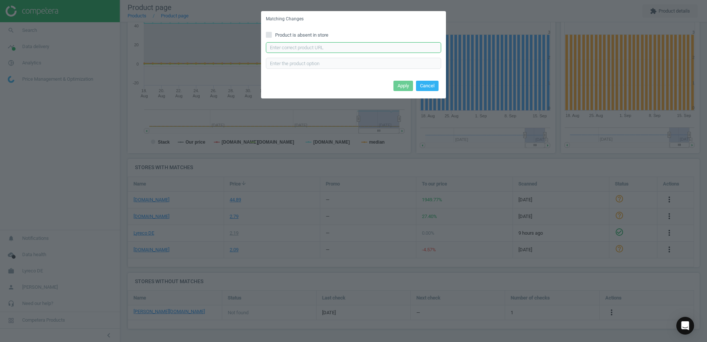
click at [327, 48] on input "text" at bounding box center [353, 47] width 175 height 11
paste input "[URL][DOMAIN_NAME][PERSON_NAME]"
type input "[URL][DOMAIN_NAME][PERSON_NAME]"
click at [406, 85] on button "Apply" at bounding box center [403, 86] width 20 height 10
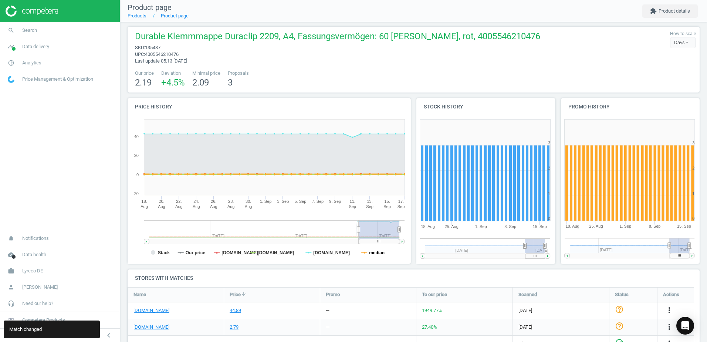
scroll to position [0, 0]
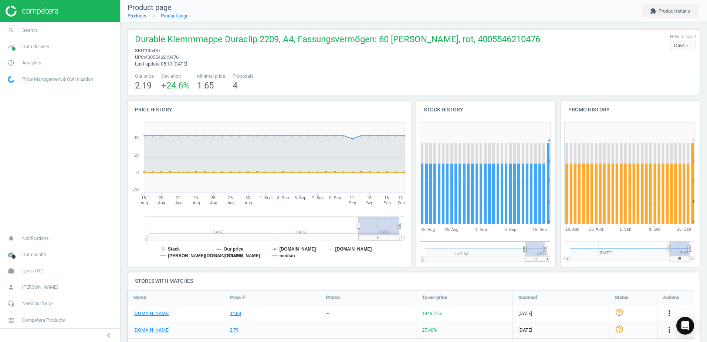
click at [137, 15] on link "Products" at bounding box center [137, 16] width 19 height 6
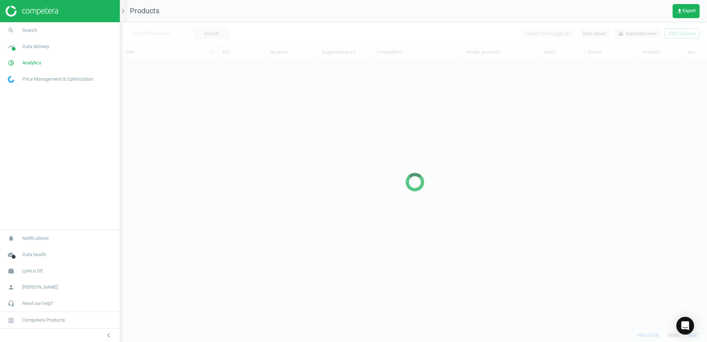
scroll to position [257, 579]
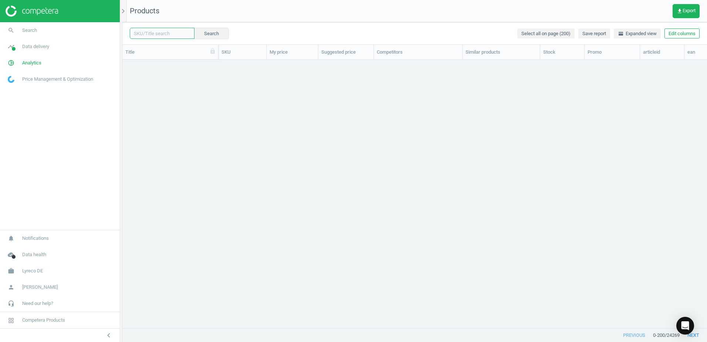
click at [169, 33] on input "text" at bounding box center [162, 33] width 65 height 11
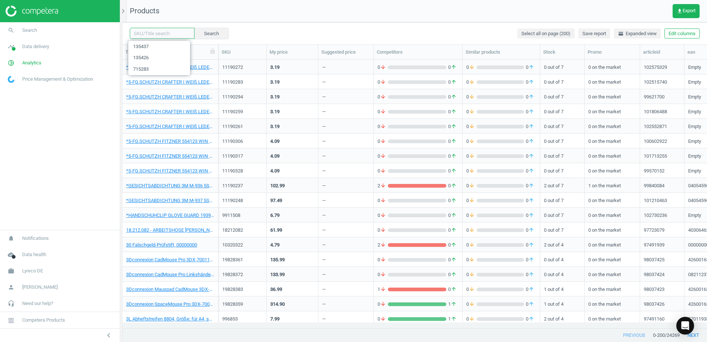
paste input "135379"
type input "135379"
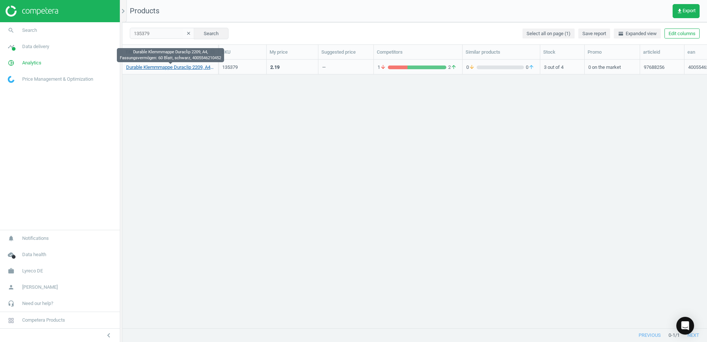
click at [154, 69] on link "Durable Klemmmappe Duraclip 2209, A4, Fassungsvermögen: 60 Blatt, schwarz, 4005…" at bounding box center [170, 67] width 88 height 7
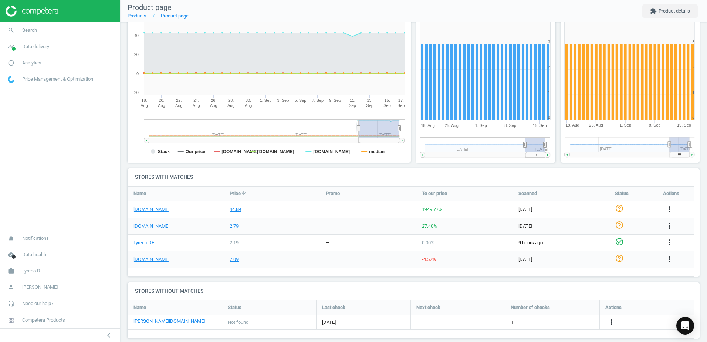
scroll to position [113, 0]
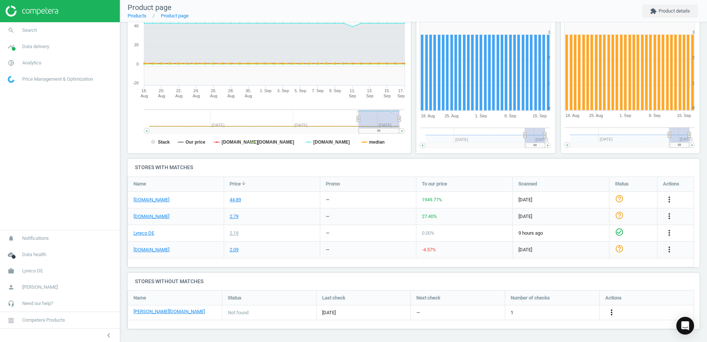
click at [609, 315] on icon "more_vert" at bounding box center [611, 312] width 9 height 9
click at [520, 311] on link "Edit URL/product option" at bounding box center [553, 311] width 101 height 11
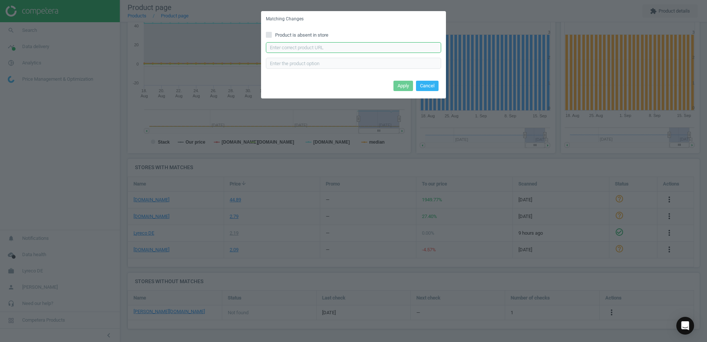
click at [311, 47] on input "text" at bounding box center [353, 47] width 175 height 11
paste input "https://www.otto-office.com/de/Durable-Klemmhefter-Duraclip-60/21097/p"
type input "https://www.otto-office.com/de/Durable-Klemmhefter-Duraclip-60/21097/p"
click at [405, 84] on button "Apply" at bounding box center [403, 86] width 20 height 10
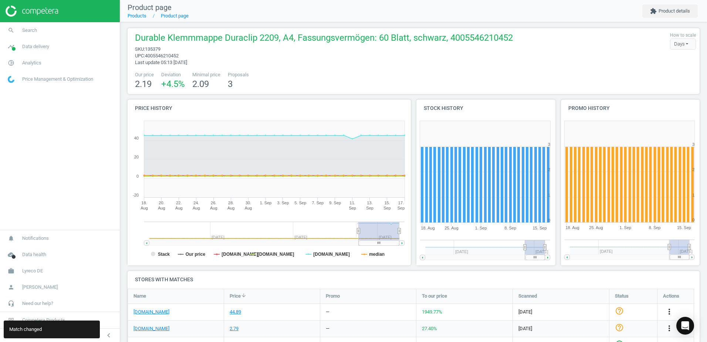
scroll to position [0, 0]
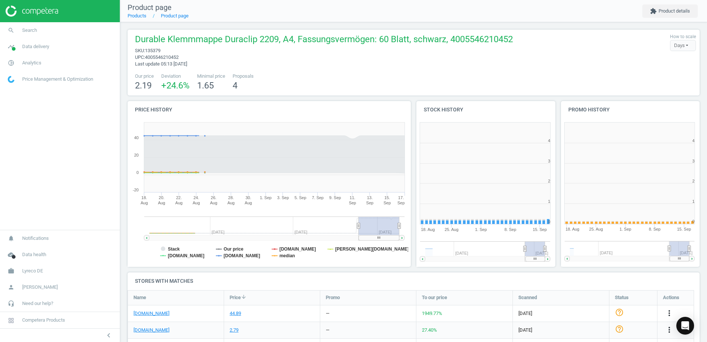
scroll to position [159, 149]
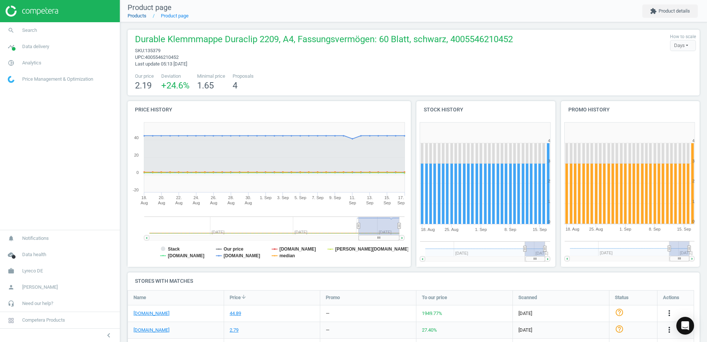
click at [142, 15] on link "Products" at bounding box center [137, 16] width 19 height 6
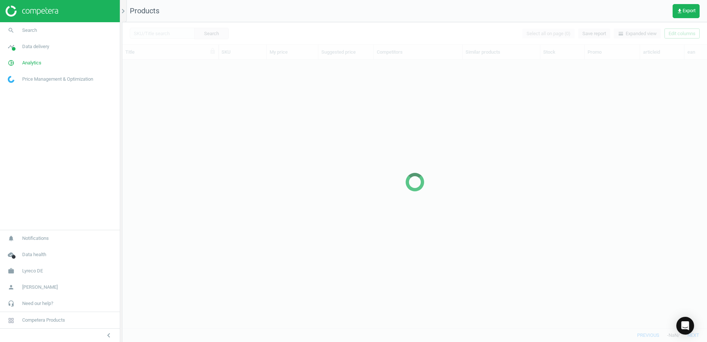
scroll to position [257, 579]
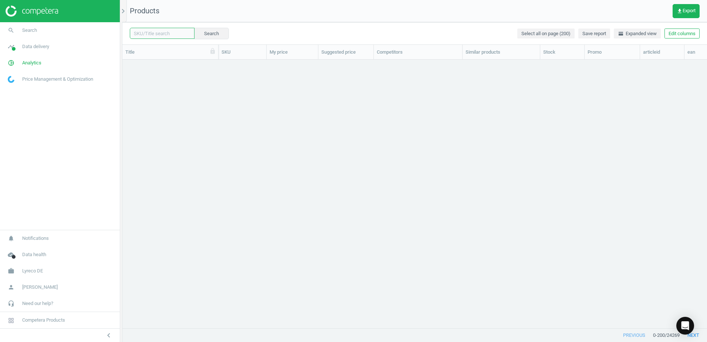
click at [167, 35] on input "text" at bounding box center [162, 33] width 65 height 11
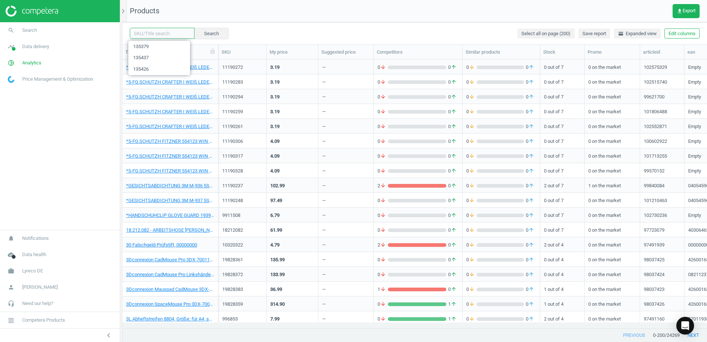
click at [173, 34] on input "text" at bounding box center [162, 33] width 65 height 11
paste input "139258"
type input "139258"
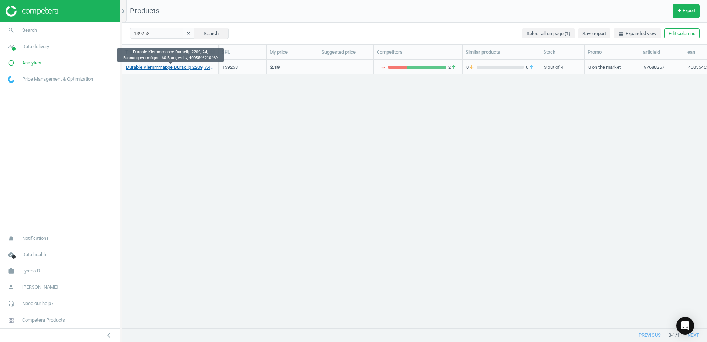
click at [187, 66] on link "Durable Klemmmappe Duraclip 2209, A4, Fassungsvermögen: 60 Blatt, weiß, 4005546…" at bounding box center [170, 67] width 88 height 7
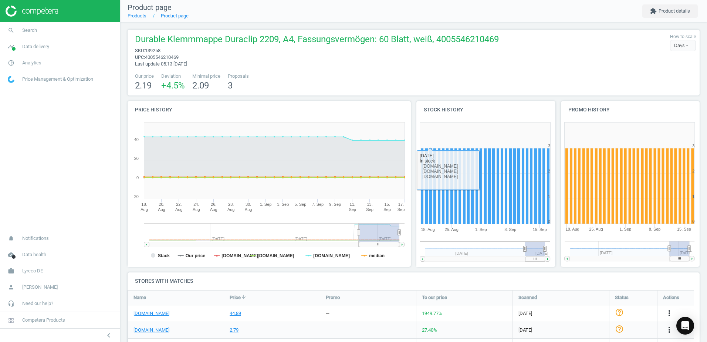
scroll to position [113, 0]
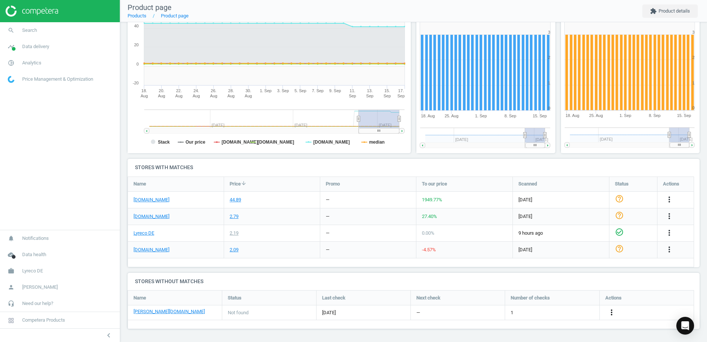
click at [613, 310] on icon "more_vert" at bounding box center [611, 312] width 9 height 9
click at [518, 309] on link "Edit URL/product option" at bounding box center [553, 311] width 101 height 11
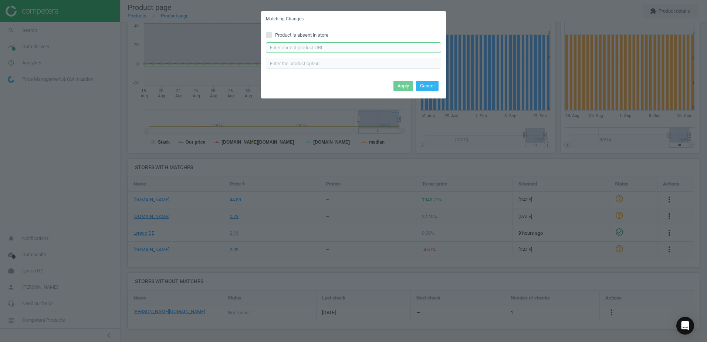
click at [373, 46] on input "text" at bounding box center [353, 47] width 175 height 11
paste input "[URL][DOMAIN_NAME][PERSON_NAME]"
type input "[URL][DOMAIN_NAME][PERSON_NAME]"
click at [405, 86] on button "Apply" at bounding box center [403, 86] width 20 height 10
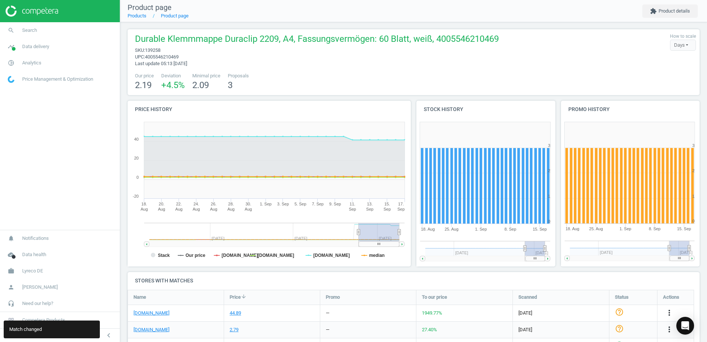
scroll to position [0, 0]
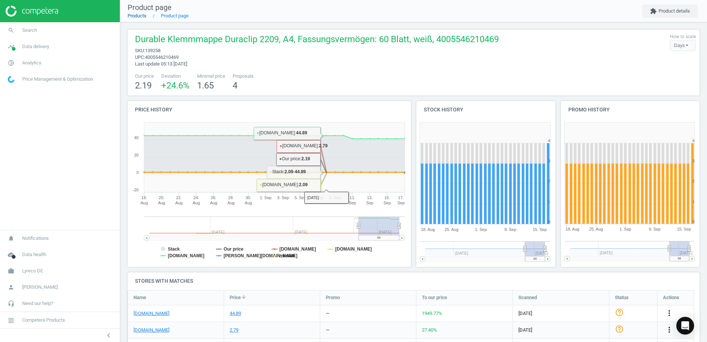
click at [134, 17] on link "Products" at bounding box center [137, 16] width 19 height 6
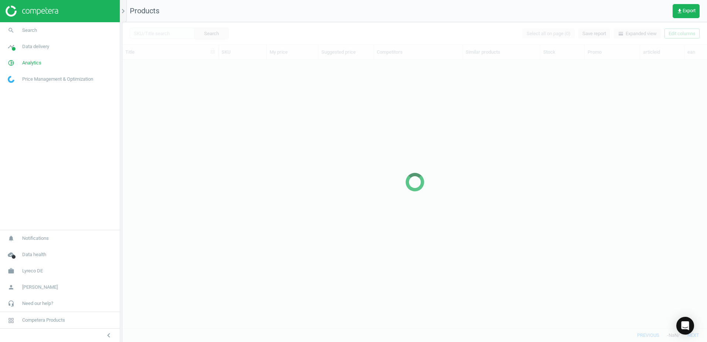
scroll to position [257, 579]
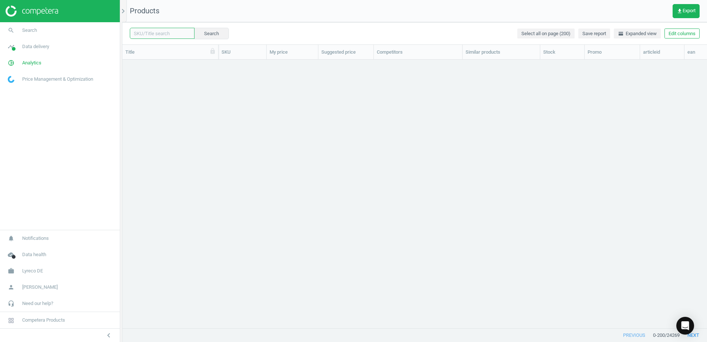
click at [170, 35] on input "text" at bounding box center [162, 33] width 65 height 11
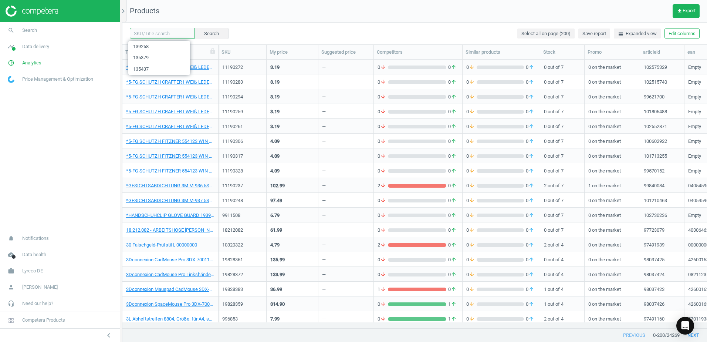
click at [170, 35] on input "text" at bounding box center [162, 33] width 65 height 11
click at [172, 38] on body "Group 2 Created with Sketch. ic/cloud_download/grey600 Created with Sketch. gra…" at bounding box center [353, 171] width 707 height 342
click at [179, 34] on input "text" at bounding box center [162, 33] width 65 height 11
click at [173, 31] on input "text" at bounding box center [162, 33] width 65 height 11
paste input "139258"
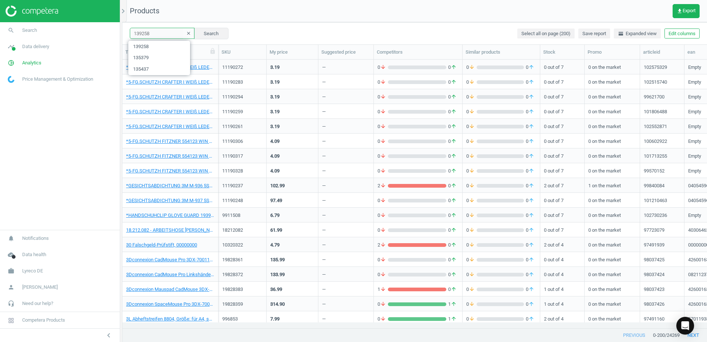
type input "139258"
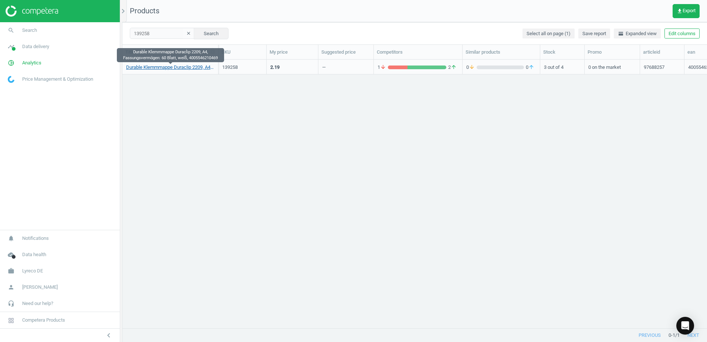
click at [184, 69] on link "Durable Klemmmappe Duraclip 2209, A4, Fassungsvermögen: 60 Blatt, weiß, 4005546…" at bounding box center [170, 67] width 88 height 7
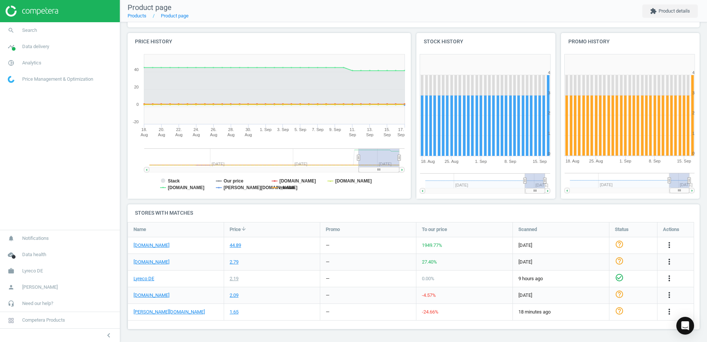
scroll to position [68, 0]
click at [669, 312] on icon "more_vert" at bounding box center [669, 310] width 9 height 9
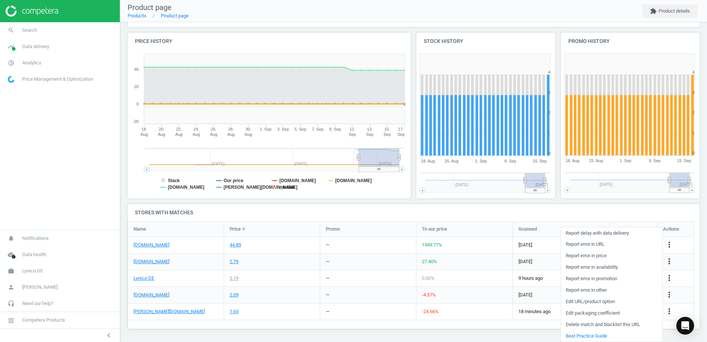
click at [585, 300] on link "Edit URL/product option" at bounding box center [611, 301] width 101 height 11
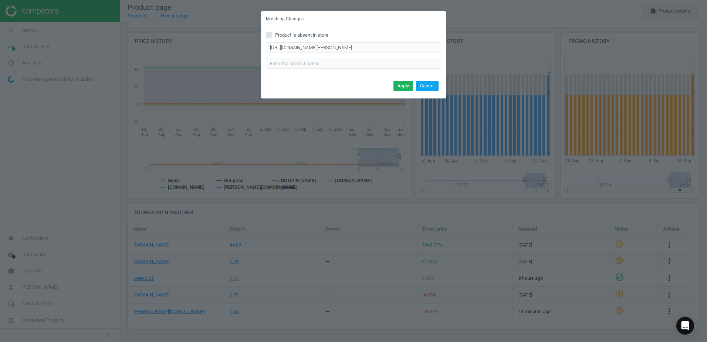
click at [421, 87] on button "Cancel" at bounding box center [427, 86] width 23 height 10
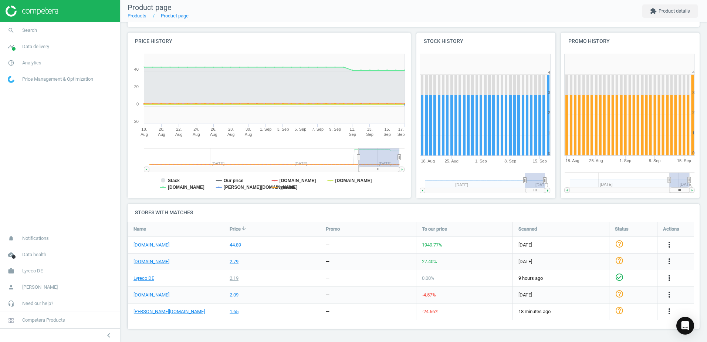
scroll to position [0, 0]
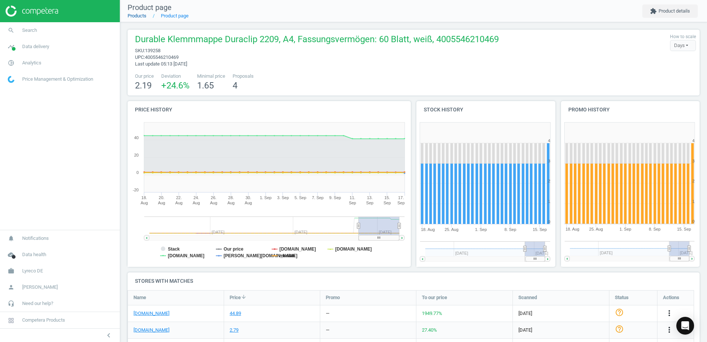
click at [144, 17] on link "Products" at bounding box center [137, 16] width 19 height 6
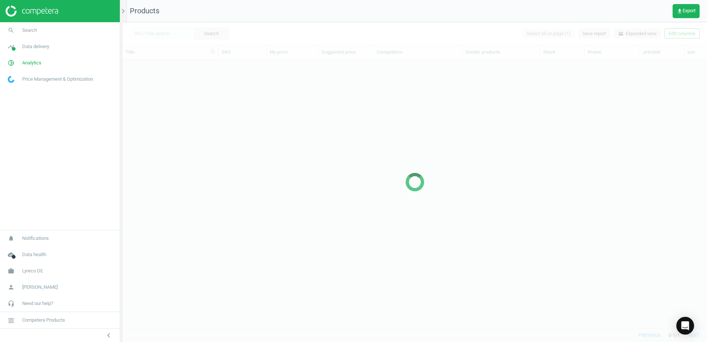
scroll to position [257, 579]
click at [175, 33] on div at bounding box center [414, 181] width 584 height 319
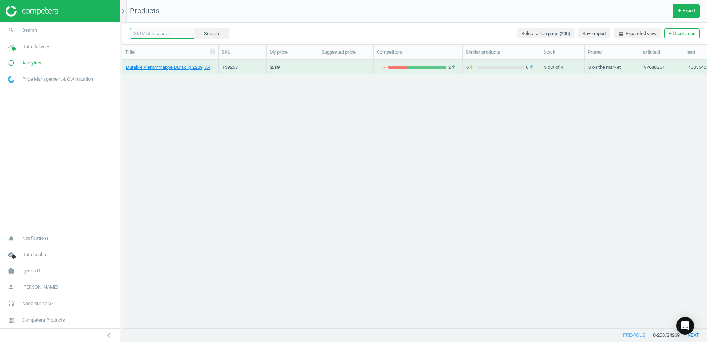
click at [177, 33] on input "text" at bounding box center [162, 33] width 65 height 11
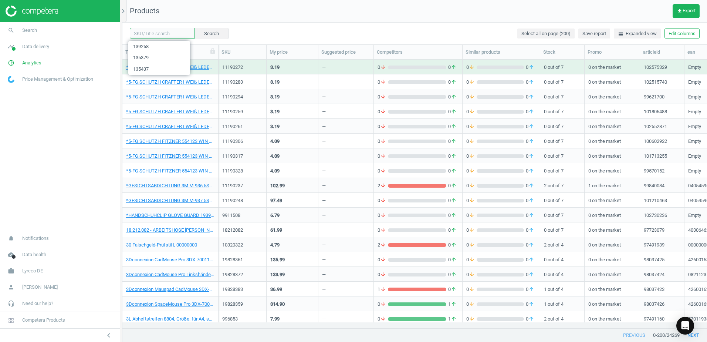
click at [177, 33] on input "text" at bounding box center [162, 33] width 65 height 11
paste input "175719"
type input "175719"
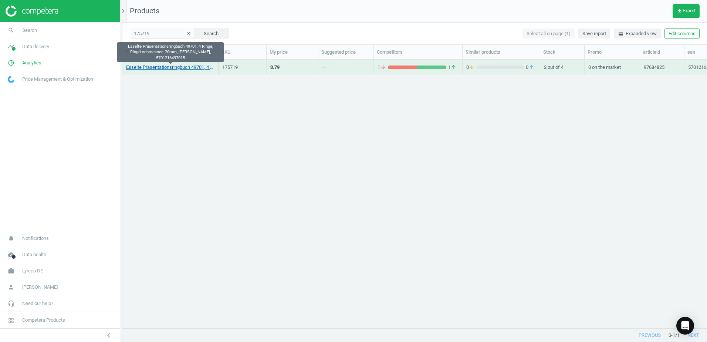
click at [191, 66] on link "Esselte Präsentationsringbuch 49701, 4 Ringe, Ringdurchmesser: 20mm, weiß, 5701…" at bounding box center [170, 67] width 88 height 7
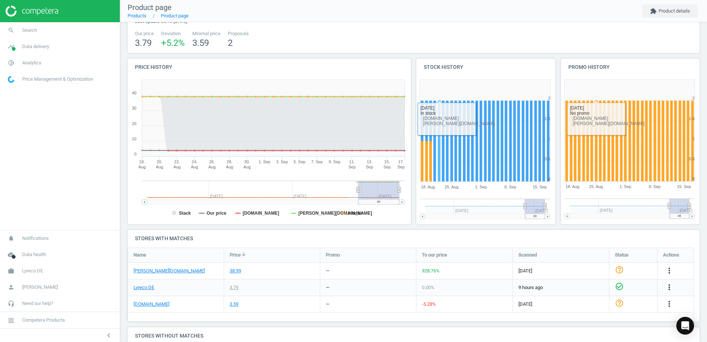
scroll to position [112, 0]
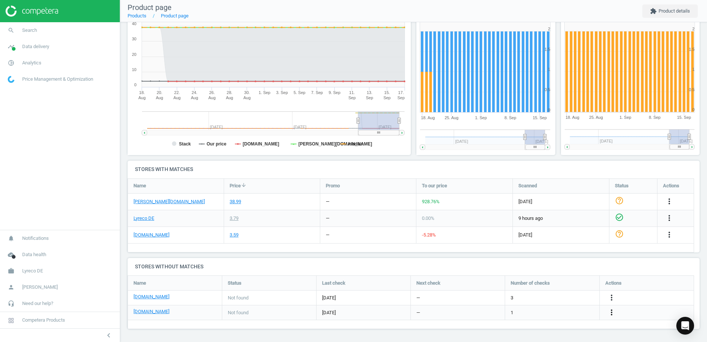
click at [608, 315] on icon "more_vert" at bounding box center [611, 312] width 9 height 9
click at [523, 310] on link "Edit URL/product option" at bounding box center [553, 311] width 101 height 11
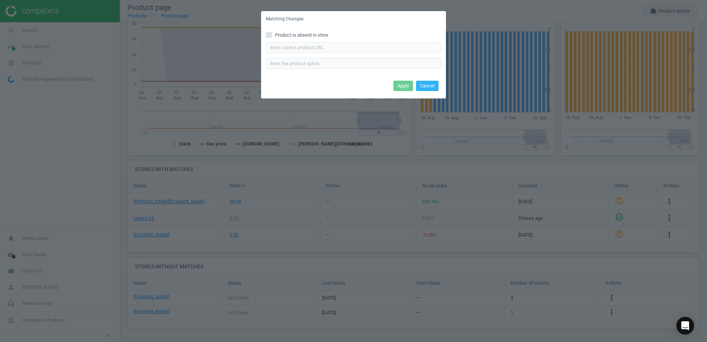
click at [293, 54] on div "Enter correct product url" at bounding box center [353, 55] width 175 height 27
click at [297, 47] on input "text" at bounding box center [353, 47] width 175 height 11
paste input "https://www.office-discount.de/esselte-praesentationsringbuecher-4-ringe-595264"
type input "https://www.office-discount.de/esselte-praesentationsringbuecher-4-ringe-595264"
click at [402, 84] on button "Apply" at bounding box center [403, 86] width 20 height 10
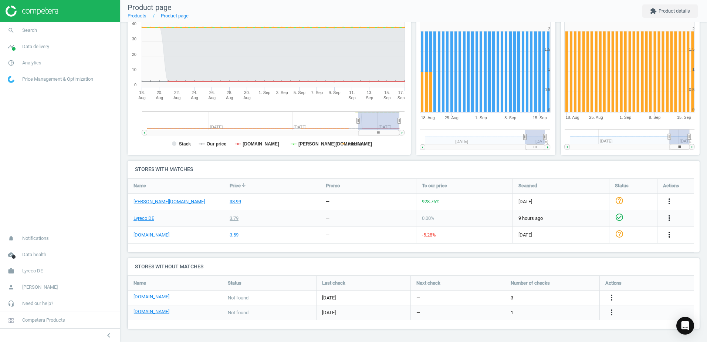
click at [666, 237] on icon "more_vert" at bounding box center [669, 234] width 9 height 9
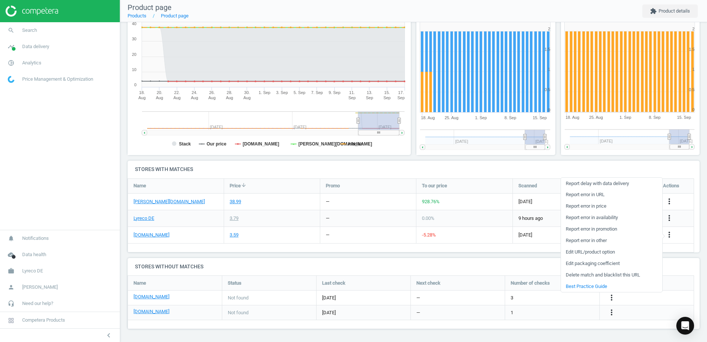
click at [574, 251] on link "Edit URL/product option" at bounding box center [611, 251] width 101 height 11
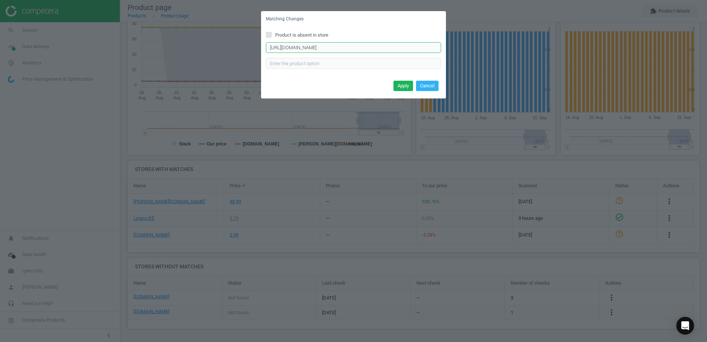
click at [438, 47] on input "https://www.bueromarkt-ag.de/praesentationsringbuch_esselte_49701_a4%2Cp-49701.…" at bounding box center [353, 47] width 175 height 11
paste input "https://www.bueromarkt-ag.de/praesentationsringbuch_esselte_49701_a4,p-49701.ht…"
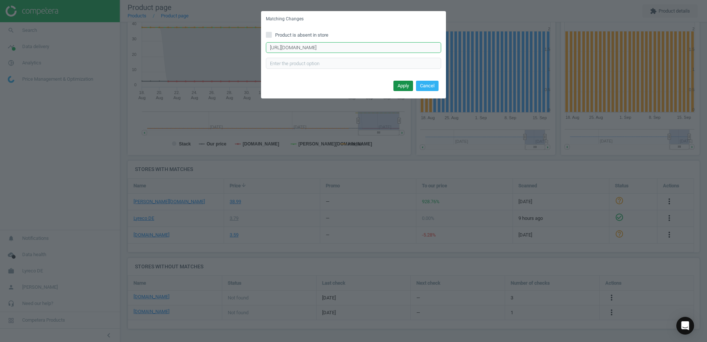
type input "https://www.bueromarkt-ag.de/praesentationsringbuch_esselte_49701_a4,p-49701.ht…"
click at [404, 82] on button "Apply" at bounding box center [403, 86] width 20 height 10
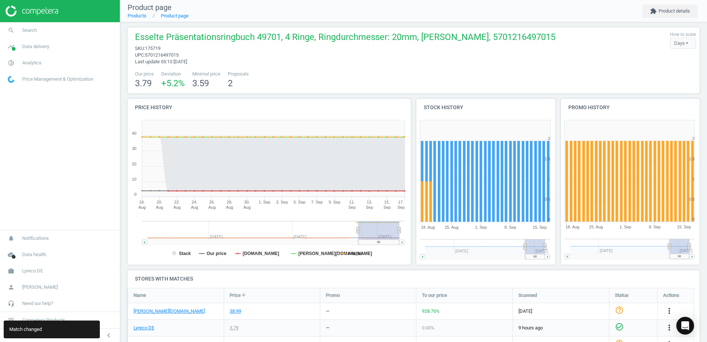
scroll to position [0, 0]
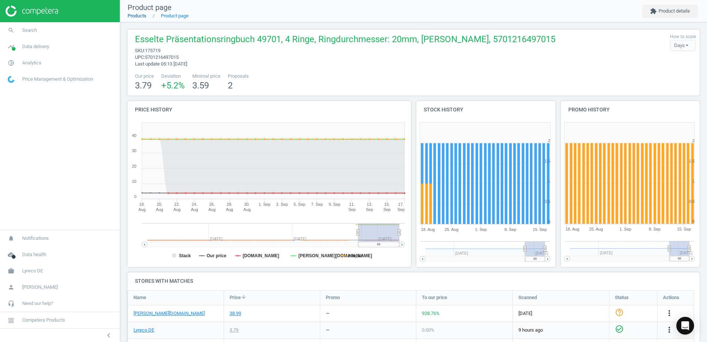
click at [141, 16] on link "Products" at bounding box center [137, 16] width 19 height 6
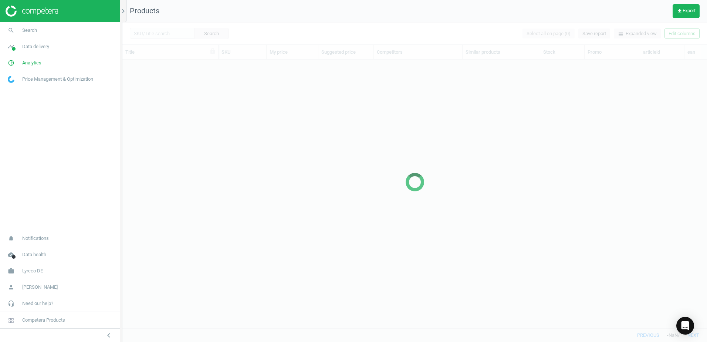
scroll to position [257, 579]
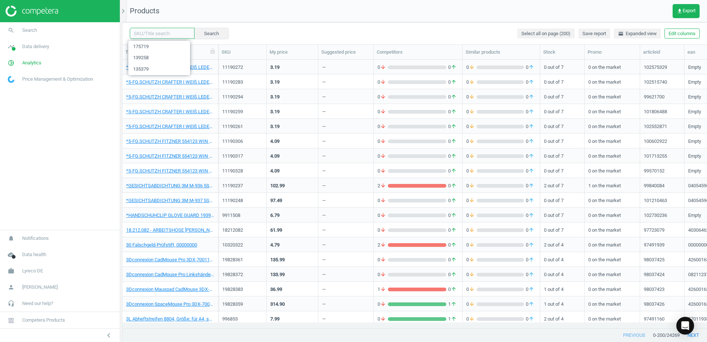
click at [173, 34] on input "text" at bounding box center [162, 33] width 65 height 11
paste input "175721"
type input "175721"
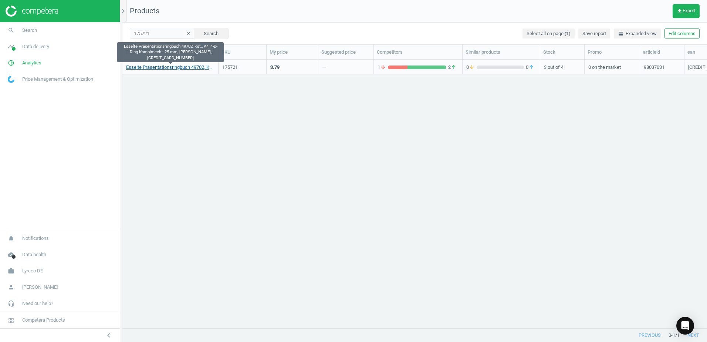
click at [184, 64] on link "Esselte Präsentationsringbuch 49702, Kst., A4, 4-D-Ring-Kombimech.: 25 mm, [PER…" at bounding box center [170, 67] width 88 height 7
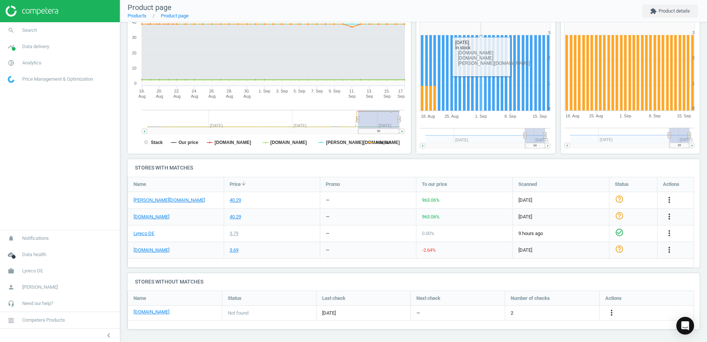
scroll to position [113, 0]
click at [666, 196] on icon "more_vert" at bounding box center [669, 199] width 9 height 9
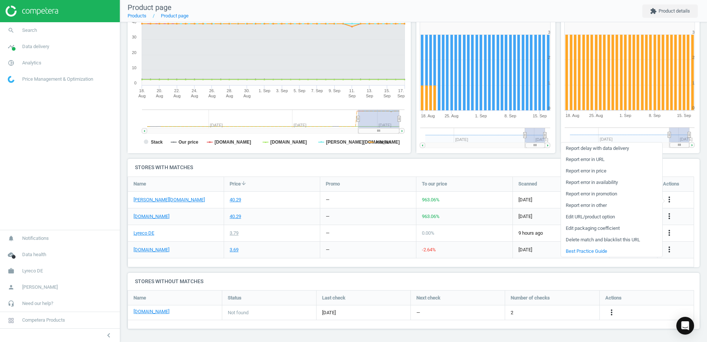
click at [575, 217] on link "Edit URL/product option" at bounding box center [611, 216] width 101 height 11
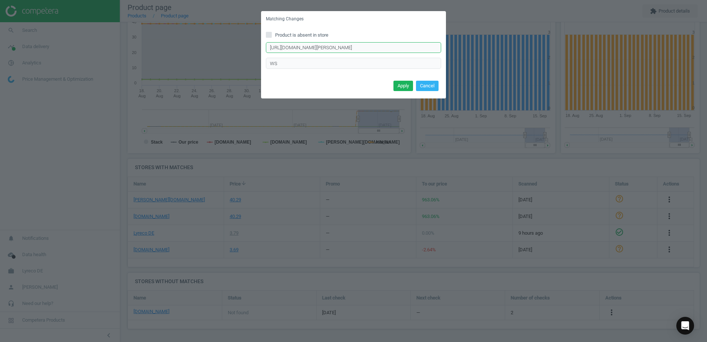
click at [437, 49] on input "[URL][DOMAIN_NAME][PERSON_NAME]" at bounding box center [353, 47] width 175 height 11
paste input "[URL][DOMAIN_NAME][PERSON_NAME]"
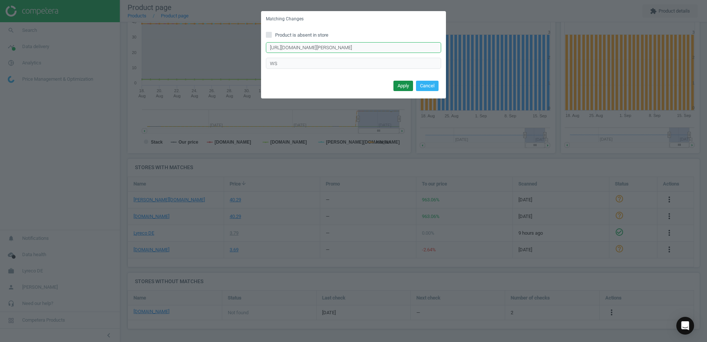
type input "[URL][DOMAIN_NAME][PERSON_NAME]"
click at [411, 84] on button "Apply" at bounding box center [403, 86] width 20 height 10
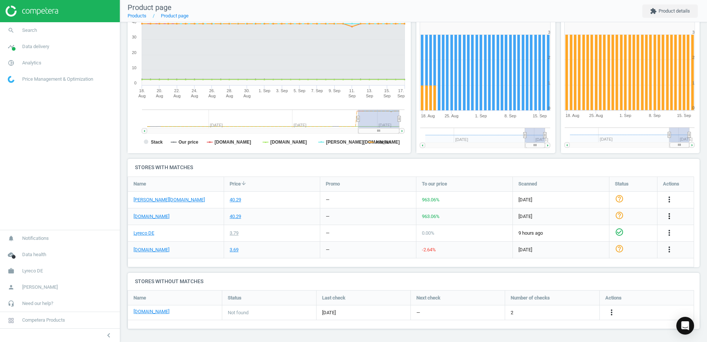
click at [668, 216] on icon "more_vert" at bounding box center [669, 215] width 9 height 9
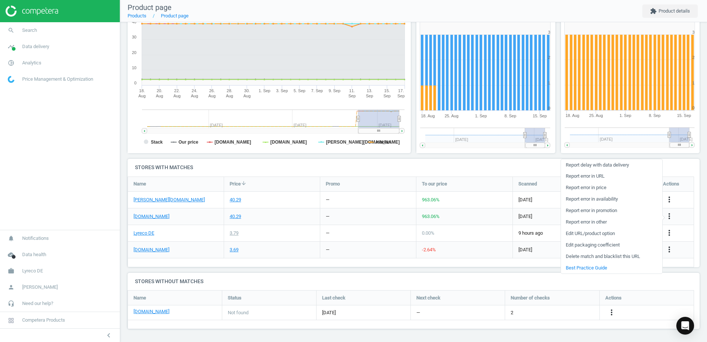
click at [575, 232] on link "Edit URL/product option" at bounding box center [611, 233] width 101 height 11
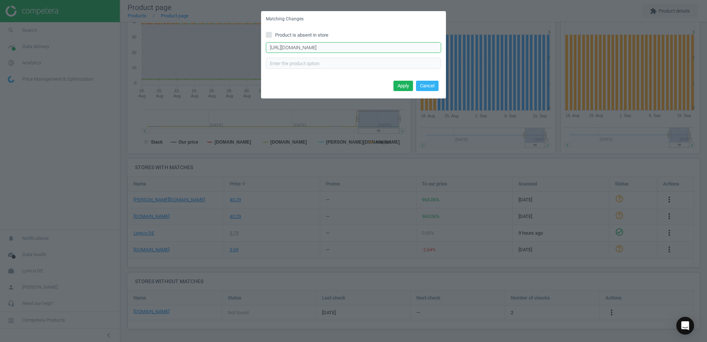
click at [421, 49] on input "[URL][DOMAIN_NAME]" at bounding box center [353, 47] width 175 height 11
paste input "[URL][DOMAIN_NAME]"
type input "[URL][DOMAIN_NAME]"
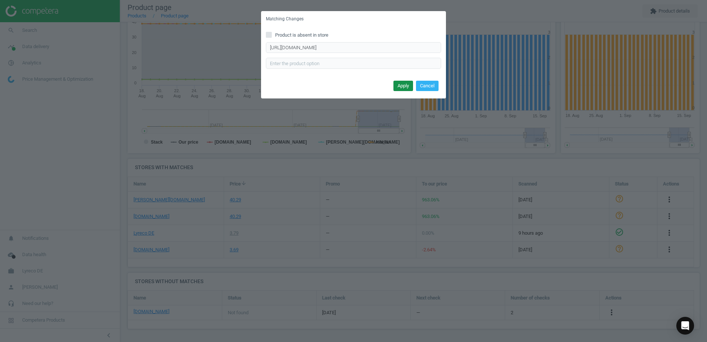
click at [401, 88] on button "Apply" at bounding box center [403, 86] width 20 height 10
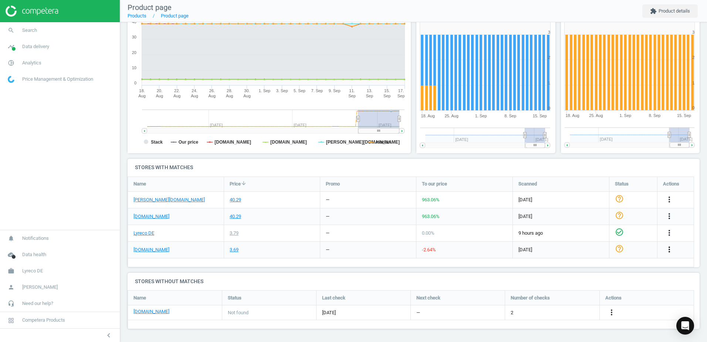
click at [669, 248] on icon "more_vert" at bounding box center [669, 249] width 9 height 9
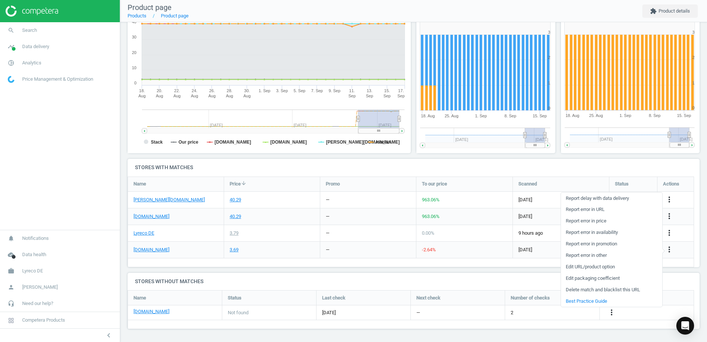
click at [583, 264] on link "Edit URL/product option" at bounding box center [611, 266] width 101 height 11
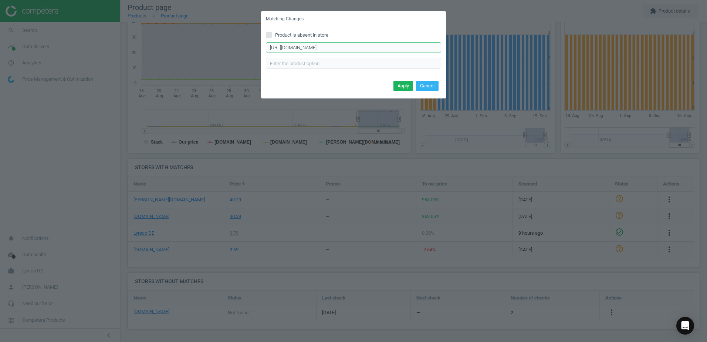
click at [401, 50] on input "https://www.bueromarkt-ag.de/praesentationsringbuch_esselte_49702_a4%2Cp-49702.…" at bounding box center [353, 47] width 175 height 11
paste input "https://www.bueromarkt-ag.de/praesentationsringbuch_esselte_49702_a4,p-49702.ht…"
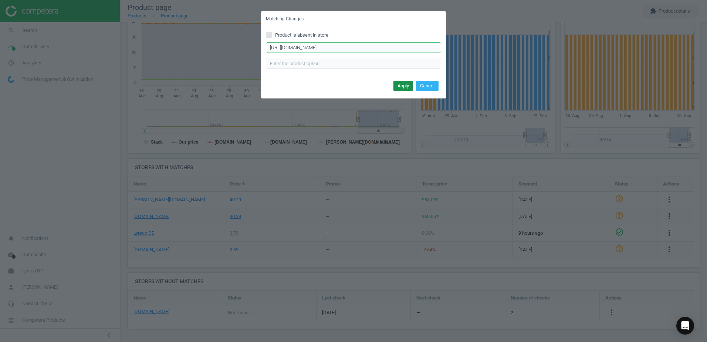
type input "https://www.bueromarkt-ag.de/praesentationsringbuch_esselte_49702_a4,p-49702.ht…"
click at [404, 82] on button "Apply" at bounding box center [403, 86] width 20 height 10
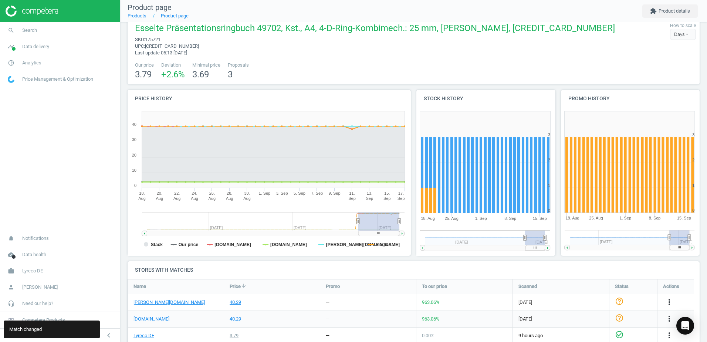
scroll to position [0, 0]
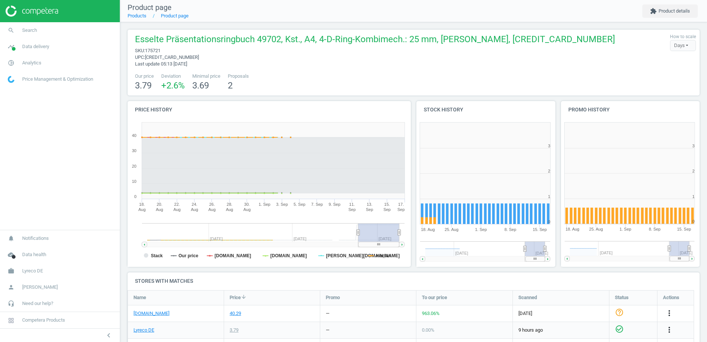
scroll to position [159, 149]
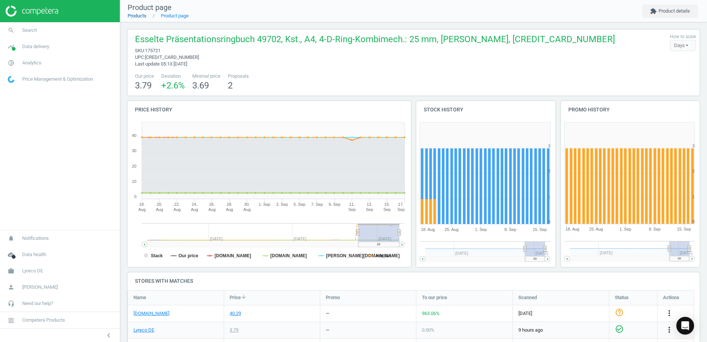
click at [137, 16] on link "Products" at bounding box center [137, 16] width 19 height 6
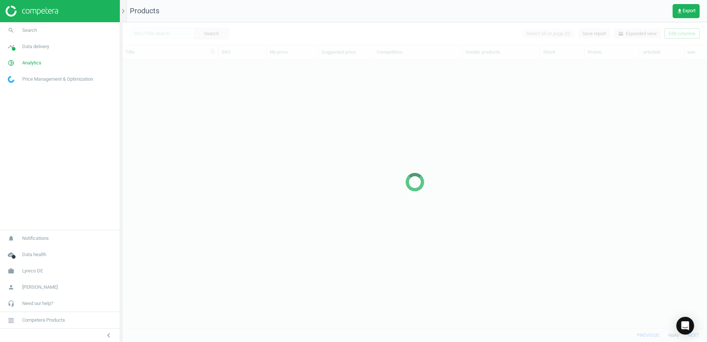
scroll to position [257, 579]
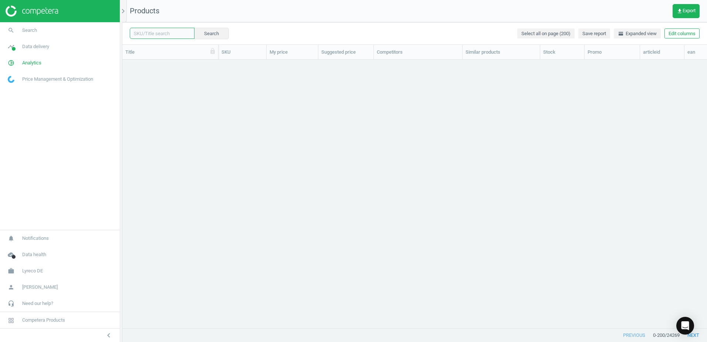
click at [172, 31] on input "text" at bounding box center [162, 33] width 65 height 11
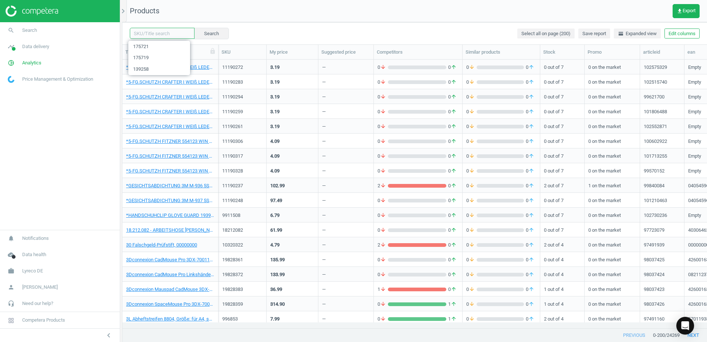
paste input "175732"
type input "175732"
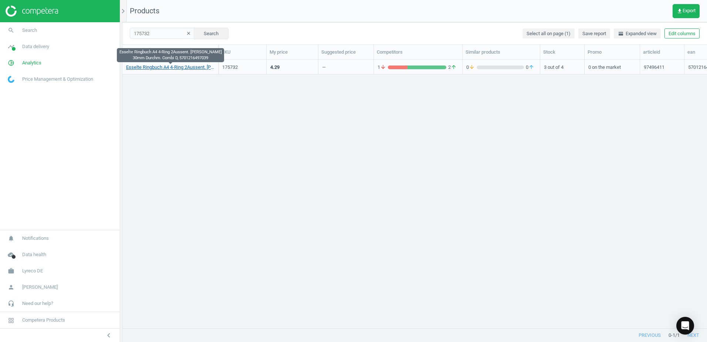
click at [181, 69] on link "Esselte Ringbuch A4 4-Ring 2Aussent. weiß 30mm Durchm. Combi D, 5701216497039" at bounding box center [170, 67] width 88 height 7
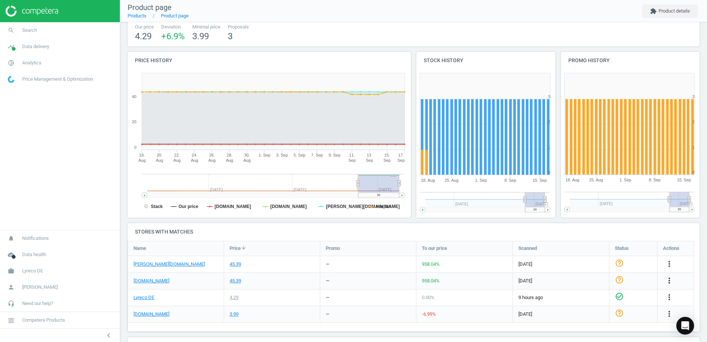
scroll to position [113, 0]
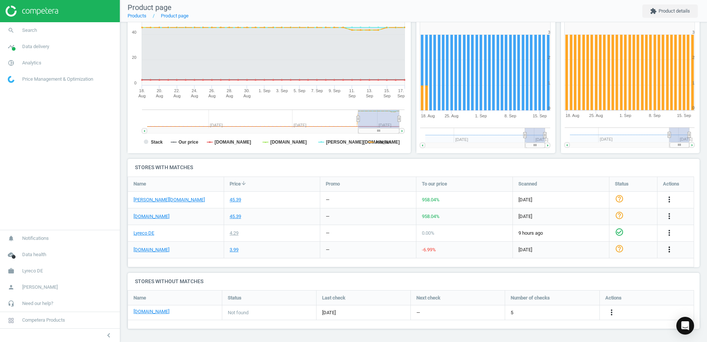
click at [667, 250] on icon "more_vert" at bounding box center [669, 249] width 9 height 9
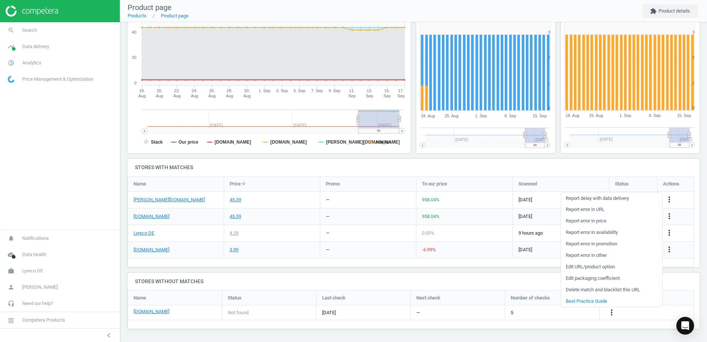
click at [578, 265] on link "Edit URL/product option" at bounding box center [611, 266] width 101 height 11
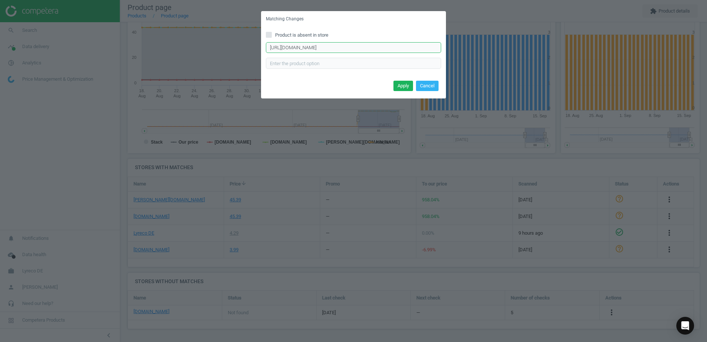
click at [402, 48] on input "https://www.bueromarkt-ag.de/praesentationsringbuch_esselte_49703_a4%2Cp-49703w…" at bounding box center [353, 47] width 175 height 11
paste input "https://www.bueromarkt-ag.de/praesentationsringbuch_esselte_49703_a4,p-49703w.h…"
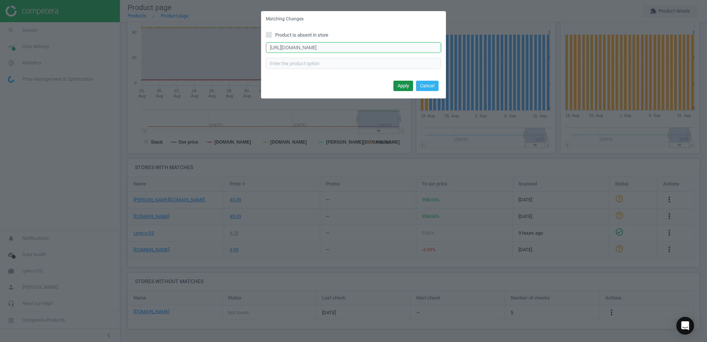
type input "https://www.bueromarkt-ag.de/praesentationsringbuch_esselte_49703_a4,p-49703w.h…"
click at [401, 86] on button "Apply" at bounding box center [403, 86] width 20 height 10
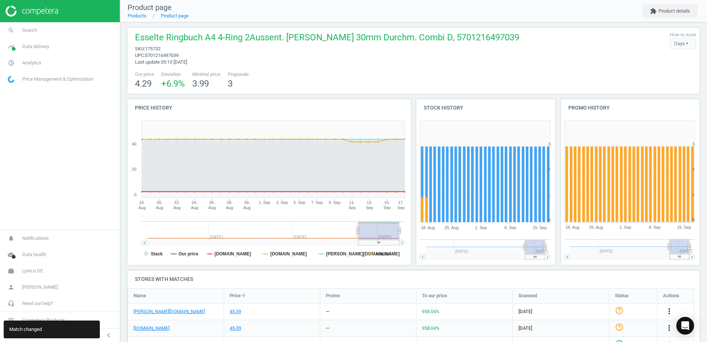
scroll to position [0, 0]
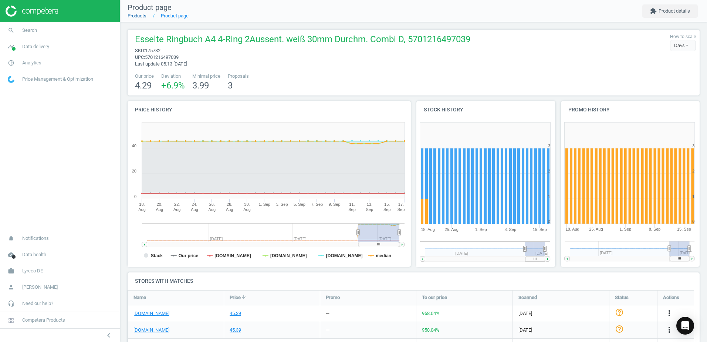
click at [130, 18] on link "Products" at bounding box center [137, 16] width 19 height 6
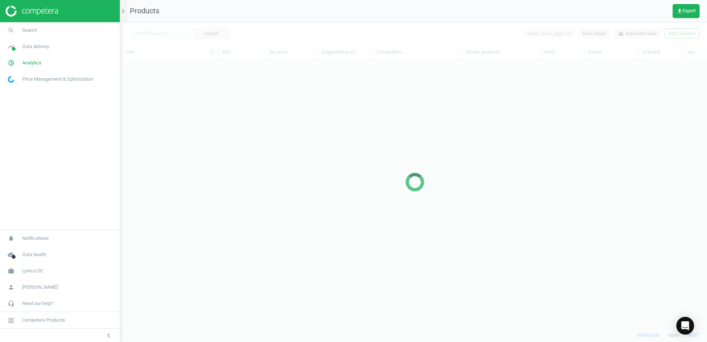
scroll to position [257, 579]
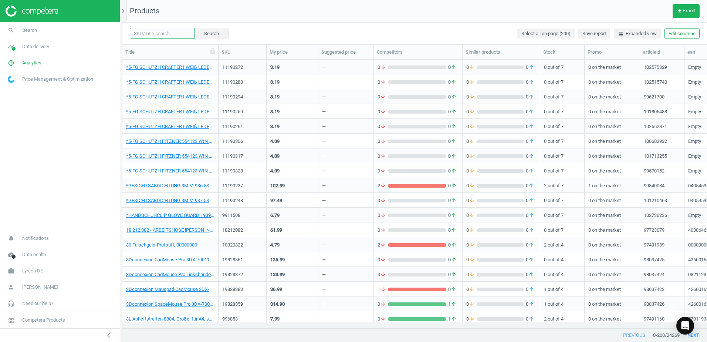
click at [163, 37] on input "text" at bounding box center [162, 33] width 65 height 11
paste input "981189"
type input "981189"
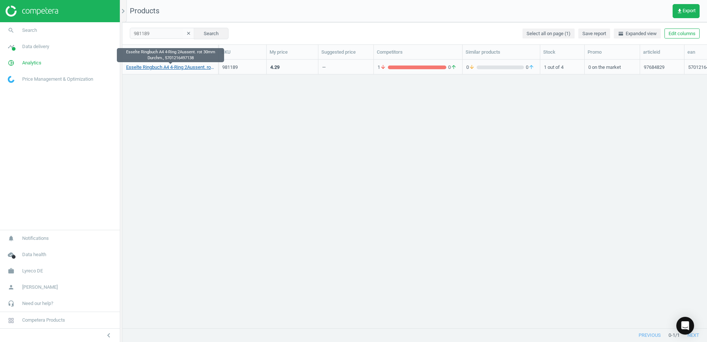
click at [175, 65] on link "Esselte Ringbuch A4 4-Ring 2Aussent. rot 30mm Durchm., 5701216497138" at bounding box center [170, 67] width 88 height 7
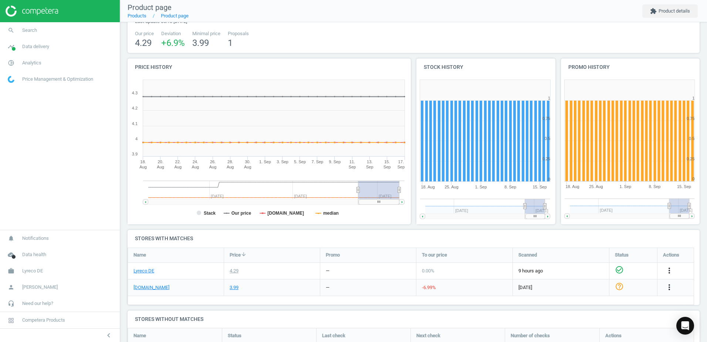
scroll to position [110, 0]
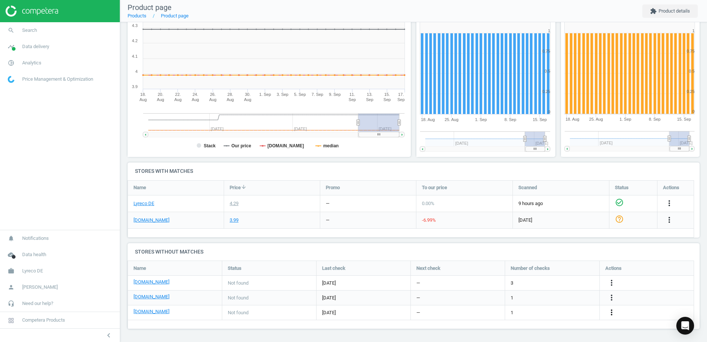
click at [611, 312] on icon "more_vert" at bounding box center [611, 312] width 9 height 9
click at [514, 309] on link "Edit URL/product option" at bounding box center [553, 311] width 101 height 11
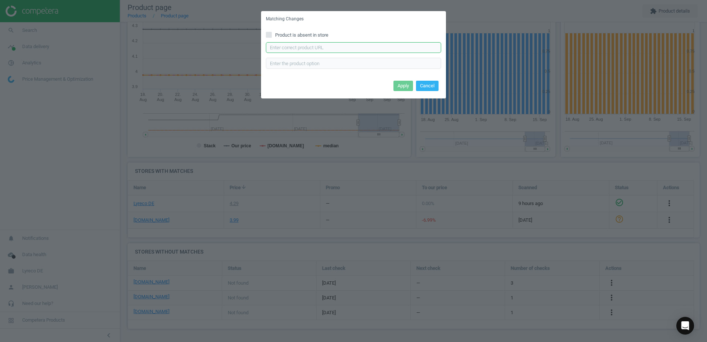
click at [337, 47] on input "text" at bounding box center [353, 47] width 175 height 11
paste input "[URL][DOMAIN_NAME][PERSON_NAME]"
click at [270, 47] on input "[URL][DOMAIN_NAME][PERSON_NAME]" at bounding box center [353, 47] width 175 height 11
type input "[URL][DOMAIN_NAME][PERSON_NAME]"
click at [397, 83] on button "Apply" at bounding box center [403, 86] width 20 height 10
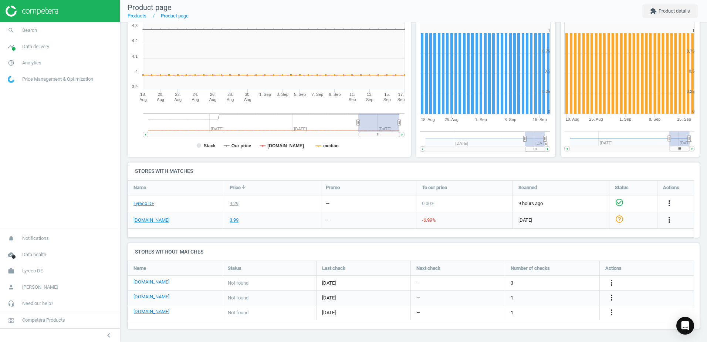
click at [610, 296] on icon "more_vert" at bounding box center [611, 297] width 9 height 9
click at [515, 295] on link "Edit URL/product option" at bounding box center [553, 297] width 101 height 11
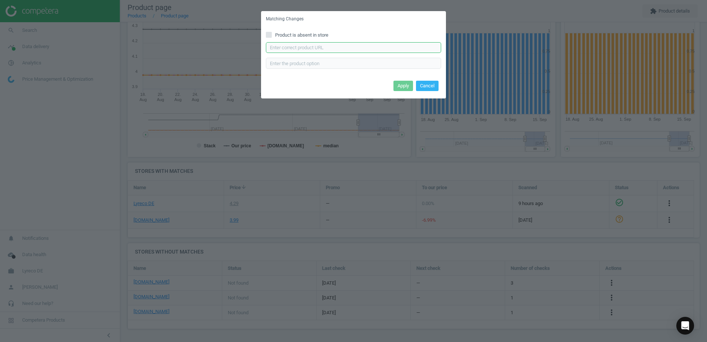
click at [344, 47] on input "text" at bounding box center [353, 47] width 175 height 11
paste input "[URL][DOMAIN_NAME]"
type input "[URL][DOMAIN_NAME]"
click at [396, 86] on button "Apply" at bounding box center [403, 86] width 20 height 10
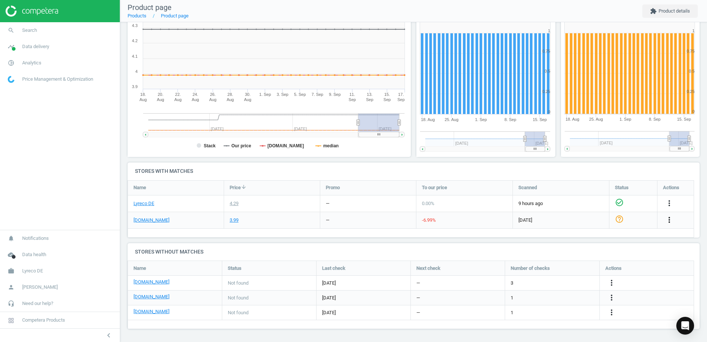
click at [672, 221] on icon "more_vert" at bounding box center [669, 219] width 9 height 9
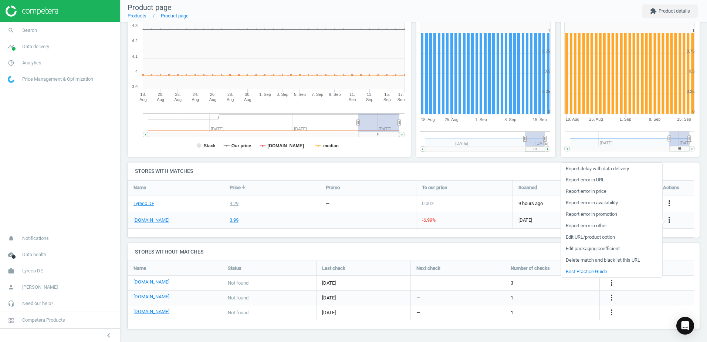
click at [573, 237] on link "Edit URL/product option" at bounding box center [611, 236] width 101 height 11
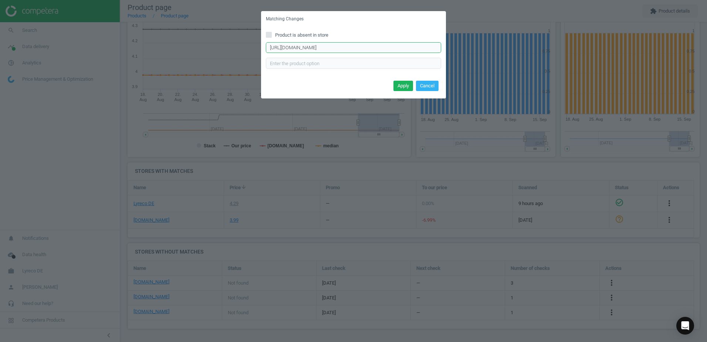
click at [435, 49] on input "https://www.bueromarkt-ag.de/praesentationsringbuch_esselte_49713_a4%2Cp-49703r…" at bounding box center [353, 47] width 175 height 11
paste input "https://www.bueromarkt-ag.de/praesentationsringbuch_esselte_49713_a4,p-49703r.h…"
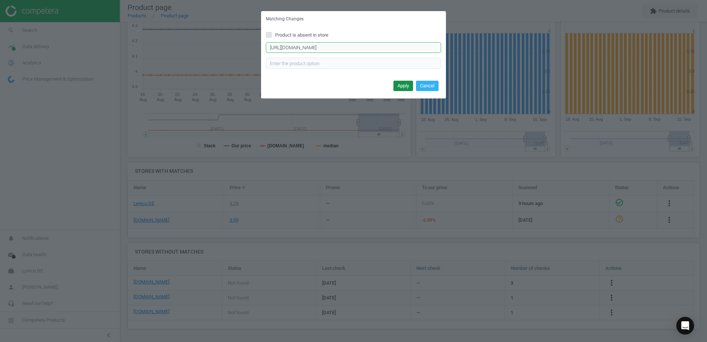
type input "https://www.bueromarkt-ag.de/praesentationsringbuch_esselte_49713_a4,p-49703r.h…"
click at [409, 85] on button "Apply" at bounding box center [403, 86] width 20 height 10
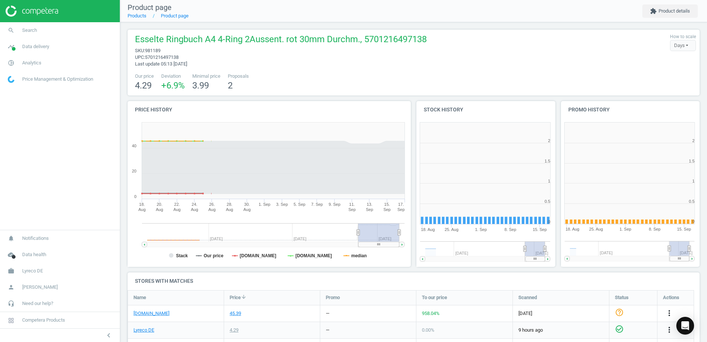
scroll to position [159, 149]
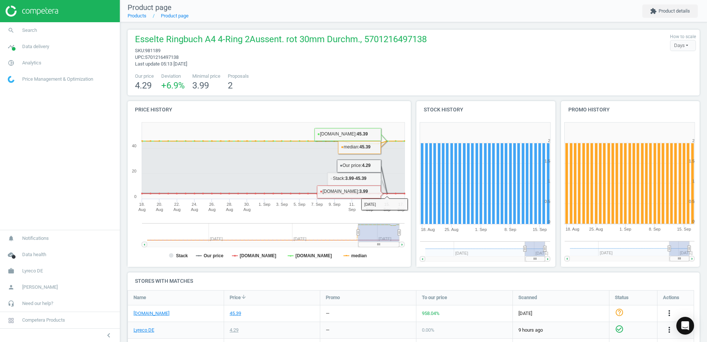
click at [389, 96] on div "Esselte Ringbuch A4 4-Ring 2Aussent. rot 30mm Durchm., 5701216497138 sku : 9811…" at bounding box center [413, 238] width 587 height 433
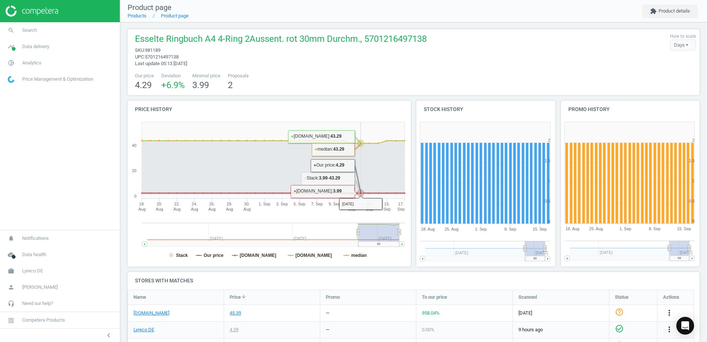
scroll to position [0, 0]
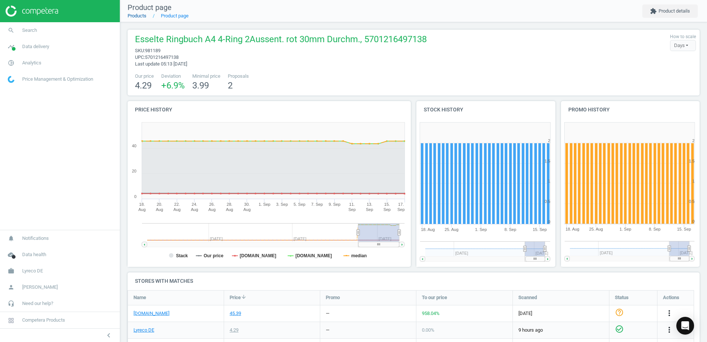
click at [144, 13] on link "Products" at bounding box center [137, 16] width 19 height 6
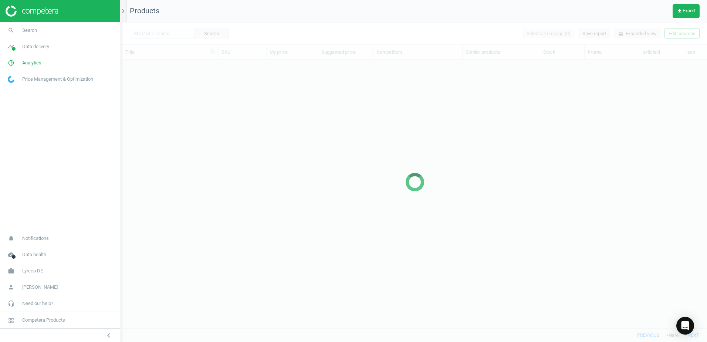
scroll to position [257, 579]
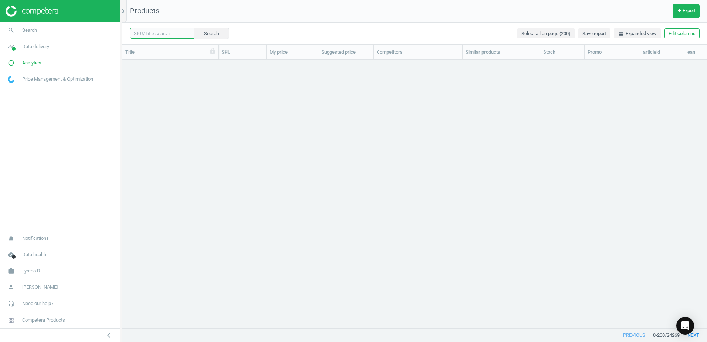
click at [167, 34] on input "text" at bounding box center [162, 33] width 65 height 11
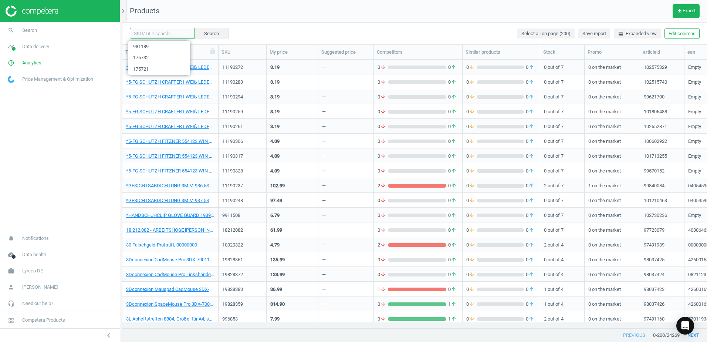
click at [170, 32] on input "text" at bounding box center [162, 33] width 65 height 11
paste input "460908"
type input "460908"
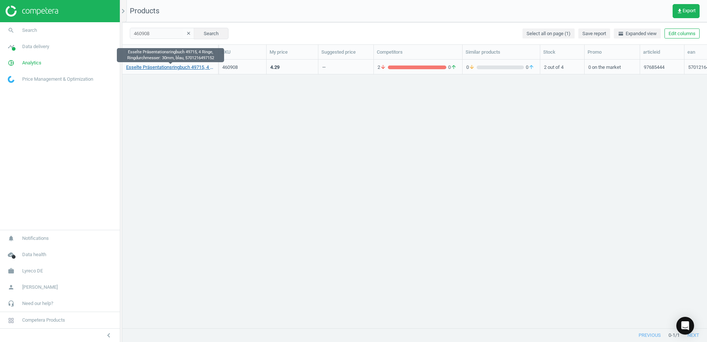
click at [180, 67] on link "Esselte Präsentationsringbuch 49715, 4 Ringe, Ringdurchmesser: 30mm, blau, 5701…" at bounding box center [170, 67] width 88 height 7
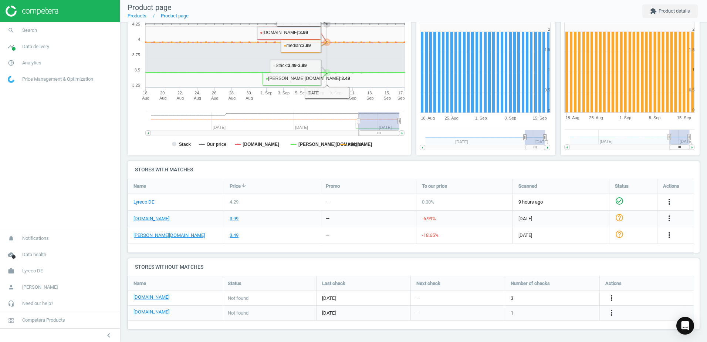
scroll to position [112, 0]
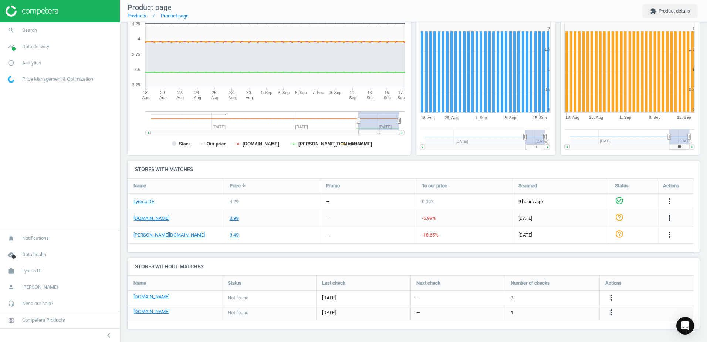
click at [667, 236] on icon "more_vert" at bounding box center [669, 234] width 9 height 9
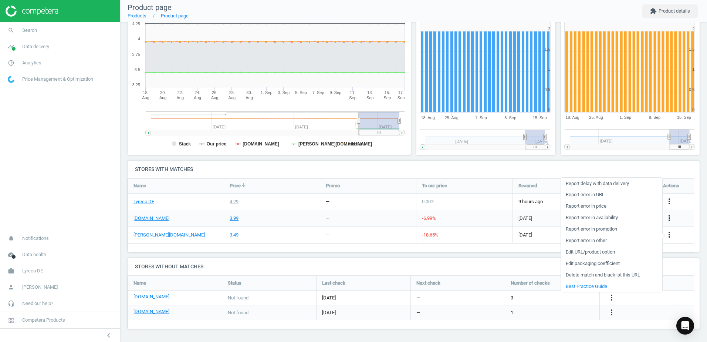
click at [579, 252] on link "Edit URL/product option" at bounding box center [611, 251] width 101 height 11
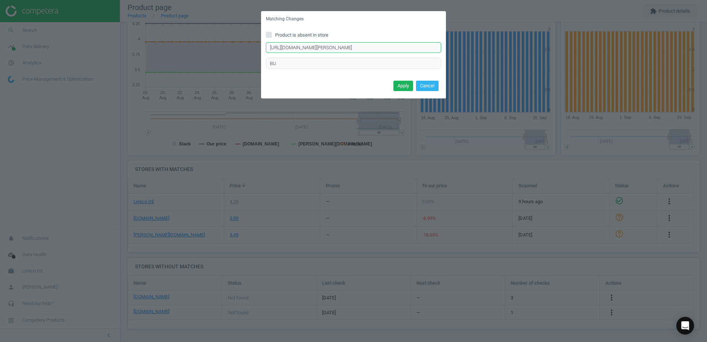
click at [415, 48] on input "https://www.otto-office.com/de/Esselte-Praesentationsringbuch-49713-mit-4-Ring-…" at bounding box center [353, 47] width 175 height 11
paste input "https://www.otto-office.com/de/Esselte-10er-Pack-Praesentationsringbuch-49703-m…"
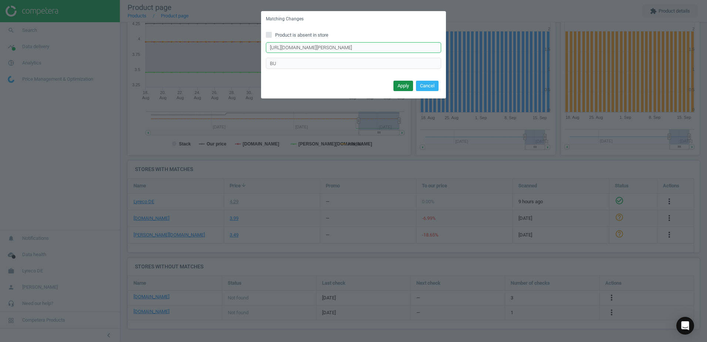
type input "https://www.otto-office.com/de/Esselte-10er-Pack-Praesentationsringbuch-49703-m…"
click at [404, 84] on button "Apply" at bounding box center [403, 86] width 20 height 10
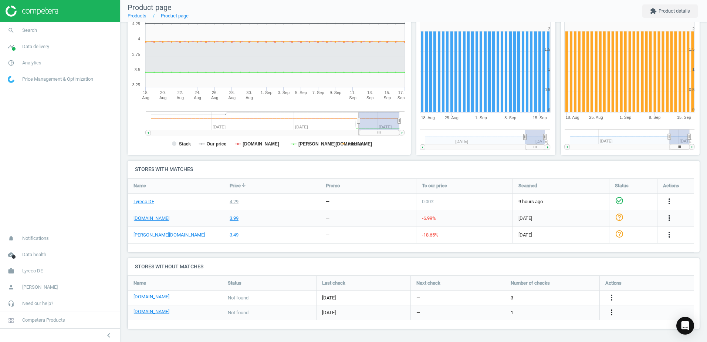
click at [612, 315] on icon "more_vert" at bounding box center [611, 312] width 9 height 9
click at [522, 309] on link "Edit URL/product option" at bounding box center [553, 311] width 101 height 11
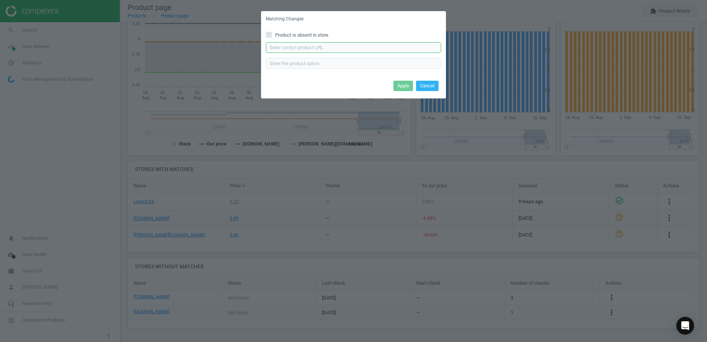
click at [375, 45] on input "text" at bounding box center [353, 47] width 175 height 11
paste input "https://www.office-discount.de/esselte-praesentationsringbuecher-4-ringe-595280"
type input "https://www.office-discount.de/esselte-praesentationsringbuecher-4-ringe-595280"
click at [406, 84] on button "Apply" at bounding box center [403, 86] width 20 height 10
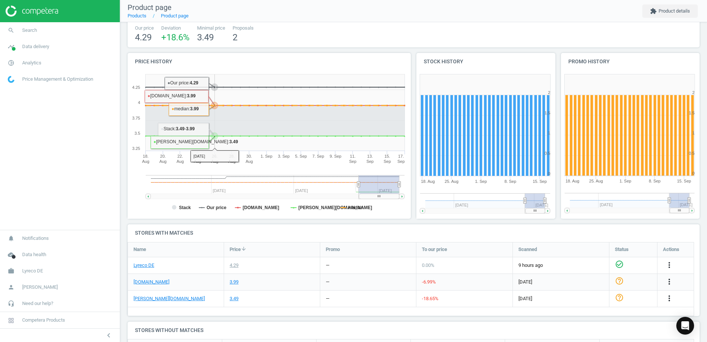
scroll to position [112, 0]
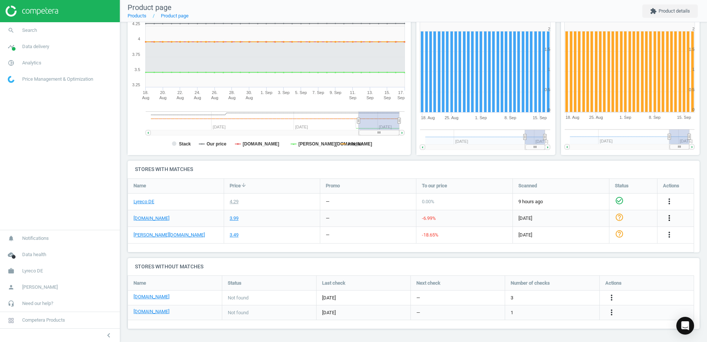
click at [669, 219] on icon "more_vert" at bounding box center [669, 217] width 9 height 9
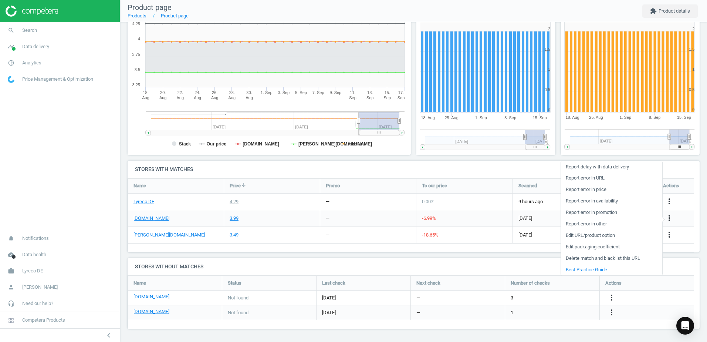
click at [573, 234] on link "Edit URL/product option" at bounding box center [611, 235] width 101 height 11
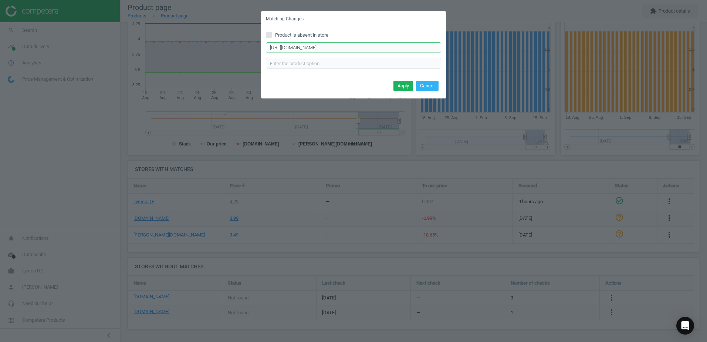
click at [405, 50] on input "https://www.bueromarkt-ag.de/praesentationsringbuch_esselte_49715_a4%2Cp-49703b…" at bounding box center [353, 47] width 175 height 11
paste input "https://www.bueromarkt-ag.de/praesentationsringbuch_esselte_49715_a4,p-49703b.h…"
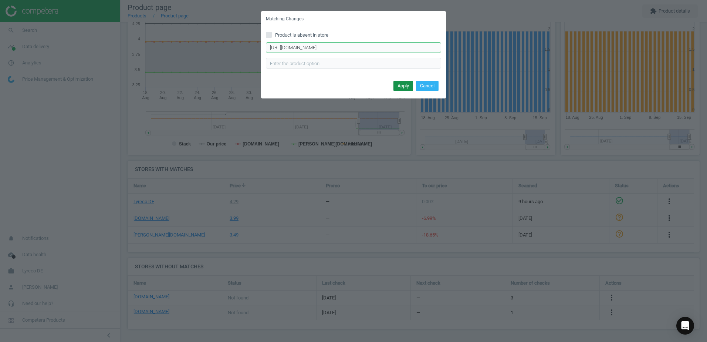
type input "https://www.bueromarkt-ag.de/praesentationsringbuch_esselte_49715_a4,p-49703b.h…"
click at [407, 84] on button "Apply" at bounding box center [403, 86] width 20 height 10
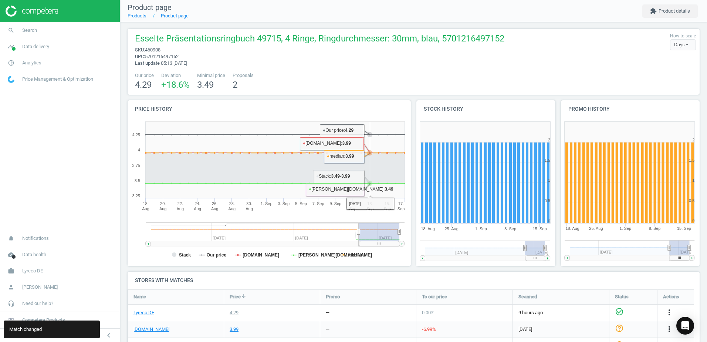
scroll to position [0, 0]
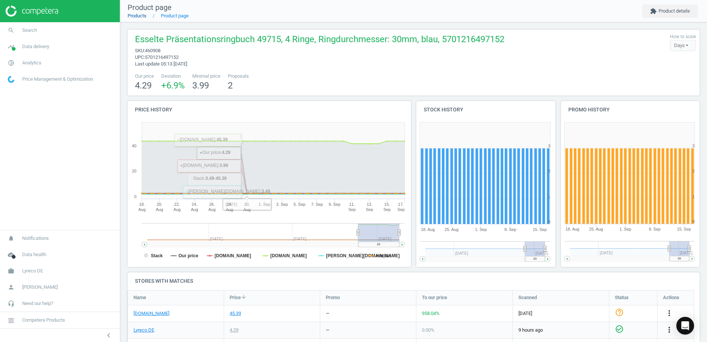
click at [141, 15] on link "Products" at bounding box center [137, 16] width 19 height 6
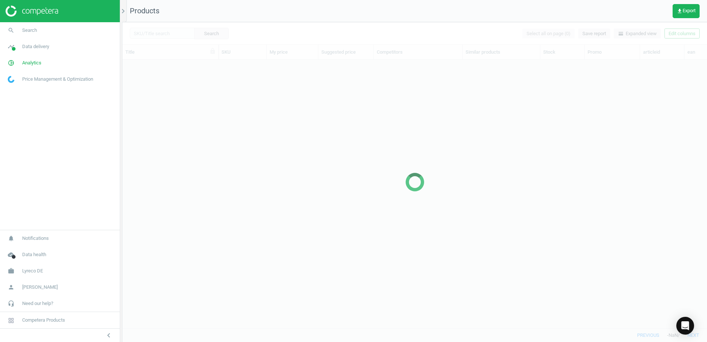
scroll to position [257, 579]
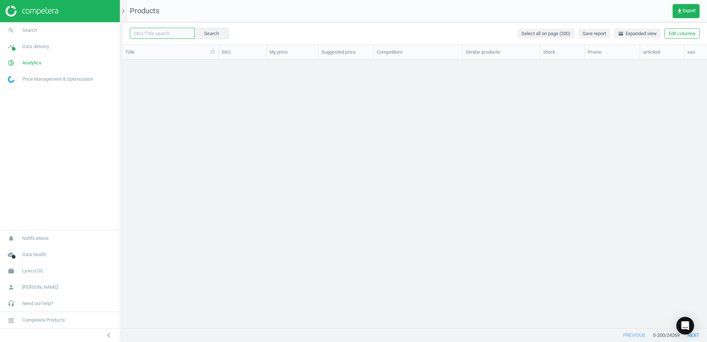
click at [170, 34] on input "text" at bounding box center [162, 33] width 65 height 11
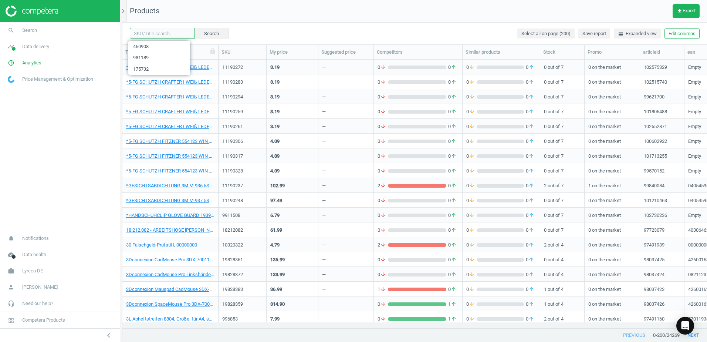
paste input "461844"
type input "461844"
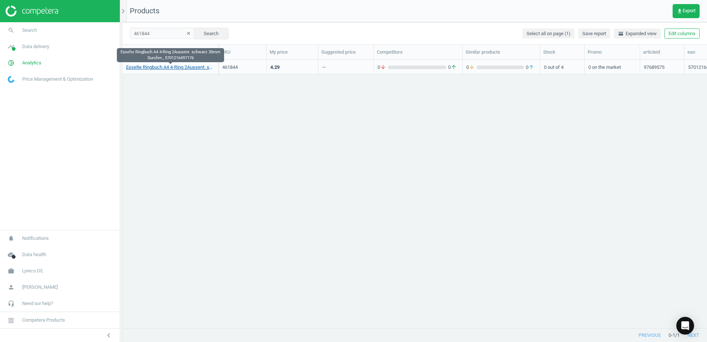
click at [170, 67] on link "Esselte Ringbuch A4 4-Ring 2Aussent. schwarz 30mm Durchm., 5701216497176" at bounding box center [170, 67] width 88 height 7
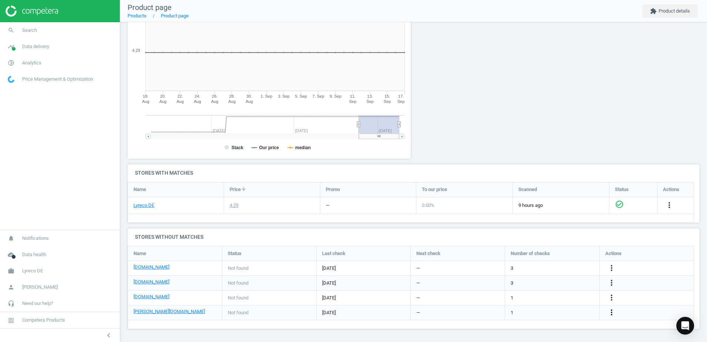
click at [613, 313] on icon "more_vert" at bounding box center [611, 312] width 9 height 9
click at [520, 311] on link "Edit URL/product option" at bounding box center [553, 311] width 101 height 11
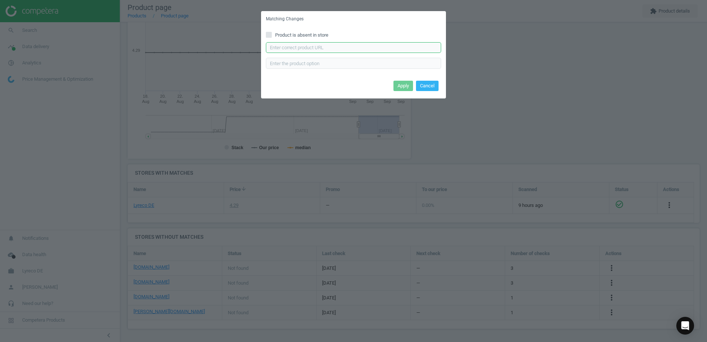
click at [332, 50] on input "text" at bounding box center [353, 47] width 175 height 11
paste input "[URL][DOMAIN_NAME][PERSON_NAME]"
type input "[URL][DOMAIN_NAME][PERSON_NAME]"
click at [404, 86] on button "Apply" at bounding box center [403, 86] width 20 height 10
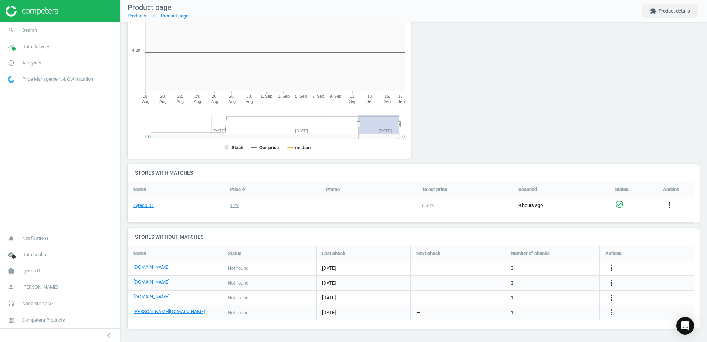
click at [612, 296] on icon "more_vert" at bounding box center [611, 297] width 9 height 9
click at [519, 297] on link "Edit URL/product option" at bounding box center [553, 297] width 101 height 11
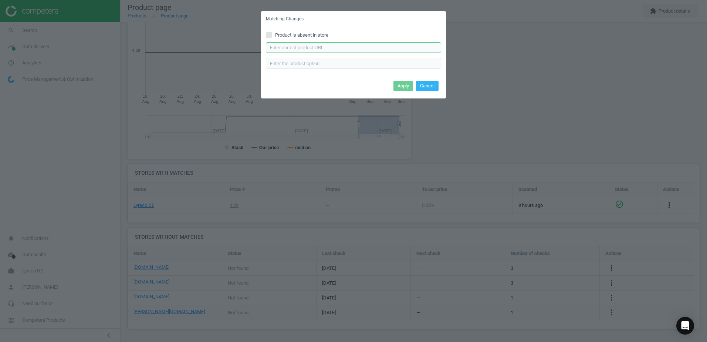
click at [325, 48] on input "text" at bounding box center [353, 47] width 175 height 11
paste input "[URL][DOMAIN_NAME]"
type input "[URL][DOMAIN_NAME]"
click at [400, 87] on button "Apply" at bounding box center [403, 86] width 20 height 10
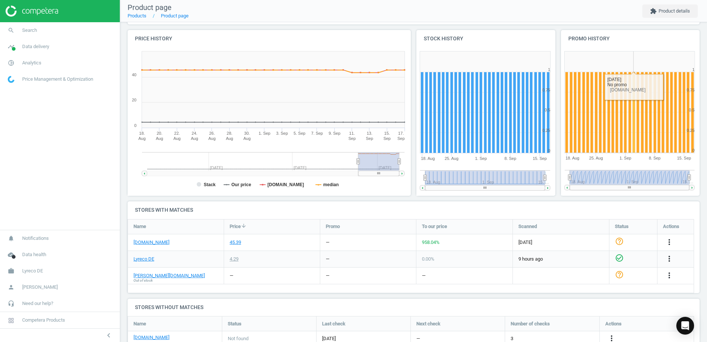
scroll to position [112, 0]
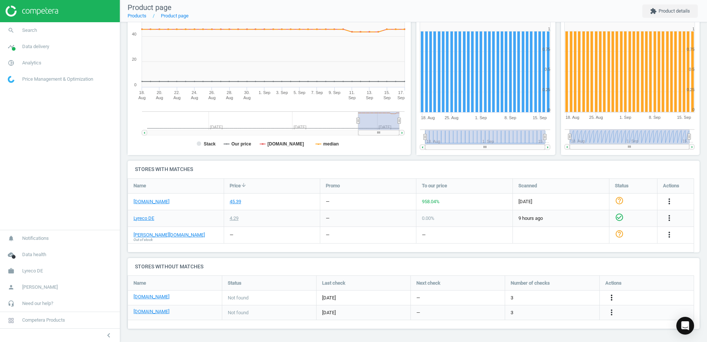
click at [609, 295] on icon "more_vert" at bounding box center [611, 297] width 9 height 9
click at [515, 297] on link "Edit URL/product option" at bounding box center [553, 297] width 101 height 11
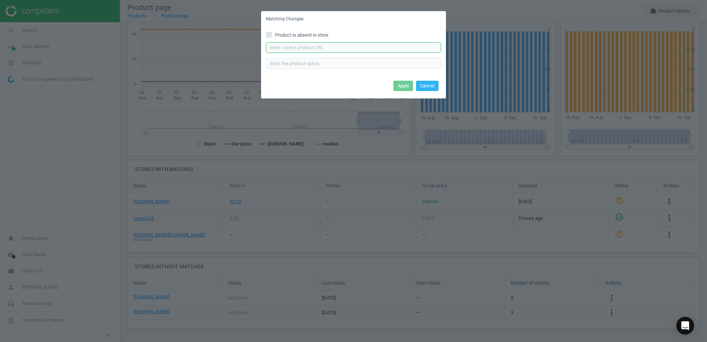
click at [345, 44] on input "text" at bounding box center [353, 47] width 175 height 11
paste input "[URL][DOMAIN_NAME]"
type input "[URL][DOMAIN_NAME]"
click at [404, 84] on button "Apply" at bounding box center [403, 86] width 20 height 10
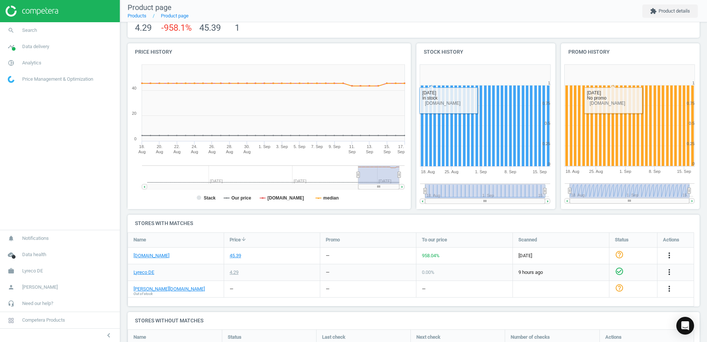
scroll to position [0, 0]
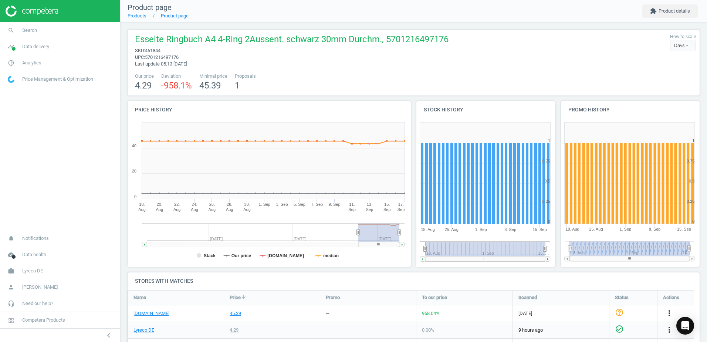
click at [389, 69] on div "Esselte Ringbuch A4 4-Ring 2Aussent. [PERSON_NAME] 30mm Durchm., 5701216497176 …" at bounding box center [414, 63] width 572 height 66
click at [139, 18] on link "Products" at bounding box center [137, 16] width 19 height 6
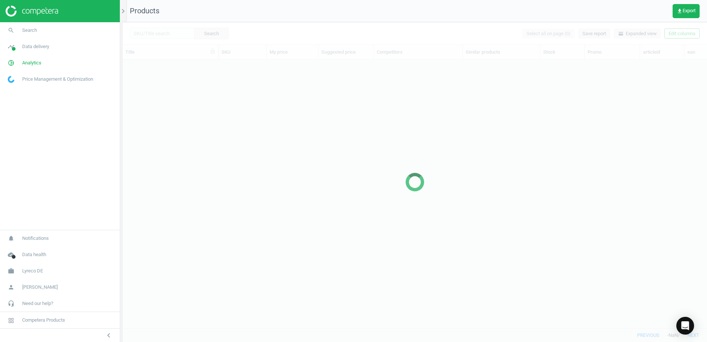
scroll to position [257, 579]
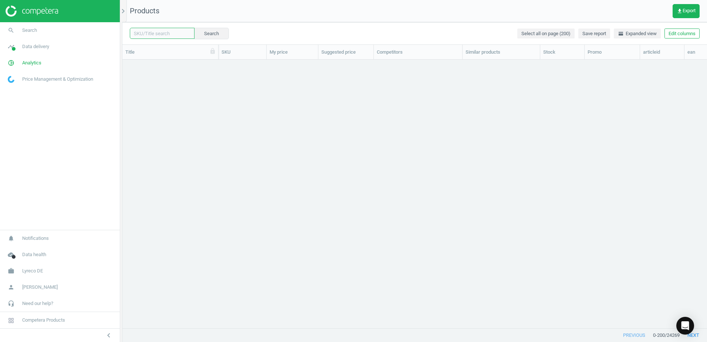
click at [172, 33] on input "text" at bounding box center [162, 33] width 65 height 11
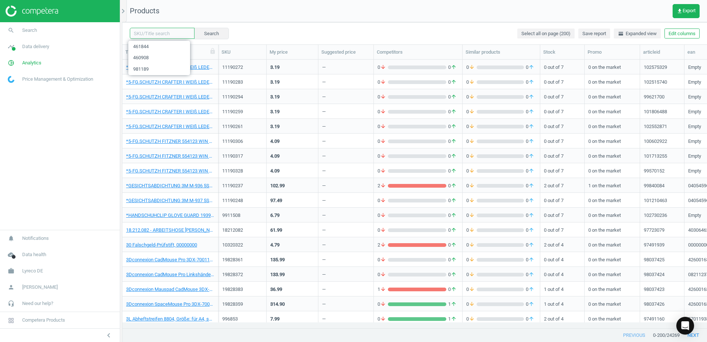
paste input "175743"
type input "175743"
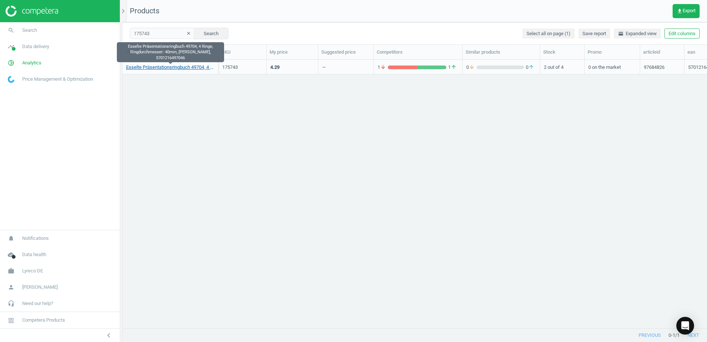
click at [152, 68] on link "Esselte Präsentationsringbuch 49704, 4 Ringe, Ringdurchmesser: 40mm, [PERSON_NA…" at bounding box center [170, 67] width 88 height 7
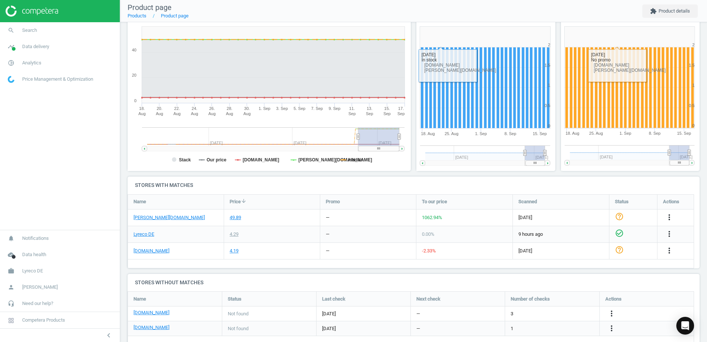
scroll to position [112, 0]
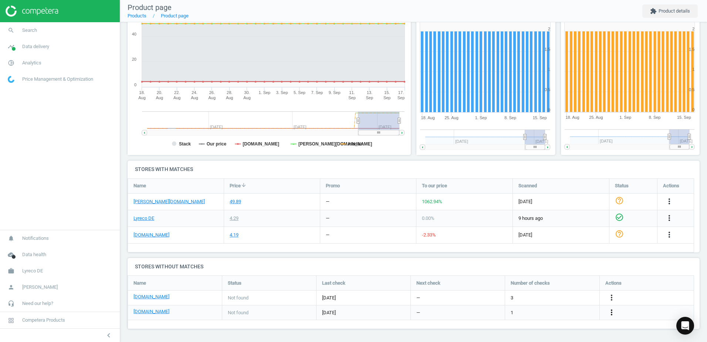
click at [613, 313] on icon "more_vert" at bounding box center [611, 312] width 9 height 9
click at [512, 313] on link "Edit URL/product option" at bounding box center [553, 311] width 101 height 11
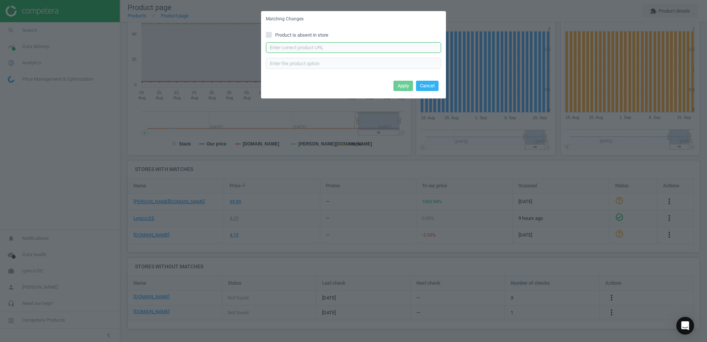
click at [343, 47] on input "text" at bounding box center [353, 47] width 175 height 11
paste input "[URL][DOMAIN_NAME]"
type input "[URL][DOMAIN_NAME]"
click at [407, 84] on button "Apply" at bounding box center [403, 86] width 20 height 10
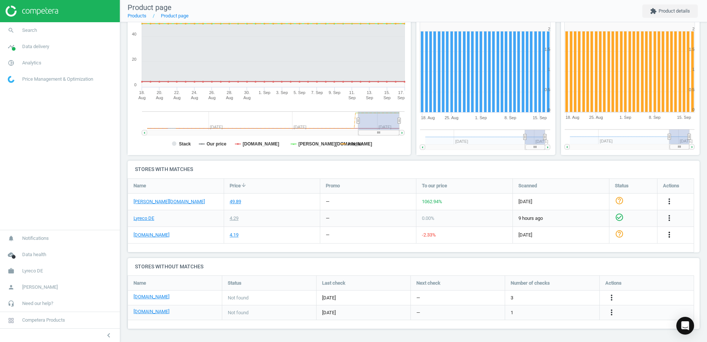
click at [668, 237] on icon "more_vert" at bounding box center [669, 234] width 9 height 9
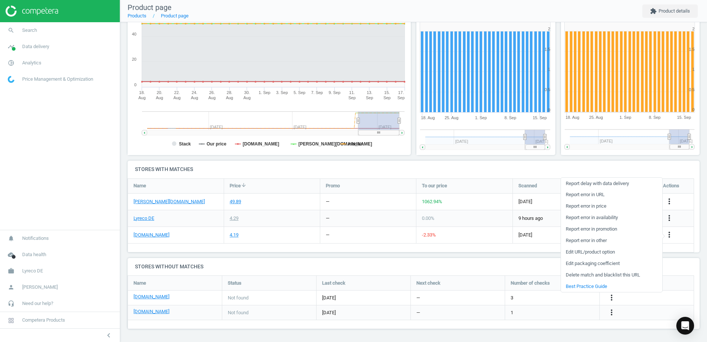
click at [571, 252] on link "Edit URL/product option" at bounding box center [611, 251] width 101 height 11
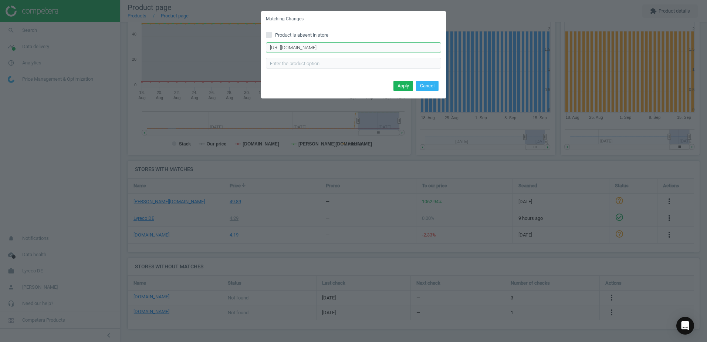
click at [425, 48] on input "[URL][DOMAIN_NAME]" at bounding box center [353, 47] width 175 height 11
paste input "[URL][DOMAIN_NAME]"
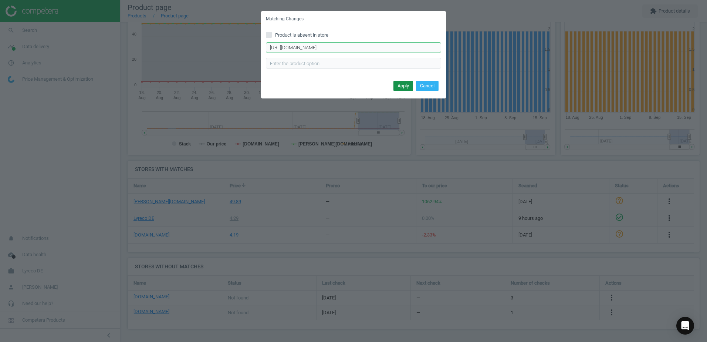
type input "[URL][DOMAIN_NAME]"
click at [403, 82] on button "Apply" at bounding box center [403, 86] width 20 height 10
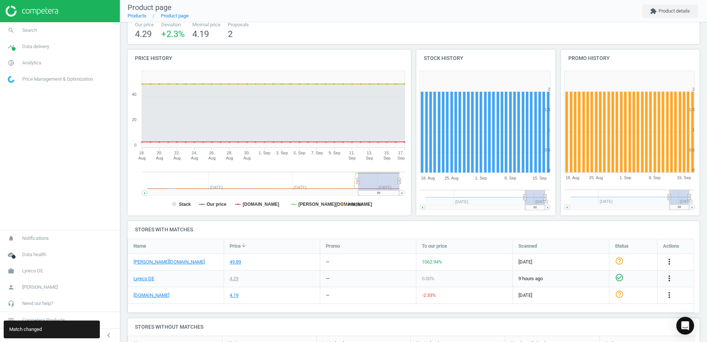
scroll to position [0, 0]
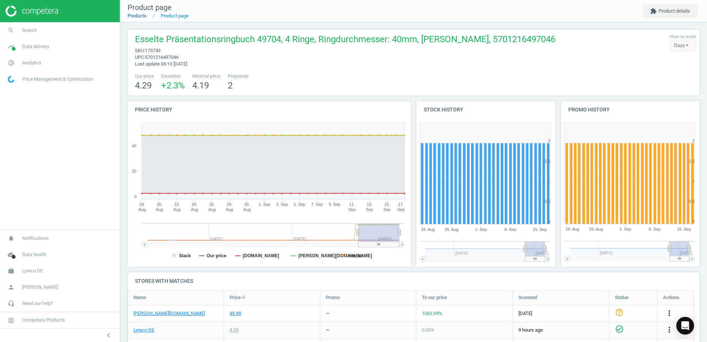
click at [146, 17] on link "Products" at bounding box center [137, 16] width 19 height 6
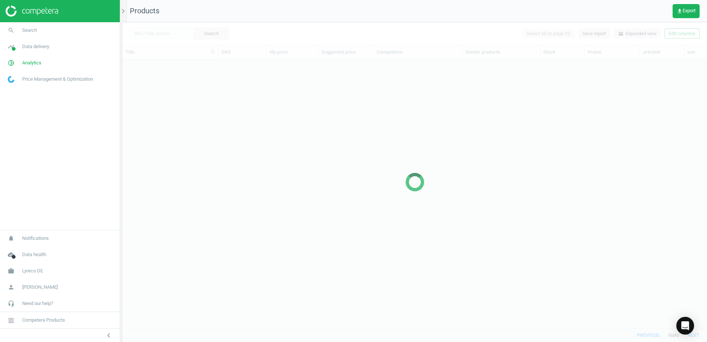
scroll to position [257, 579]
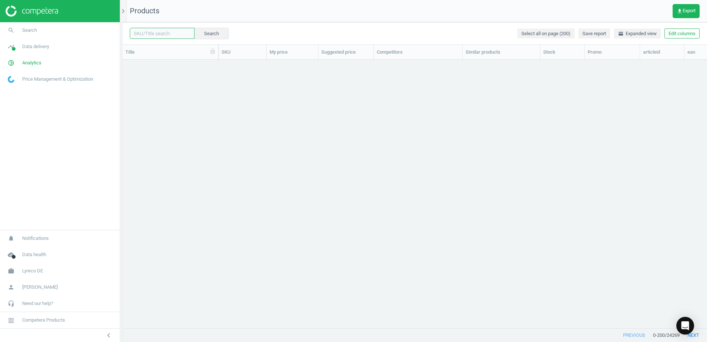
click at [172, 36] on input "text" at bounding box center [162, 33] width 65 height 11
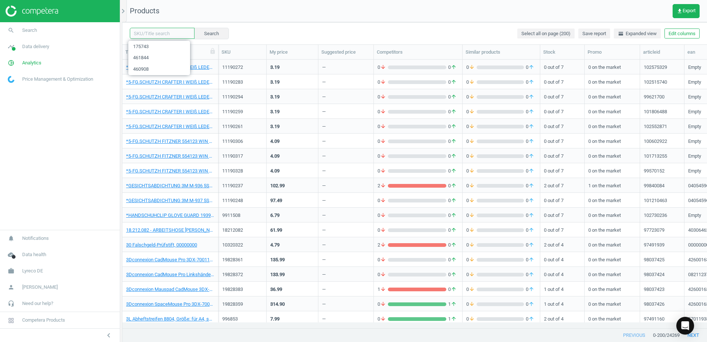
paste input "175754"
type input "175754"
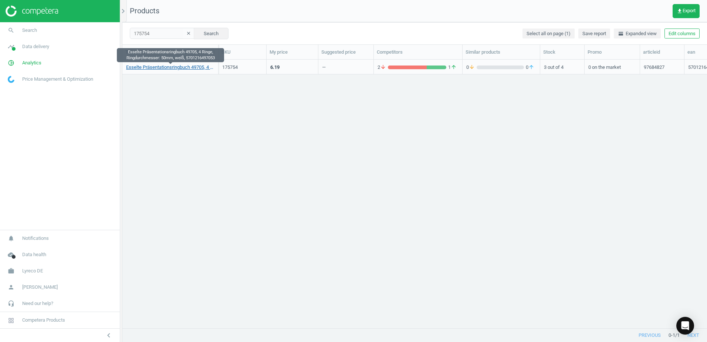
click at [182, 69] on link "Esselte Präsentationsringbuch 49705, 4 Ringe, Ringdurchmesser: 50mm, weiß, 5701…" at bounding box center [170, 67] width 88 height 7
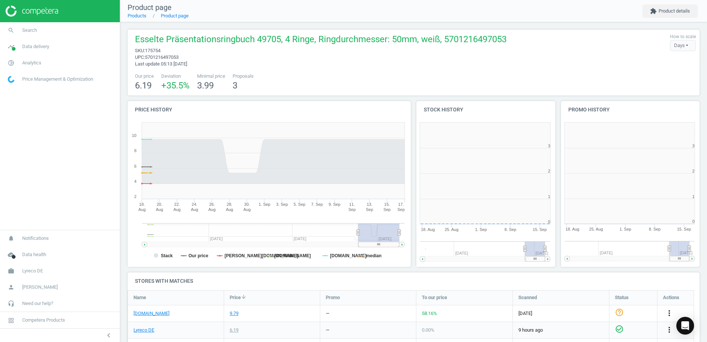
scroll to position [159, 149]
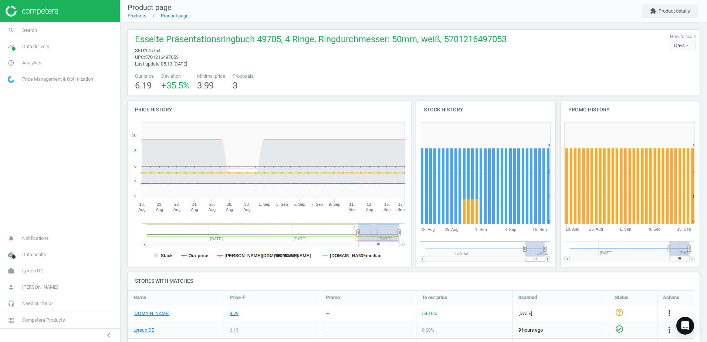
click at [275, 61] on div "Esselte Präsentationsringbuch 49705, 4 Ringe, Ringdurchmesser: 50mm, weiß, 5701…" at bounding box center [318, 50] width 375 height 34
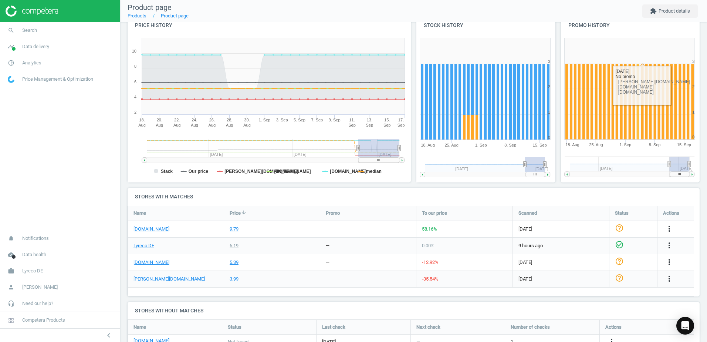
scroll to position [113, 0]
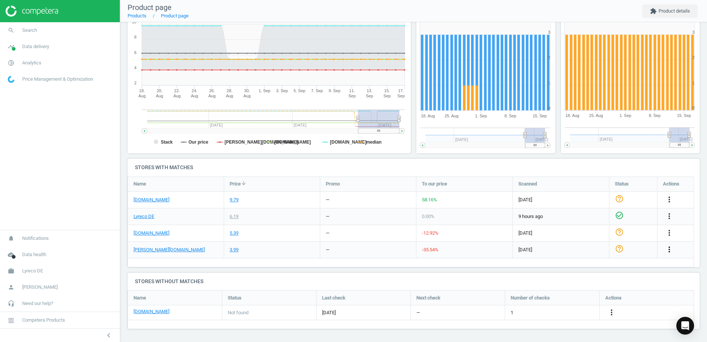
click at [667, 252] on icon "more_vert" at bounding box center [669, 249] width 9 height 9
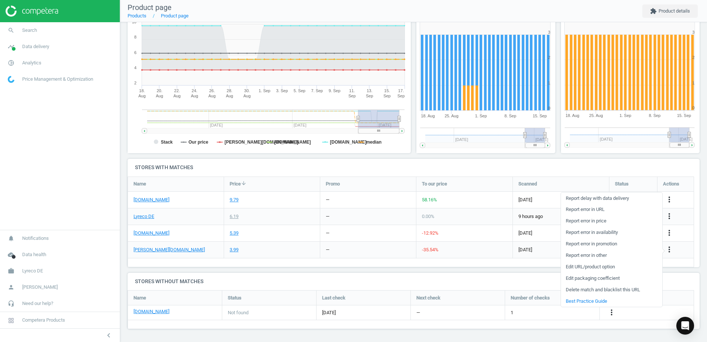
click at [573, 266] on link "Edit URL/product option" at bounding box center [611, 266] width 101 height 11
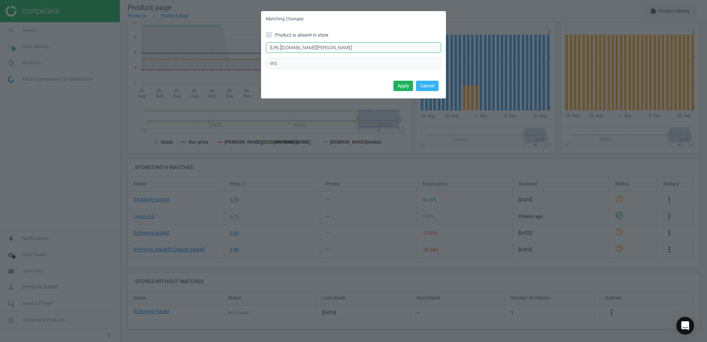
click at [431, 48] on input "https://www.otto-office.com/de/Esselte-Praesentationsringbuch-49705-mit-4-Ring-…" at bounding box center [353, 47] width 175 height 11
paste input "https://www.otto-office.com/de/Esselte-10er-Pack-Praesentationsringbuecher-4-Ri…"
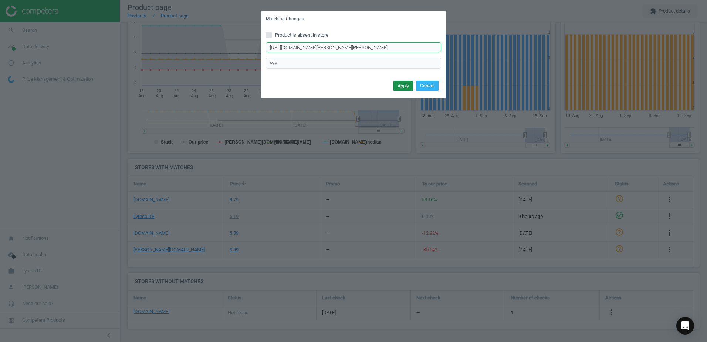
type input "https://www.otto-office.com/de/Esselte-10er-Pack-Praesentationsringbuecher-4-Ri…"
click at [405, 82] on button "Apply" at bounding box center [403, 86] width 20 height 10
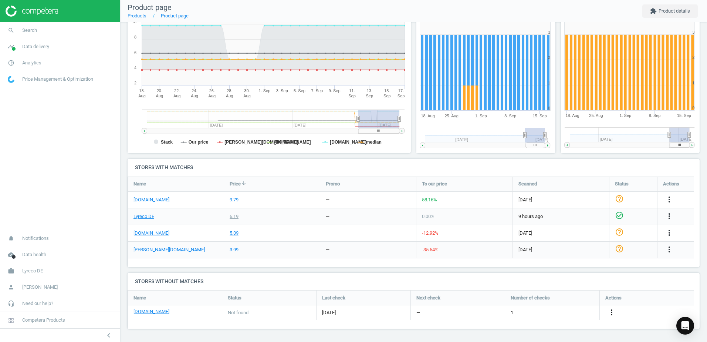
click at [609, 312] on icon "more_vert" at bounding box center [611, 312] width 9 height 9
click at [518, 311] on link "Edit URL/product option" at bounding box center [553, 311] width 101 height 11
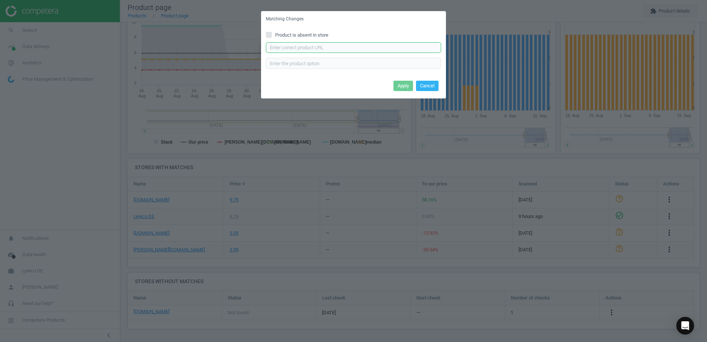
click at [359, 48] on input "text" at bounding box center [353, 47] width 175 height 11
paste input "https://www.office-discount.de/esselte-praesentationsringbuecher-4-ringe-595306"
type input "https://www.office-discount.de/esselte-praesentationsringbuecher-4-ringe-595306"
click at [401, 84] on button "Apply" at bounding box center [403, 86] width 20 height 10
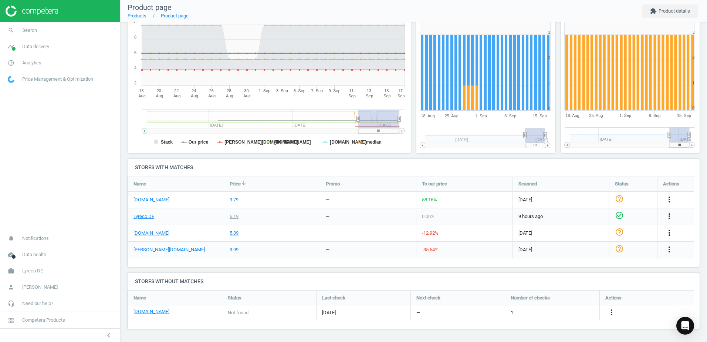
click at [668, 233] on icon "more_vert" at bounding box center [669, 232] width 9 height 9
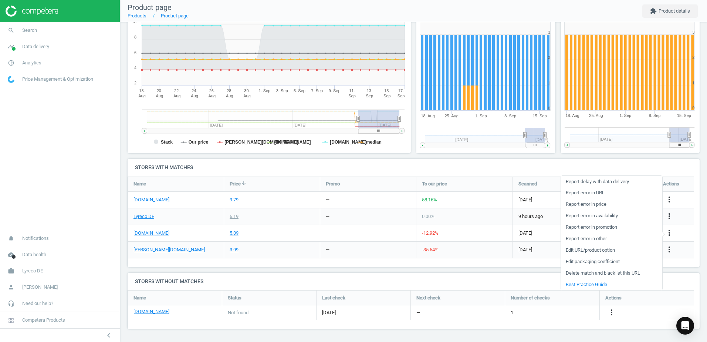
click at [576, 249] on link "Edit URL/product option" at bounding box center [611, 249] width 101 height 11
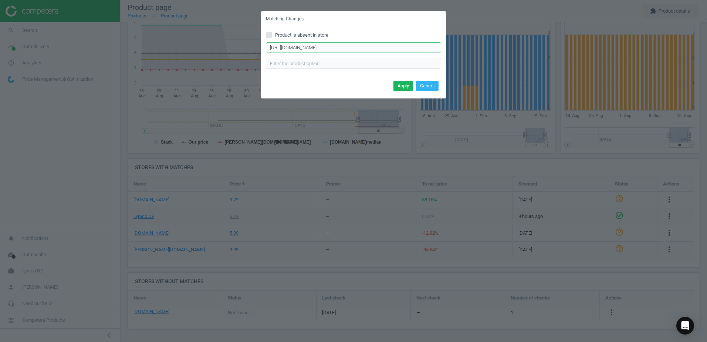
click at [386, 51] on input "https://www.bueromarkt-ag.de/praesentationsringbuch_esselte_49705_a4%2Cp-49705.…" at bounding box center [353, 47] width 175 height 11
paste input "https://www.bueromarkt-ag.de/praesentationsringbuch_esselte_49705_a4,p-49705.ht…"
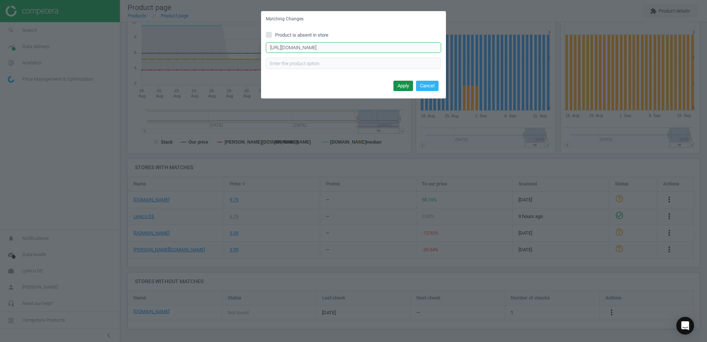
type input "https://www.bueromarkt-ag.de/praesentationsringbuch_esselte_49705_a4,p-49705.ht…"
click at [396, 85] on button "Apply" at bounding box center [403, 86] width 20 height 10
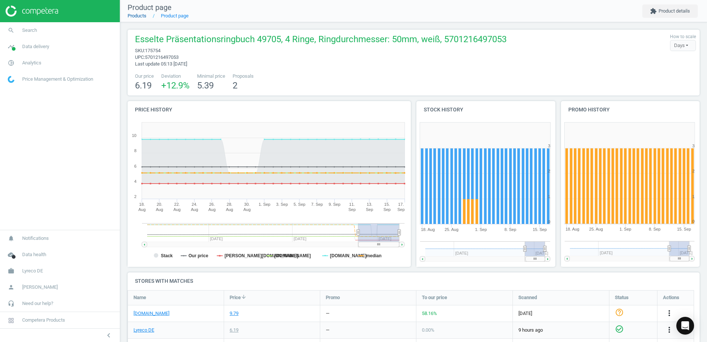
click at [142, 16] on link "Products" at bounding box center [137, 16] width 19 height 6
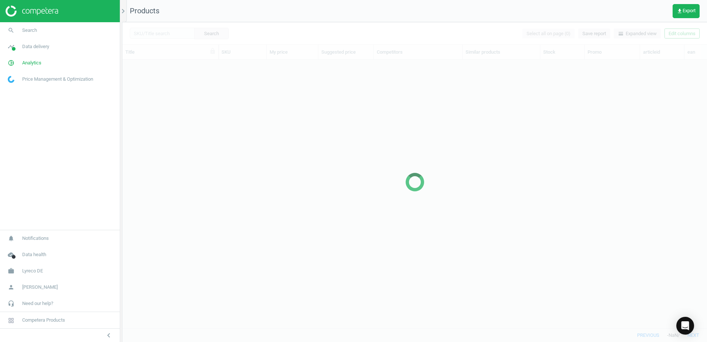
scroll to position [257, 579]
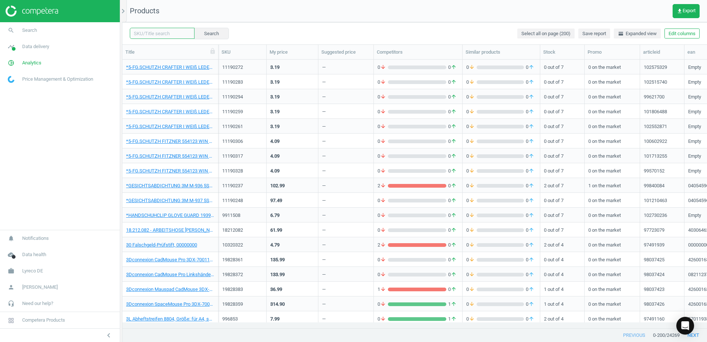
click at [166, 35] on input "text" at bounding box center [162, 33] width 65 height 11
click at [147, 34] on input "text" at bounding box center [162, 33] width 65 height 11
click at [170, 35] on input "text" at bounding box center [162, 33] width 65 height 11
click at [146, 31] on input "text" at bounding box center [162, 33] width 65 height 11
click at [171, 34] on input "text" at bounding box center [162, 33] width 65 height 11
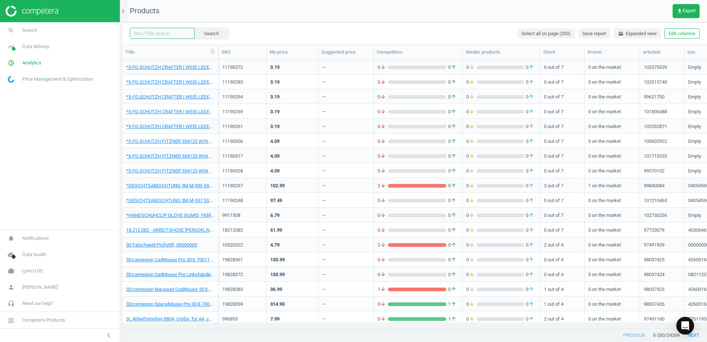
click at [160, 34] on input "text" at bounding box center [162, 33] width 65 height 11
paste input "118872"
type input "118872"
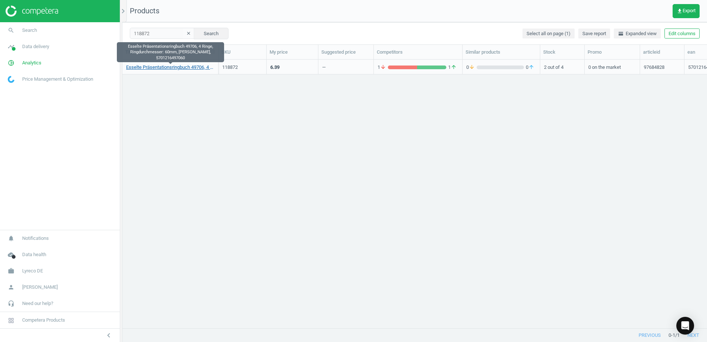
click at [171, 66] on link "Esselte Präsentationsringbuch 49706, 4 Ringe, Ringdurchmesser: 60mm, [PERSON_NA…" at bounding box center [170, 67] width 88 height 7
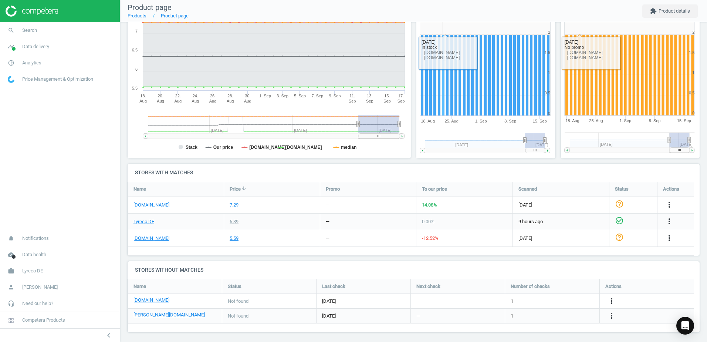
scroll to position [112, 0]
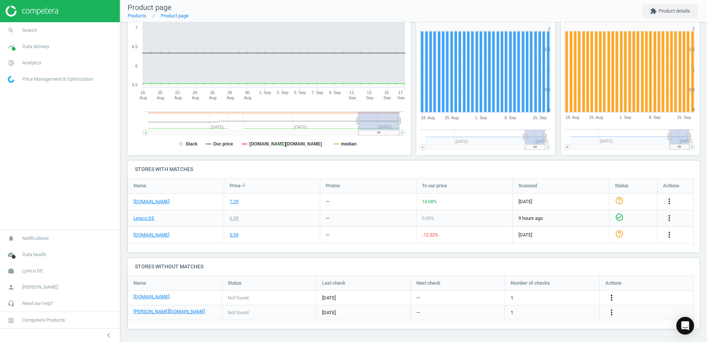
click at [613, 295] on icon "more_vert" at bounding box center [611, 297] width 9 height 9
click at [523, 297] on link "Edit URL/product option" at bounding box center [553, 297] width 101 height 11
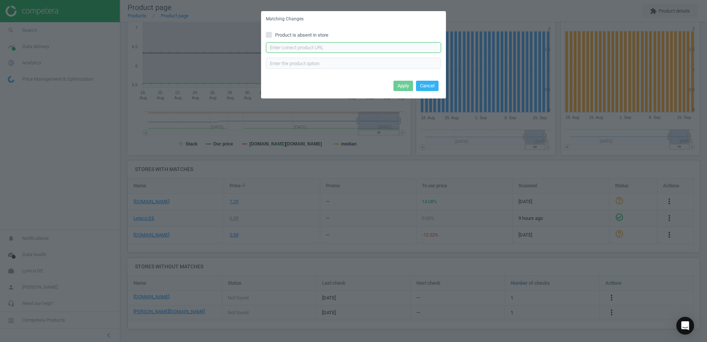
click at [314, 46] on input "text" at bounding box center [353, 47] width 175 height 11
paste input "[URL][DOMAIN_NAME]"
type input "[URL][DOMAIN_NAME]"
click at [403, 85] on button "Apply" at bounding box center [403, 86] width 20 height 10
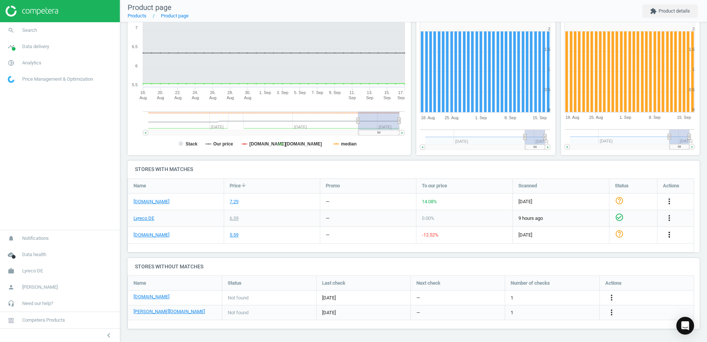
click at [671, 232] on icon "more_vert" at bounding box center [669, 234] width 9 height 9
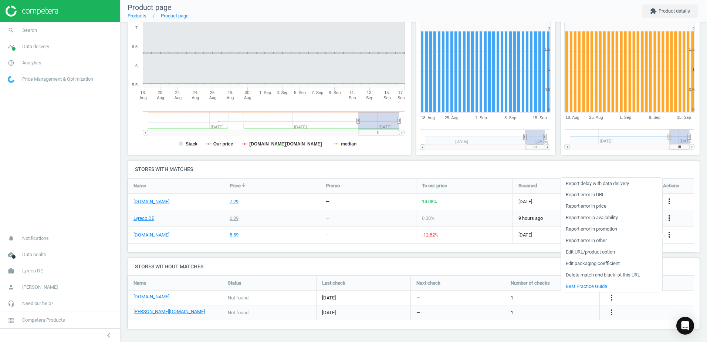
click at [580, 251] on link "Edit URL/product option" at bounding box center [611, 251] width 101 height 11
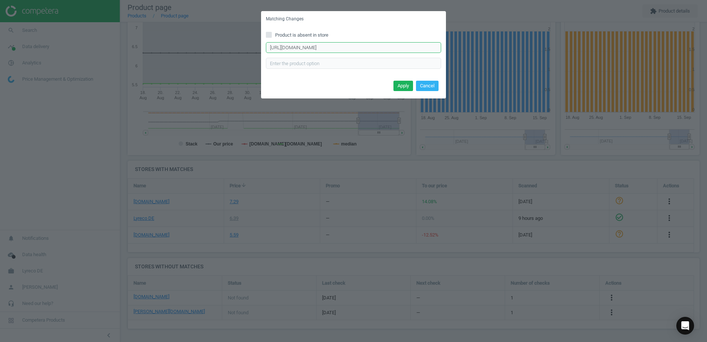
click at [414, 51] on input "[URL][DOMAIN_NAME]" at bounding box center [353, 47] width 175 height 11
click at [413, 49] on input "text" at bounding box center [353, 47] width 175 height 11
paste input "text"
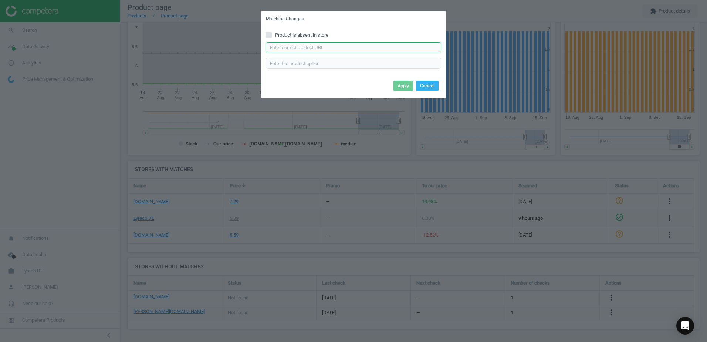
click at [397, 48] on input "text" at bounding box center [353, 47] width 175 height 11
paste input "[URL][DOMAIN_NAME]"
type input "[URL][DOMAIN_NAME]"
click at [405, 84] on button "Apply" at bounding box center [403, 86] width 20 height 10
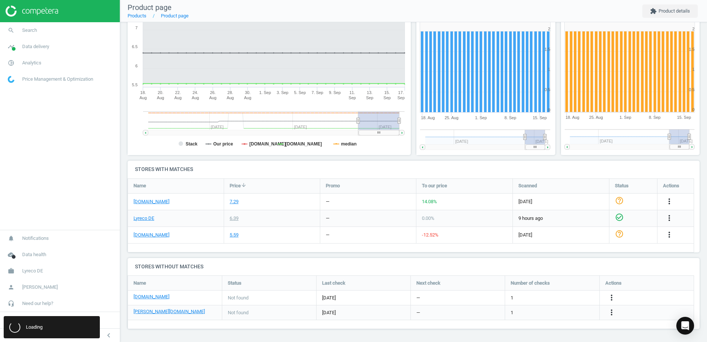
scroll to position [0, 0]
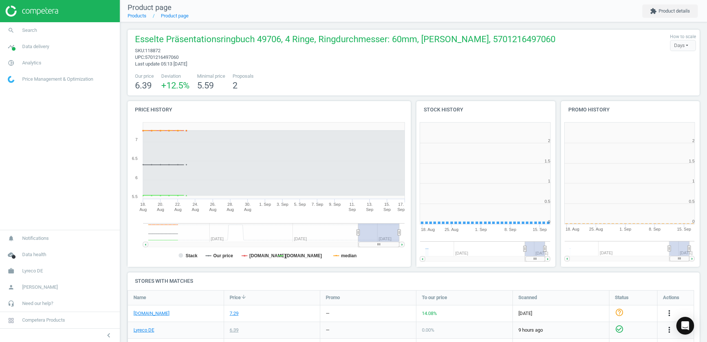
scroll to position [159, 149]
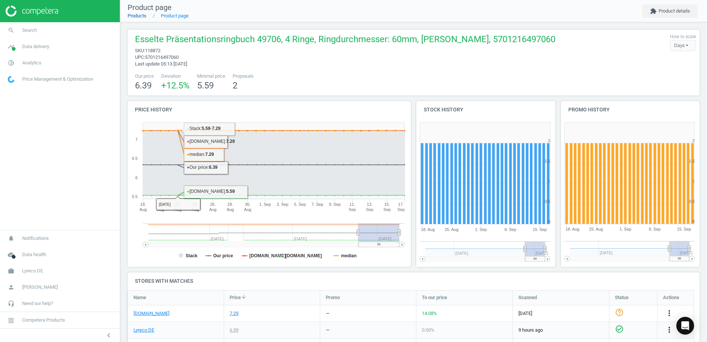
click at [140, 17] on link "Products" at bounding box center [137, 16] width 19 height 6
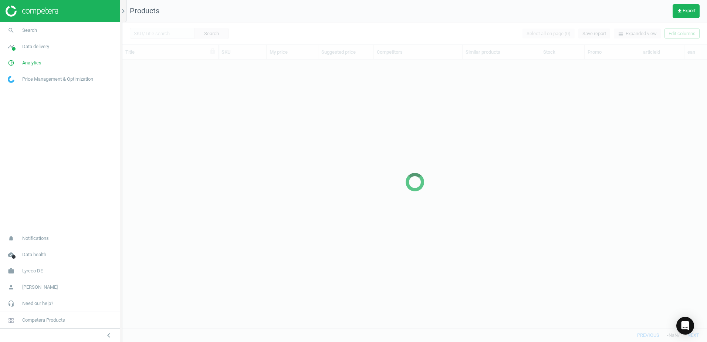
scroll to position [257, 579]
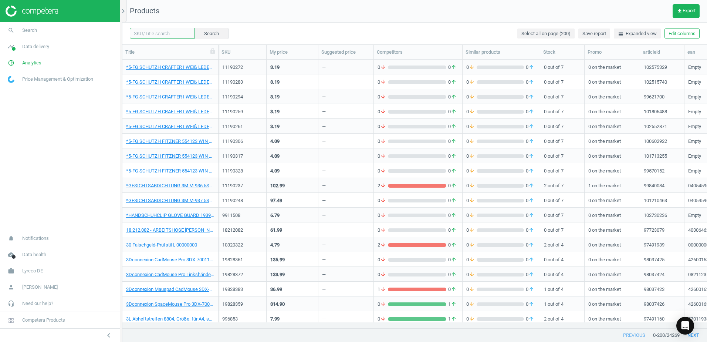
click at [170, 32] on input "text" at bounding box center [162, 33] width 65 height 11
paste input "15655025"
type input "15655025"
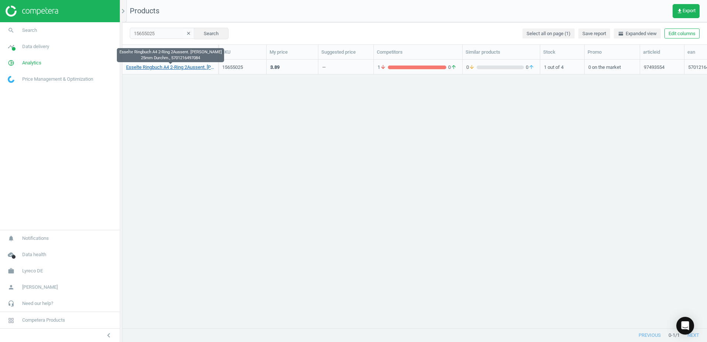
click at [193, 66] on link "Esselte Ringbuch A4 2-Ring 2Aussent. weiß 25mm Durchm., 5701216497084" at bounding box center [170, 67] width 88 height 7
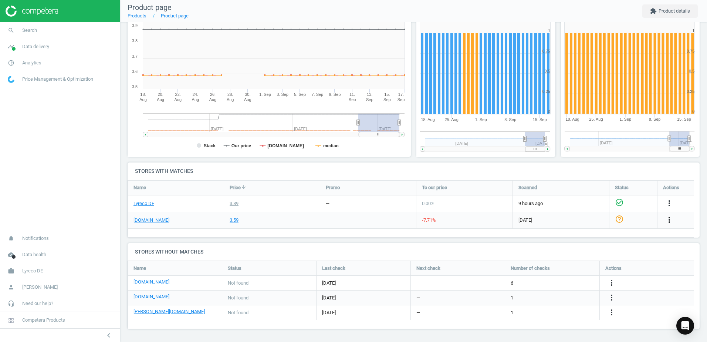
click at [669, 218] on icon "more_vert" at bounding box center [669, 219] width 9 height 9
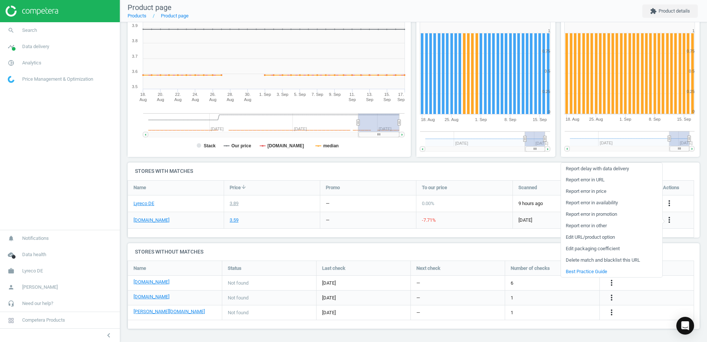
click at [568, 236] on link "Edit URL/product option" at bounding box center [611, 236] width 101 height 11
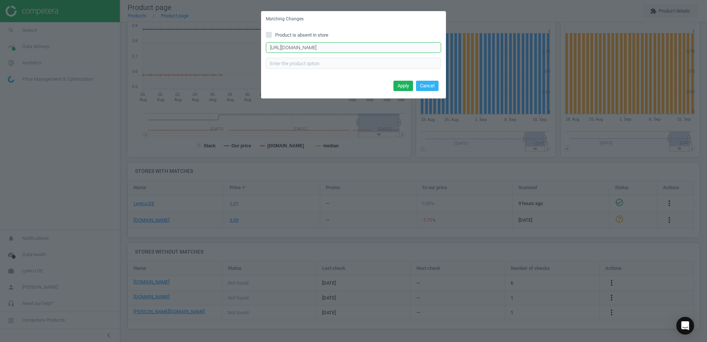
click at [382, 48] on input "https://www.bueromarkt-ag.de/praesentationsringbuch_esselte_49708_a4%2Cp-49708.…" at bounding box center [353, 47] width 175 height 11
type input "https://www.bueromarkt-ag.de/%2Cp-49708.html"
click at [383, 48] on input "https://www.bueromarkt-ag.de/%2Cp-49708.html" at bounding box center [353, 47] width 175 height 11
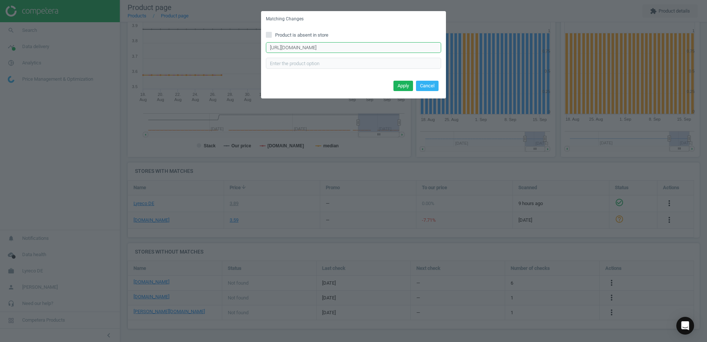
click at [383, 48] on input "https://www.bueromarkt-ag.de/%2Cp-49708.html" at bounding box center [353, 47] width 175 height 11
paste input "https://www.bueromarkt-ag.de/praesentationsringbuch_esselte_49708_a4,p-49708.ht…"
type input "https://www.bueromarkt-ag.de/praesentationsringbuch_esselte_49708_a4,p-49708.ht…"
click at [401, 84] on button "Apply" at bounding box center [403, 86] width 20 height 10
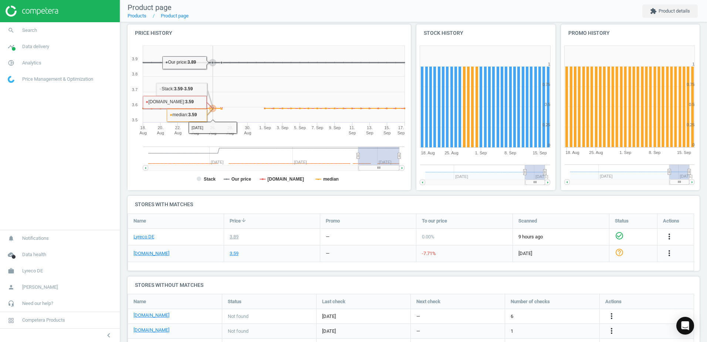
scroll to position [0, 0]
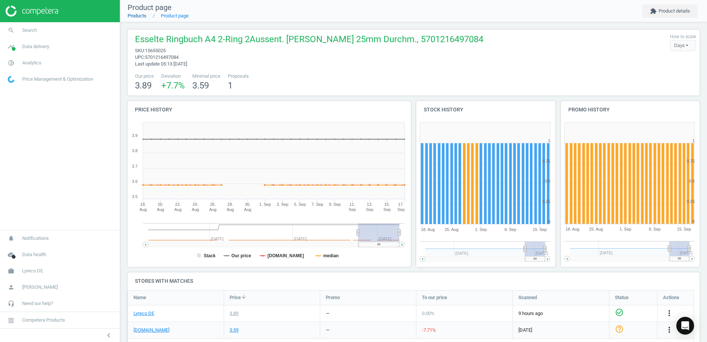
click at [140, 17] on link "Products" at bounding box center [137, 16] width 19 height 6
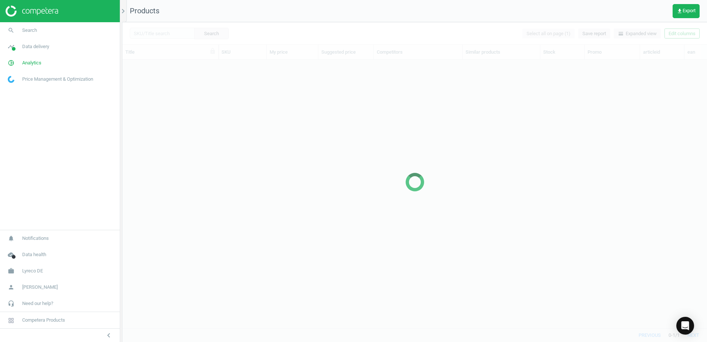
scroll to position [257, 579]
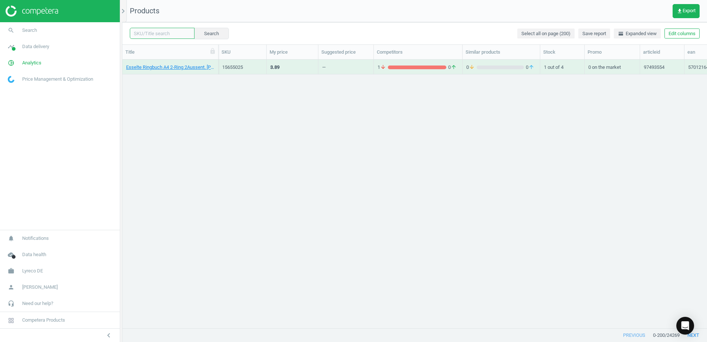
click at [171, 35] on input "text" at bounding box center [162, 33] width 65 height 11
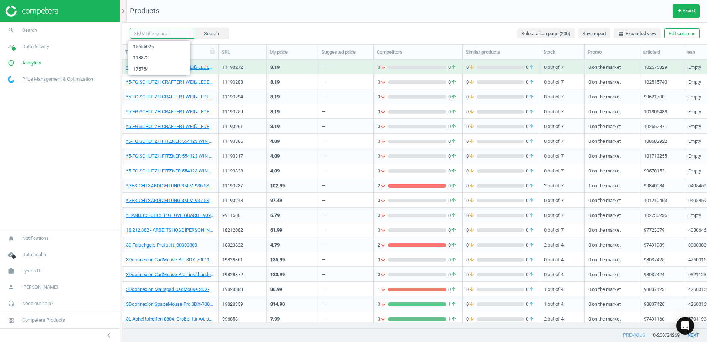
click at [172, 33] on input "text" at bounding box center [162, 33] width 65 height 11
paste input "144928"
type input "144928"
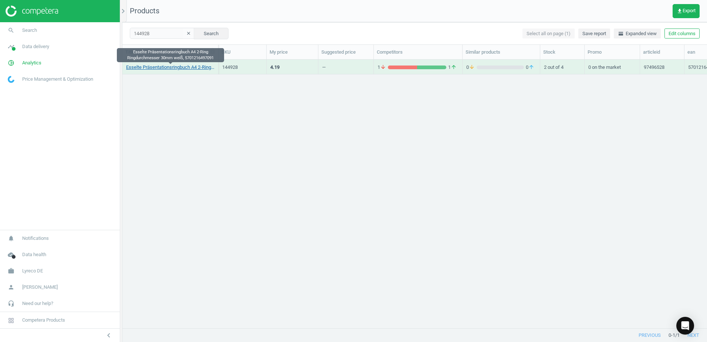
click at [194, 64] on link "Esselte Präsentationsringbuch A4 2-Ring Ringdurchmesser 30mm weiß, 5701216497091" at bounding box center [170, 67] width 88 height 7
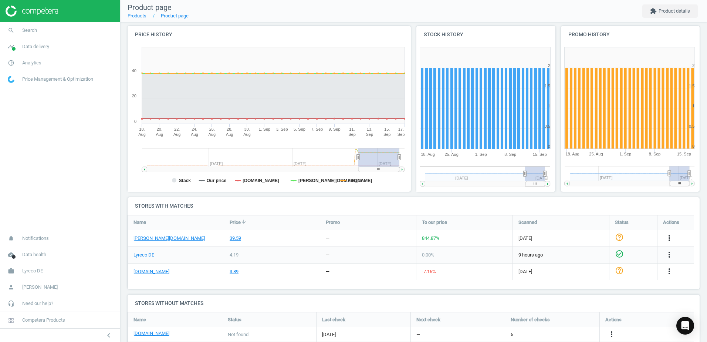
scroll to position [112, 0]
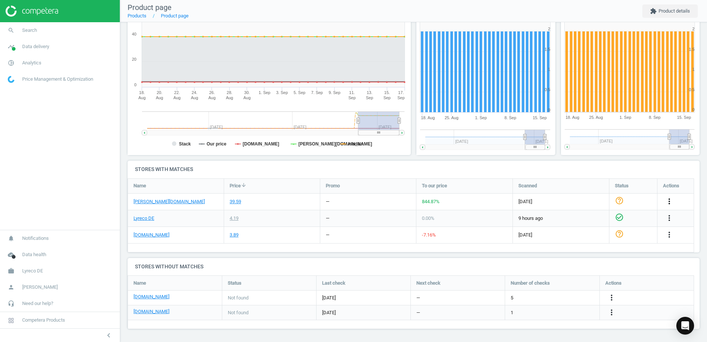
click at [670, 198] on icon "more_vert" at bounding box center [669, 201] width 9 height 9
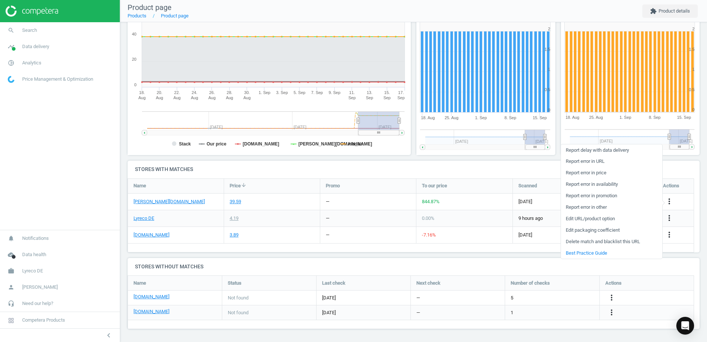
click at [574, 217] on link "Edit URL/product option" at bounding box center [611, 218] width 101 height 11
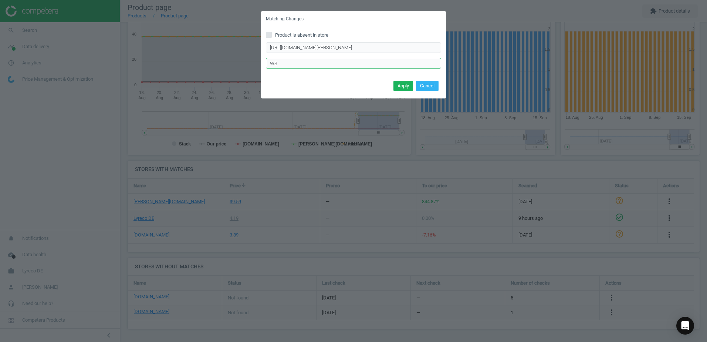
click at [317, 63] on input "WS" at bounding box center [353, 63] width 175 height 11
click at [399, 47] on input "https://www.otto-office.com/de/Esselte-10er-Pack-Praesentationsringbuch-49709-m…" at bounding box center [353, 47] width 175 height 11
paste input "https://www.otto-office.com/de/Esselte-10er-Pack-Praesentationsringbuch-49709-m…"
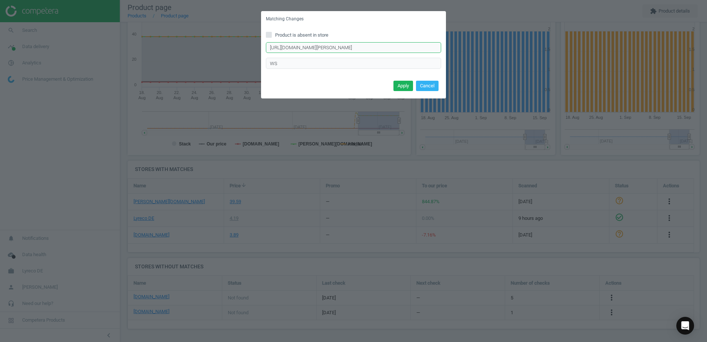
scroll to position [0, 58]
type input "https://www.otto-office.com/de/Esselte-10er-Pack-Praesentationsringbuch-49709-m…"
click at [396, 84] on button "Apply" at bounding box center [403, 86] width 20 height 10
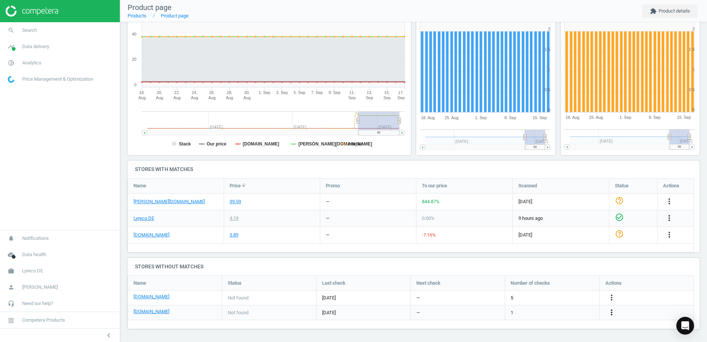
click at [609, 314] on icon "more_vert" at bounding box center [611, 312] width 9 height 9
click at [530, 310] on link "Edit URL/product option" at bounding box center [553, 311] width 101 height 11
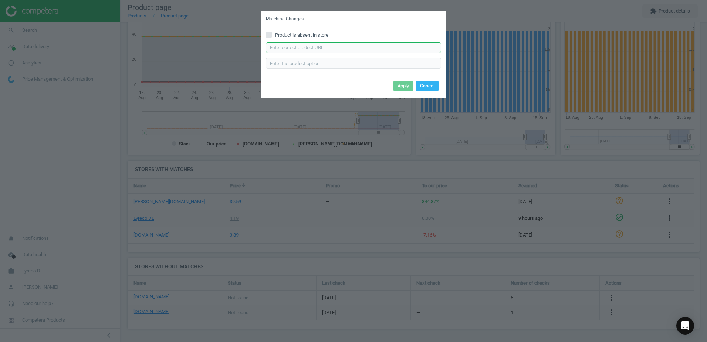
click at [310, 47] on input "text" at bounding box center [353, 47] width 175 height 11
paste input "https://www.office-discount.de/esselte-praesentationsringbuecher-2-ringe-594986"
type input "https://www.office-discount.de/esselte-praesentationsringbuecher-2-ringe-594986"
click at [408, 89] on button "Apply" at bounding box center [403, 86] width 20 height 10
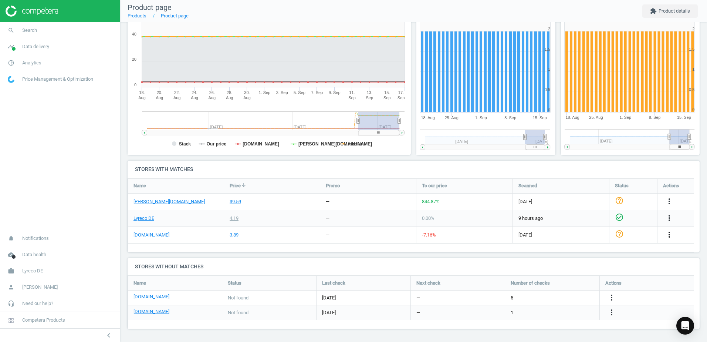
click at [668, 236] on icon "more_vert" at bounding box center [669, 234] width 9 height 9
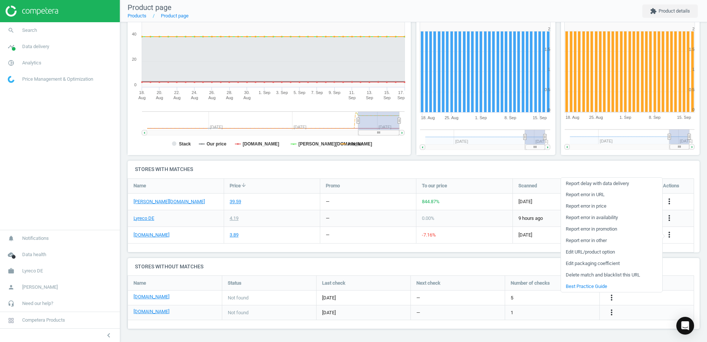
click at [577, 250] on link "Edit URL/product option" at bounding box center [611, 251] width 101 height 11
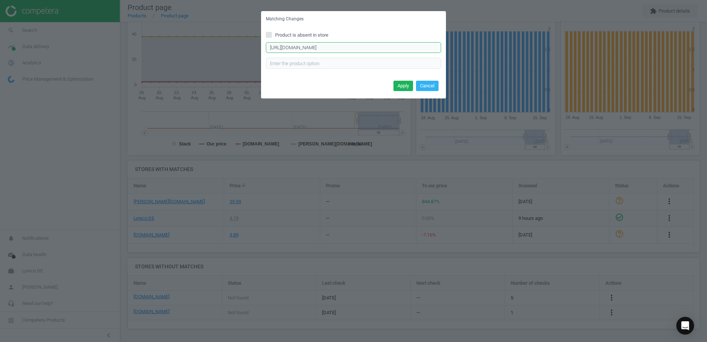
click at [372, 50] on input "https://www.bueromarkt-ag.de/praesentationsringbuch_esselte_49709_a4%2Cp-49709.…" at bounding box center [353, 47] width 175 height 11
paste input "https://www.bueromarkt-ag.de/praesentationsringbuch_esselte_49709_a4,p-49709.ht…"
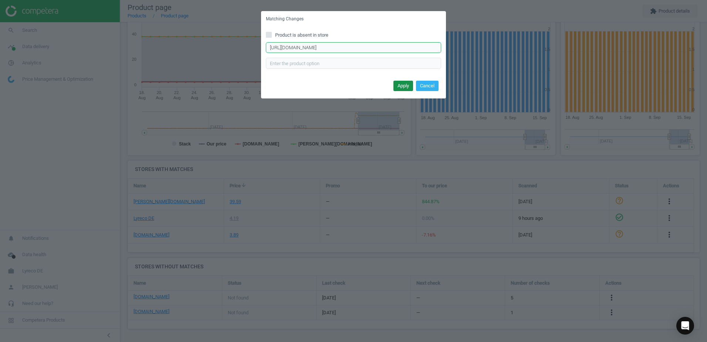
type input "https://www.bueromarkt-ag.de/praesentationsringbuch_esselte_49709_a4,p-49709.ht…"
click at [398, 87] on button "Apply" at bounding box center [403, 86] width 20 height 10
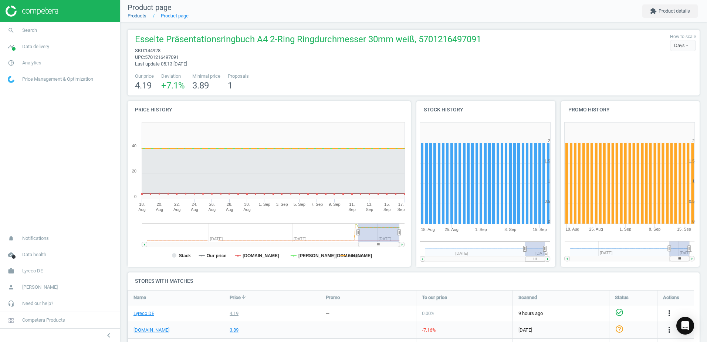
click at [135, 14] on link "Products" at bounding box center [137, 16] width 19 height 6
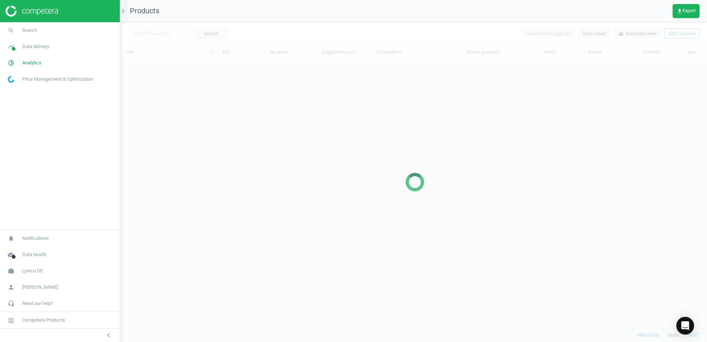
scroll to position [257, 579]
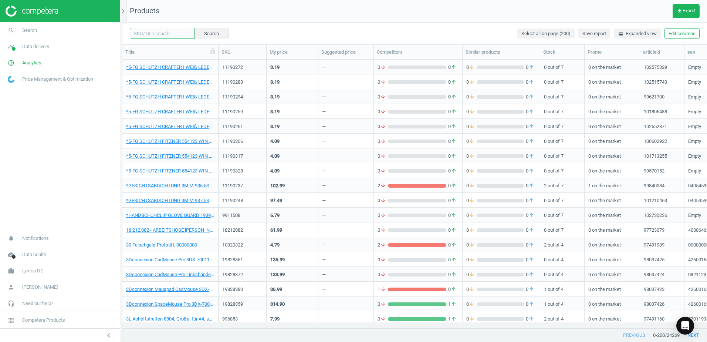
click at [167, 34] on input "text" at bounding box center [162, 33] width 65 height 11
paste input "1602804"
type input "1602804"
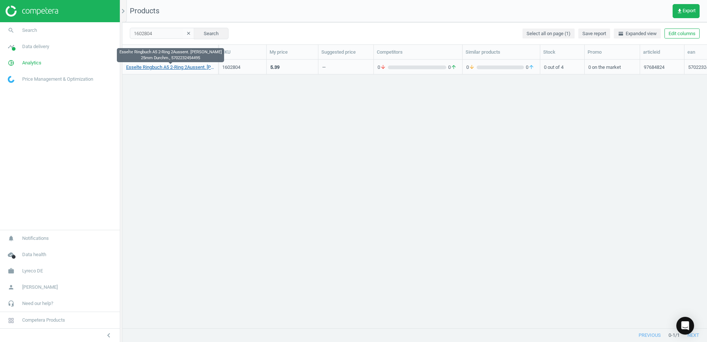
click at [187, 66] on link "Esselte Ringbuch A5 2-Ring 2Aussent. weiss 25mm Durchm., 5702232454495" at bounding box center [170, 67] width 88 height 7
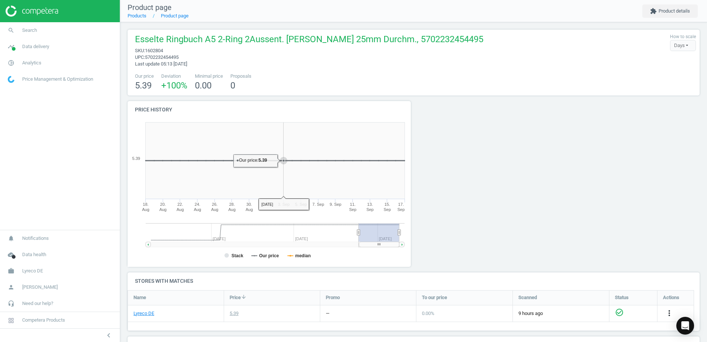
scroll to position [108, 0]
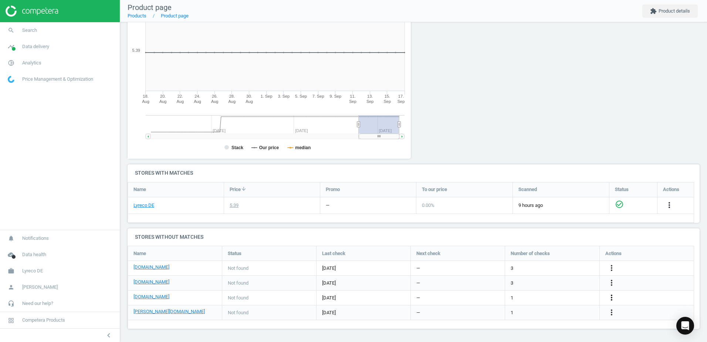
click at [612, 298] on icon "more_vert" at bounding box center [611, 297] width 9 height 9
click at [510, 298] on link "Edit URL/product option" at bounding box center [553, 297] width 101 height 11
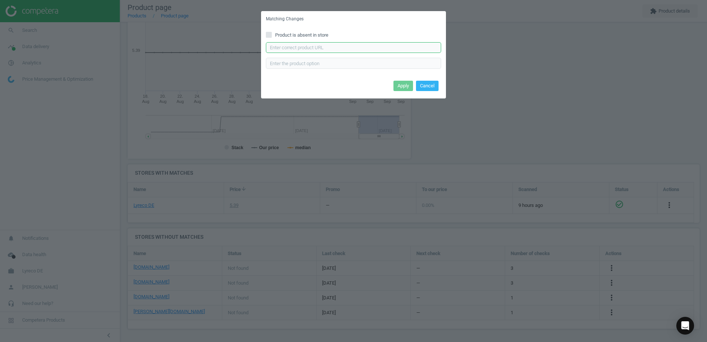
click at [310, 48] on input "text" at bounding box center [353, 47] width 175 height 11
click at [334, 48] on input "text" at bounding box center [353, 47] width 175 height 11
click at [365, 48] on input "text" at bounding box center [353, 47] width 175 height 11
paste input "https://www.office-discount.de/esselte-praesentationsringbuecher-2-ringe-595314"
type input "https://www.office-discount.de/esselte-praesentationsringbuecher-2-ringe-595314"
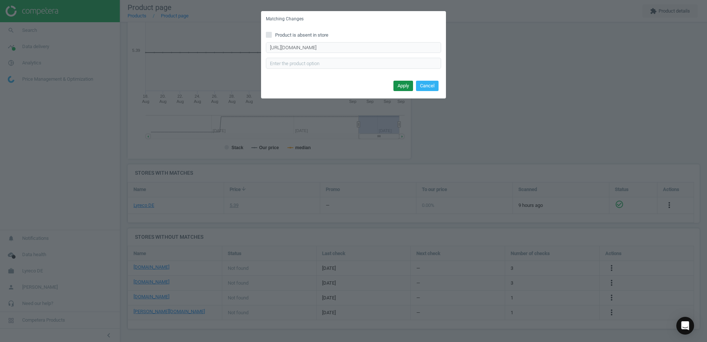
click at [407, 84] on button "Apply" at bounding box center [403, 86] width 20 height 10
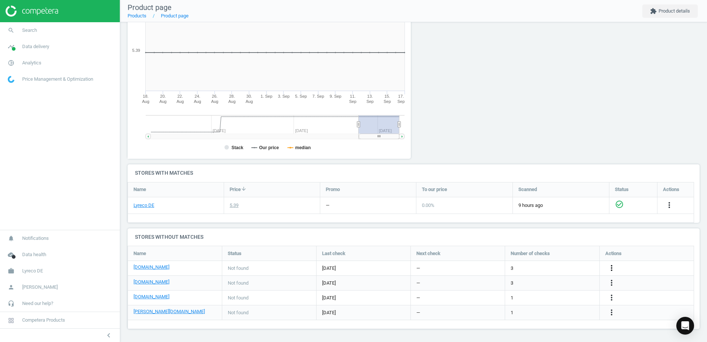
click at [612, 266] on icon "more_vert" at bounding box center [611, 267] width 9 height 9
click at [512, 266] on link "Edit URL/product option" at bounding box center [553, 267] width 101 height 11
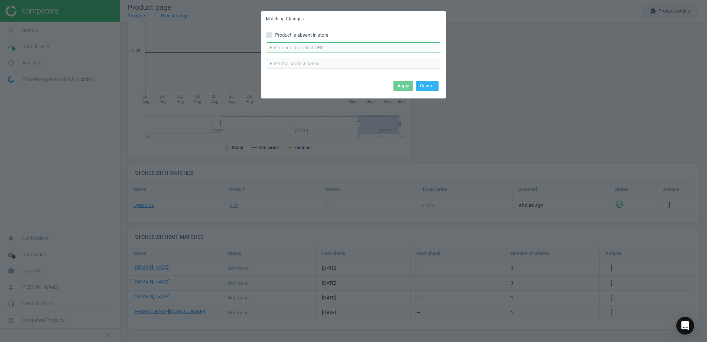
click at [309, 45] on input "text" at bounding box center [353, 47] width 175 height 11
paste input "https://www.bueromarkt-ag.de/praesentationsringbuch_esselte_46571_a5,p-46571.ht…"
type input "https://www.bueromarkt-ag.de/praesentationsringbuch_esselte_46571_a5,p-46571.ht…"
click at [396, 86] on button "Apply" at bounding box center [403, 86] width 20 height 10
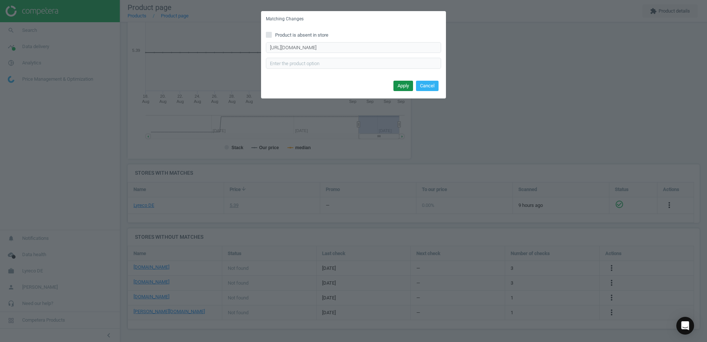
scroll to position [0, 0]
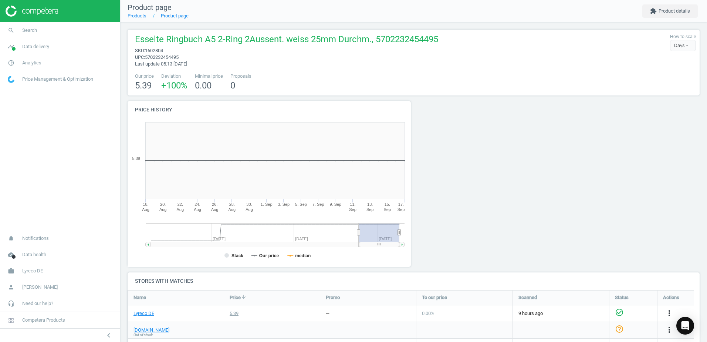
click at [422, 77] on div "Our price 5.39 Deviation +100 % Minimal price 0.00 Proposals 0" at bounding box center [413, 82] width 564 height 19
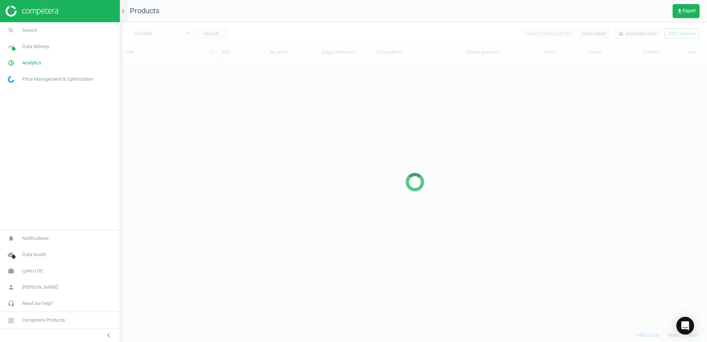
scroll to position [257, 579]
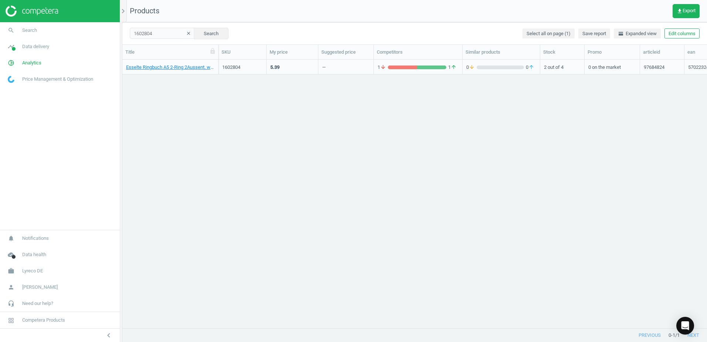
click at [138, 224] on div "Esselte Ringbuch A5 2-Ring 2Aussent. weiss 25mm Durchm., 5702232454495 1602804 …" at bounding box center [414, 191] width 584 height 262
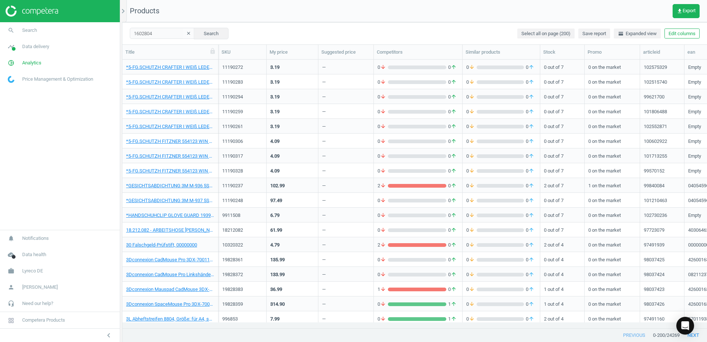
click at [182, 285] on div "3Dconnexion Mauspad CadMouse 3DX-700053, 25 x 35 cm, Stärke: 2 mm, schwarz, 426…" at bounding box center [170, 288] width 88 height 13
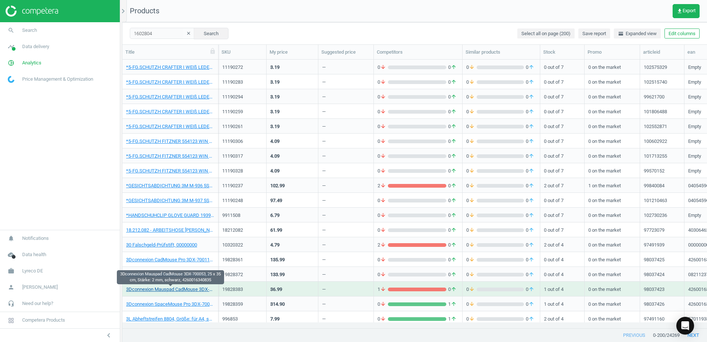
click at [182, 289] on link "3Dconnexion Mauspad CadMouse 3DX-700053, 25 x 35 cm, Stärke: 2 mm, schwarz, 426…" at bounding box center [170, 289] width 88 height 7
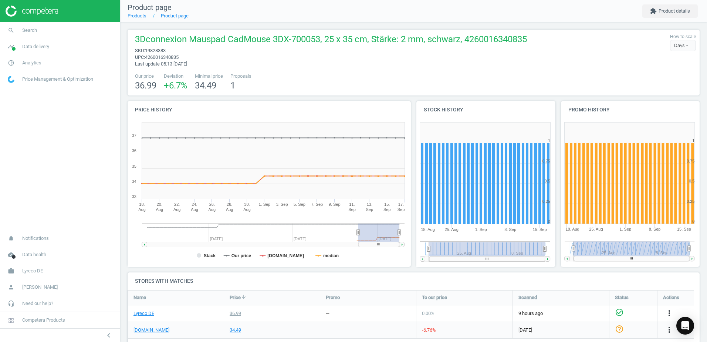
click at [567, 59] on div "3Dconnexion Mauspad CadMouse 3DX-700053, 25 x 35 cm, Stärke: 2 mm, schwarz, 426…" at bounding box center [413, 50] width 564 height 34
